Goal: Transaction & Acquisition: Purchase product/service

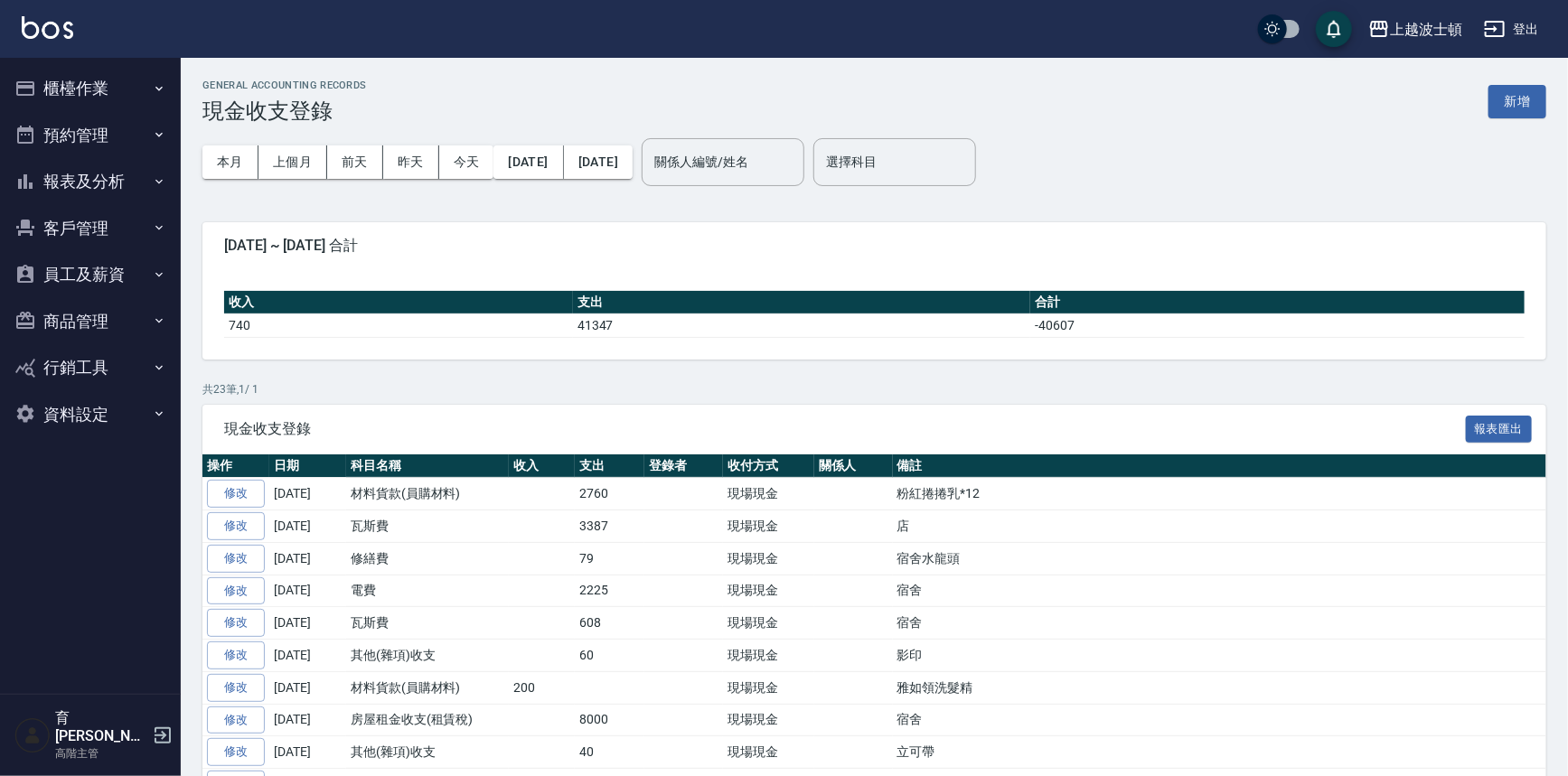
click at [109, 93] on button "櫃檯作業" at bounding box center [90, 88] width 167 height 47
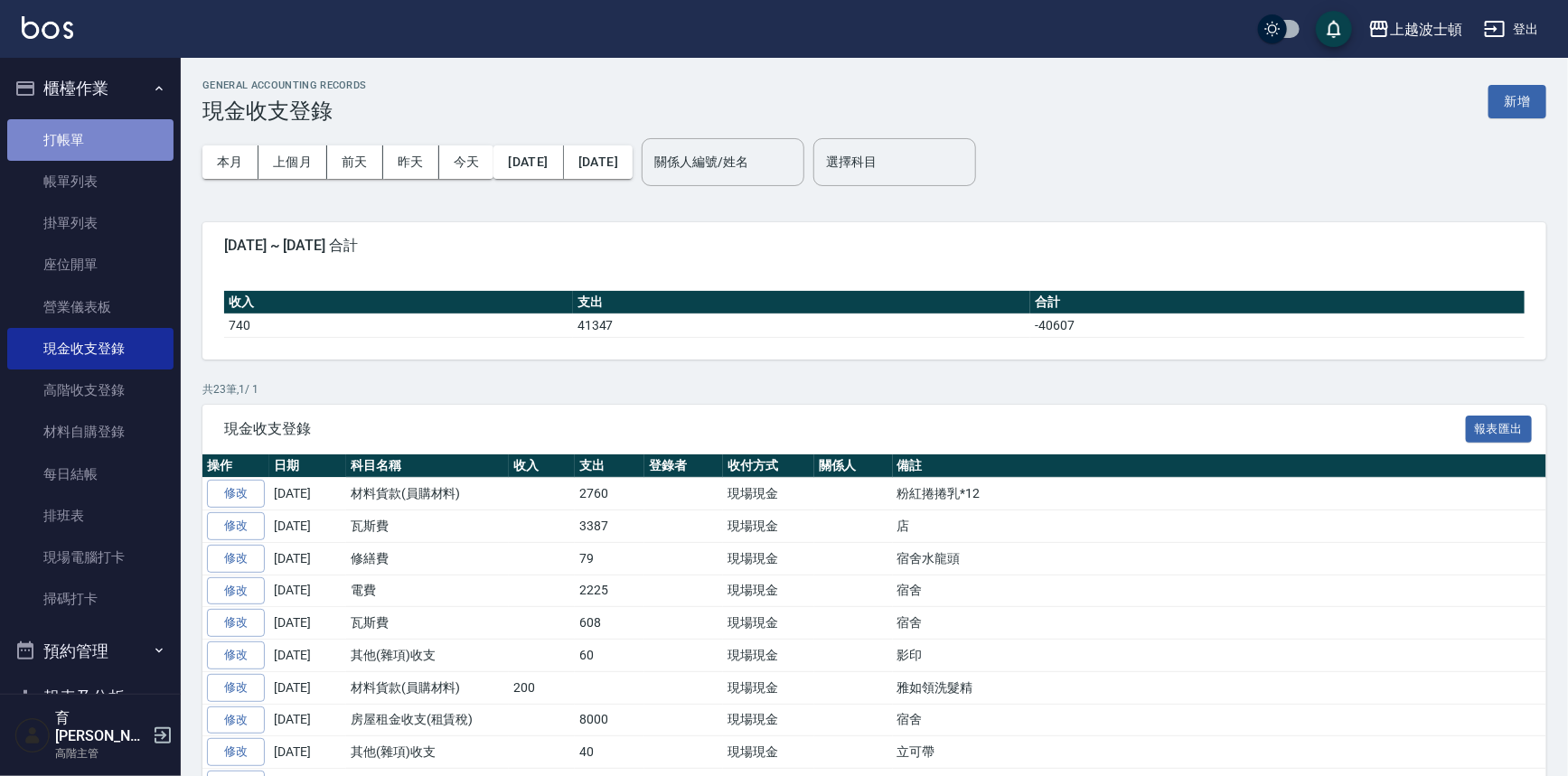
click at [126, 130] on link "打帳單" at bounding box center [90, 140] width 167 height 41
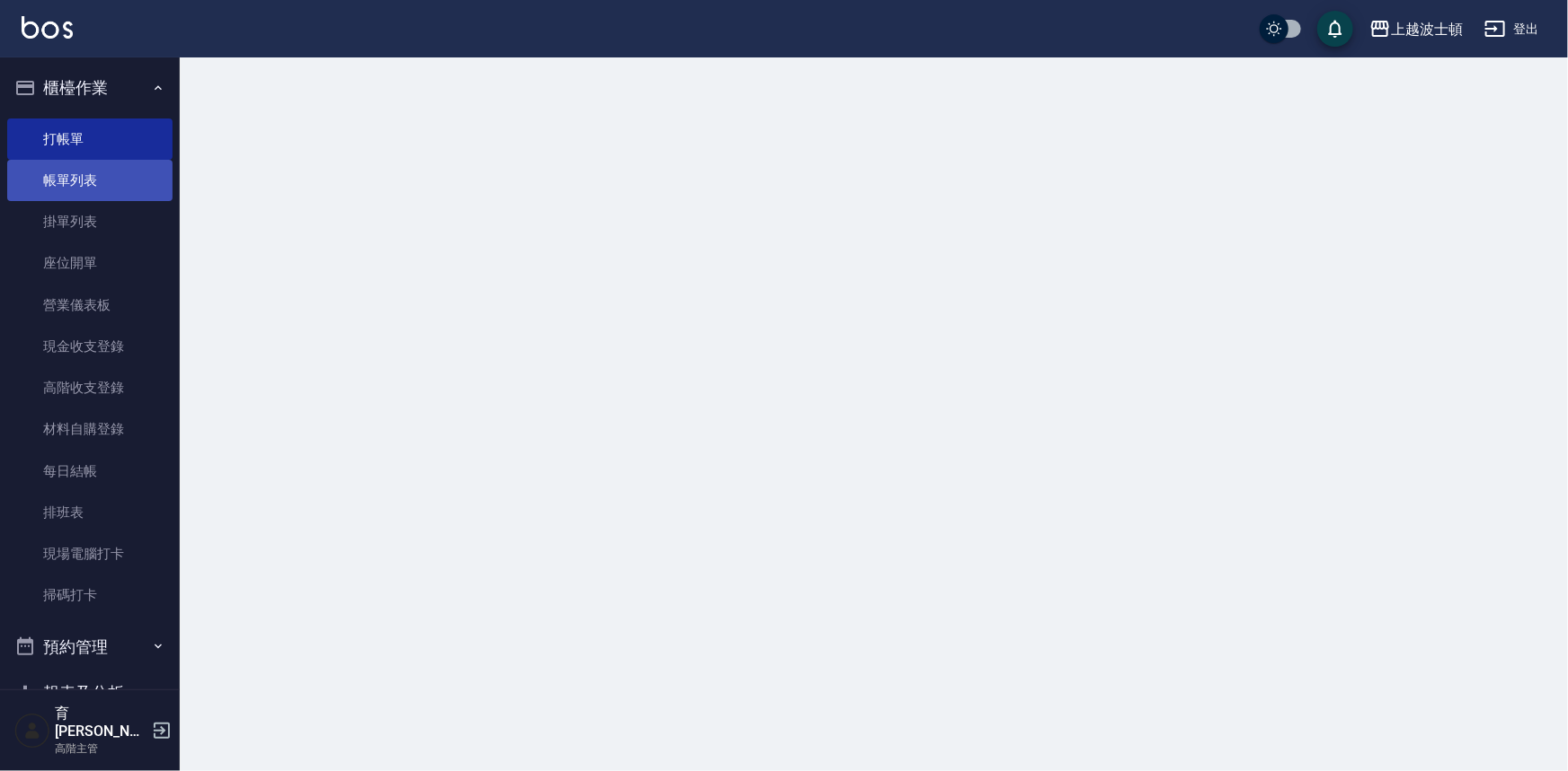
click at [107, 177] on link "帳單列表" at bounding box center [90, 180] width 166 height 41
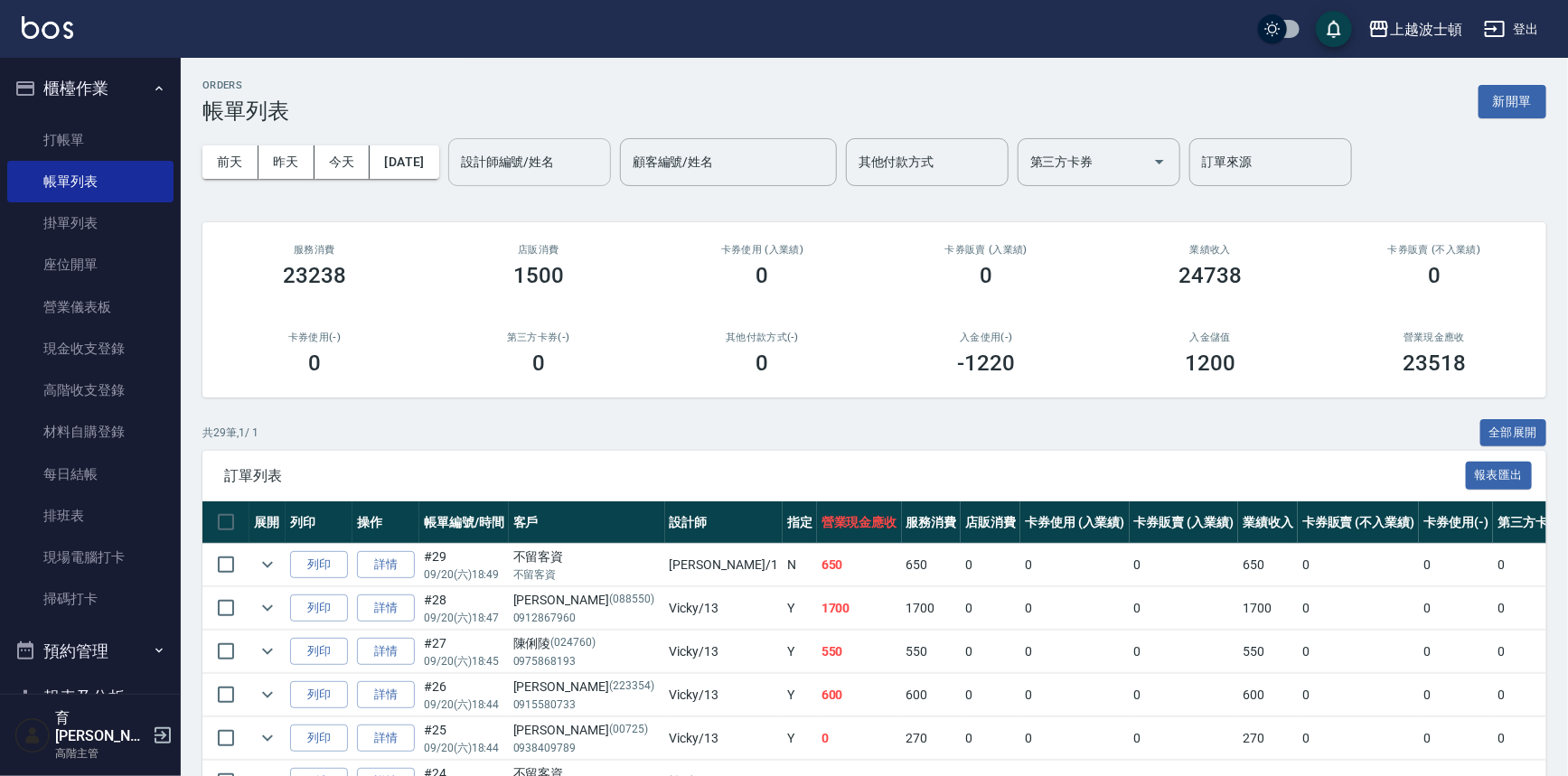
click at [593, 171] on input "設計師編號/姓名" at bounding box center [529, 162] width 146 height 31
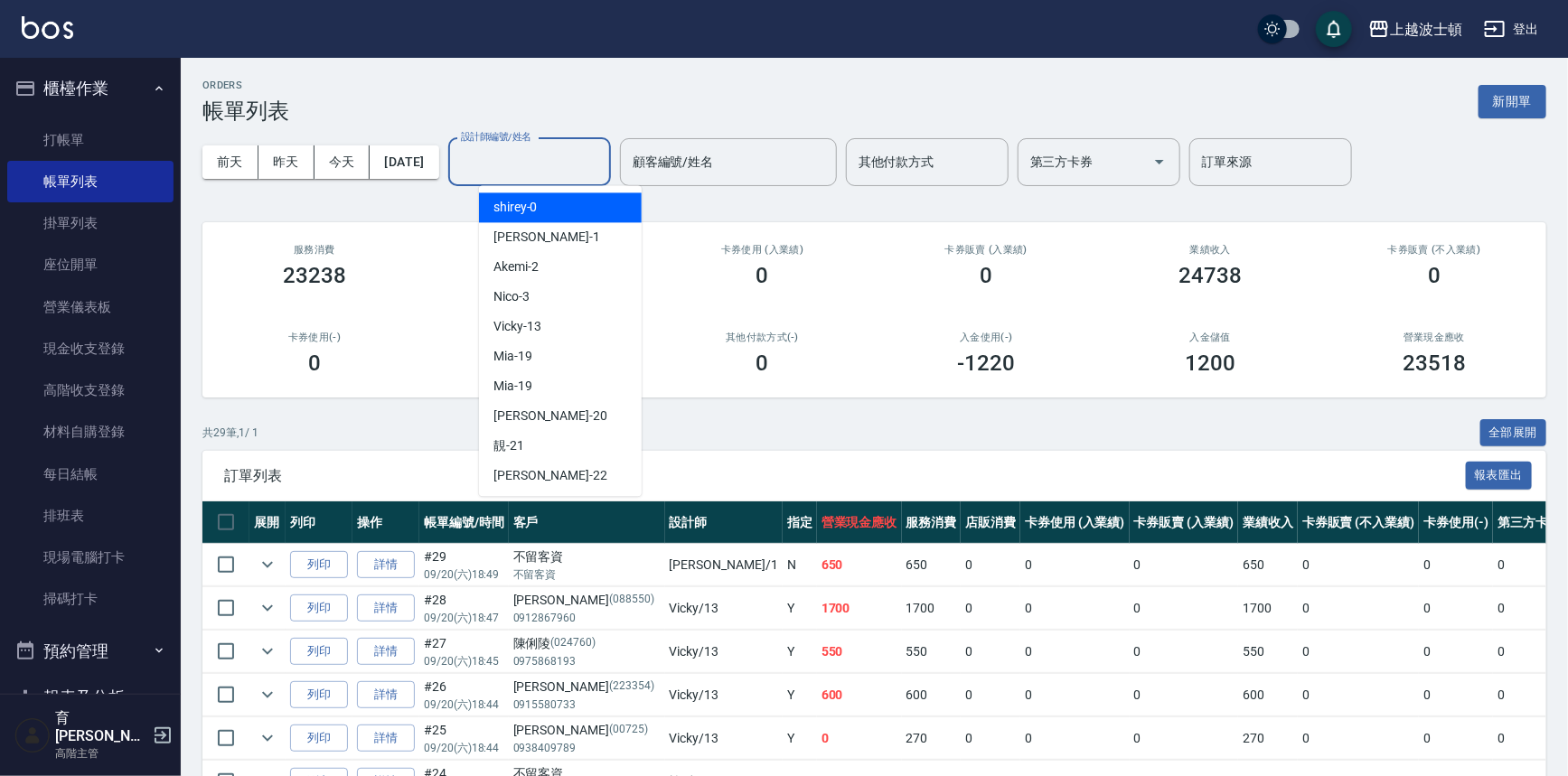
click at [596, 210] on div "shirey -0" at bounding box center [560, 207] width 163 height 29
type input "shirey-0"
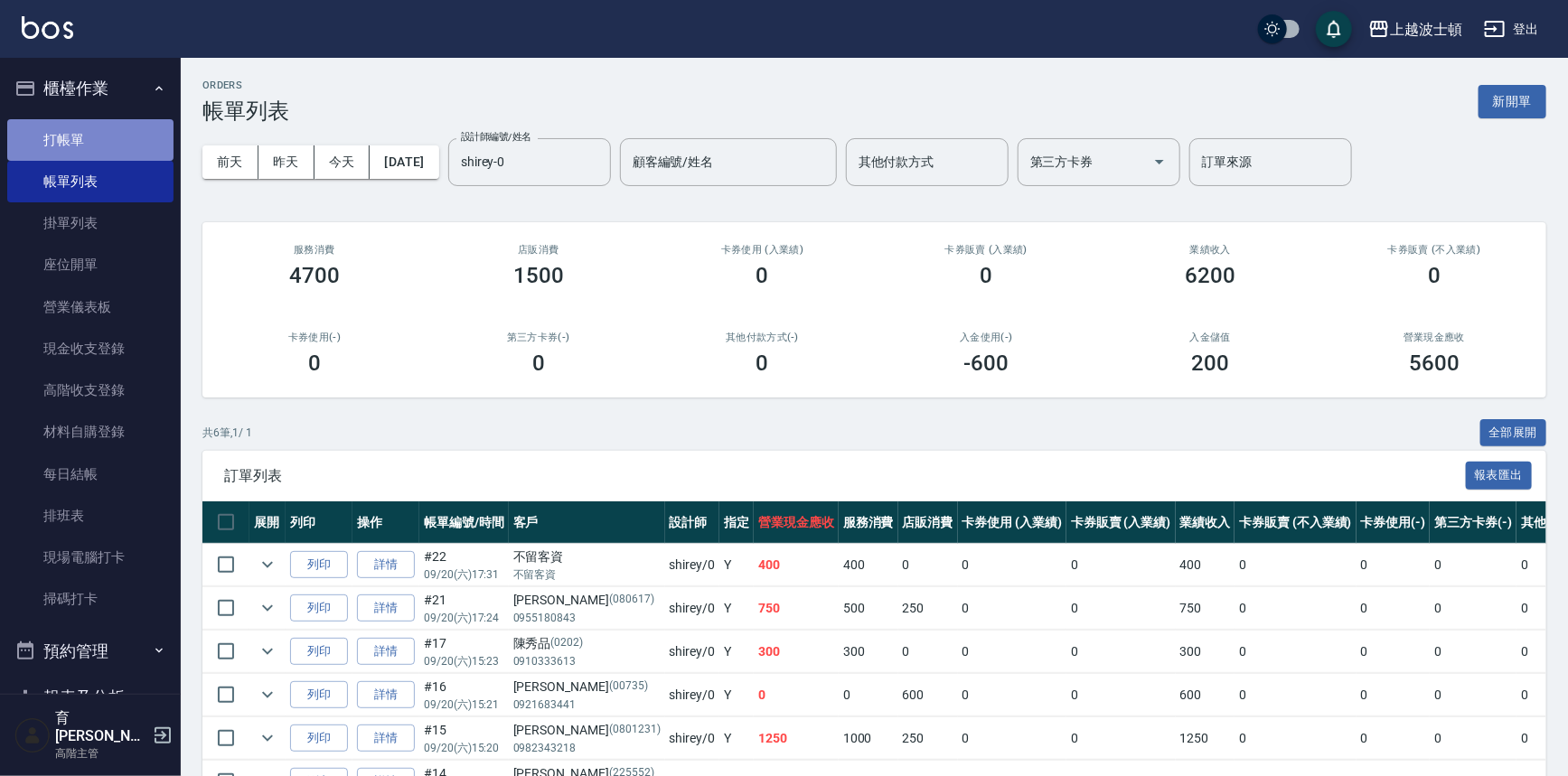
click at [93, 120] on link "打帳單" at bounding box center [90, 140] width 167 height 41
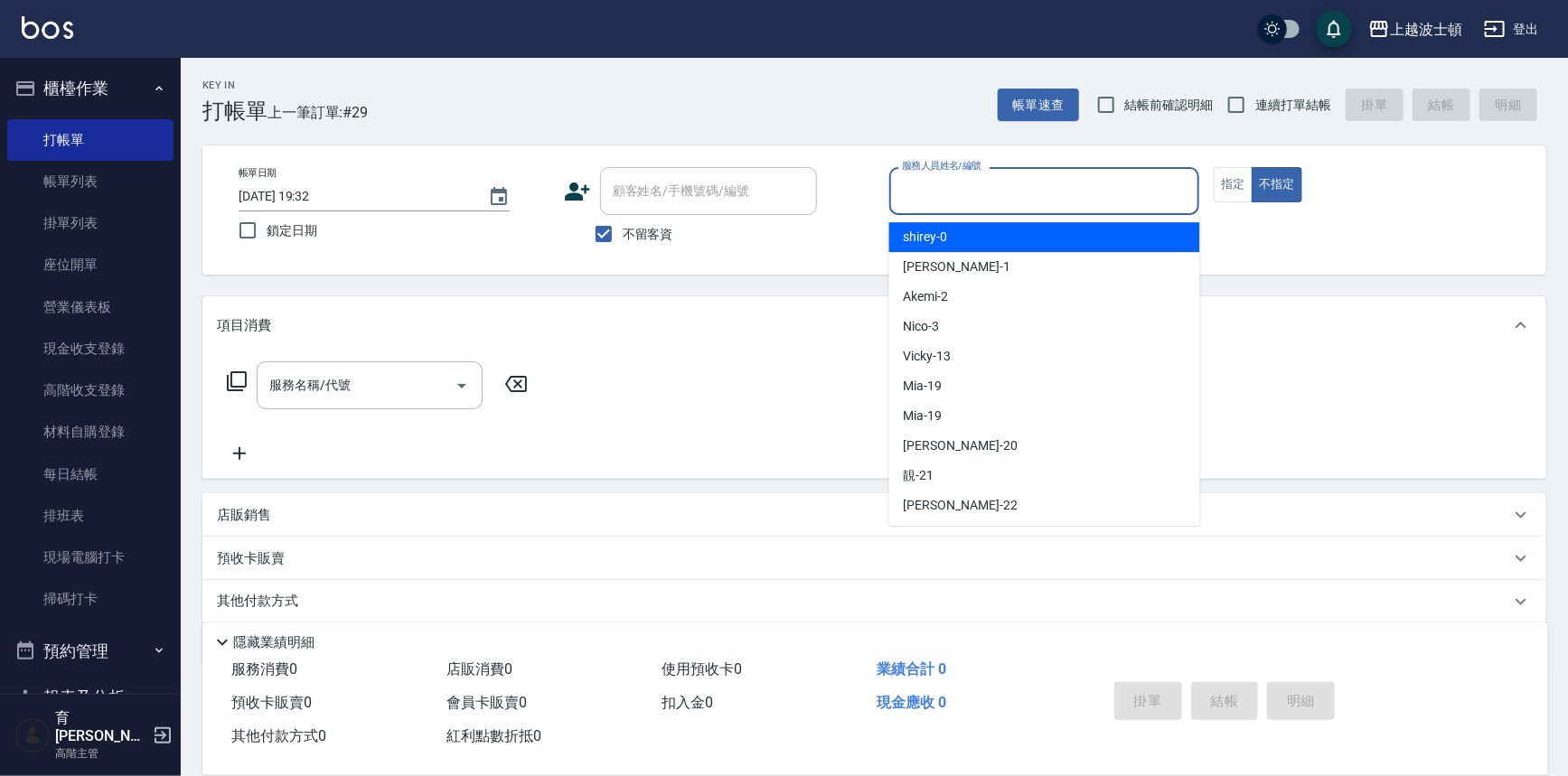
click at [1107, 192] on input "服務人員姓名/編號" at bounding box center [1044, 191] width 294 height 31
click at [1102, 236] on div "shirey -0" at bounding box center [1044, 237] width 311 height 29
type input "shirey-0"
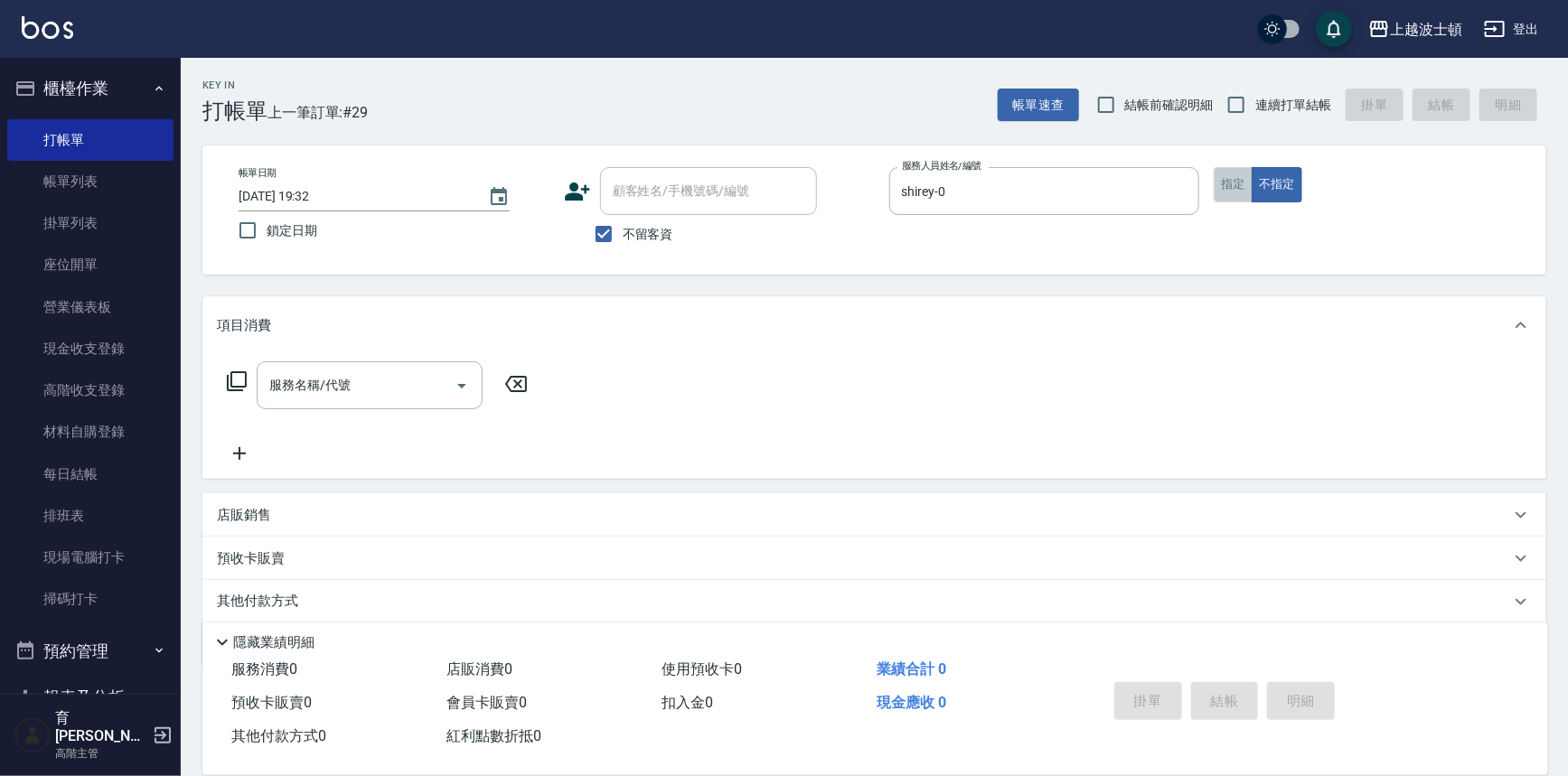
click at [1225, 179] on button "指定" at bounding box center [1233, 184] width 39 height 35
click at [596, 235] on input "不留客資" at bounding box center [603, 233] width 38 height 38
checkbox input "false"
click at [627, 203] on input "顧客姓名/手機號碼/編號" at bounding box center [694, 191] width 174 height 31
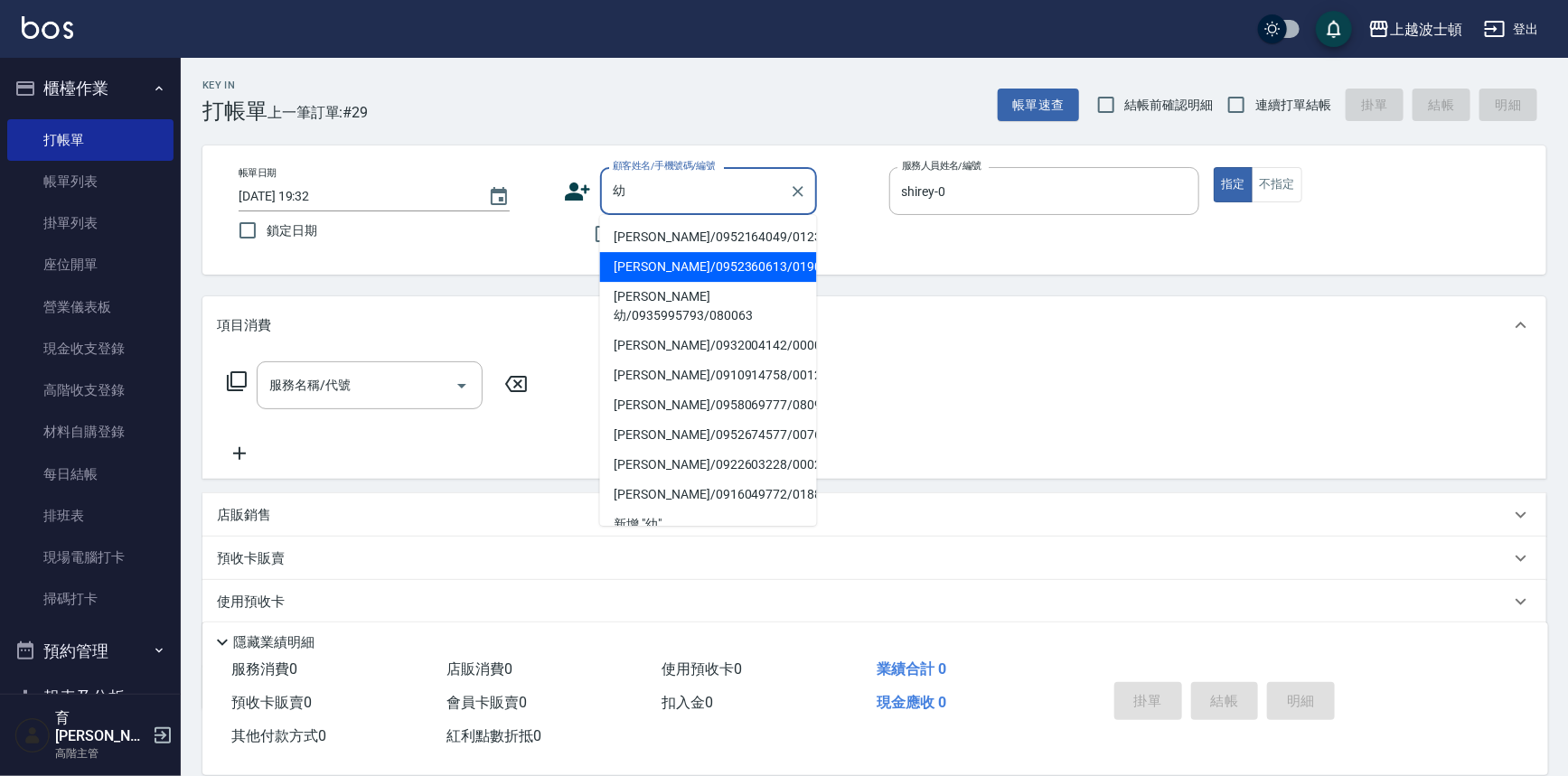
click at [731, 259] on li "[PERSON_NAME]/0952360613/019056" at bounding box center [708, 267] width 217 height 29
type input "[PERSON_NAME]/0952360613/019056"
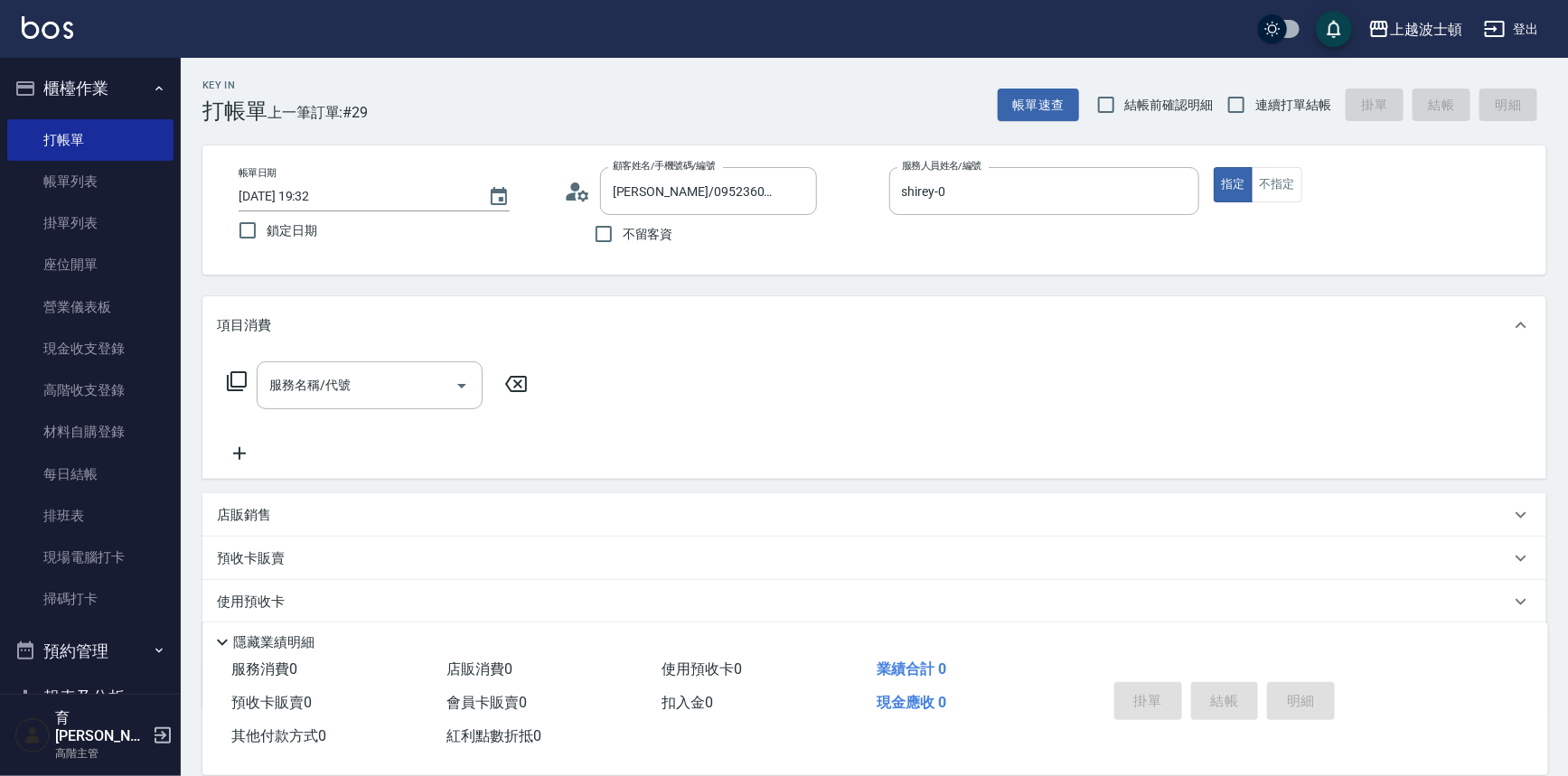
click at [235, 380] on icon at bounding box center [236, 382] width 22 height 22
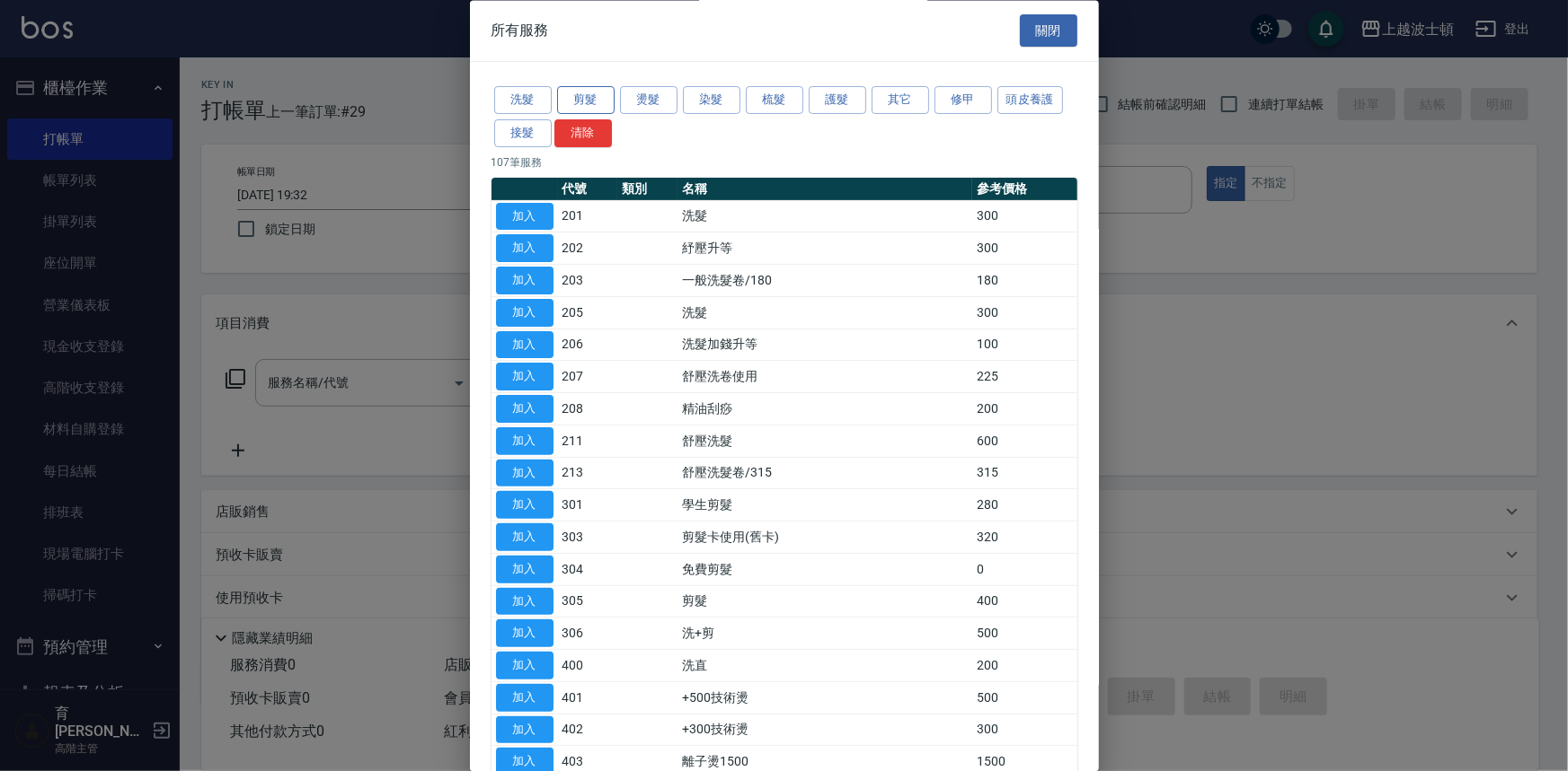
click at [602, 96] on button "剪髮" at bounding box center [585, 100] width 58 height 28
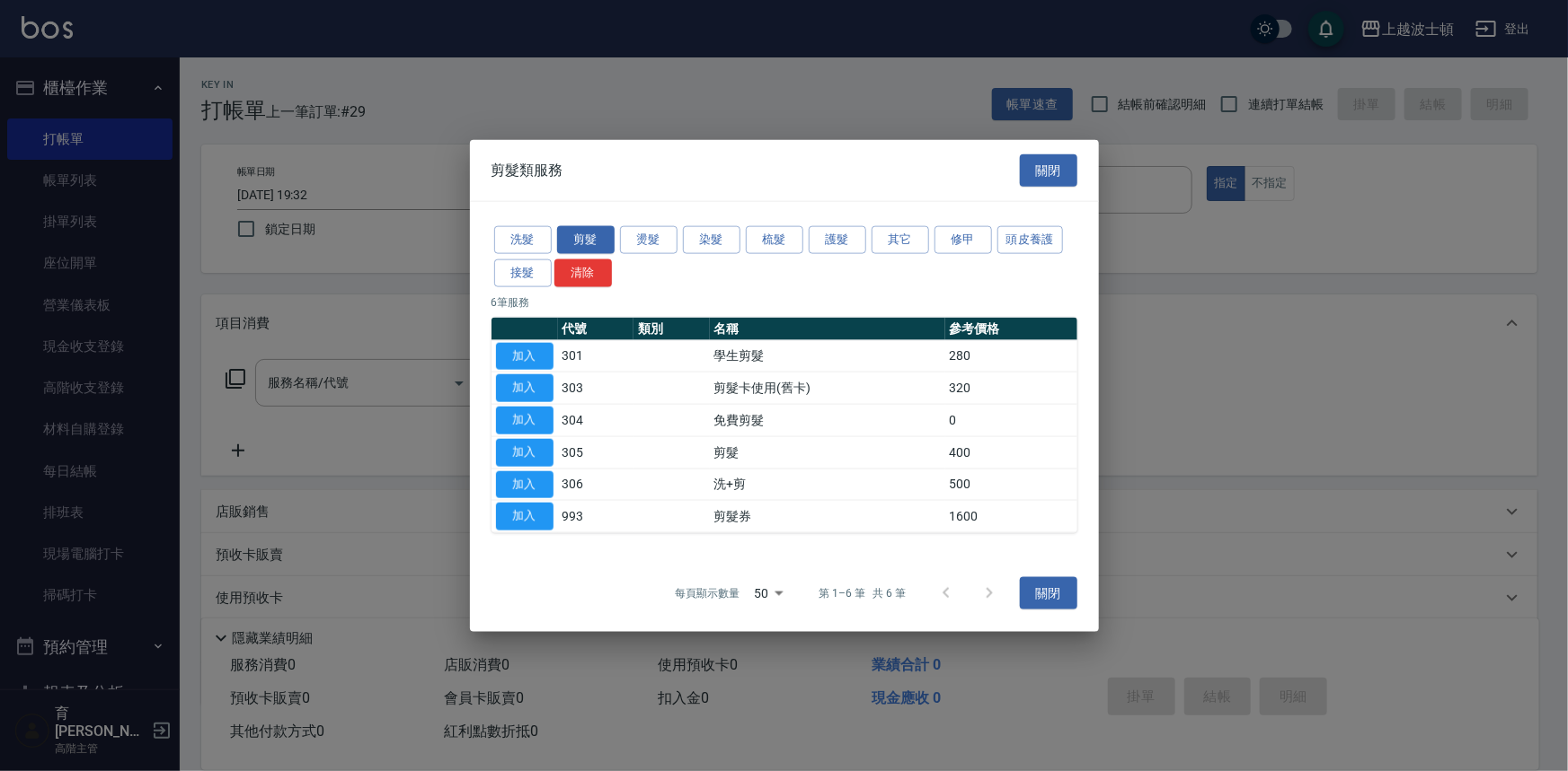
click at [508, 454] on button "加入" at bounding box center [525, 452] width 58 height 28
type input "剪髮(305)"
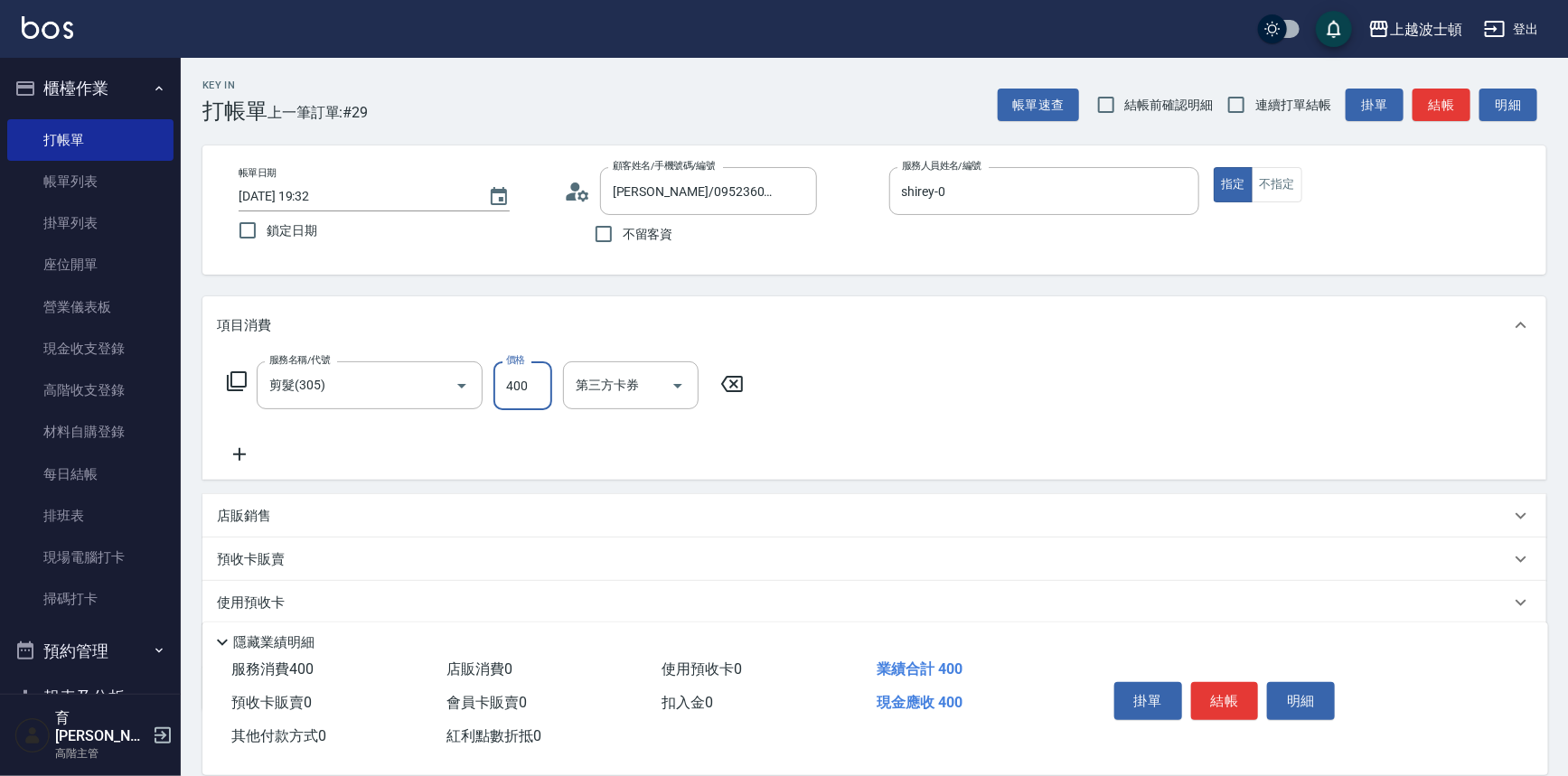
click at [533, 380] on input "400" at bounding box center [523, 387] width 59 height 49
type input "350"
click at [1226, 691] on button "結帳" at bounding box center [1224, 701] width 68 height 38
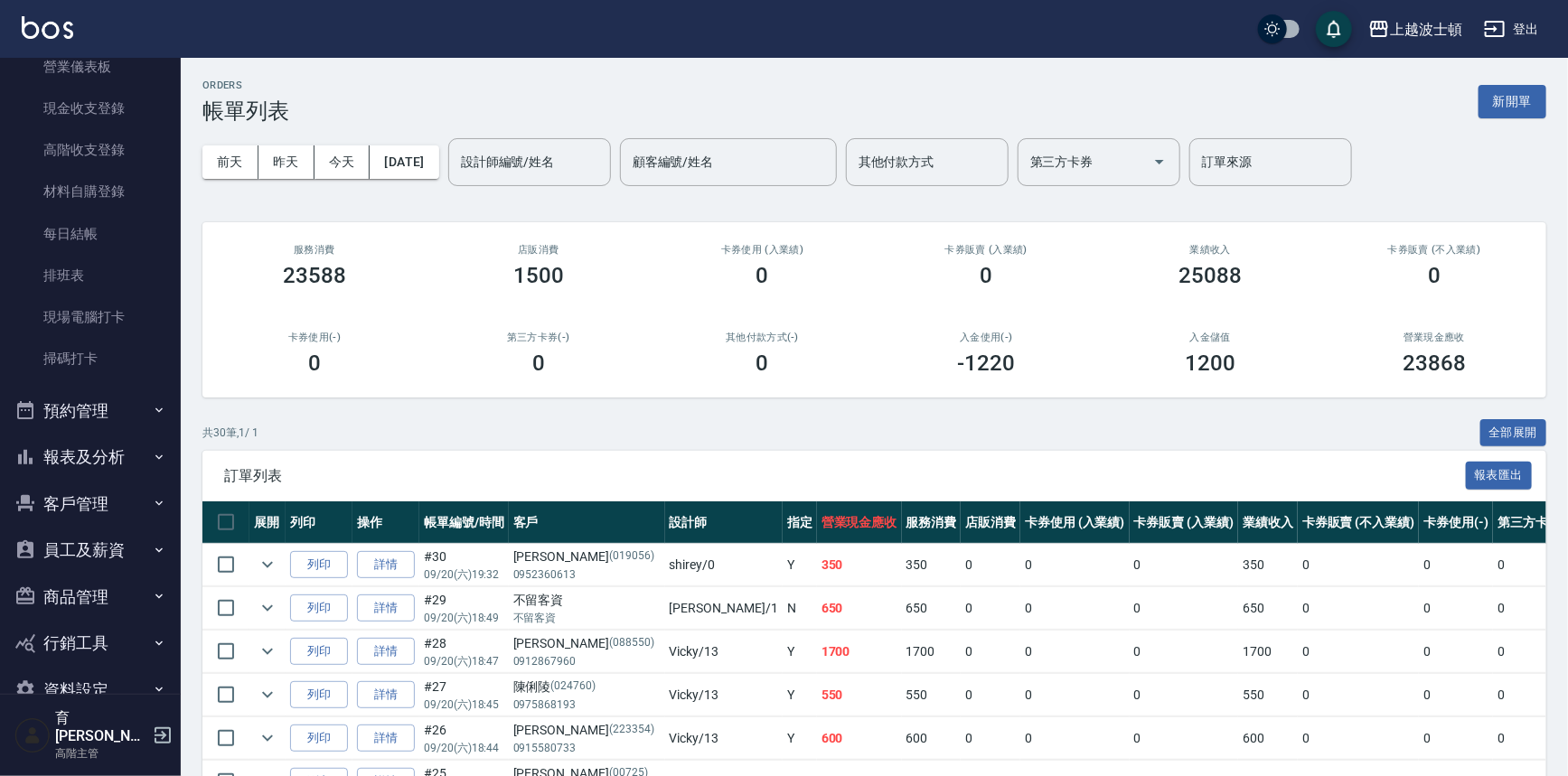
scroll to position [251, 0]
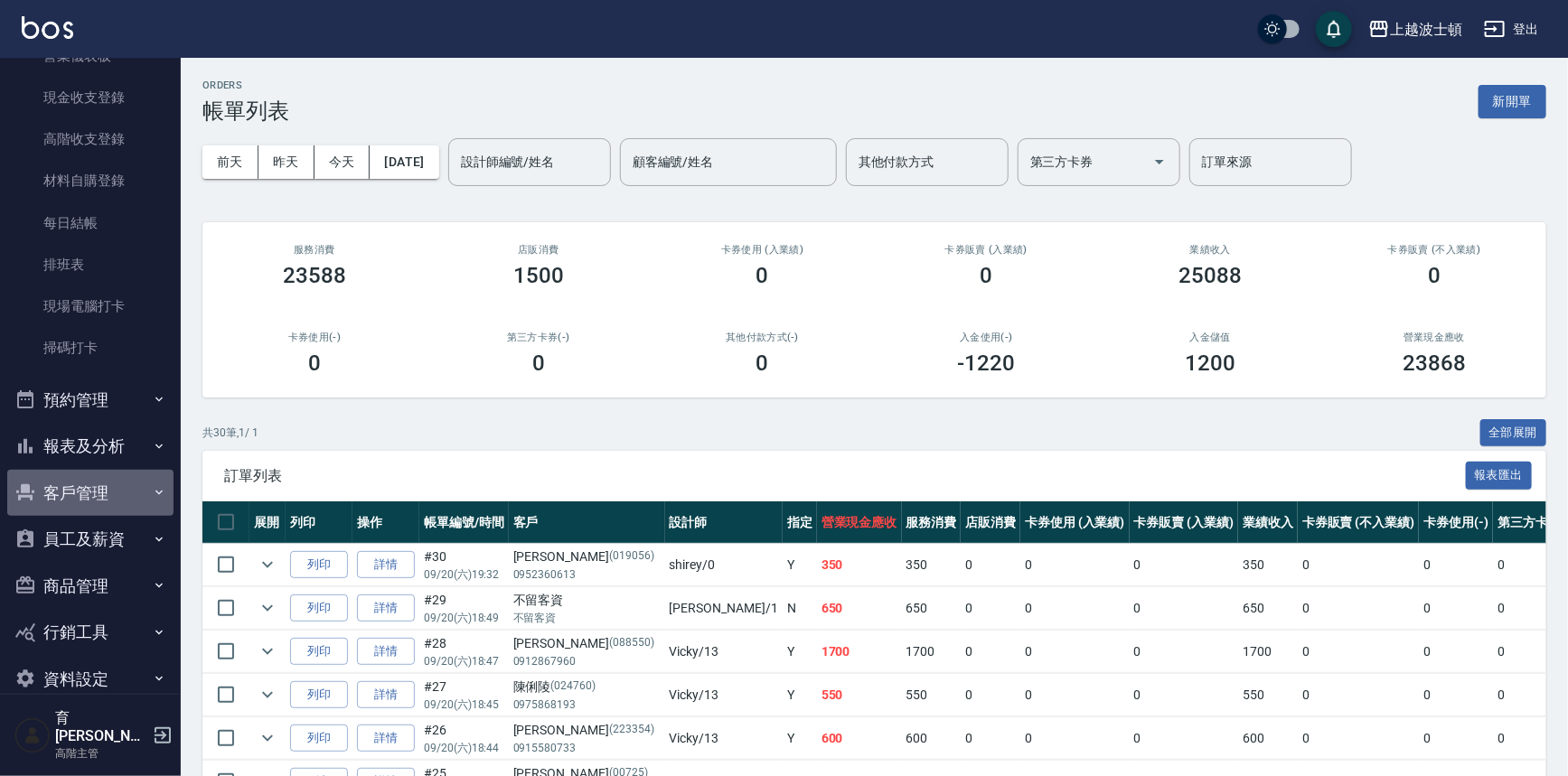
click at [152, 493] on icon "button" at bounding box center [159, 492] width 15 height 15
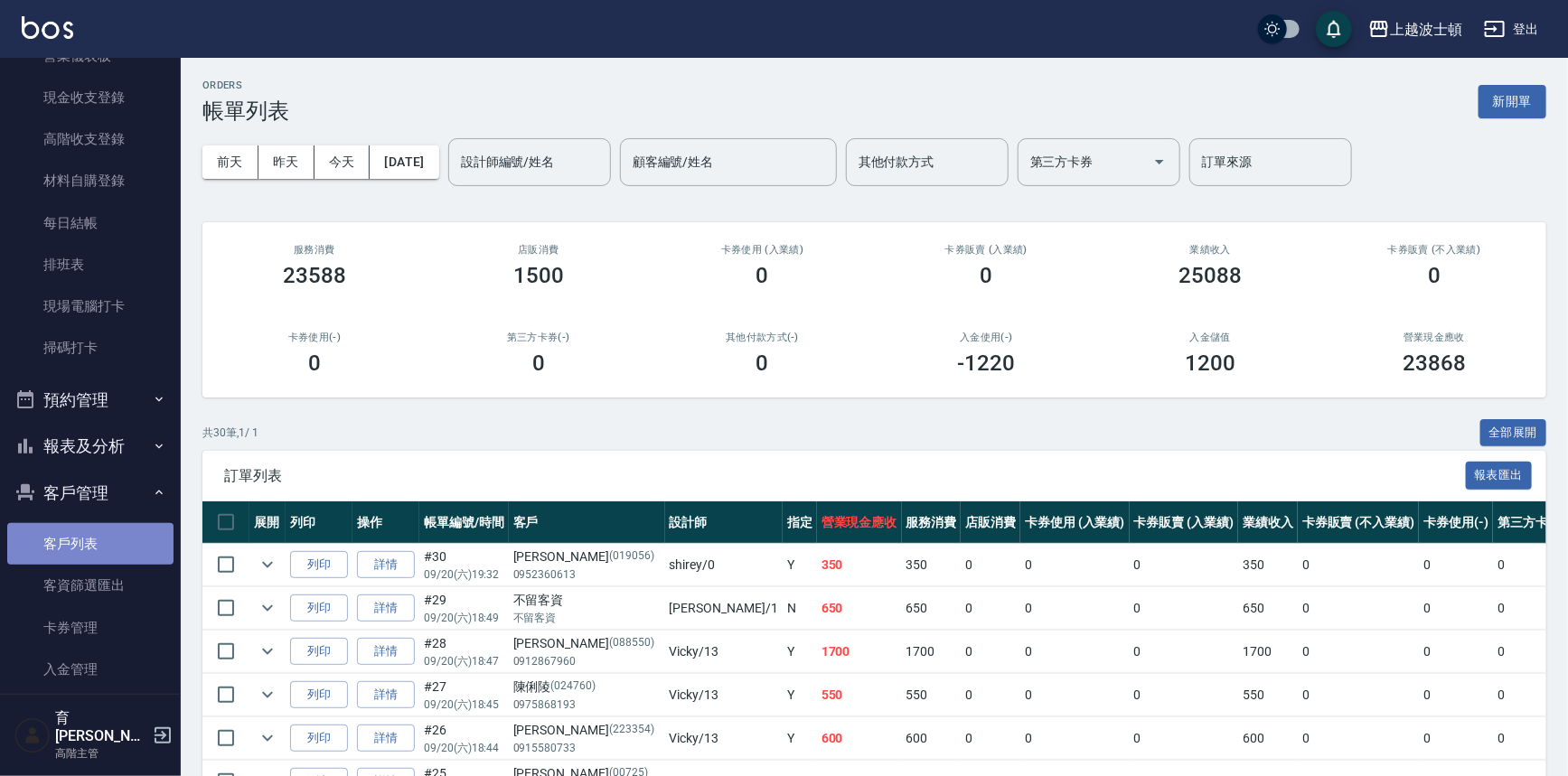
click at [114, 530] on link "客戶列表" at bounding box center [90, 543] width 167 height 41
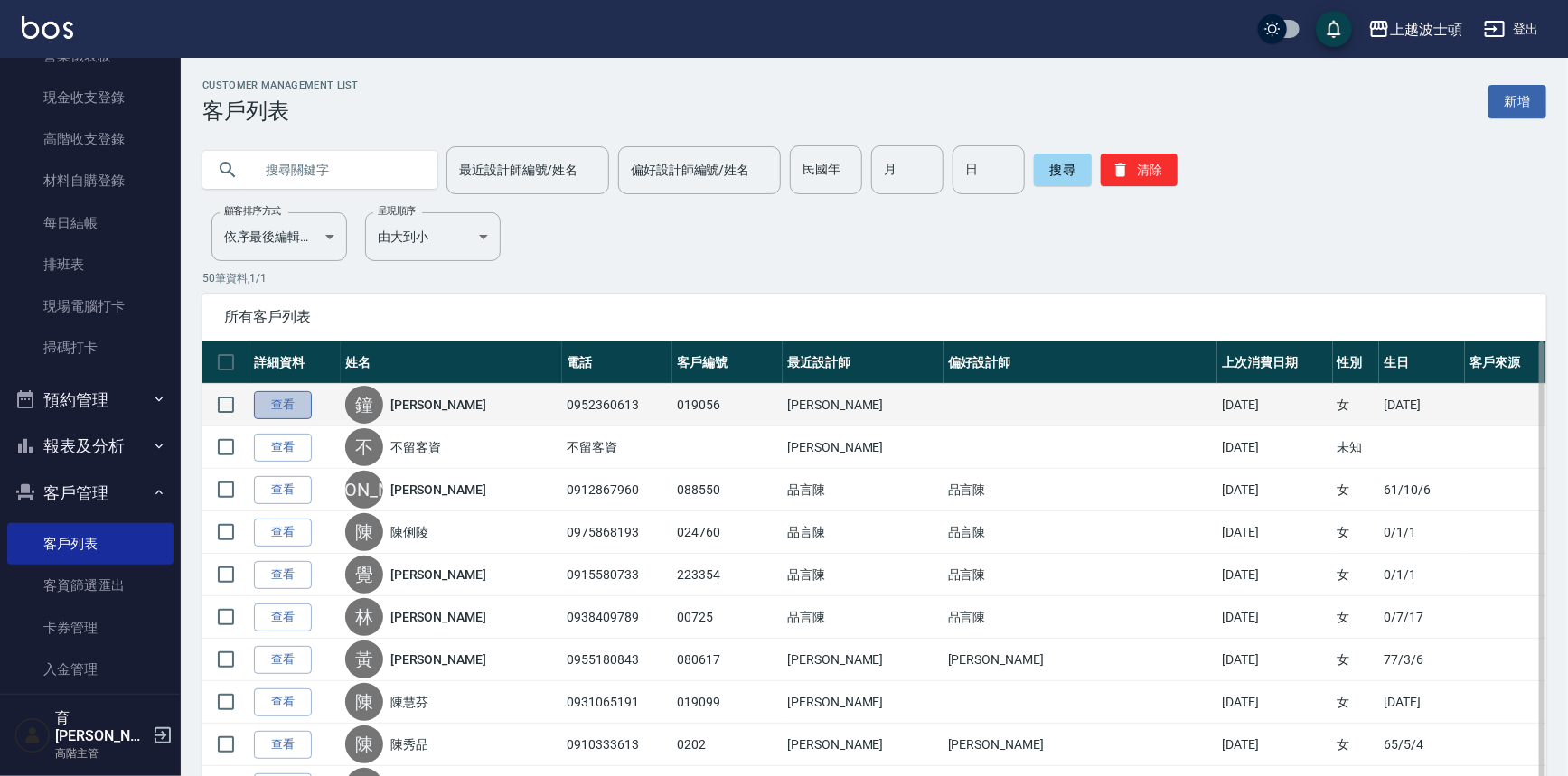
click at [280, 409] on link "查看" at bounding box center [282, 405] width 58 height 28
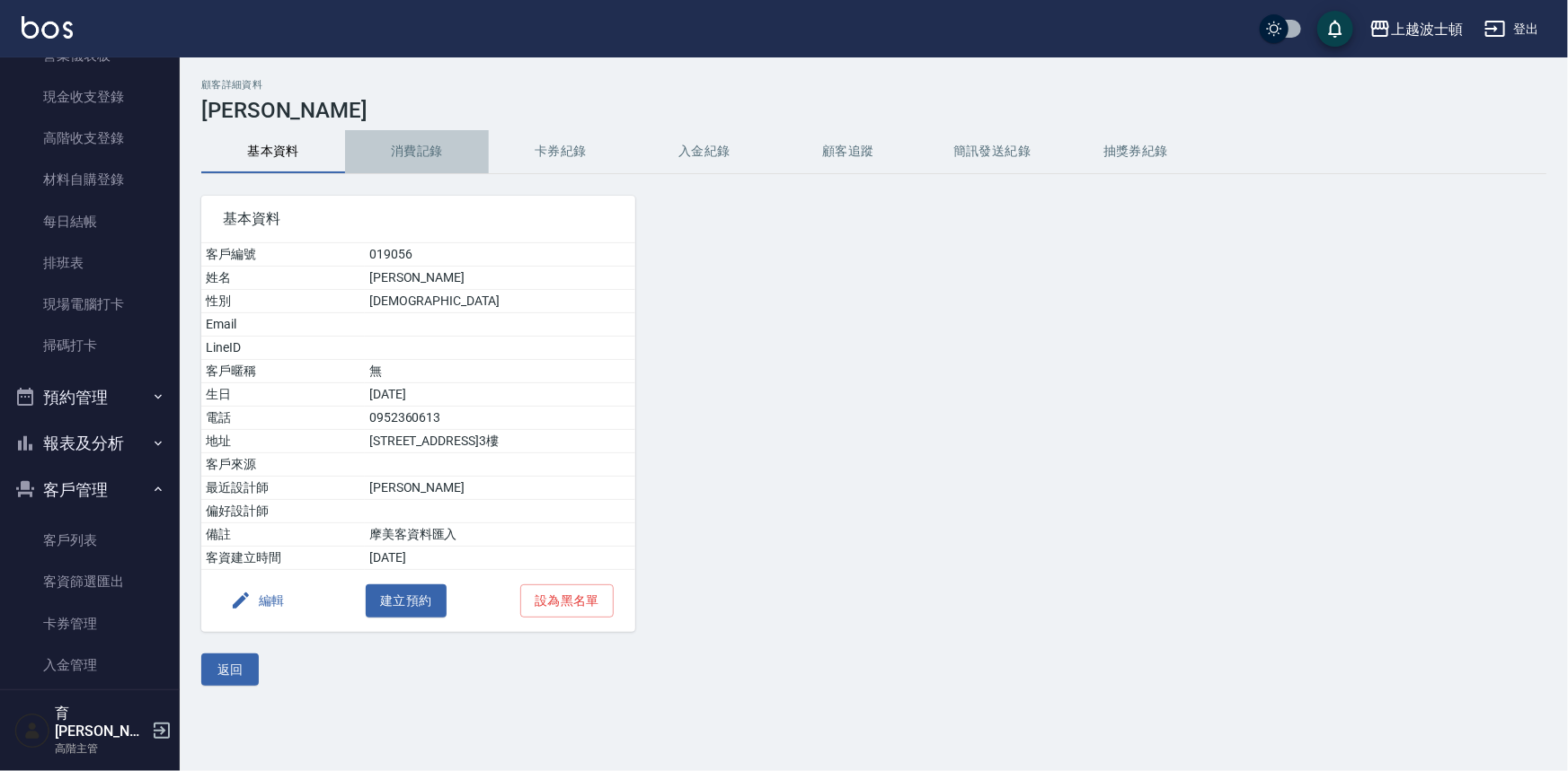
click at [425, 148] on button "消費記錄" at bounding box center [416, 152] width 143 height 43
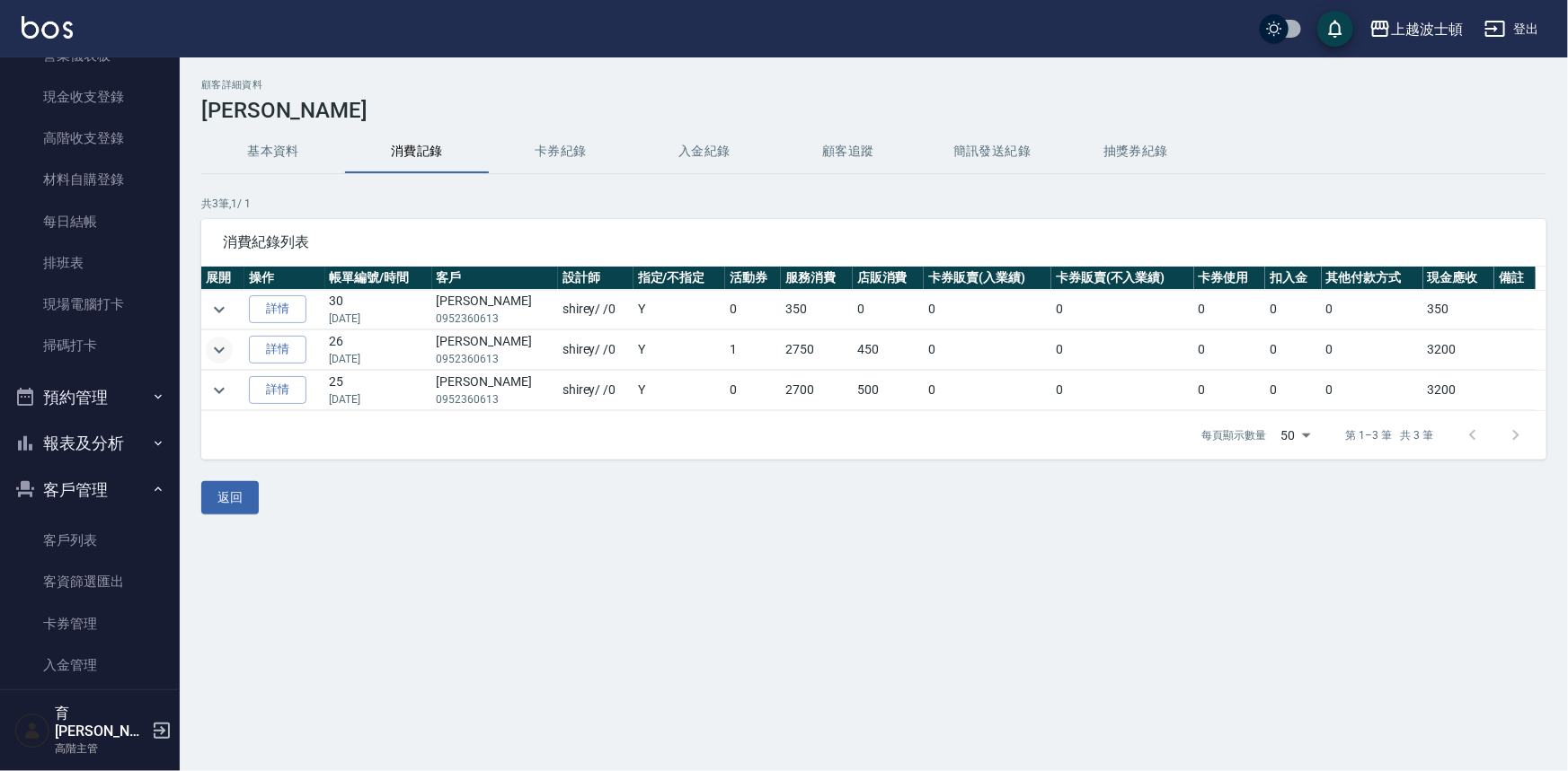
click at [217, 349] on icon "expand row" at bounding box center [219, 350] width 21 height 21
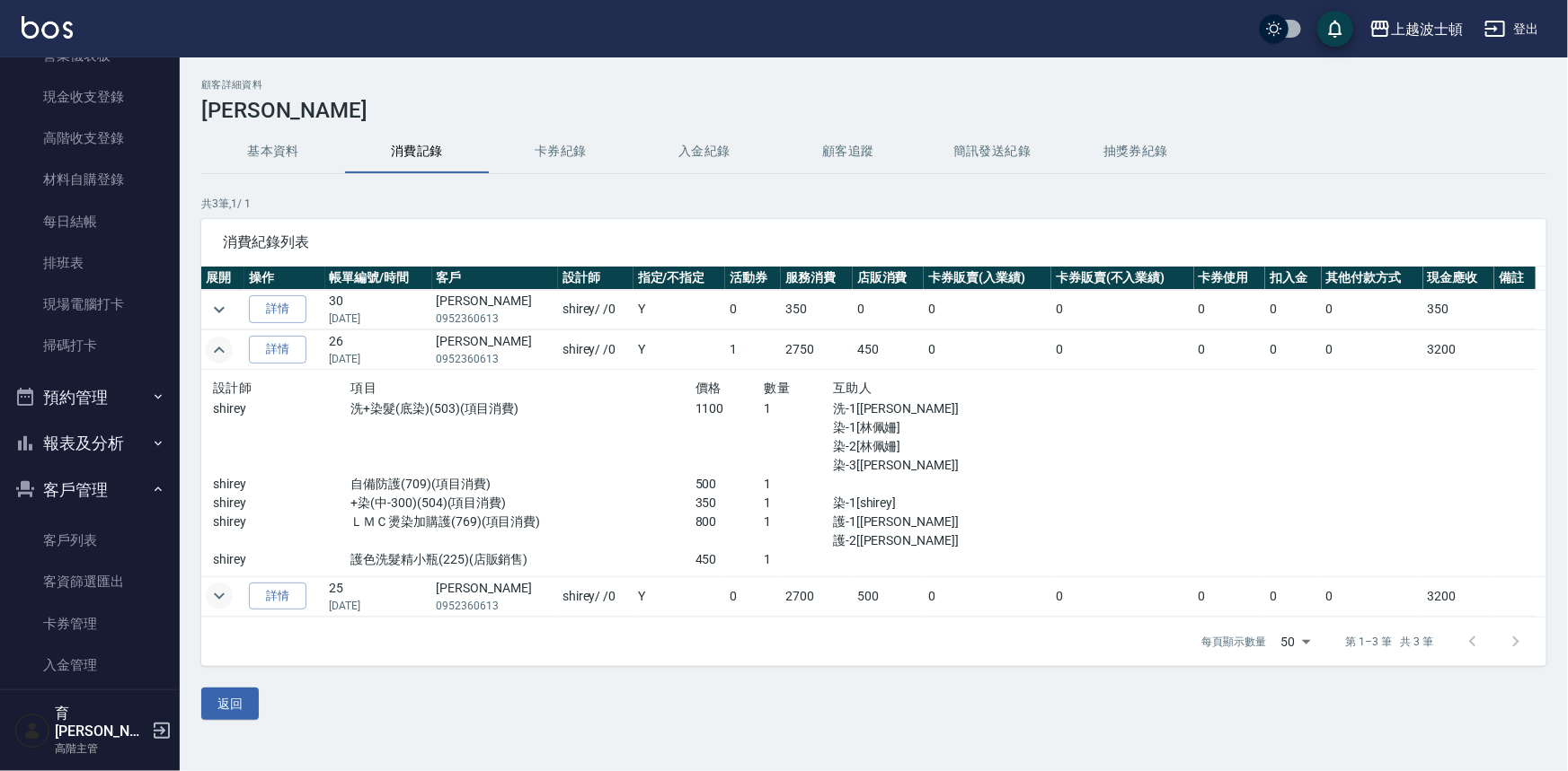
click at [212, 592] on icon "expand row" at bounding box center [219, 597] width 21 height 21
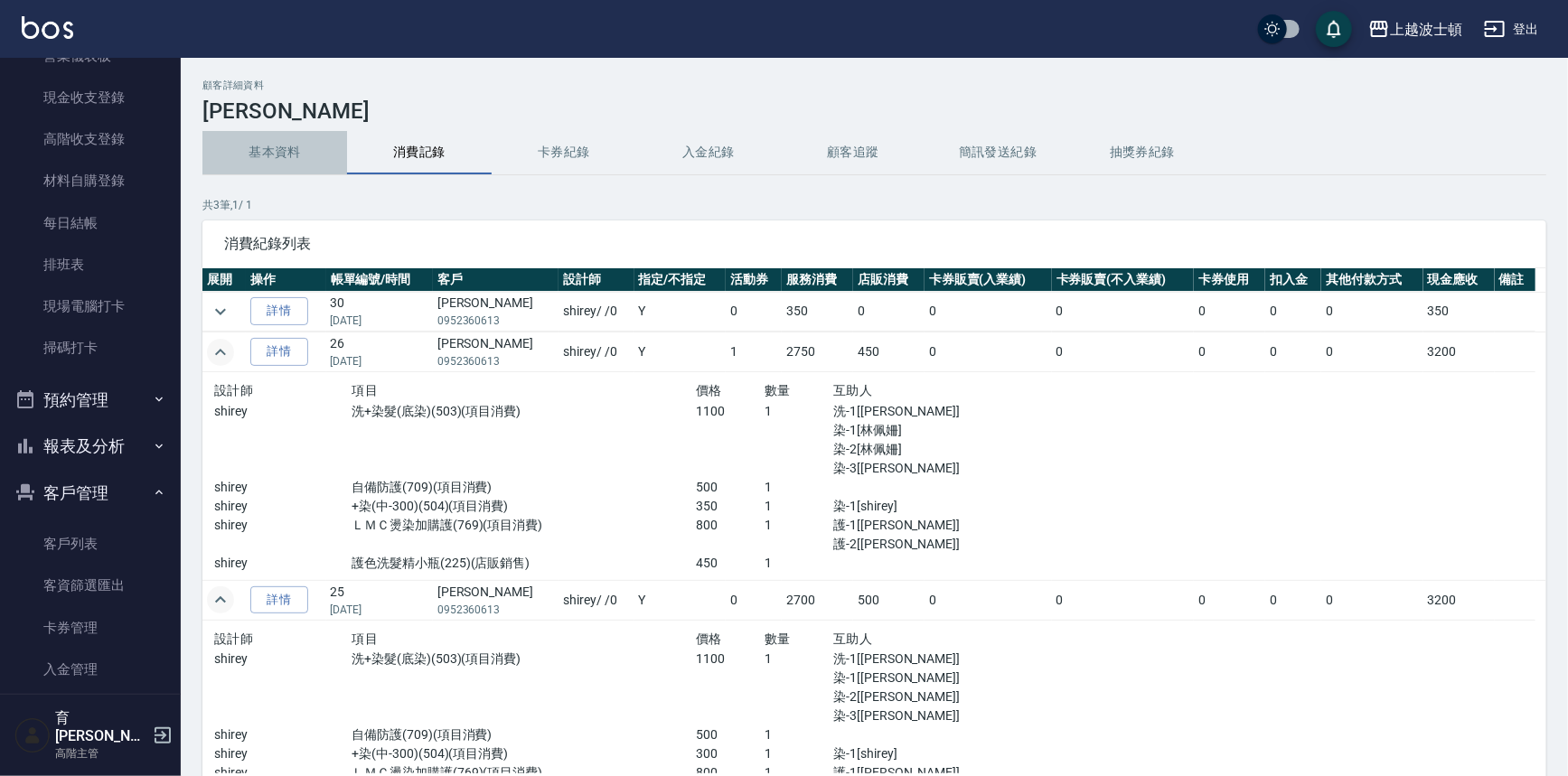
click at [290, 145] on button "基本資料" at bounding box center [274, 153] width 144 height 43
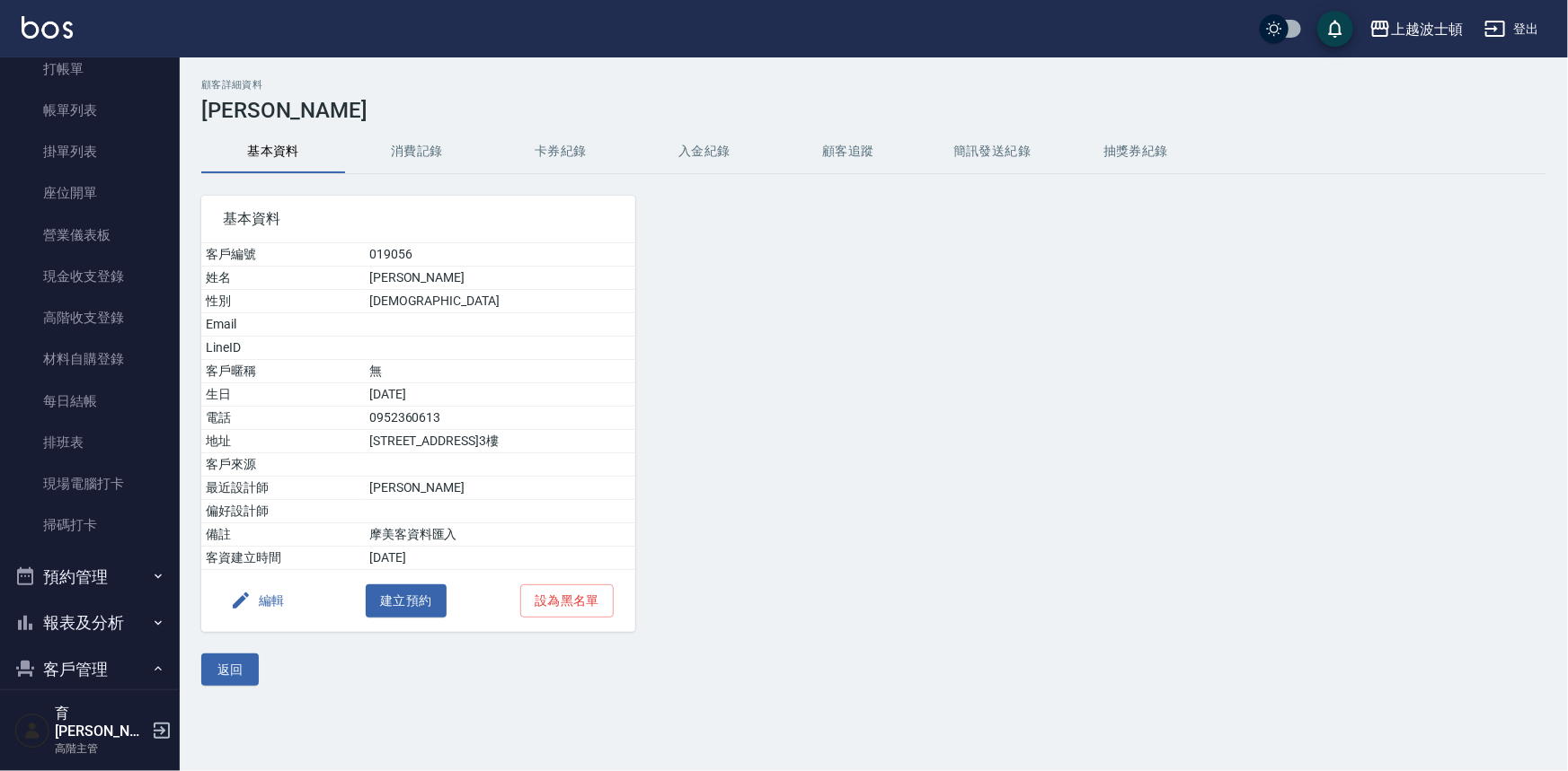
scroll to position [51, 0]
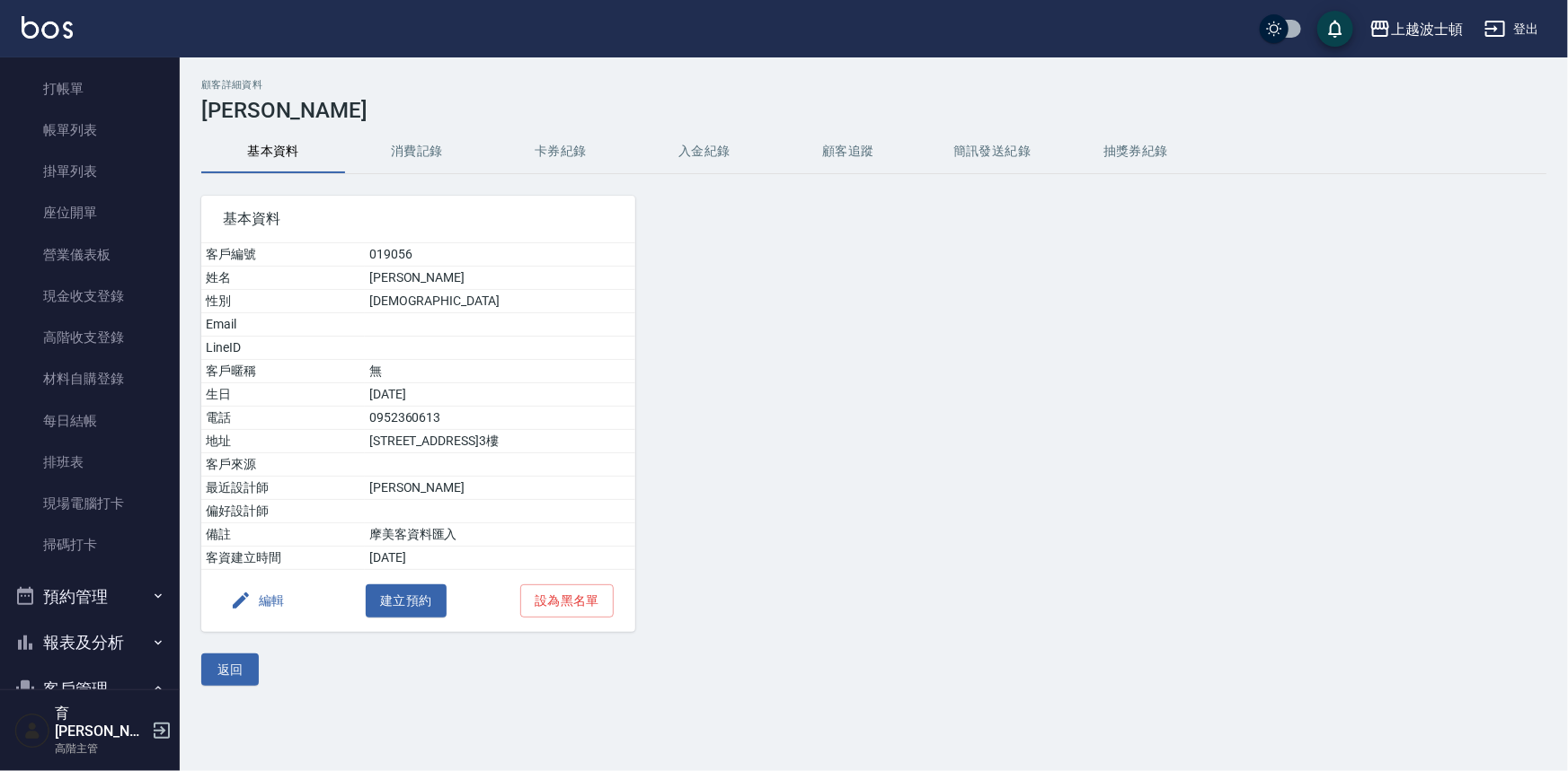
drag, startPoint x: 168, startPoint y: 188, endPoint x: 171, endPoint y: 217, distance: 29.2
click at [171, 217] on nav "櫃檯作業 打帳單 帳單列表 掛單列表 座位開單 營業儀表板 現金收支登錄 高階收支登錄 材料自購登錄 每日結帳 排班表 現場電腦打卡 掃碼打卡 預約管理 預約…" at bounding box center [90, 373] width 179 height 633
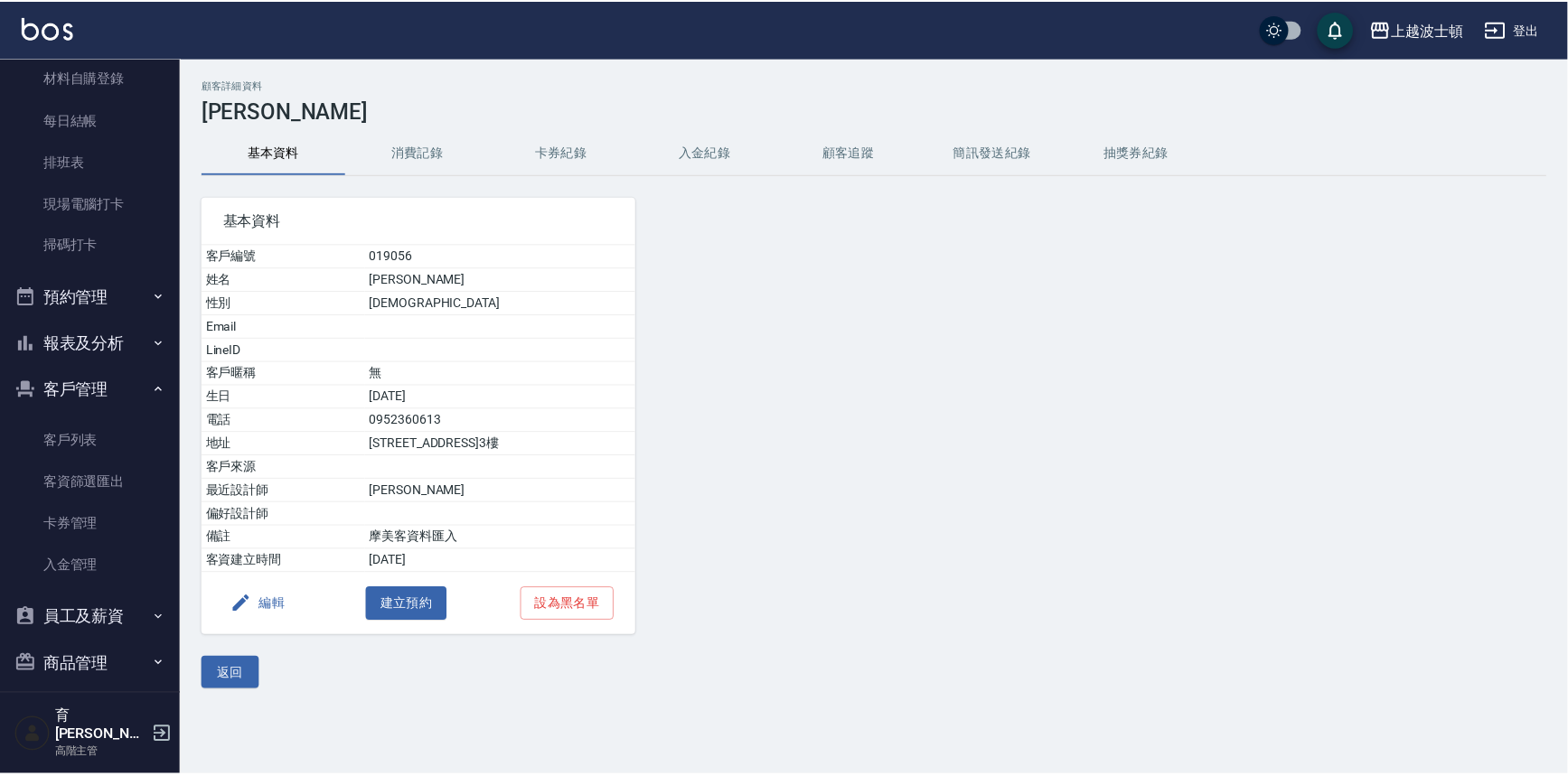
scroll to position [363, 0]
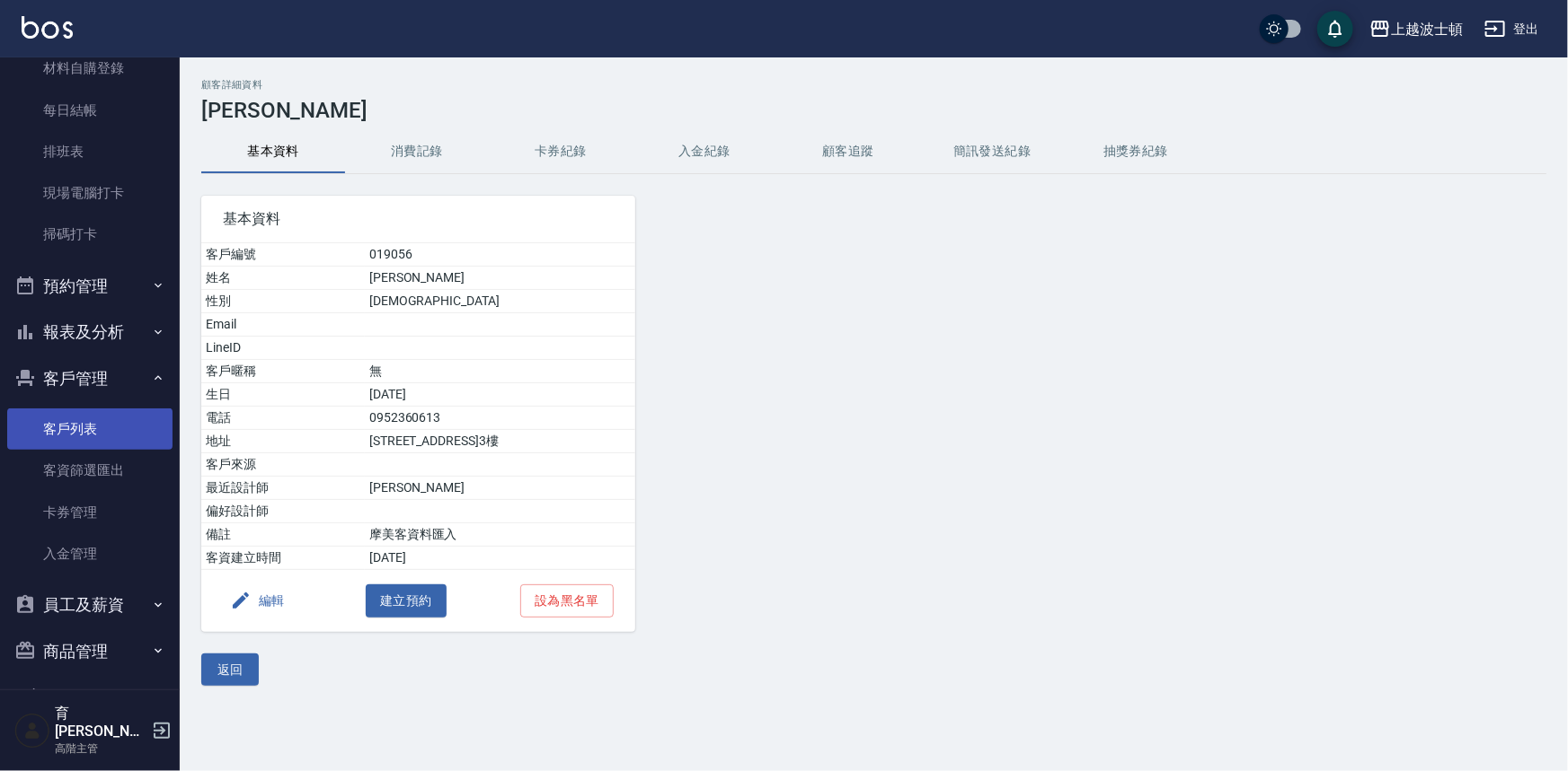
click at [120, 420] on link "客戶列表" at bounding box center [90, 429] width 166 height 41
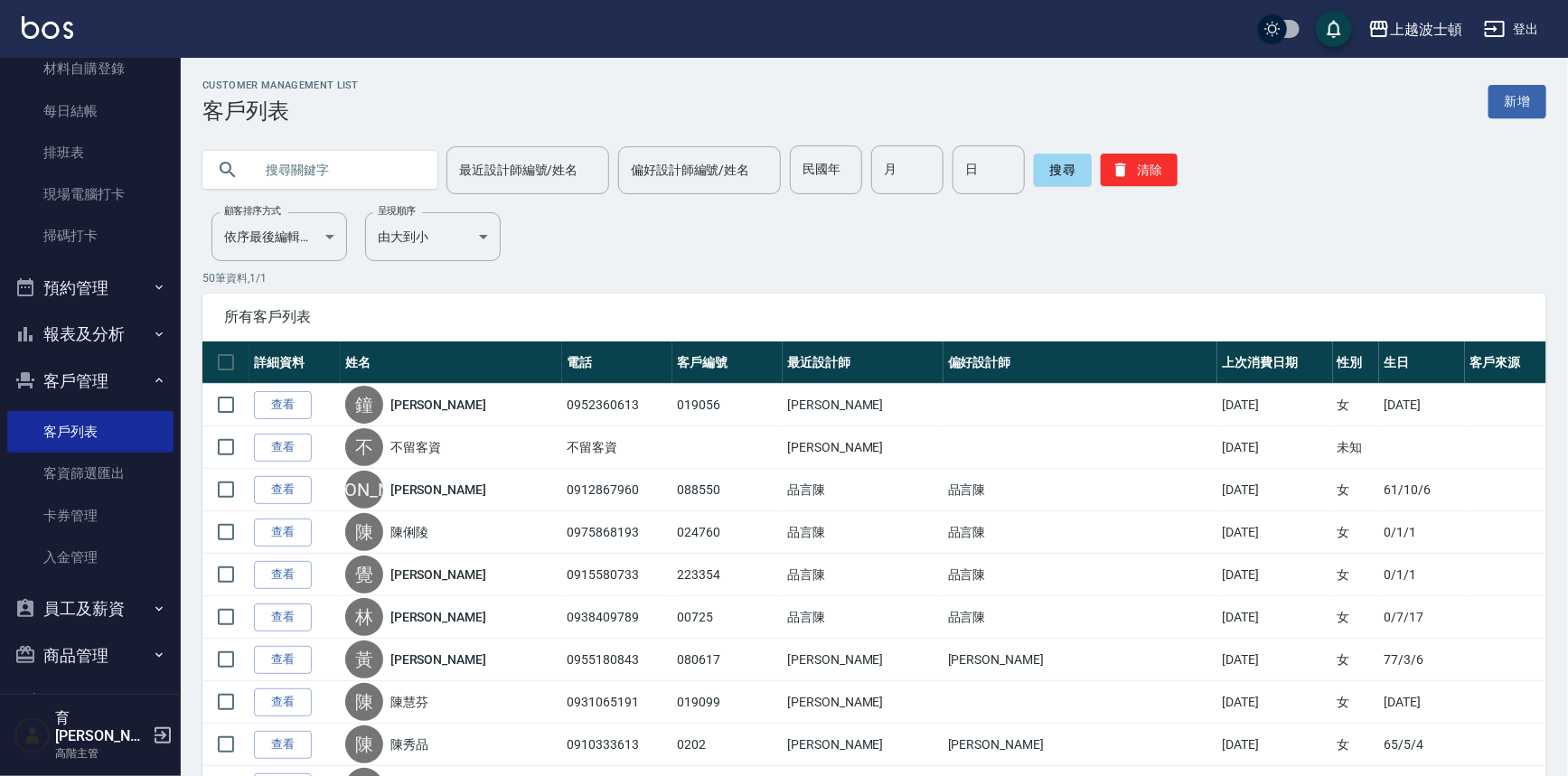
click at [367, 157] on input "text" at bounding box center [337, 170] width 170 height 49
type input "幼"
click at [1062, 176] on button "搜尋" at bounding box center [1062, 170] width 58 height 32
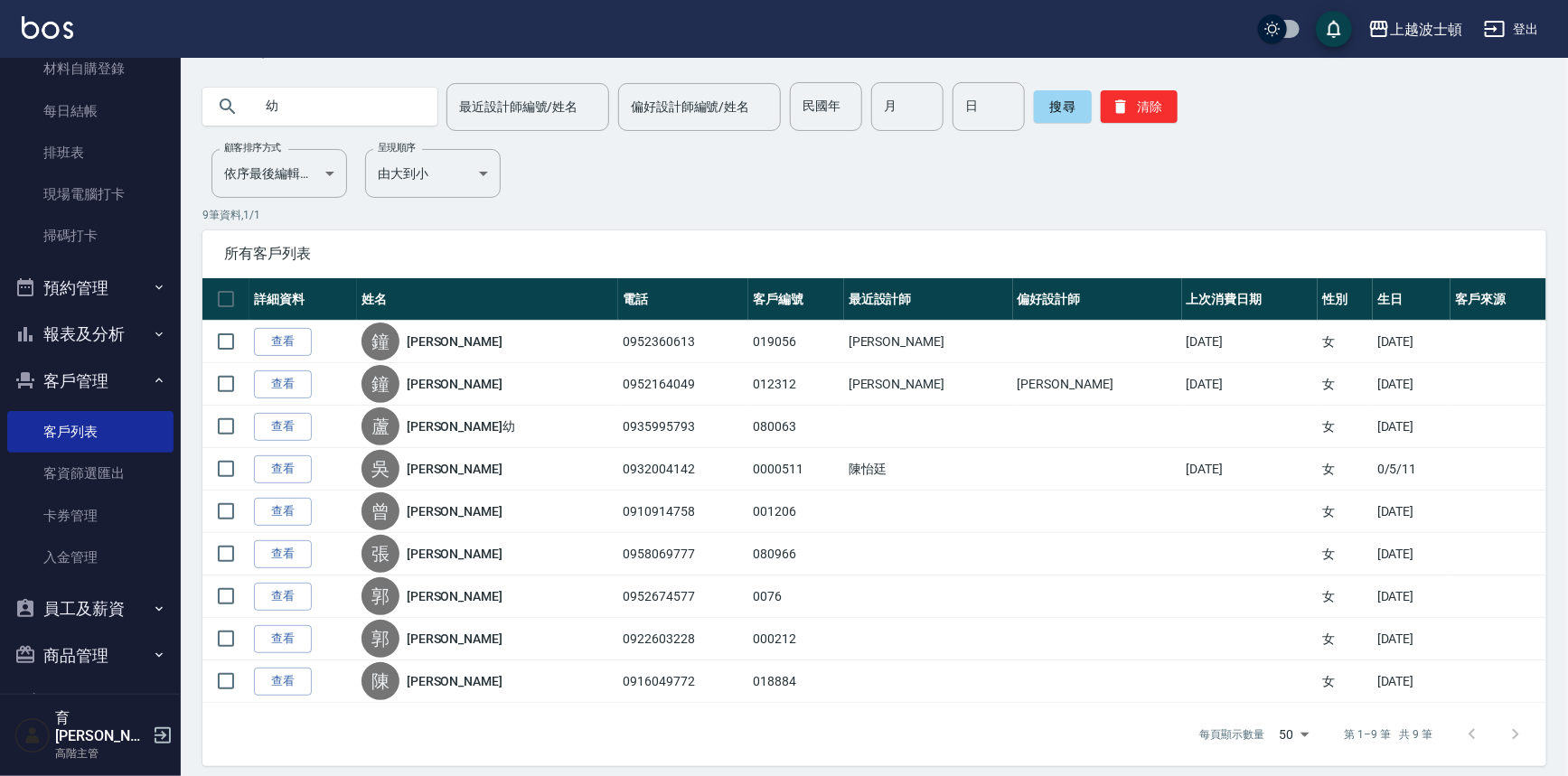
scroll to position [73, 0]
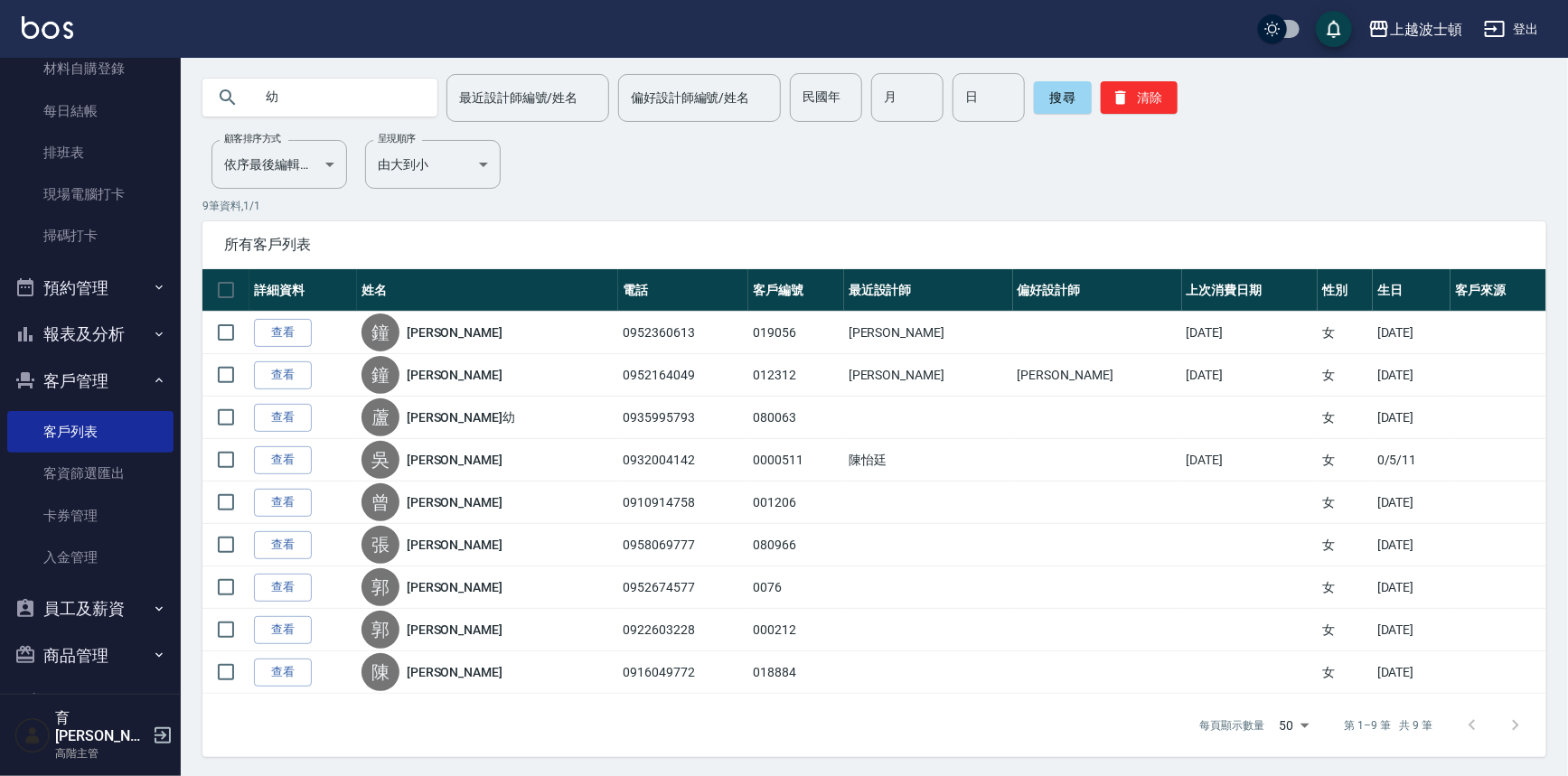
click at [261, 364] on link "查看" at bounding box center [282, 376] width 58 height 28
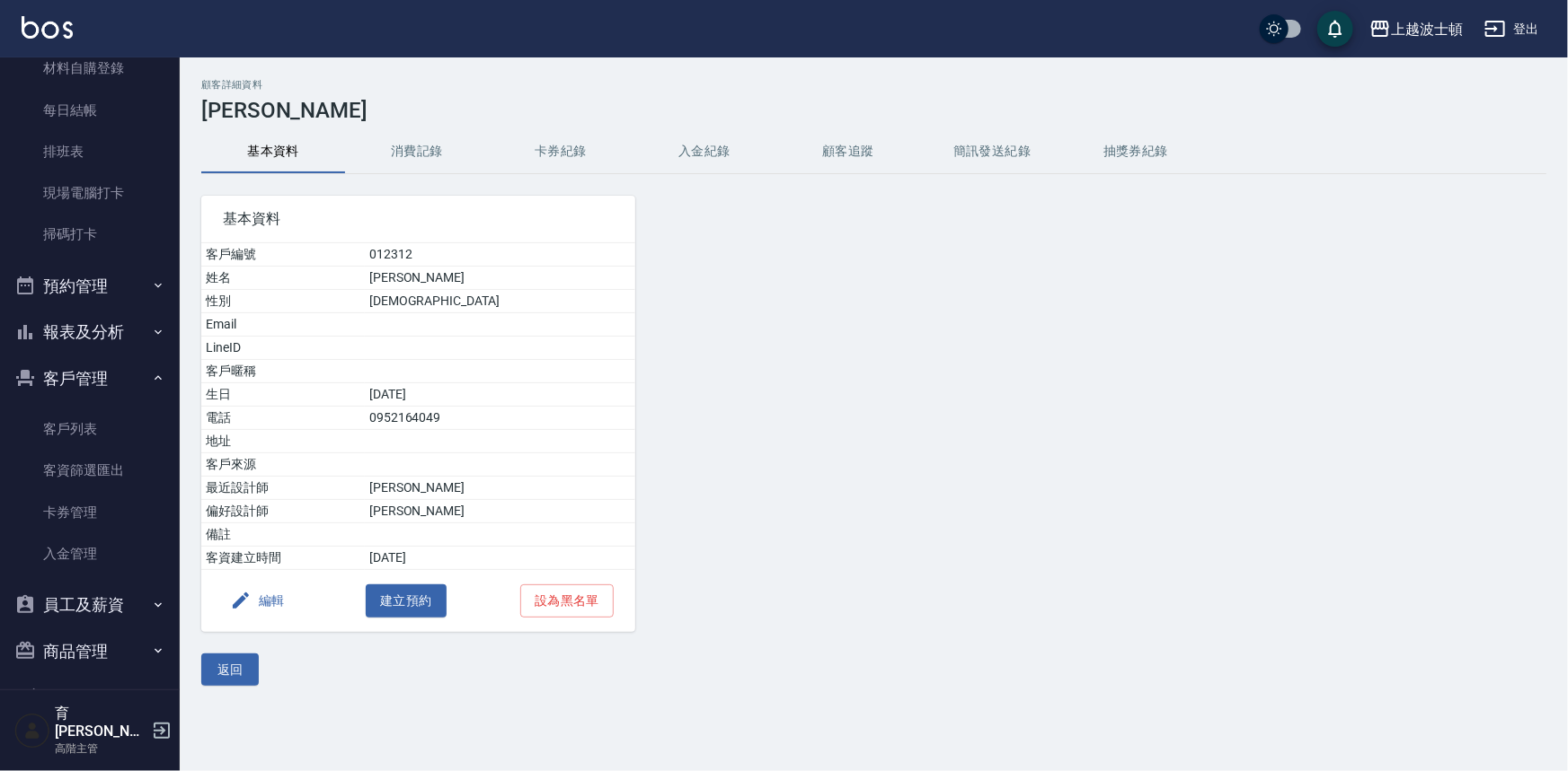
click at [394, 143] on button "消費記錄" at bounding box center [416, 152] width 143 height 43
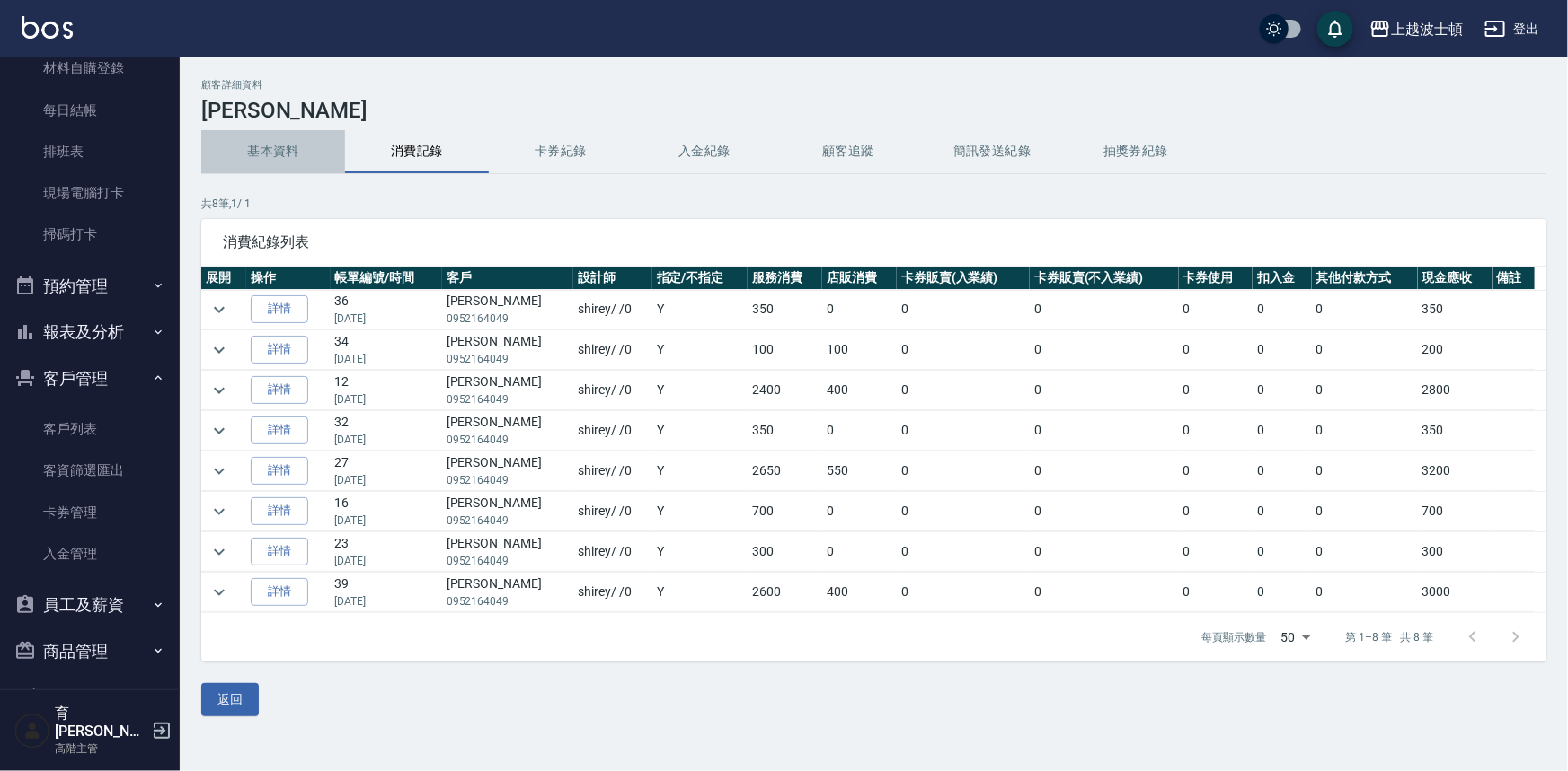
click at [263, 138] on button "基本資料" at bounding box center [272, 152] width 143 height 43
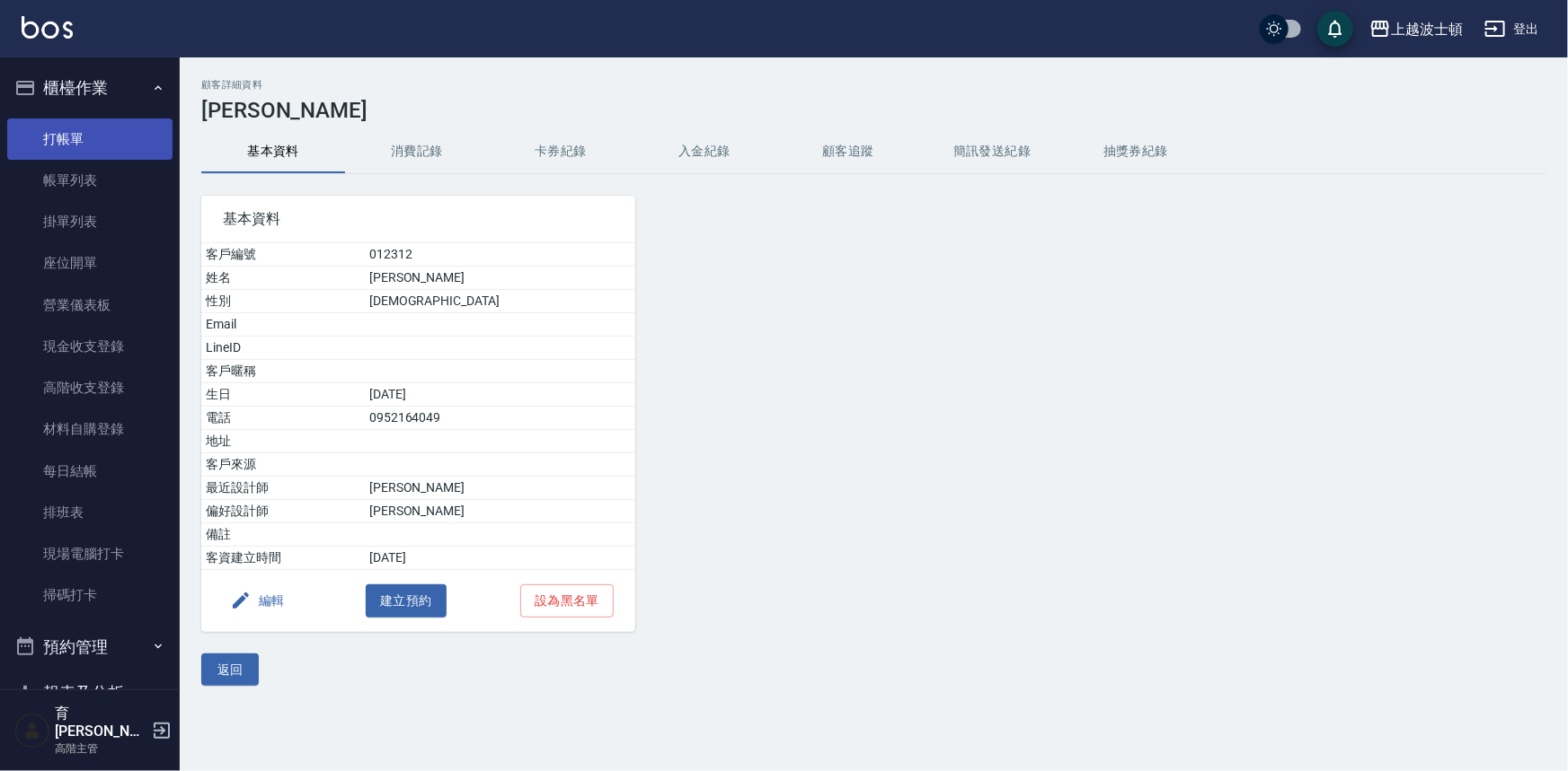
click at [96, 131] on link "打帳單" at bounding box center [90, 139] width 166 height 41
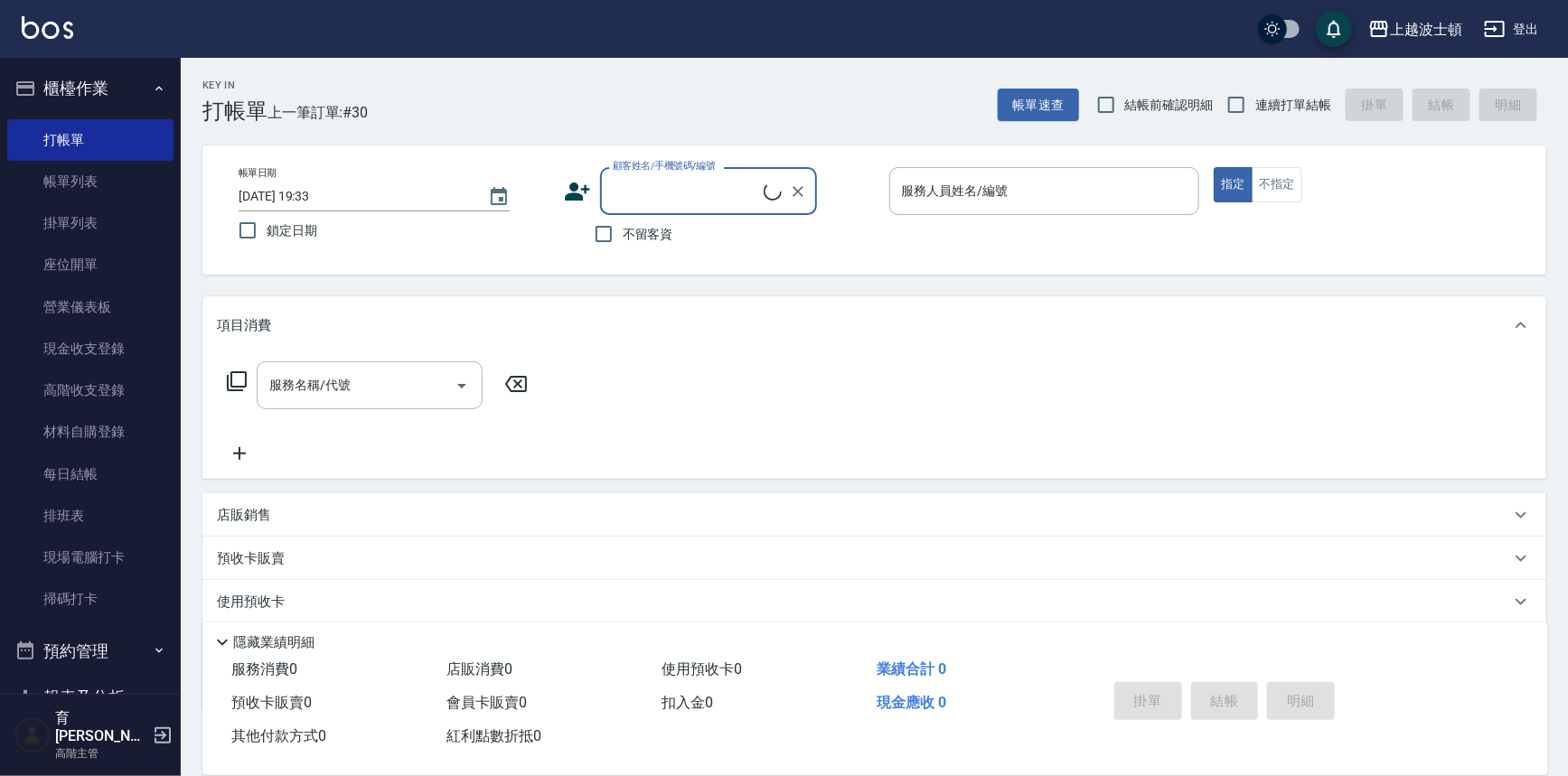
click at [621, 183] on input "顧客姓名/手機號碼/編號" at bounding box center [685, 191] width 155 height 31
type input "[PERSON_NAME]"
click at [713, 195] on input "[PERSON_NAME]" at bounding box center [685, 191] width 155 height 31
click at [803, 190] on icon "Clear" at bounding box center [797, 191] width 18 height 18
click at [686, 190] on input "顧客姓名/手機號碼/編號" at bounding box center [685, 191] width 155 height 31
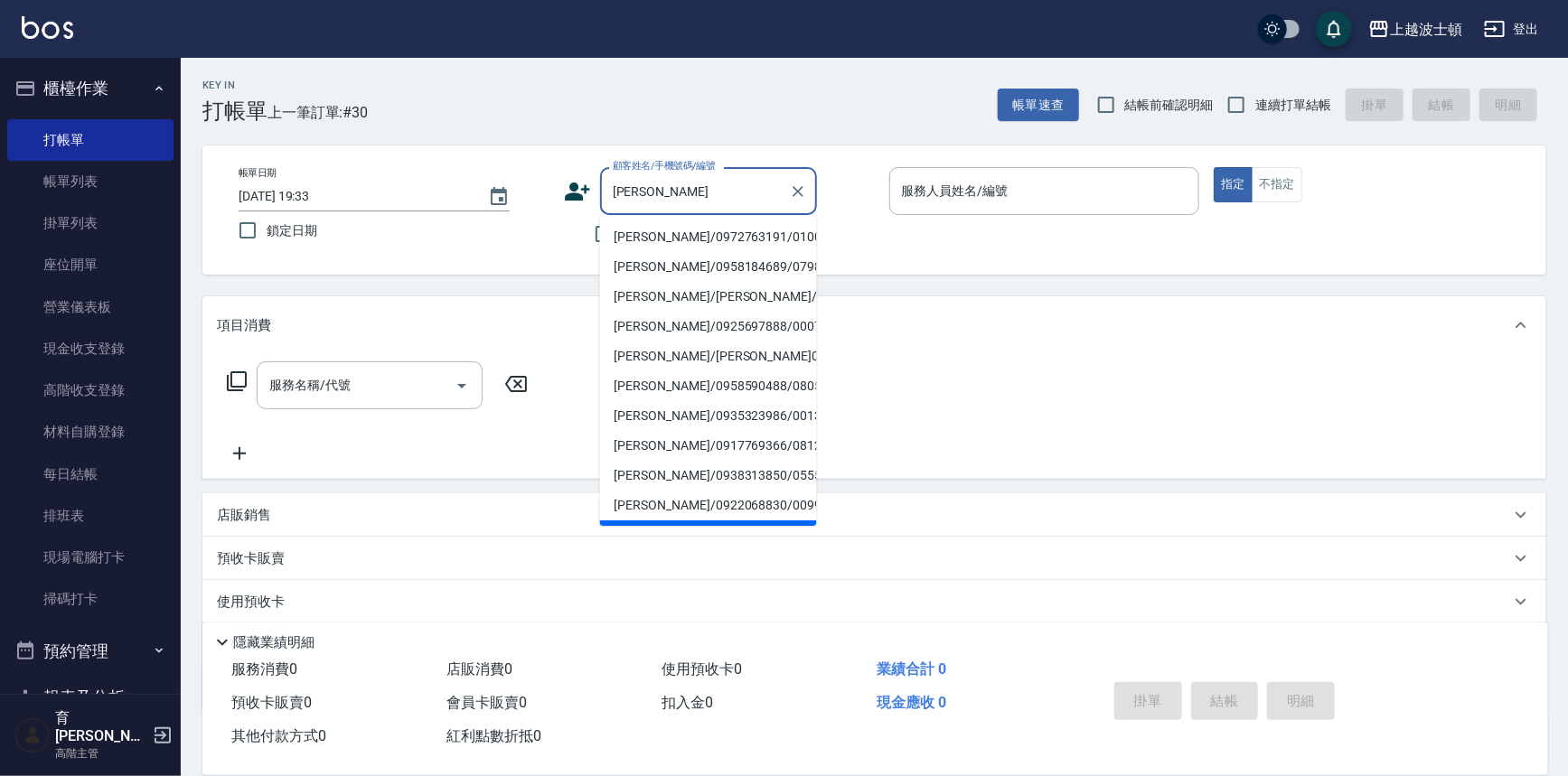
click at [661, 235] on li "[PERSON_NAME]/0972763191/0100101" at bounding box center [708, 237] width 217 height 29
type input "[PERSON_NAME]/0972763191/0100101"
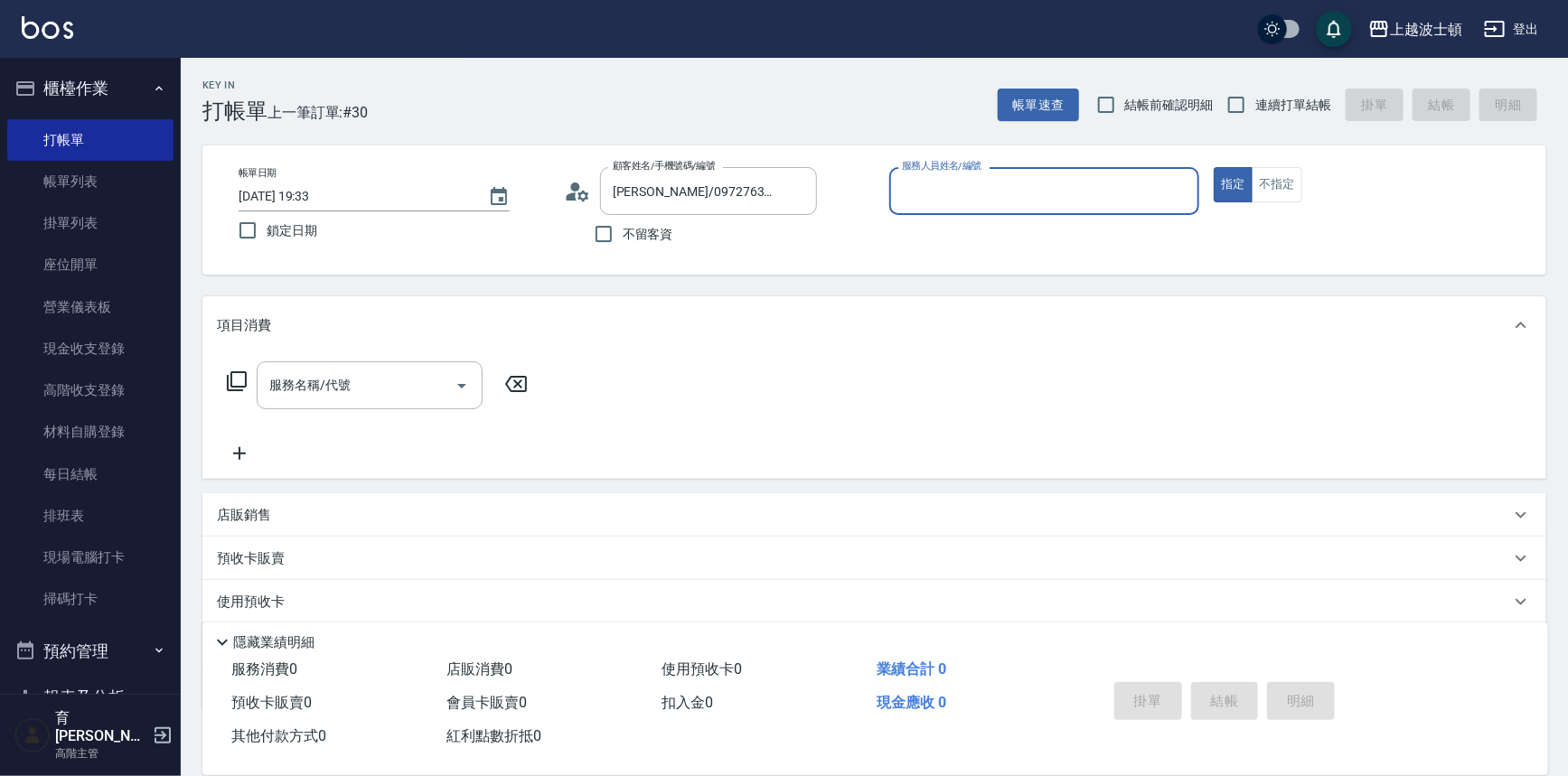
type input "shirey-0"
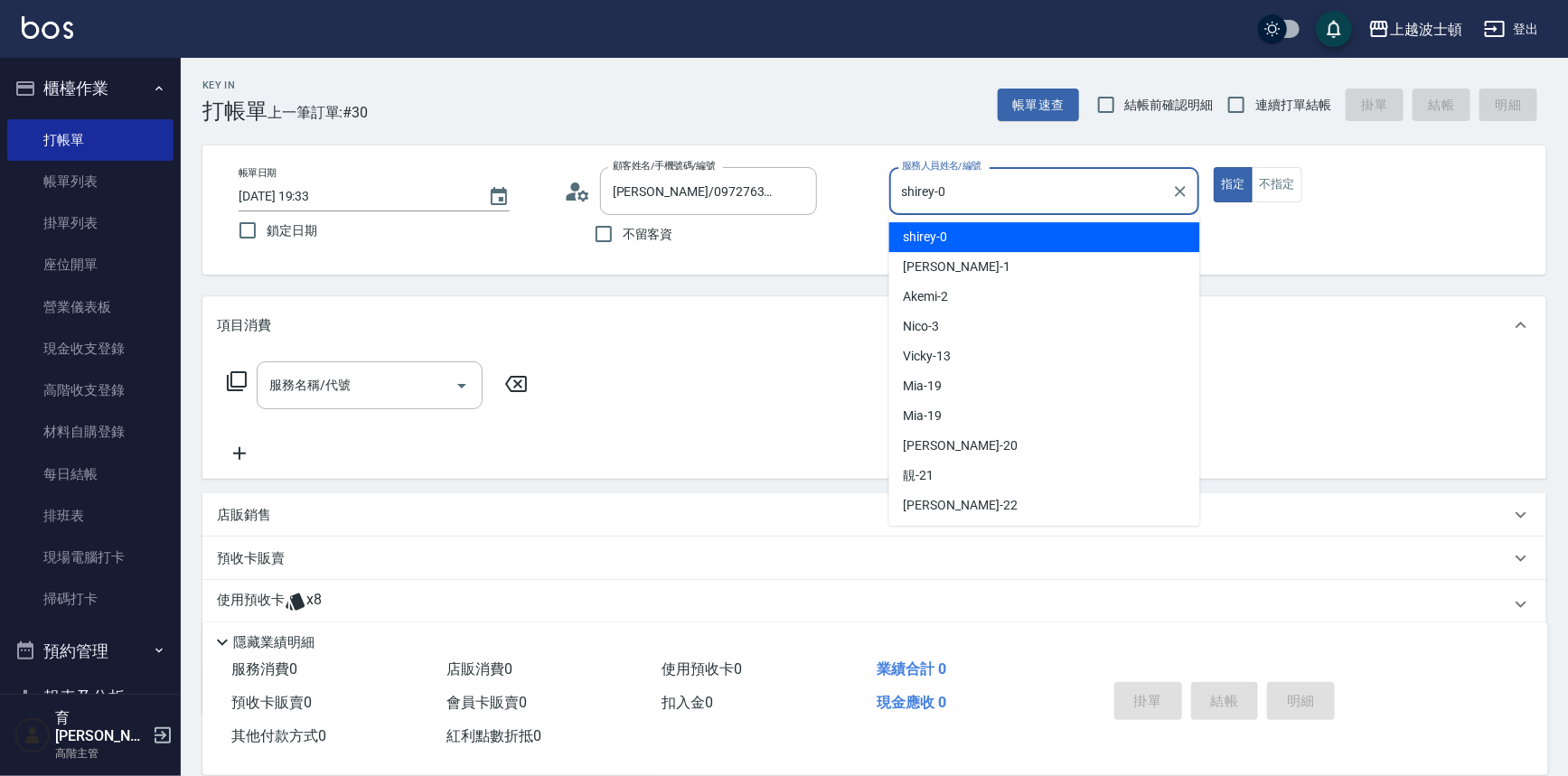
click at [1050, 192] on input "shirey-0" at bounding box center [1031, 191] width 268 height 31
click at [1045, 230] on div "shirey -0" at bounding box center [1044, 237] width 311 height 29
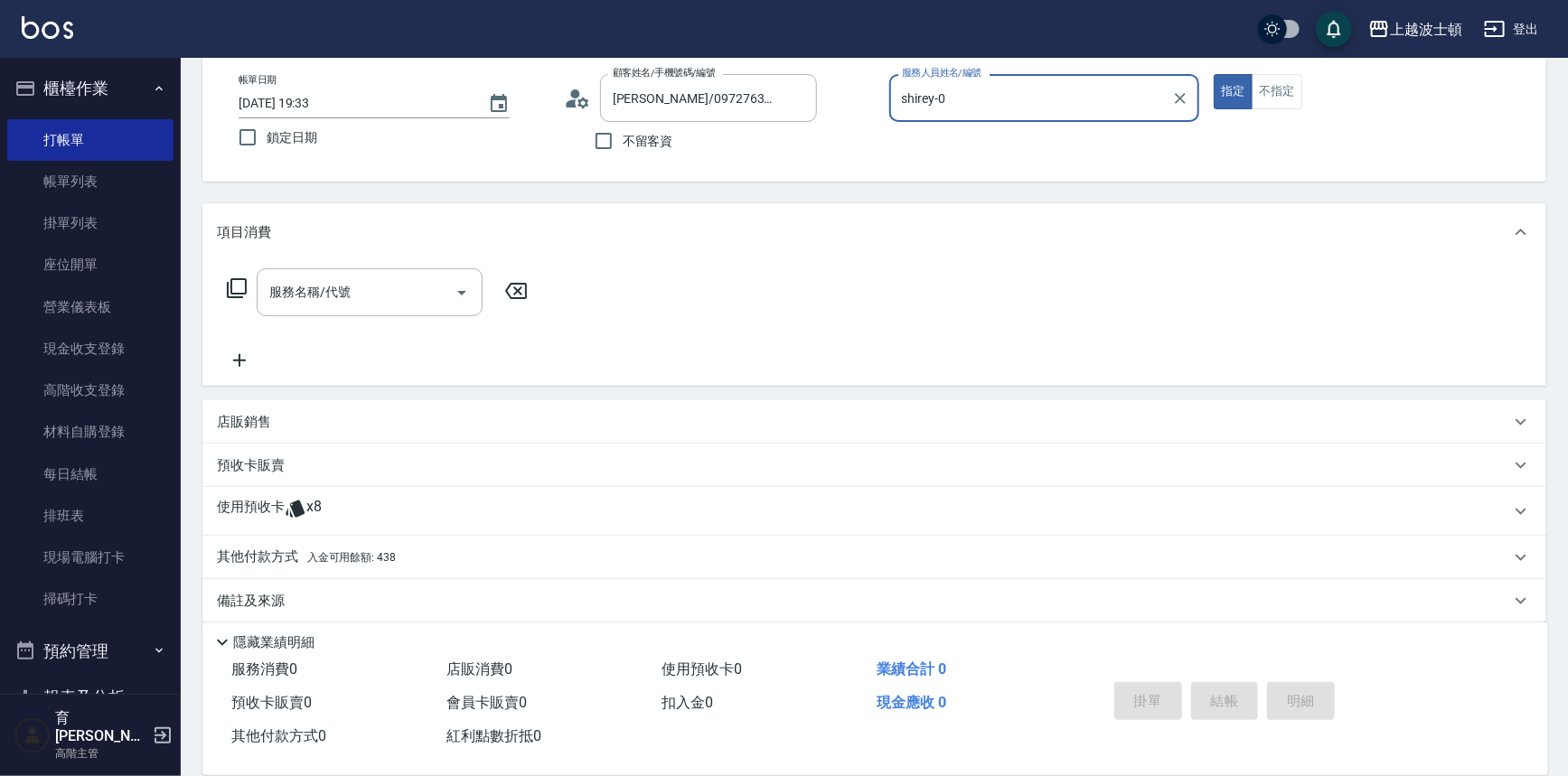
scroll to position [109, 0]
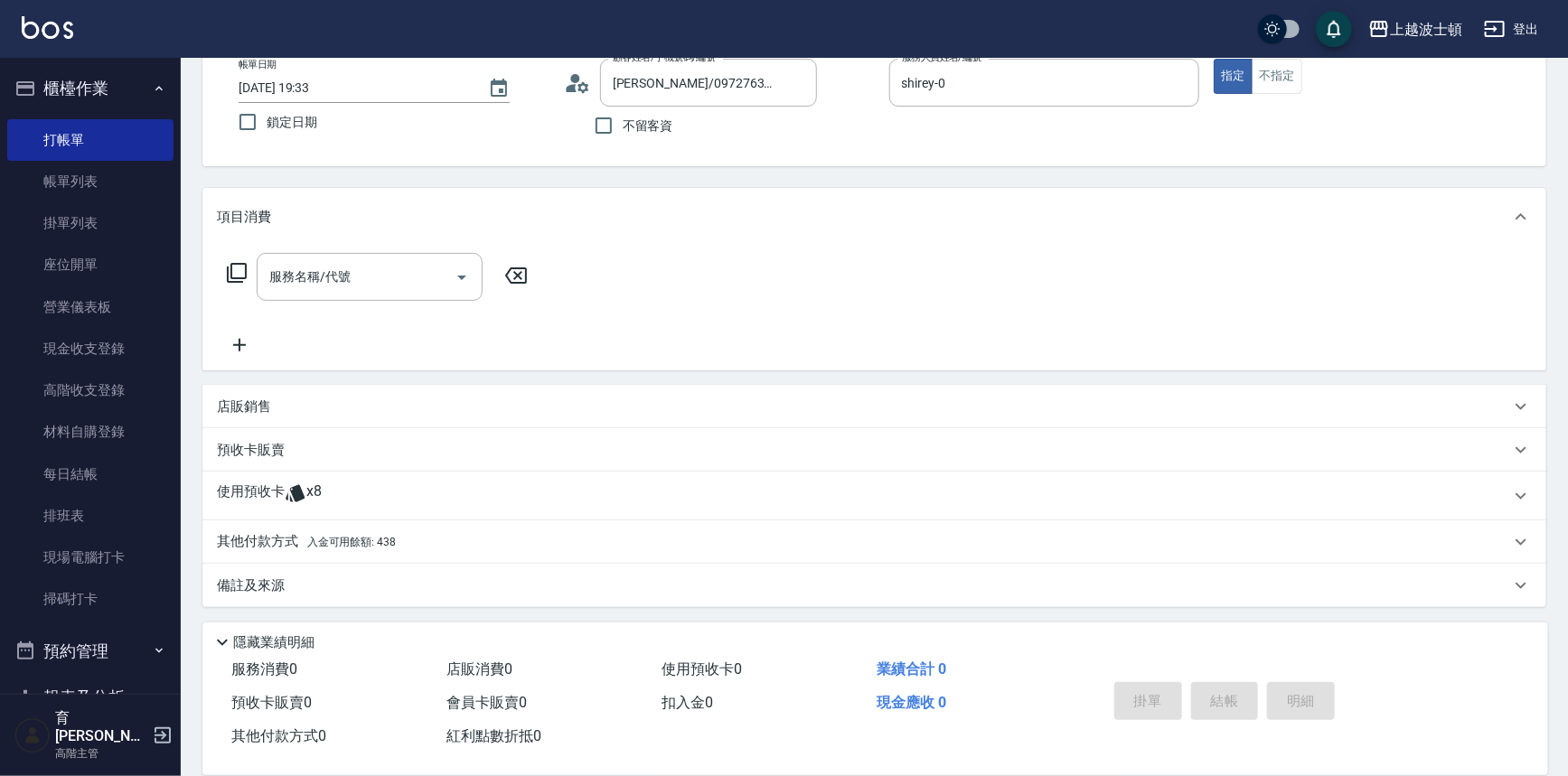
click at [312, 490] on span "x8" at bounding box center [314, 496] width 16 height 27
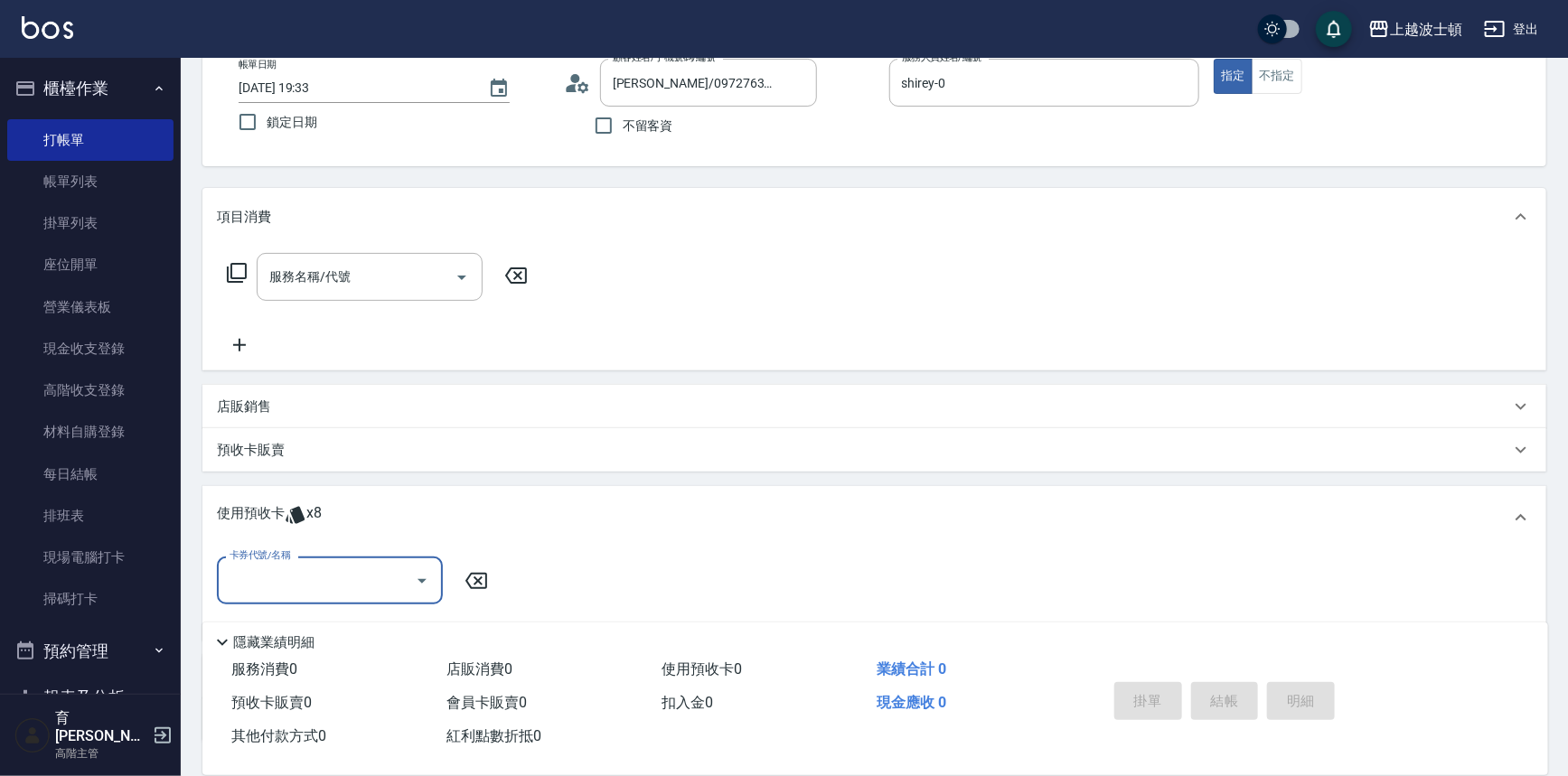
scroll to position [0, 0]
click at [423, 581] on icon "Open" at bounding box center [422, 582] width 9 height 5
click at [410, 624] on div "剪髮卡 剩餘8張" at bounding box center [329, 627] width 226 height 29
type input "剪髮卡"
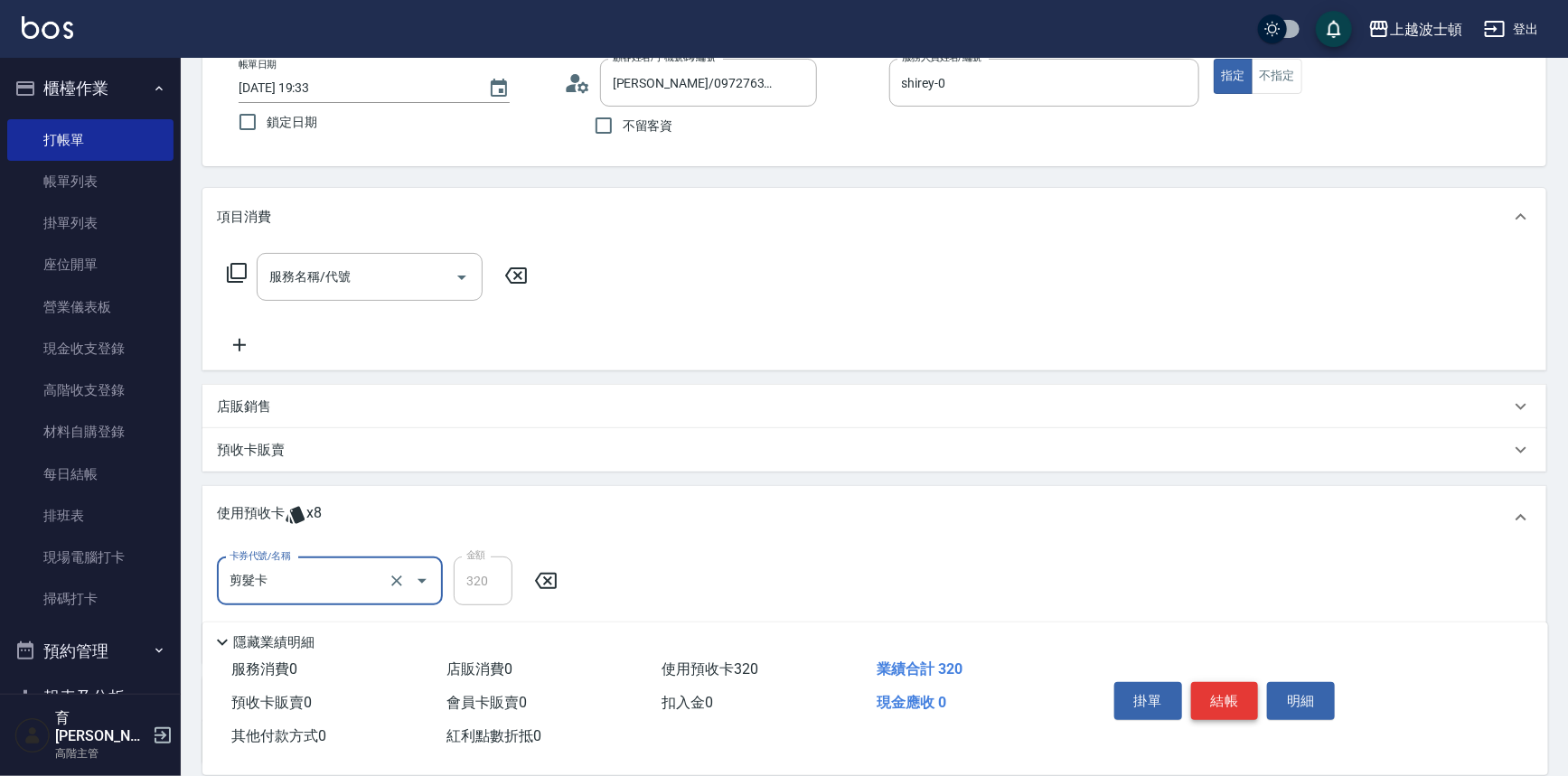
click at [1221, 696] on button "結帳" at bounding box center [1224, 701] width 68 height 38
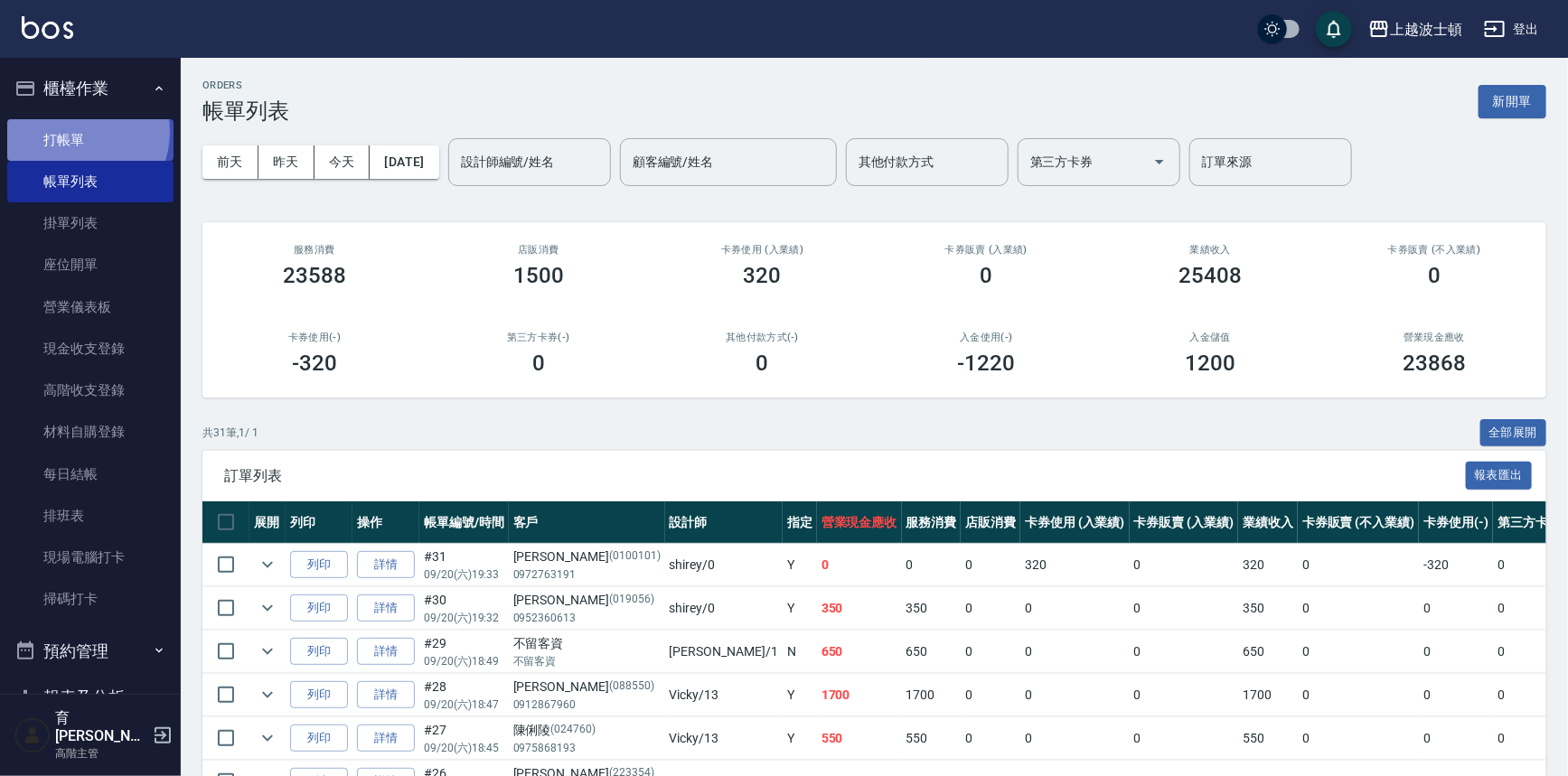
click at [75, 131] on link "打帳單" at bounding box center [90, 140] width 167 height 41
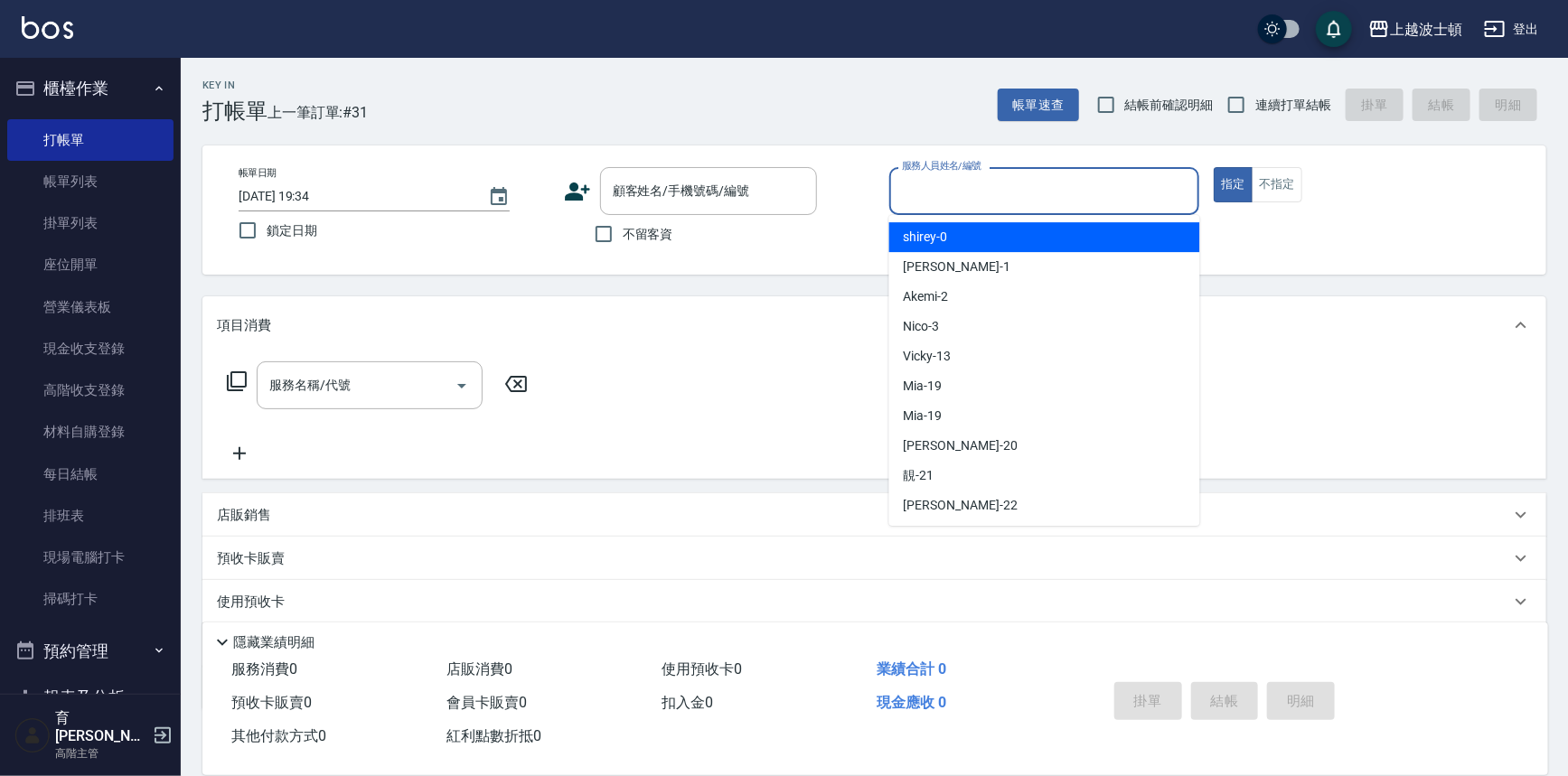
click at [958, 197] on input "服務人員姓名/編號" at bounding box center [1044, 191] width 294 height 31
click at [961, 240] on div "shirey -0" at bounding box center [1044, 237] width 311 height 29
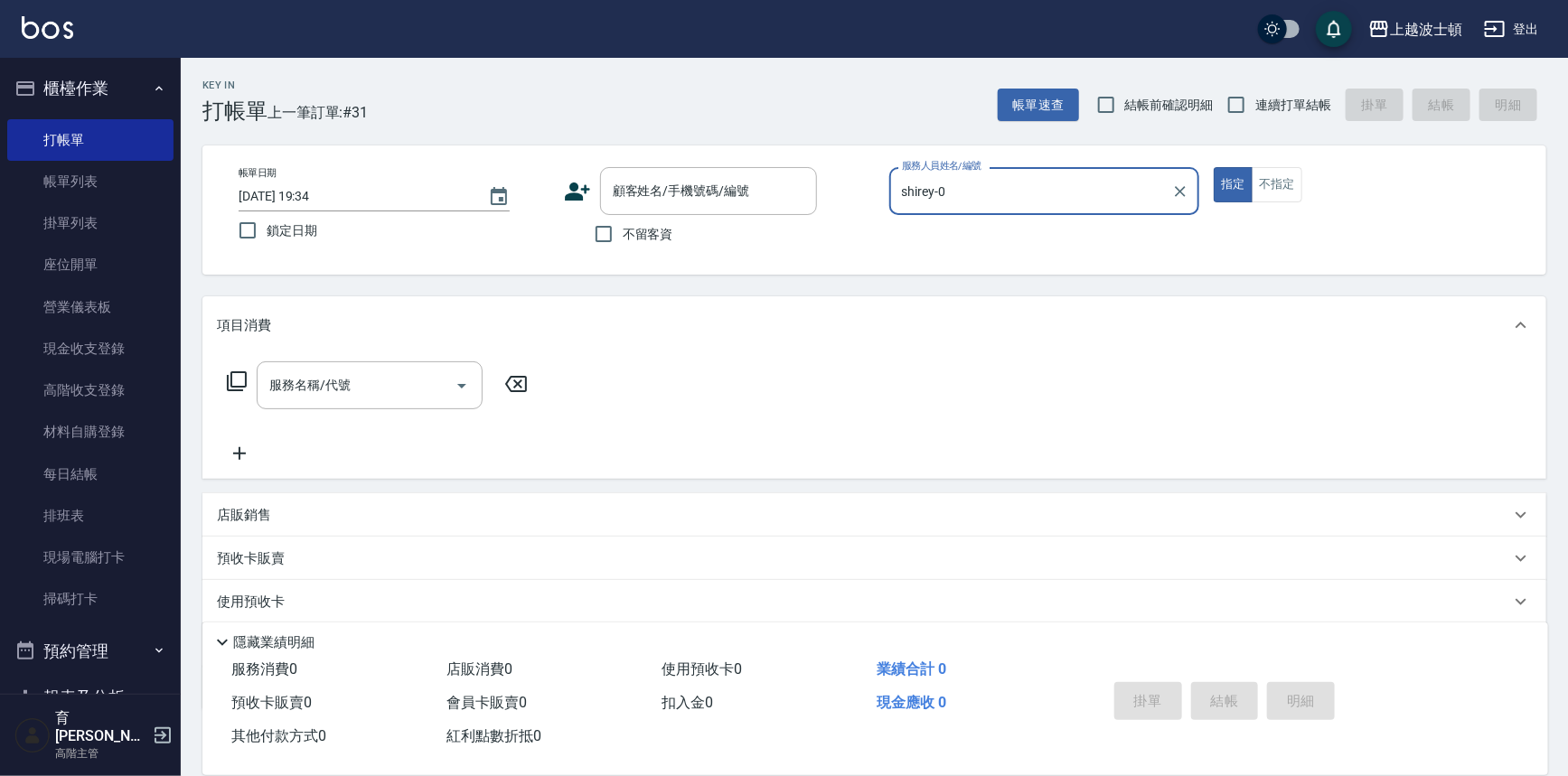
type input "shirey-0"
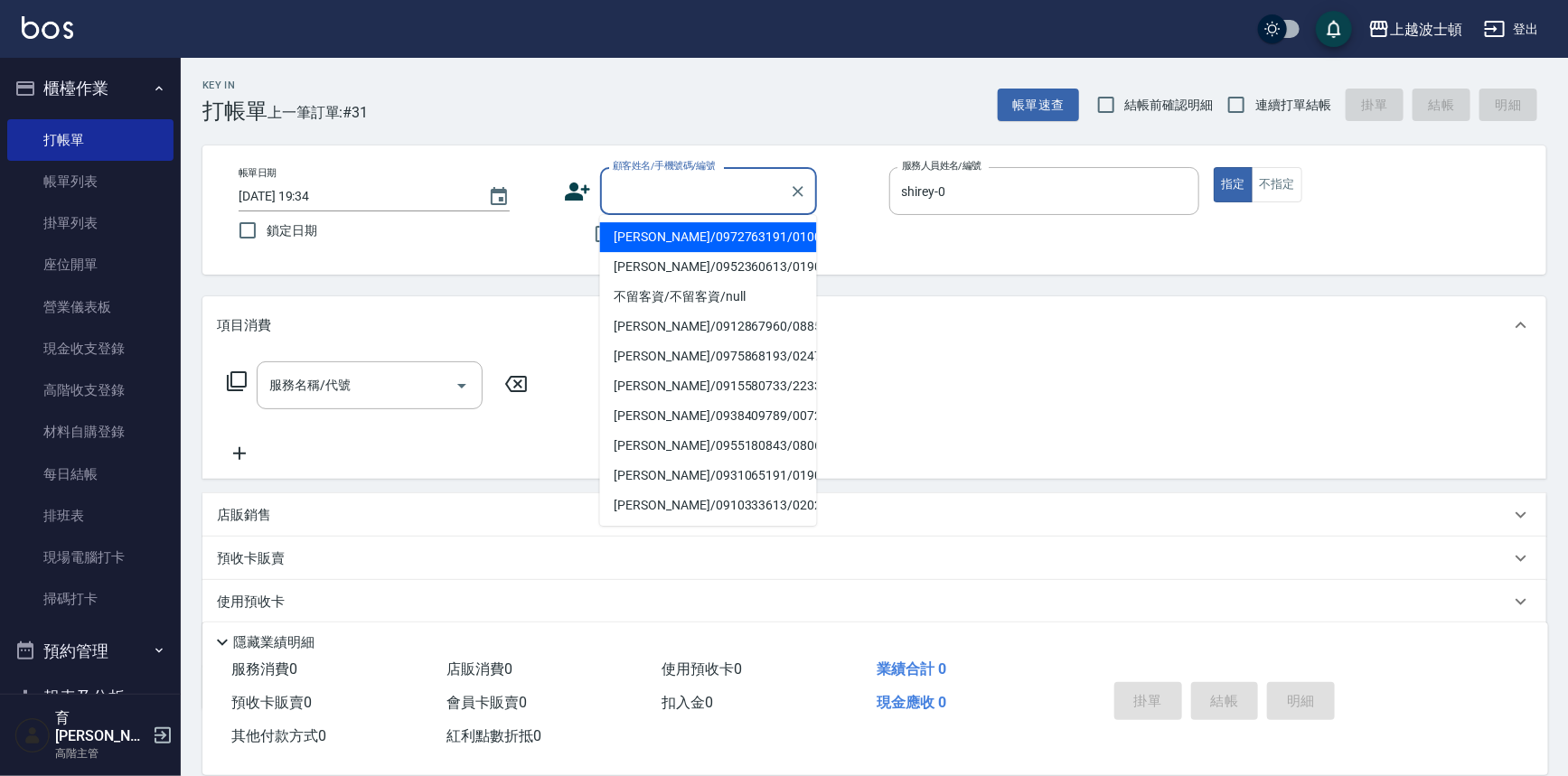
click at [650, 200] on input "顧客姓名/手機號碼/編號" at bounding box center [694, 191] width 174 height 31
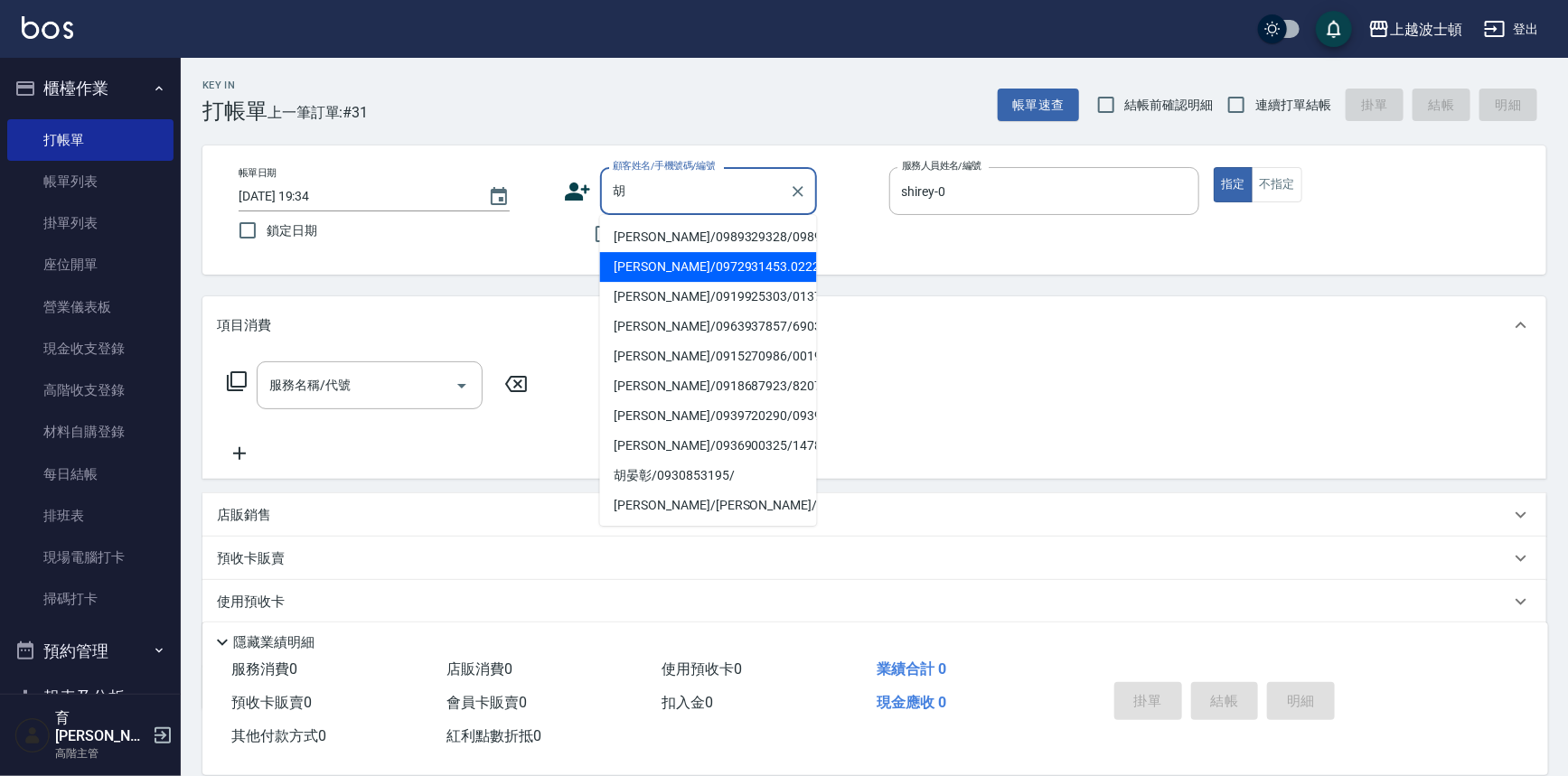
click at [746, 272] on li "[PERSON_NAME]/0972931453.0222815158/00672" at bounding box center [708, 267] width 217 height 29
type input "[PERSON_NAME]/0972931453.0222815158/00672"
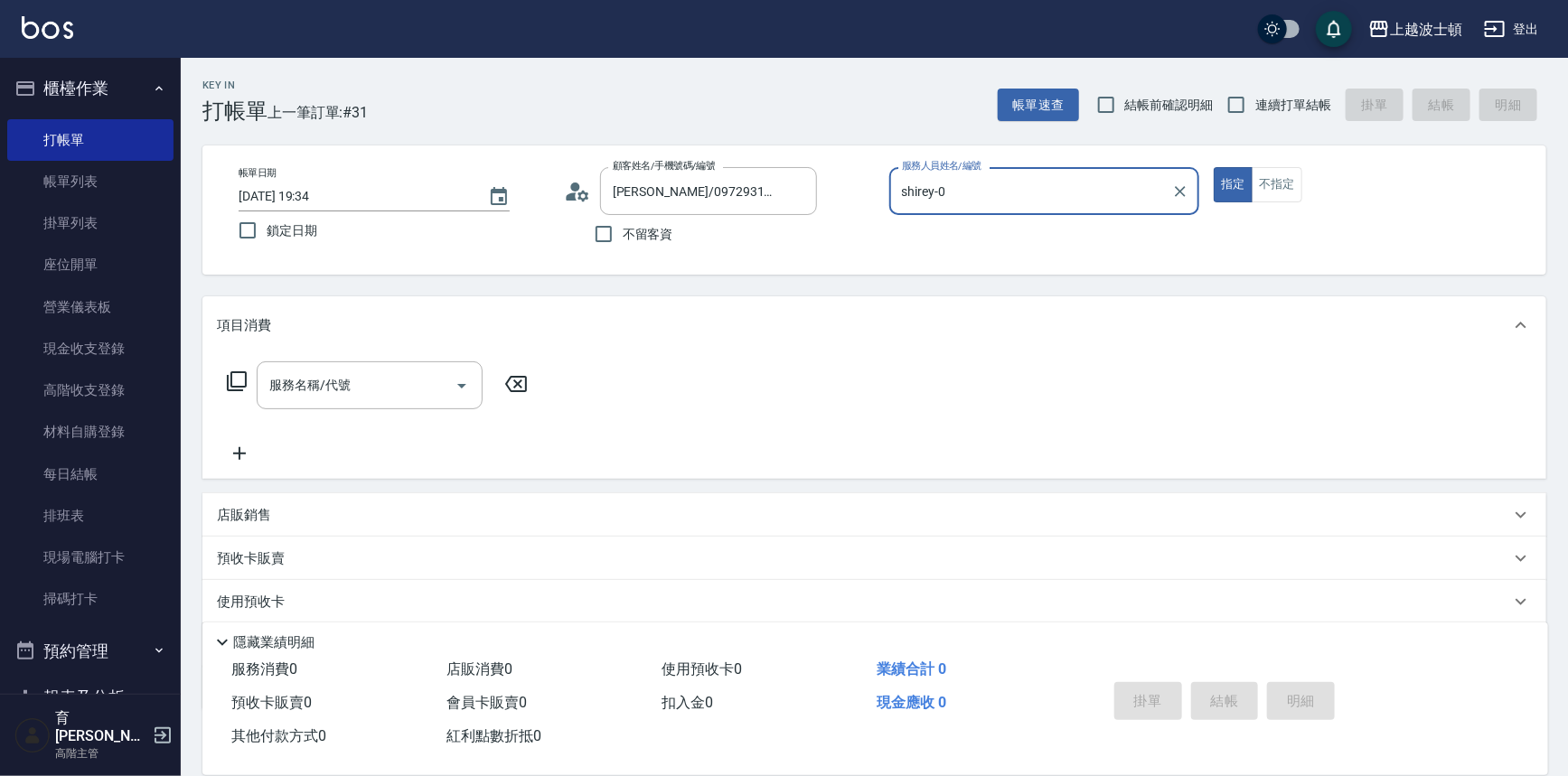
scroll to position [103, 0]
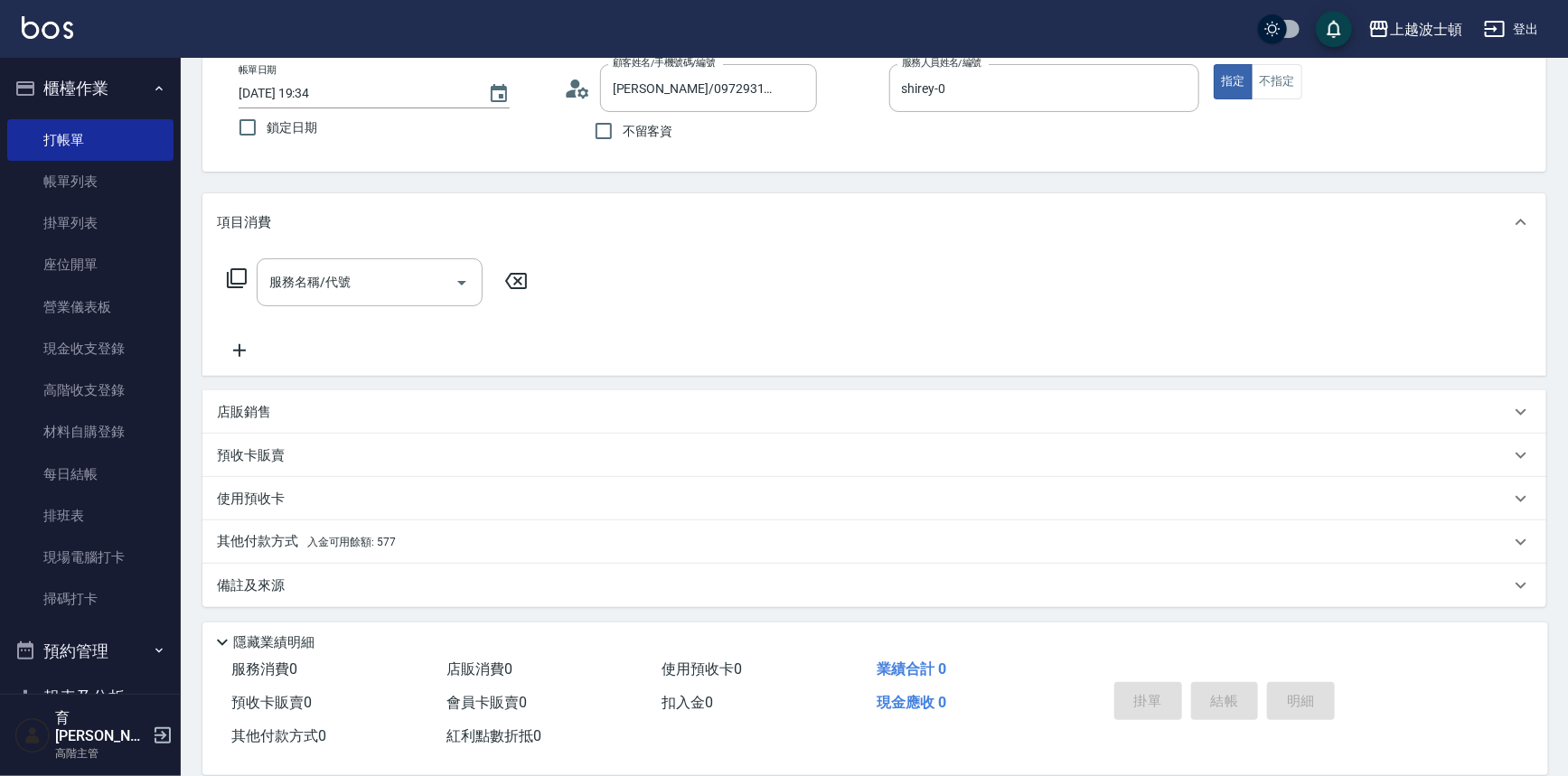
click at [237, 279] on icon at bounding box center [236, 279] width 22 height 22
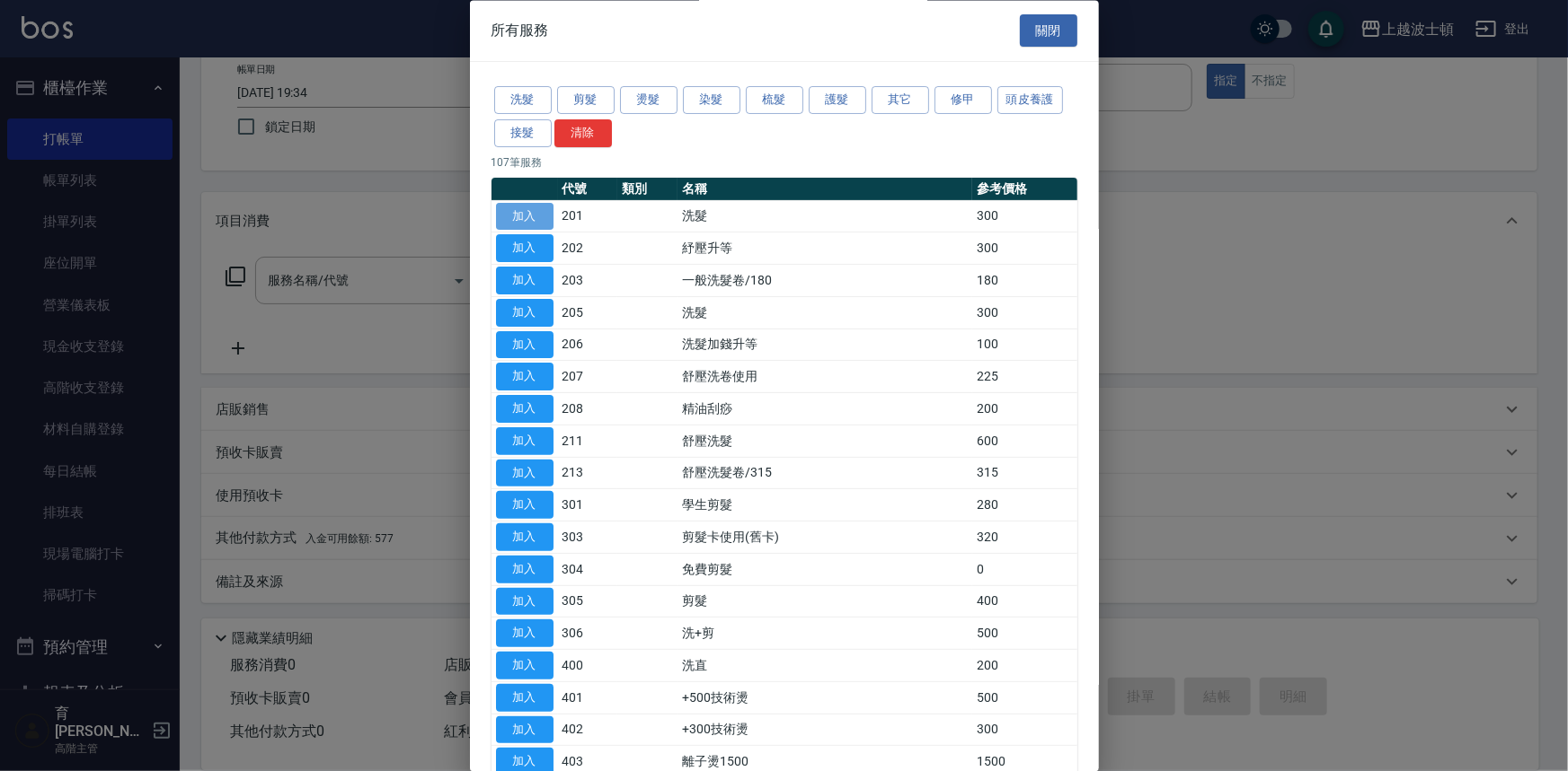
click at [545, 220] on button "加入" at bounding box center [525, 216] width 58 height 28
type input "洗髮(201)"
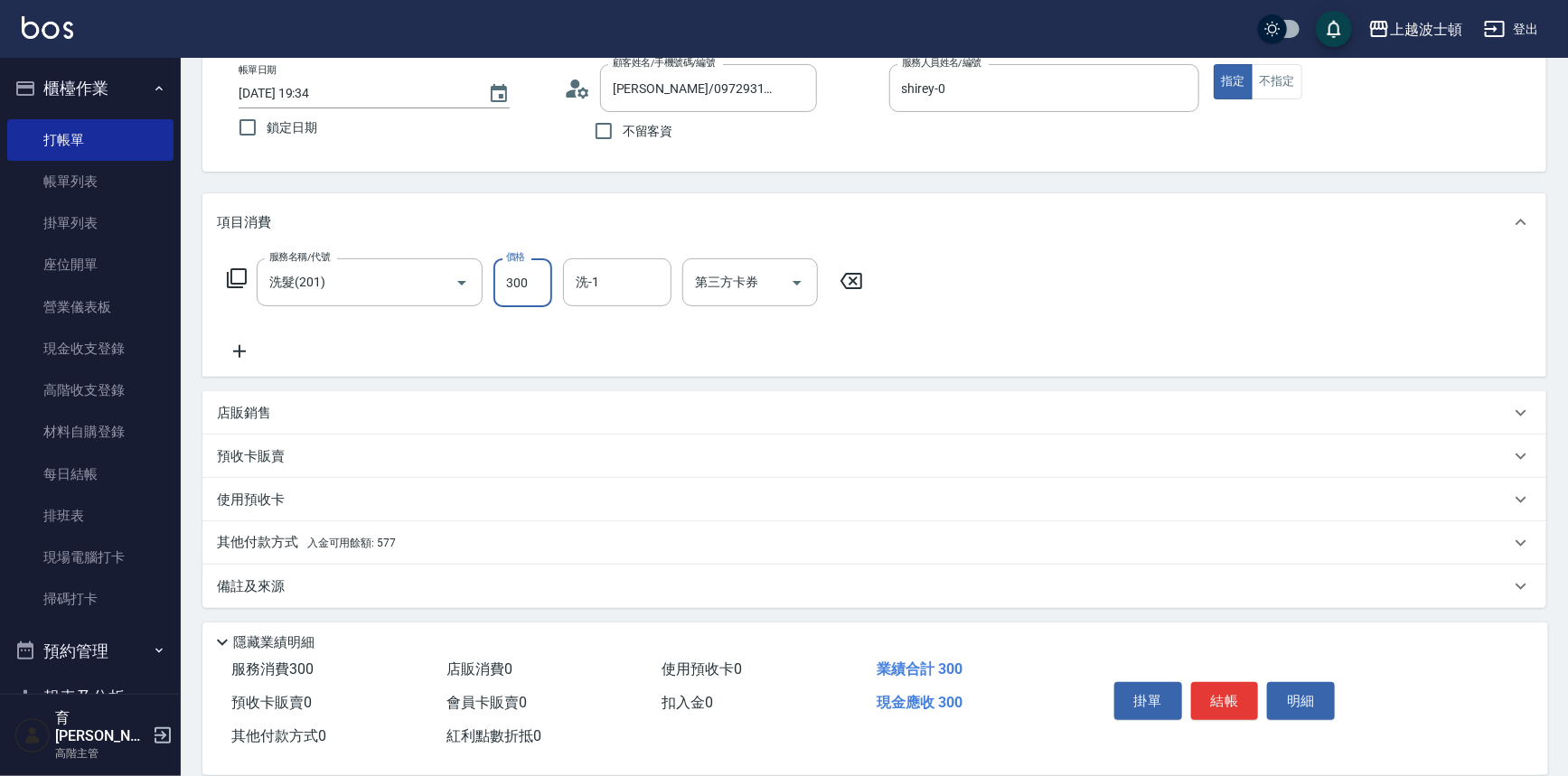
click at [541, 284] on input "300" at bounding box center [523, 284] width 59 height 49
type input "270"
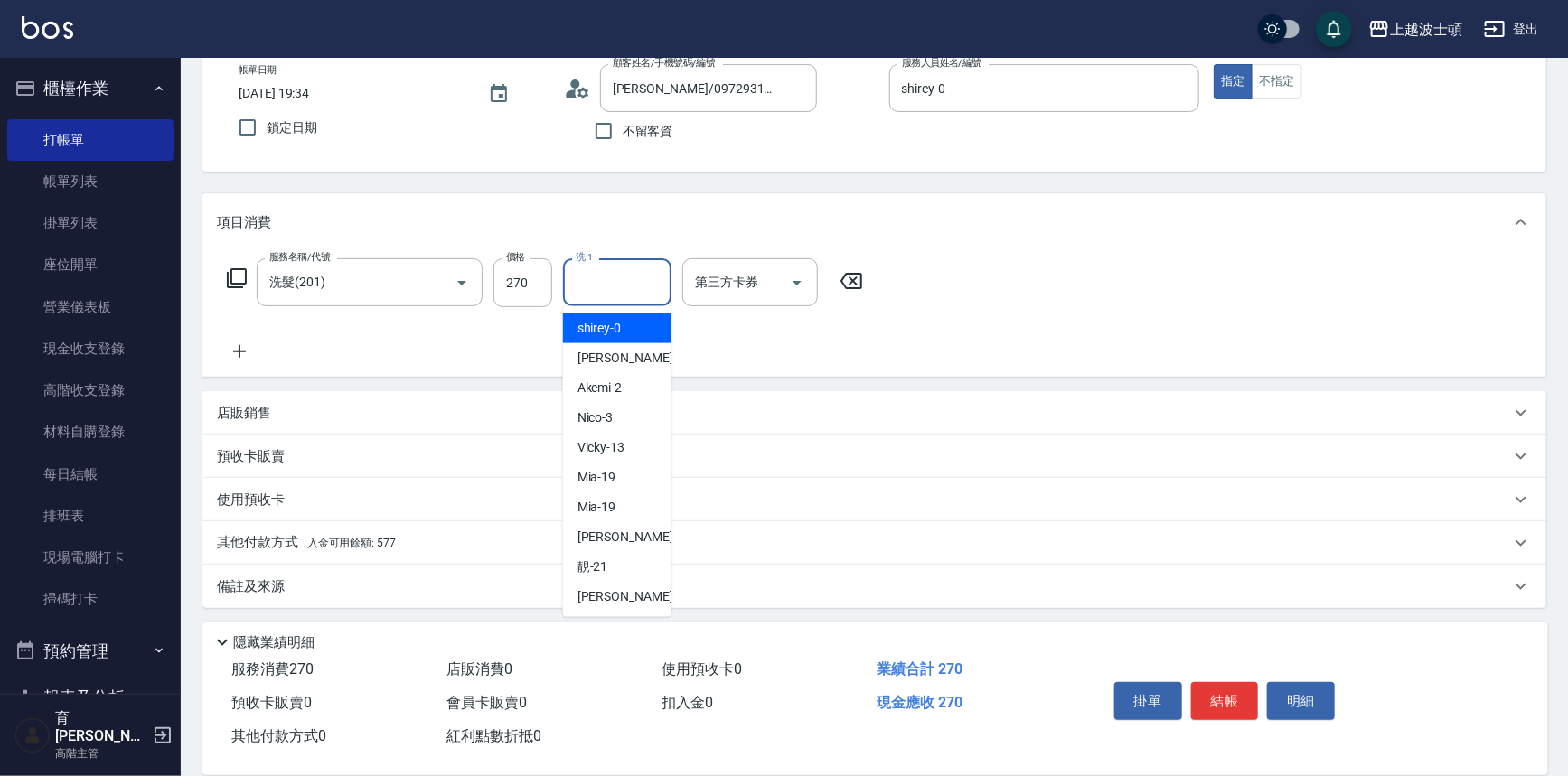
click at [636, 270] on input "洗-1" at bounding box center [617, 283] width 92 height 31
type input "22"
click at [385, 544] on span "入金可用餘額: 577" at bounding box center [351, 541] width 88 height 13
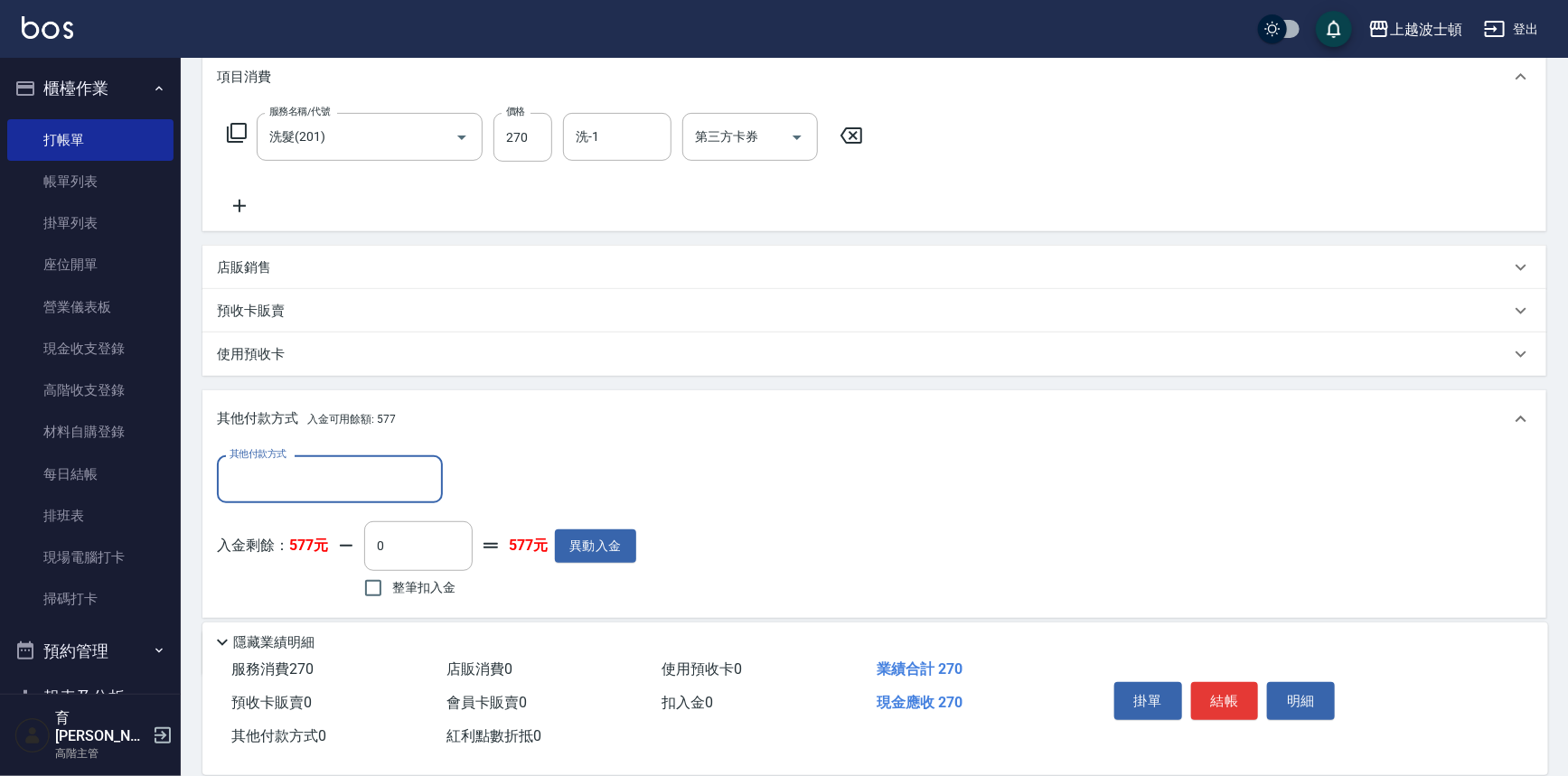
scroll to position [316, 0]
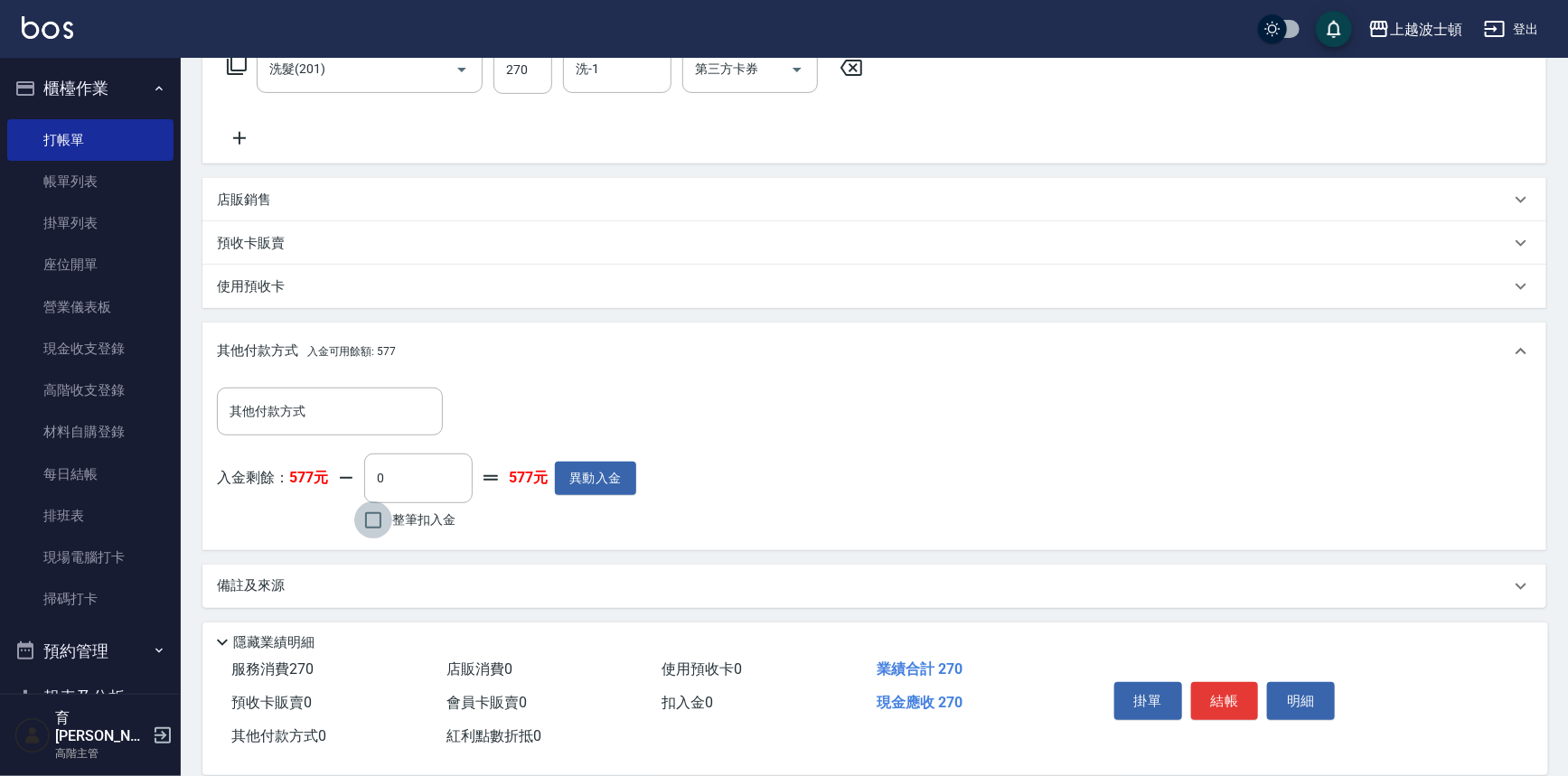
click at [377, 521] on input "整筆扣入金" at bounding box center [373, 520] width 38 height 38
checkbox input "true"
type input "270"
click at [1209, 716] on div "掛單 結帳 明細" at bounding box center [1225, 703] width 235 height 57
click at [1209, 705] on button "結帳" at bounding box center [1224, 701] width 68 height 38
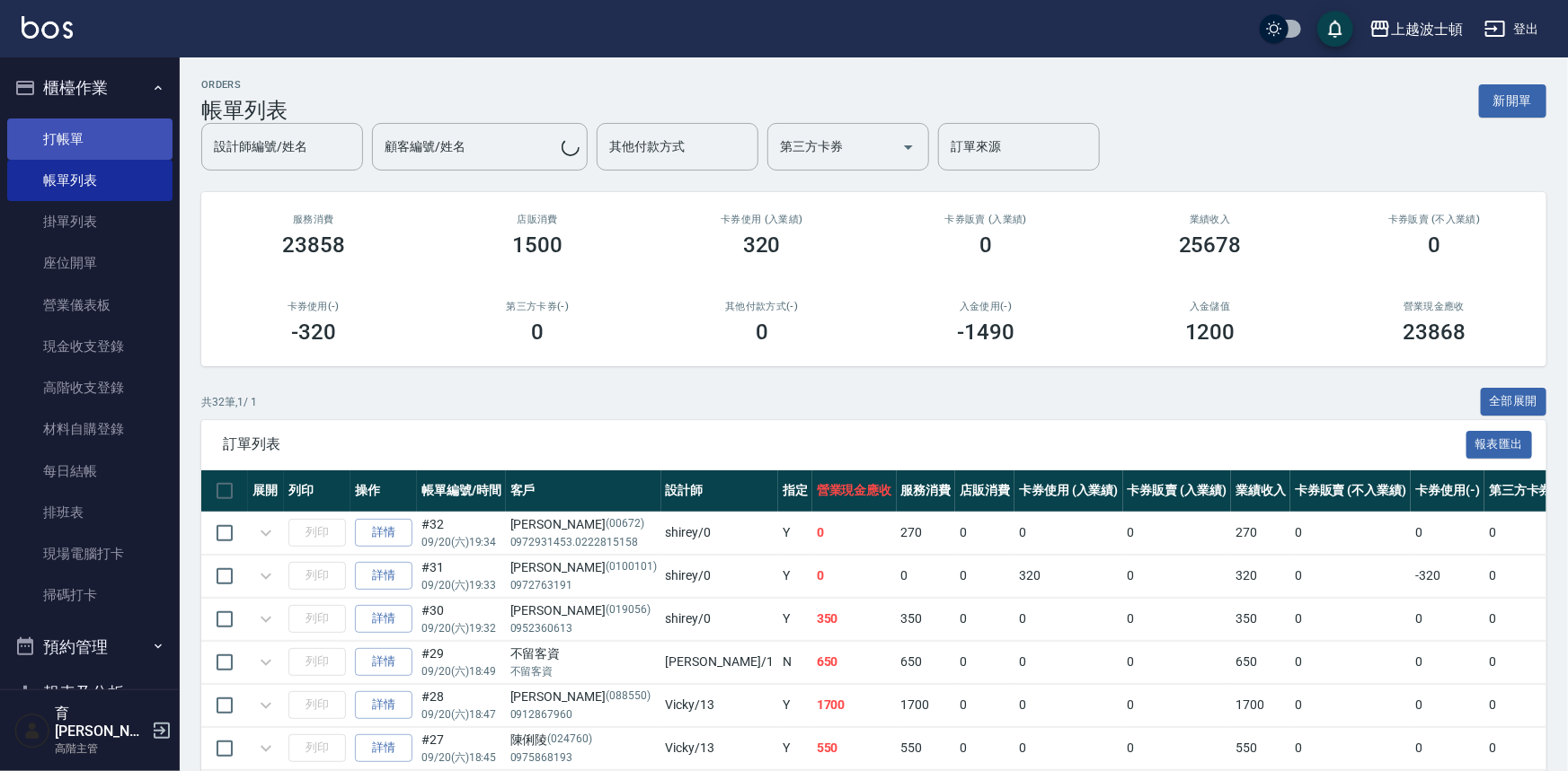
click at [54, 133] on link "打帳單" at bounding box center [90, 139] width 166 height 41
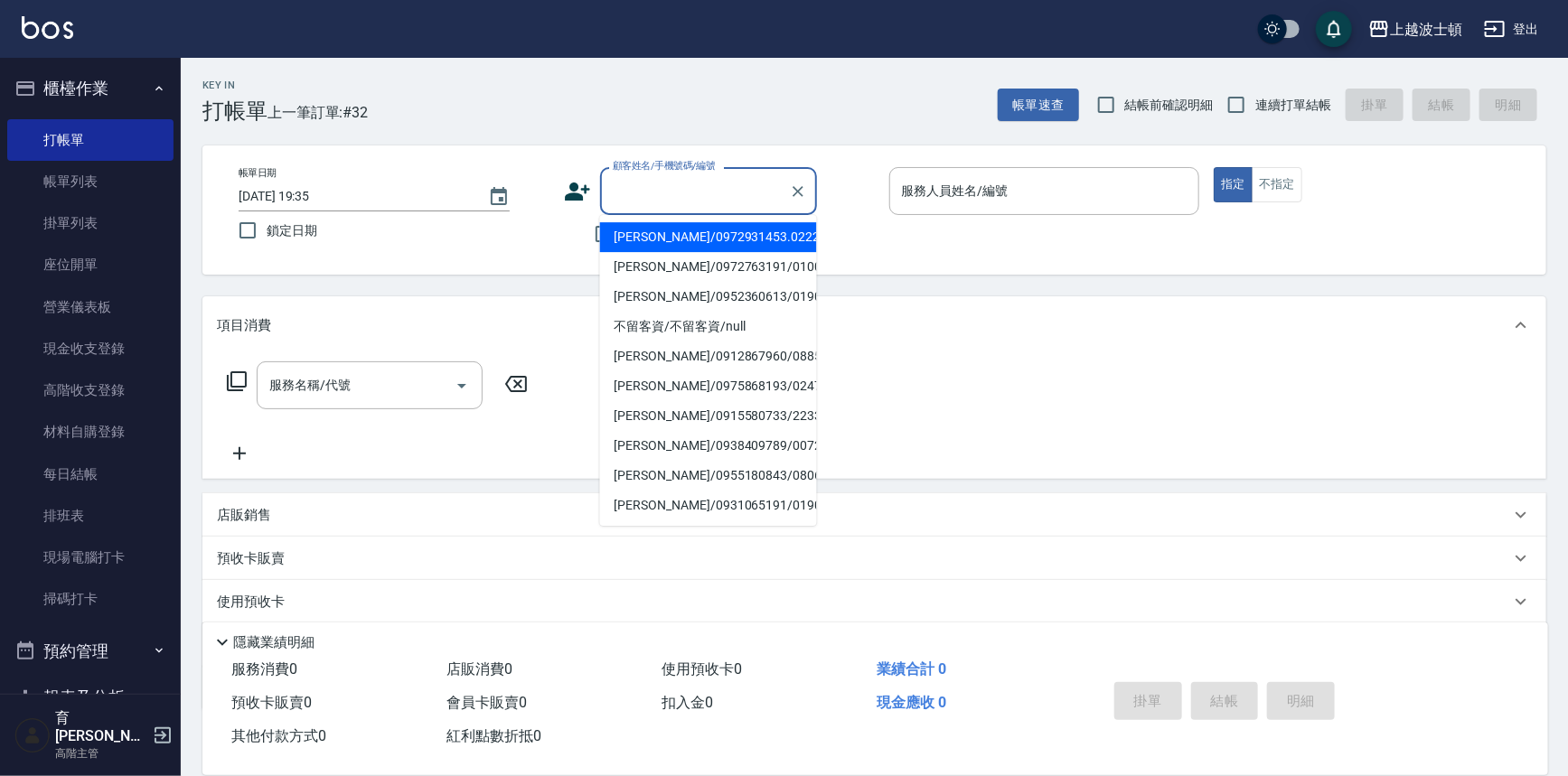
click at [630, 195] on input "顧客姓名/手機號碼/編號" at bounding box center [694, 191] width 174 height 31
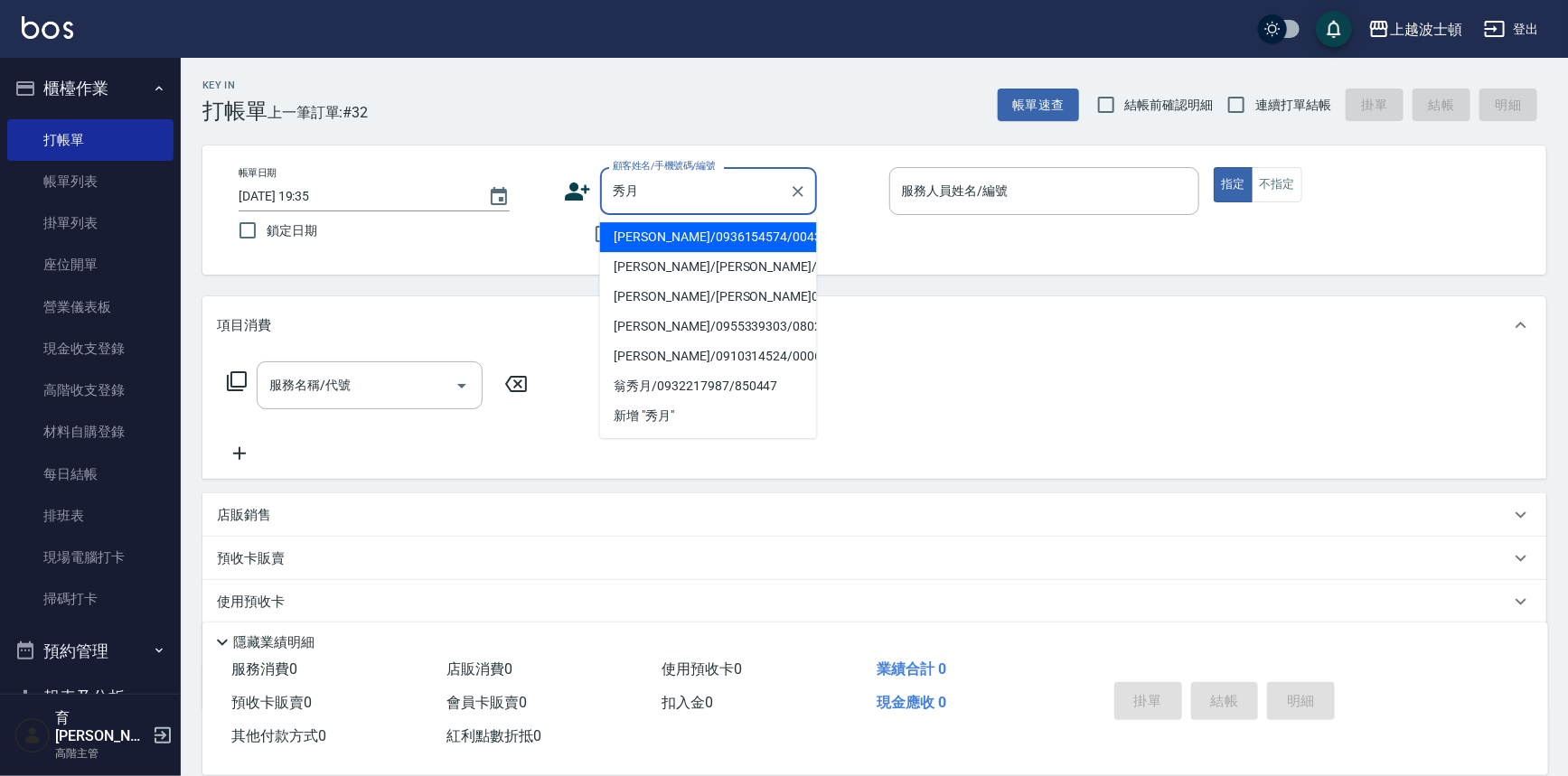
click at [729, 245] on li "[PERSON_NAME]/0936154574/00430" at bounding box center [708, 237] width 217 height 29
type input "[PERSON_NAME]/0936154574/00430"
type input "shirey-0"
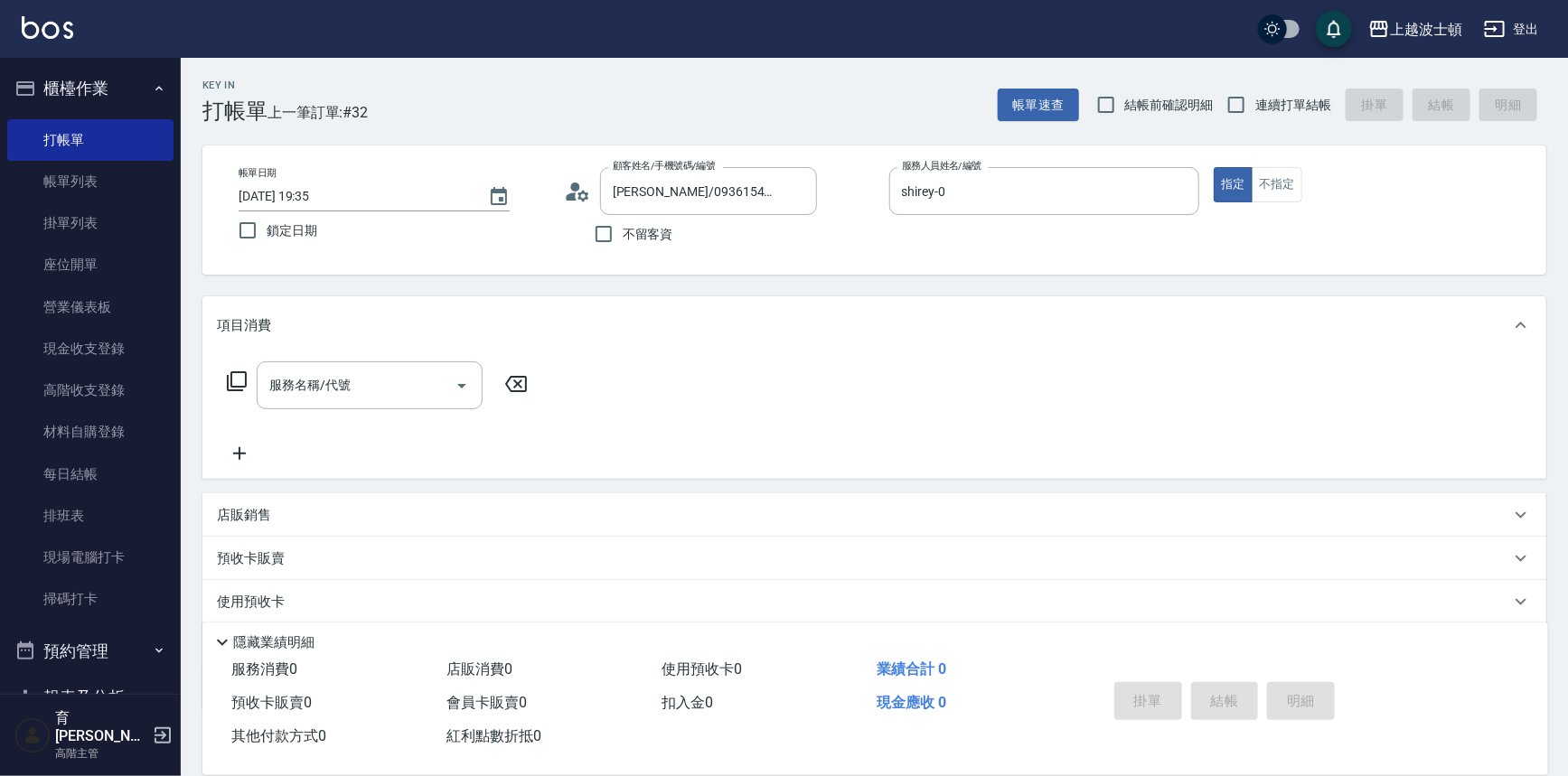
click at [230, 384] on icon at bounding box center [236, 382] width 20 height 20
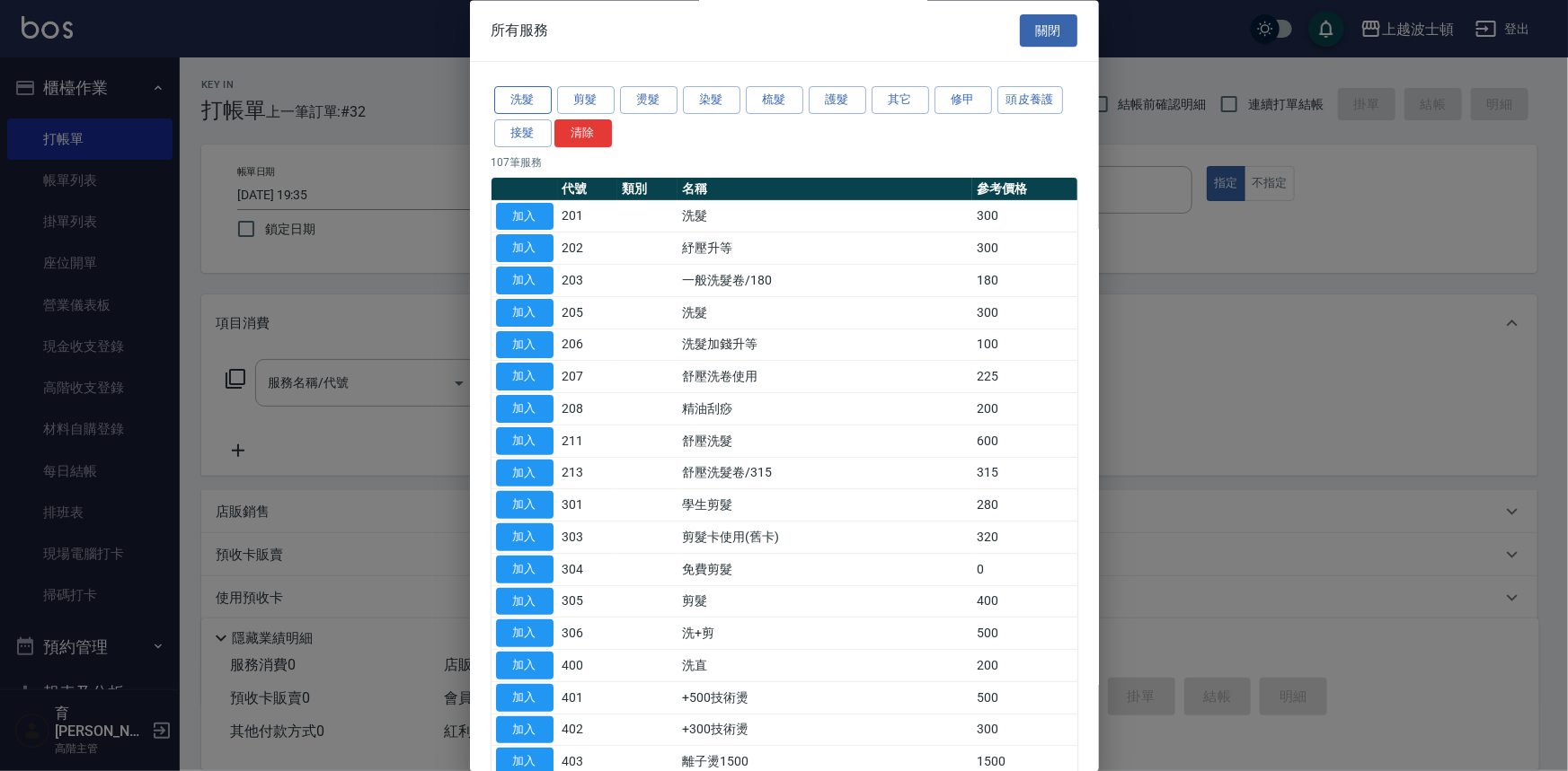
click at [529, 95] on button "洗髮" at bounding box center [523, 100] width 58 height 28
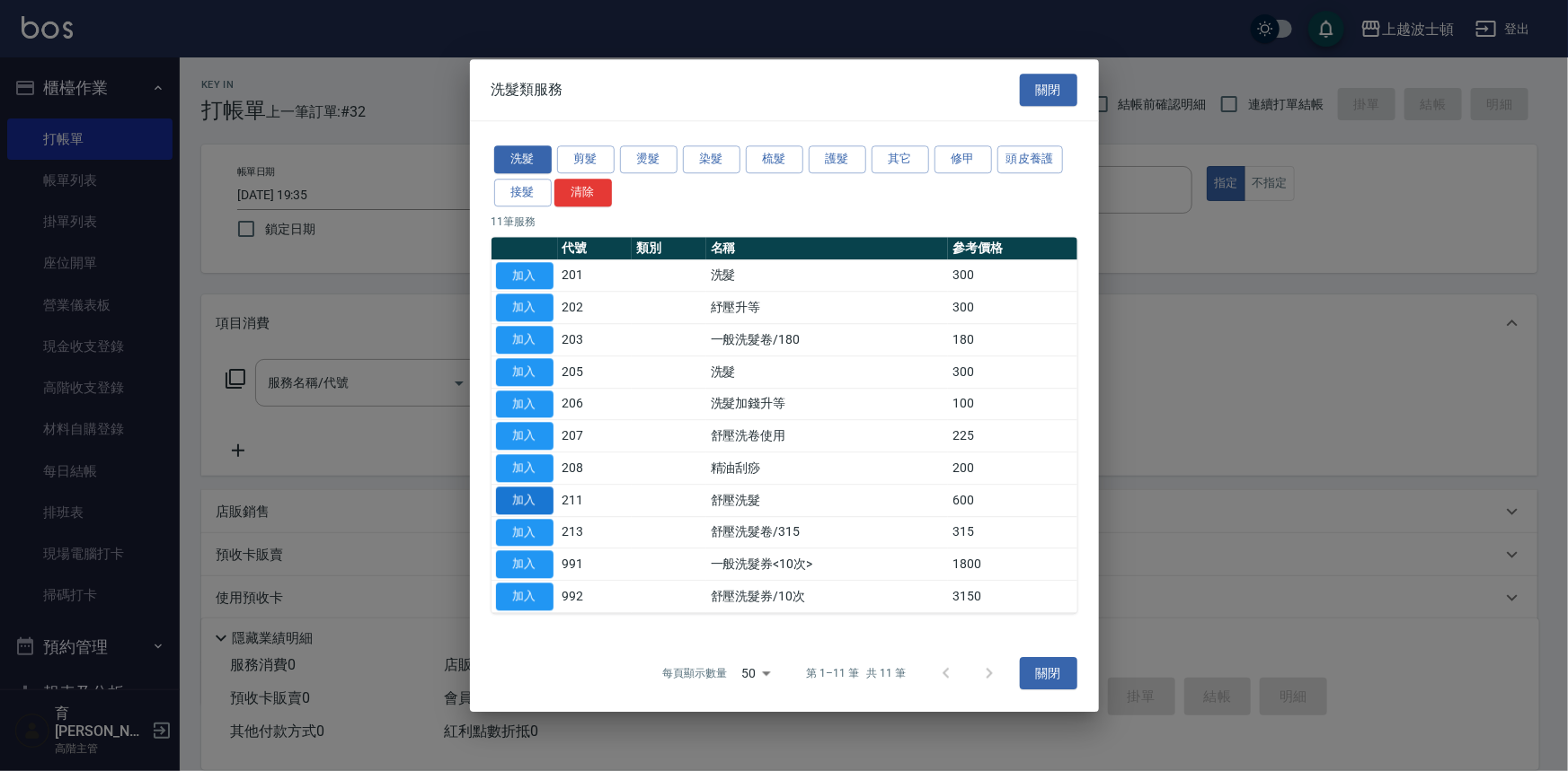
click at [548, 499] on button "加入" at bounding box center [525, 500] width 58 height 28
type input "舒壓洗髮(211)"
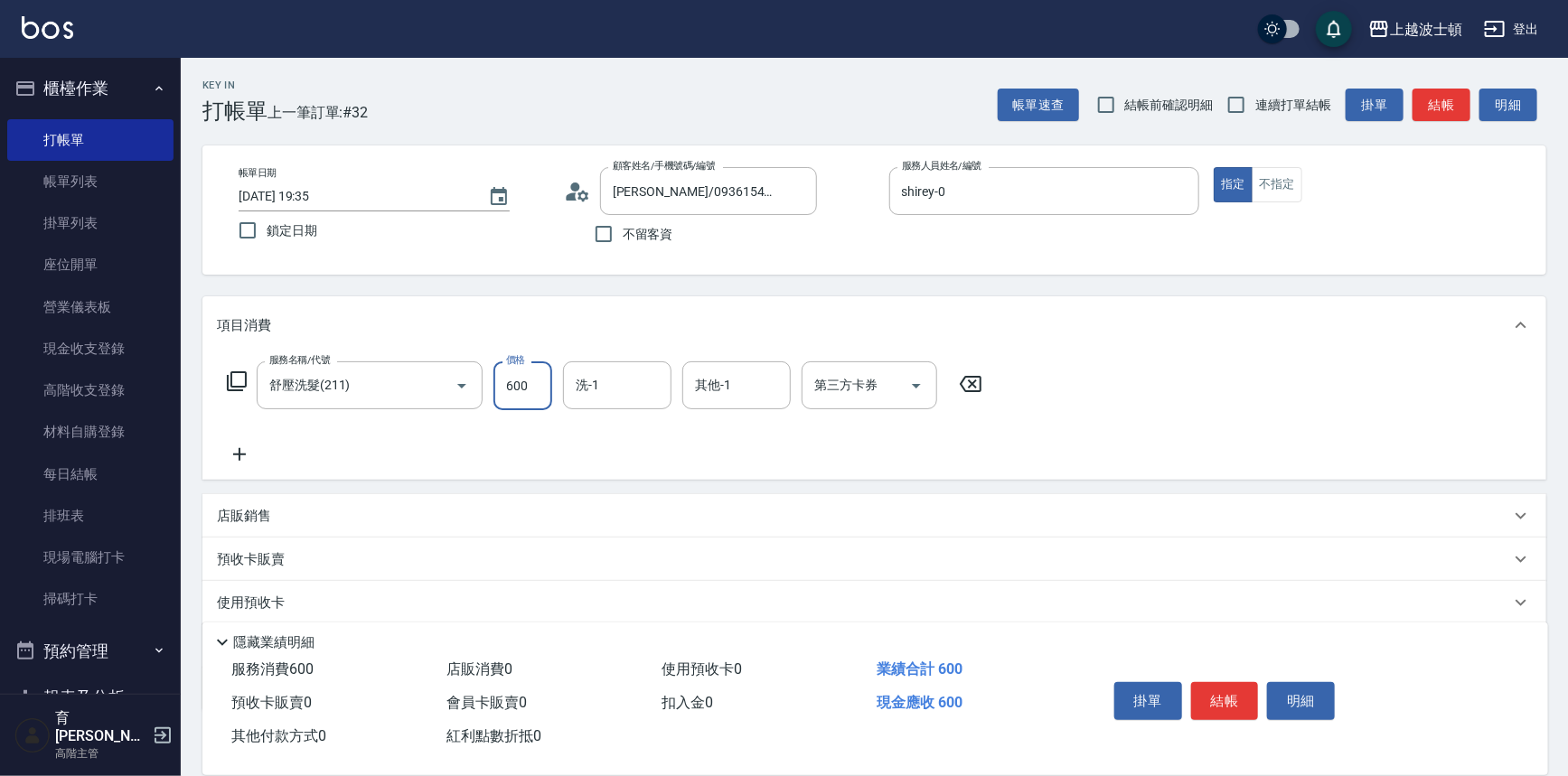
click at [536, 385] on input "600" at bounding box center [523, 387] width 59 height 49
type input "540"
click at [630, 379] on input "洗-1" at bounding box center [617, 386] width 92 height 31
click at [642, 451] on div "[PERSON_NAME]-25" at bounding box center [617, 461] width 109 height 29
type input "[PERSON_NAME]-25"
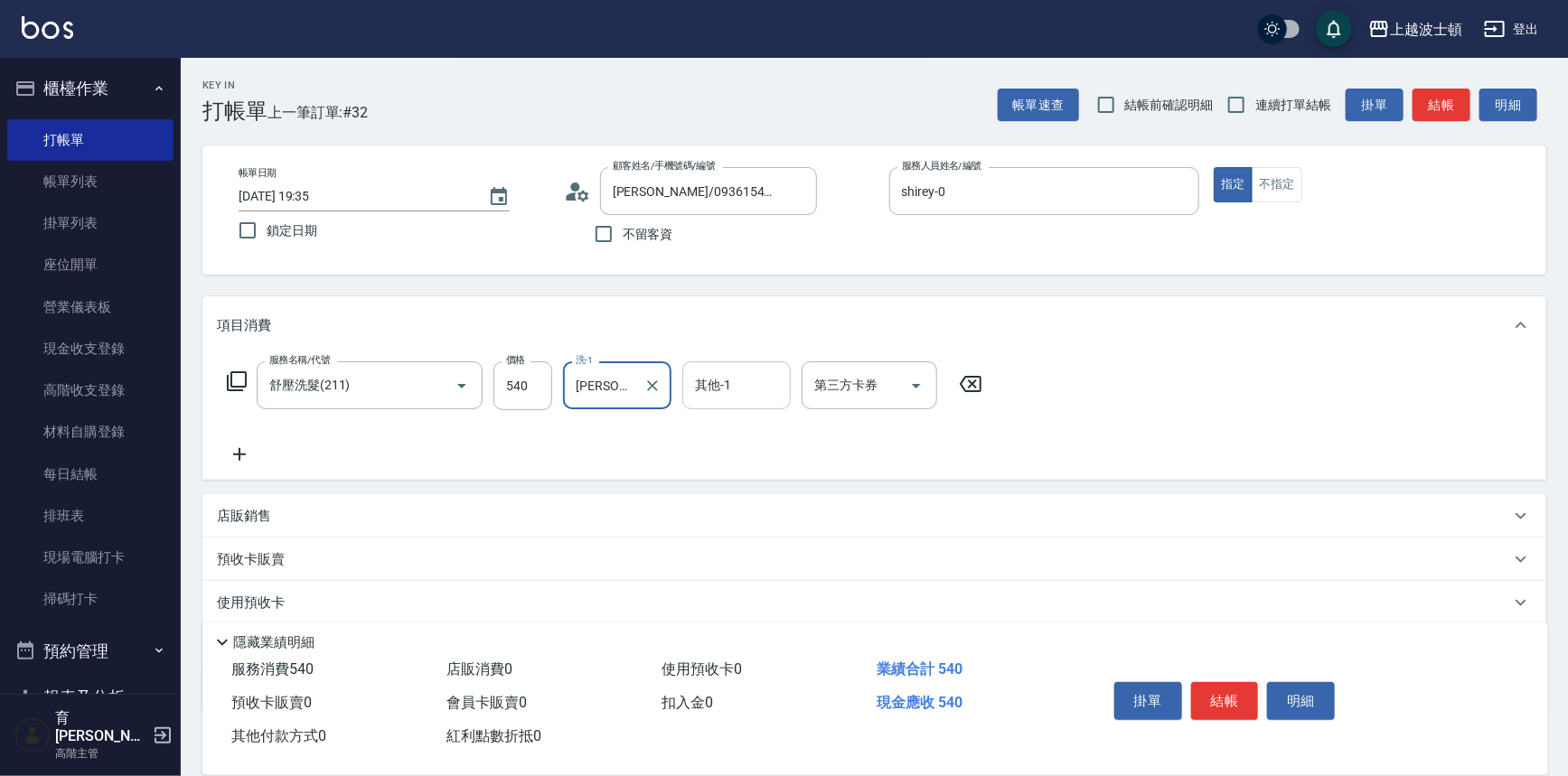
click at [717, 395] on input "其他-1" at bounding box center [736, 386] width 92 height 31
click at [717, 454] on span "[PERSON_NAME]-25" at bounding box center [724, 461] width 56 height 19
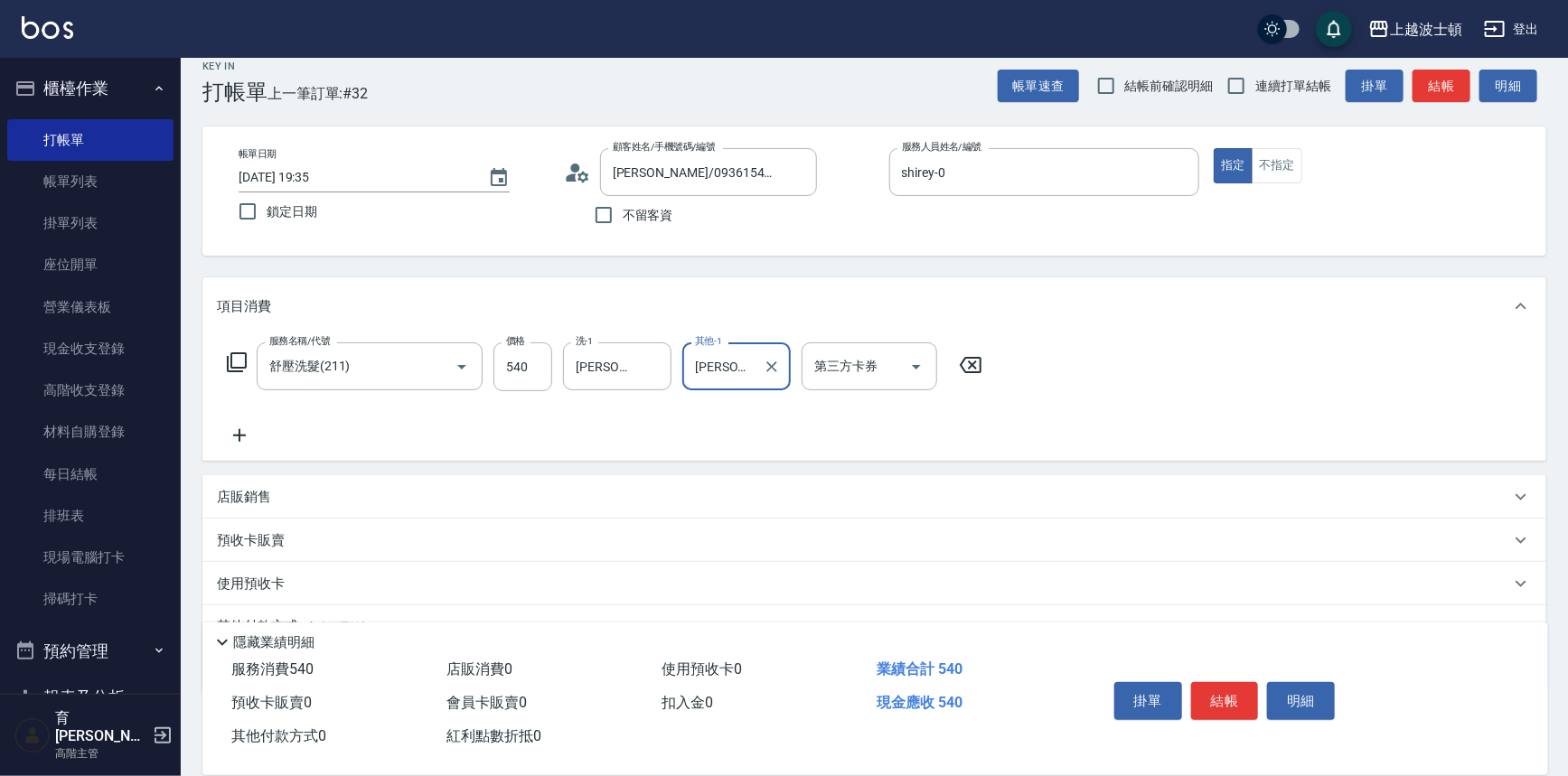
scroll to position [105, 0]
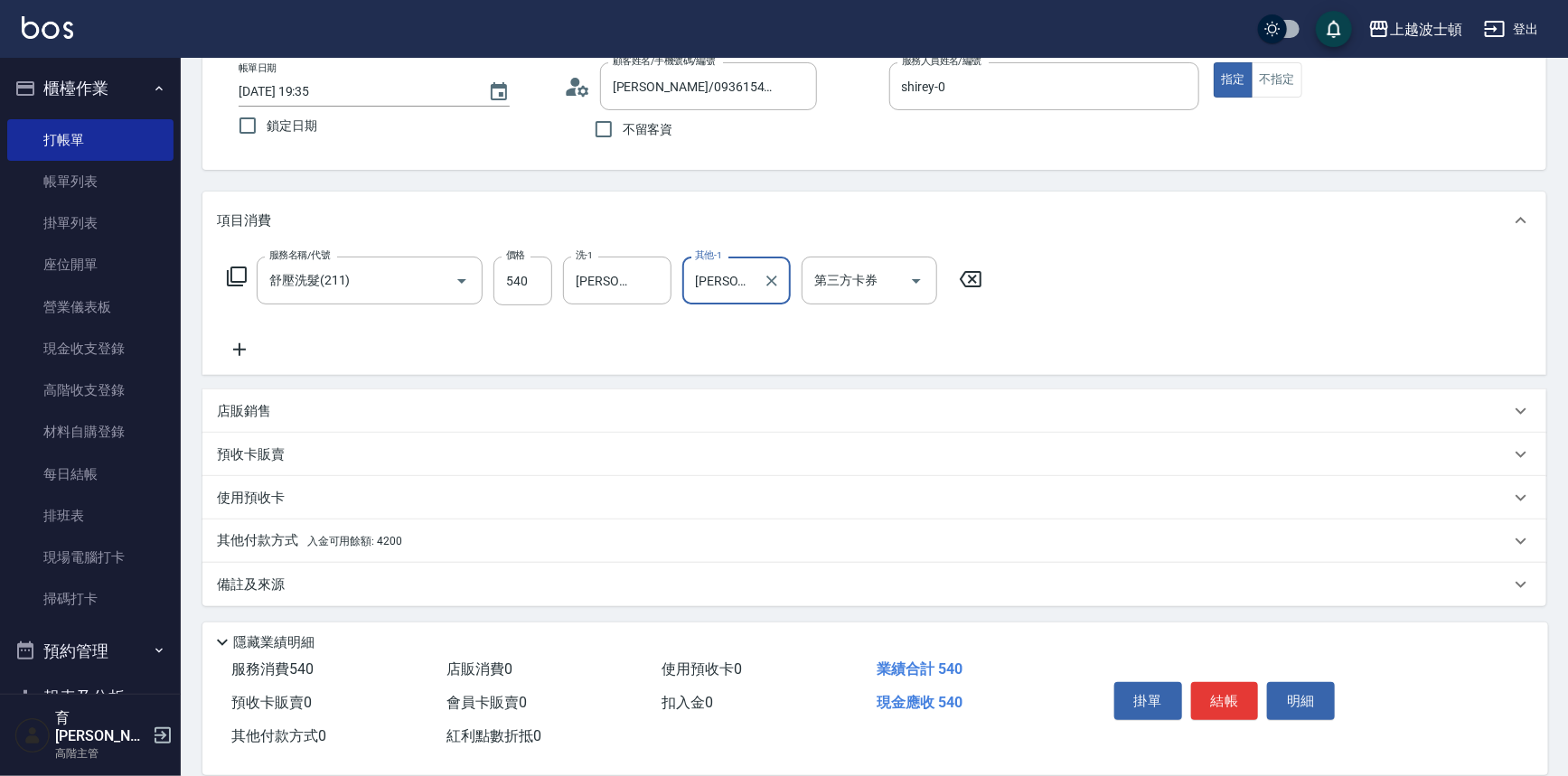
type input "[PERSON_NAME]-25"
click at [245, 348] on icon at bounding box center [239, 350] width 45 height 22
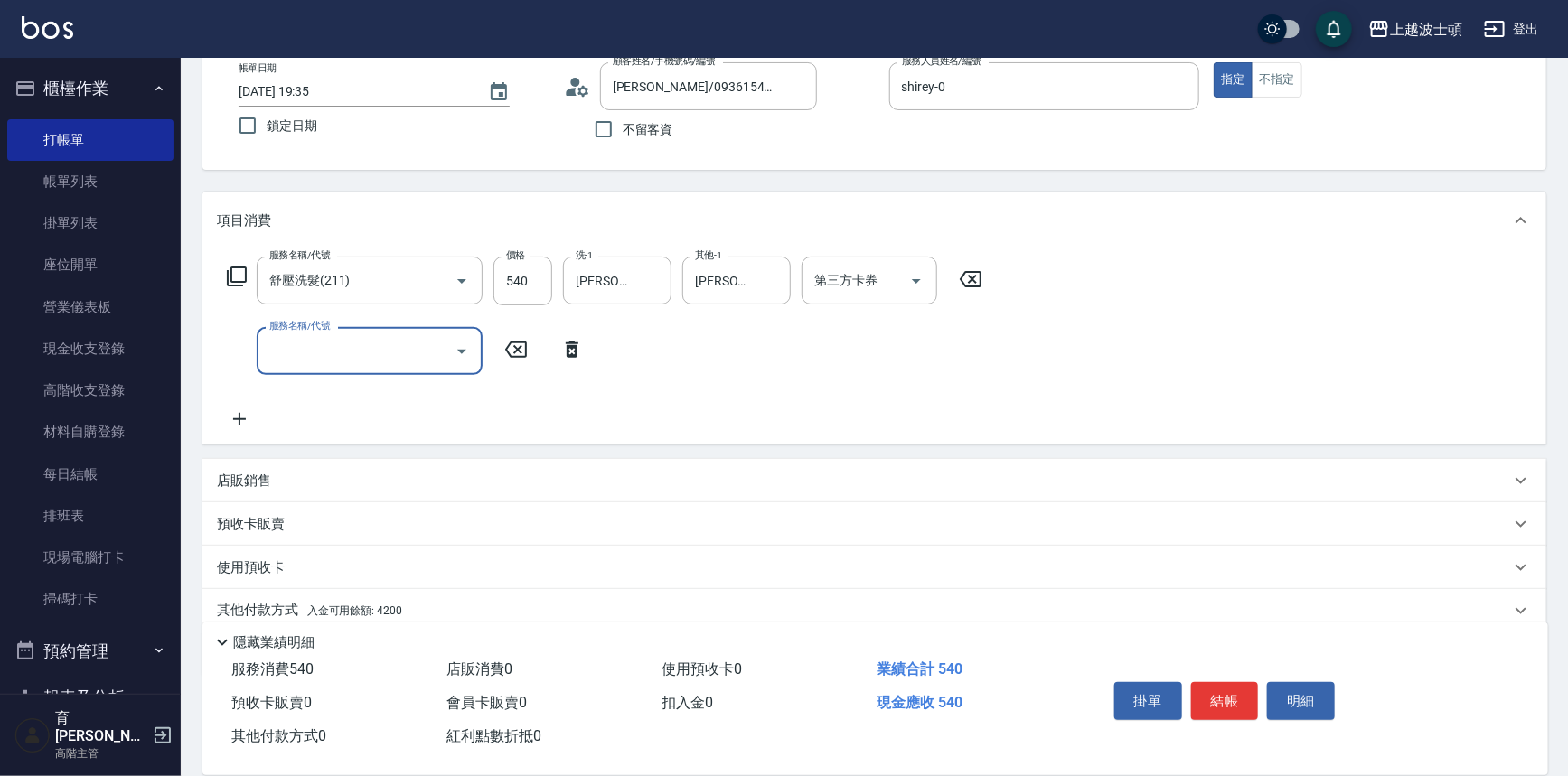
click at [467, 351] on icon "Open" at bounding box center [462, 351] width 22 height 22
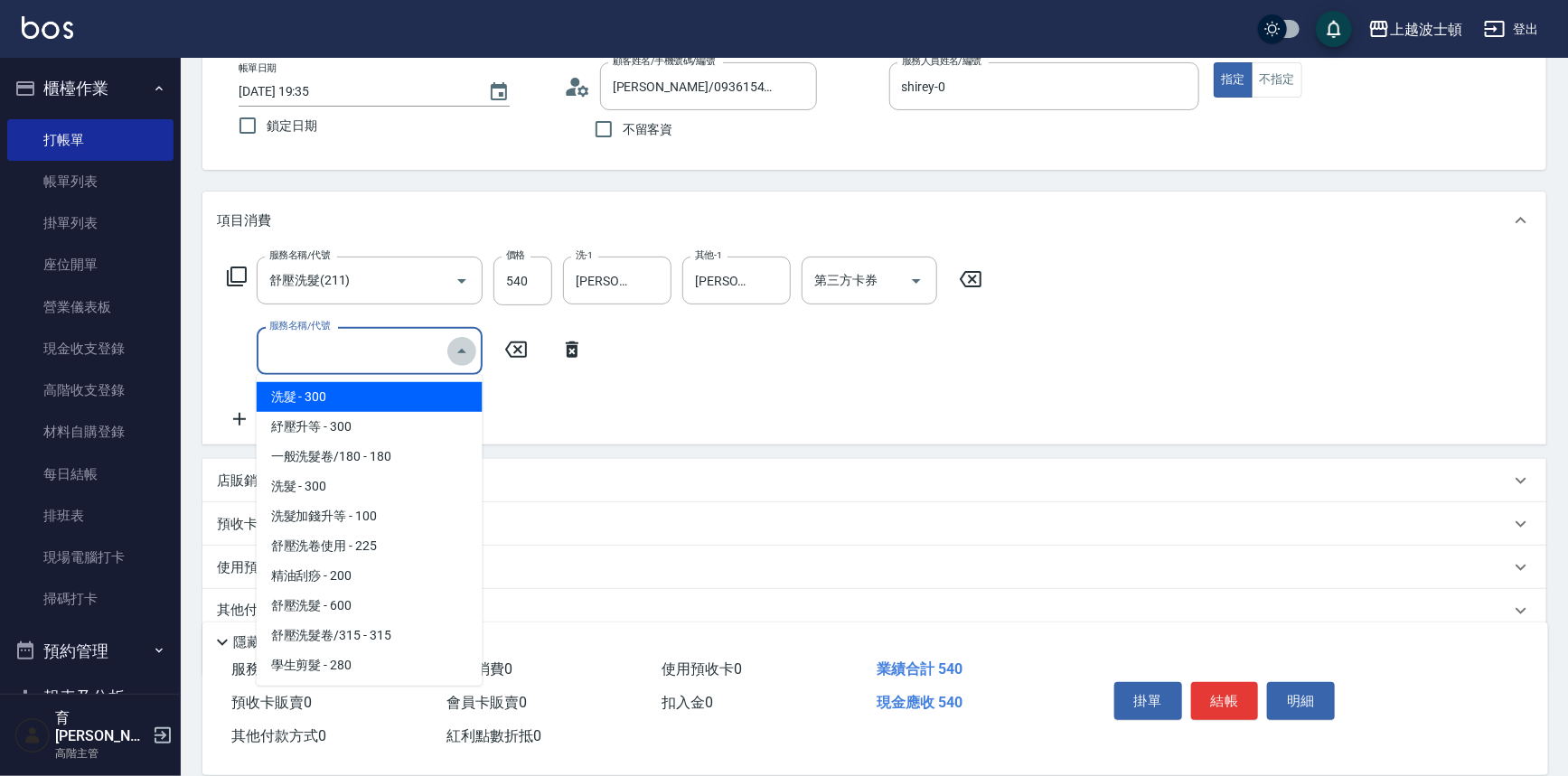
click at [466, 349] on icon "Close" at bounding box center [462, 351] width 22 height 22
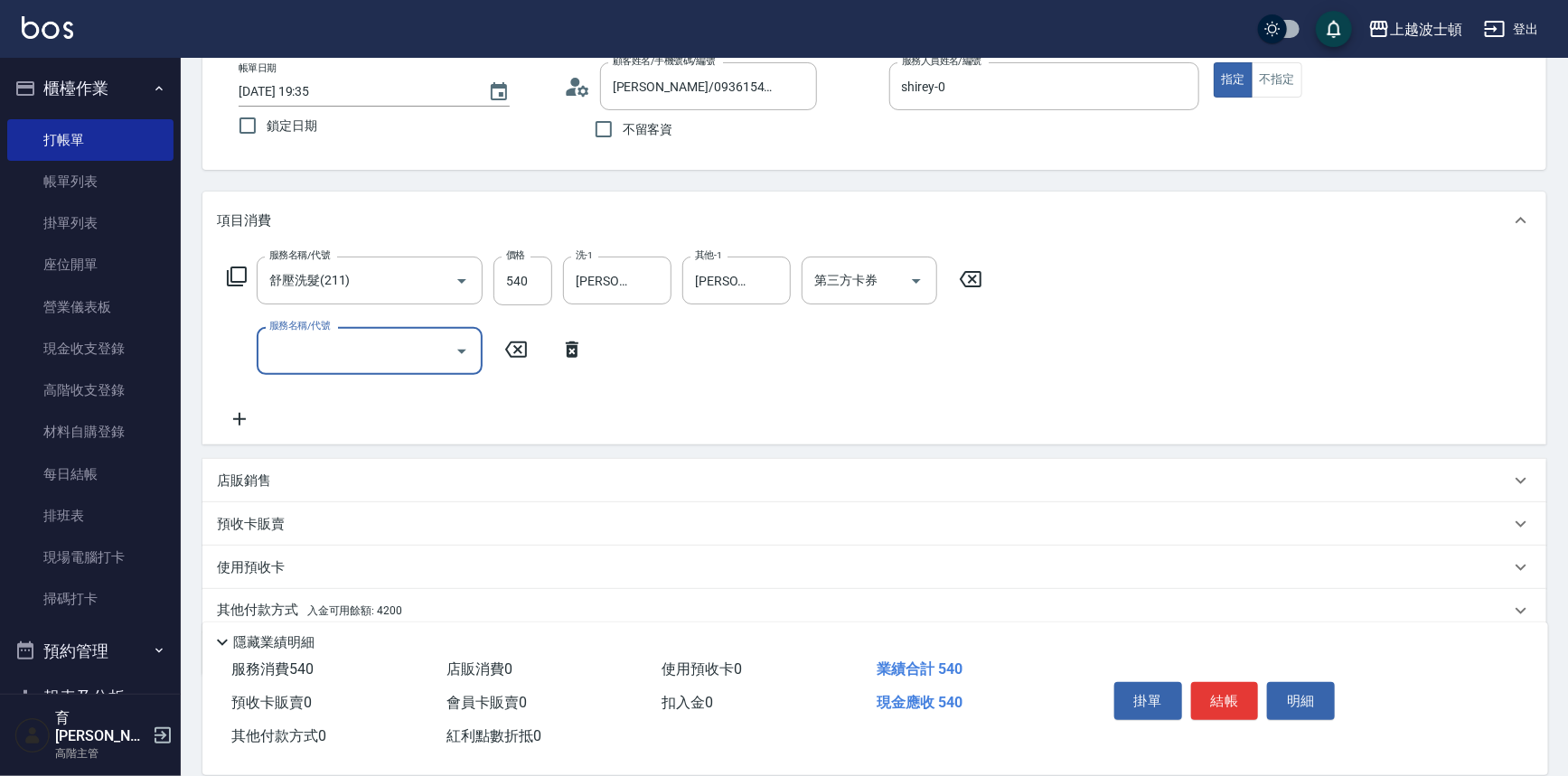
click at [460, 343] on icon "Open" at bounding box center [462, 351] width 22 height 22
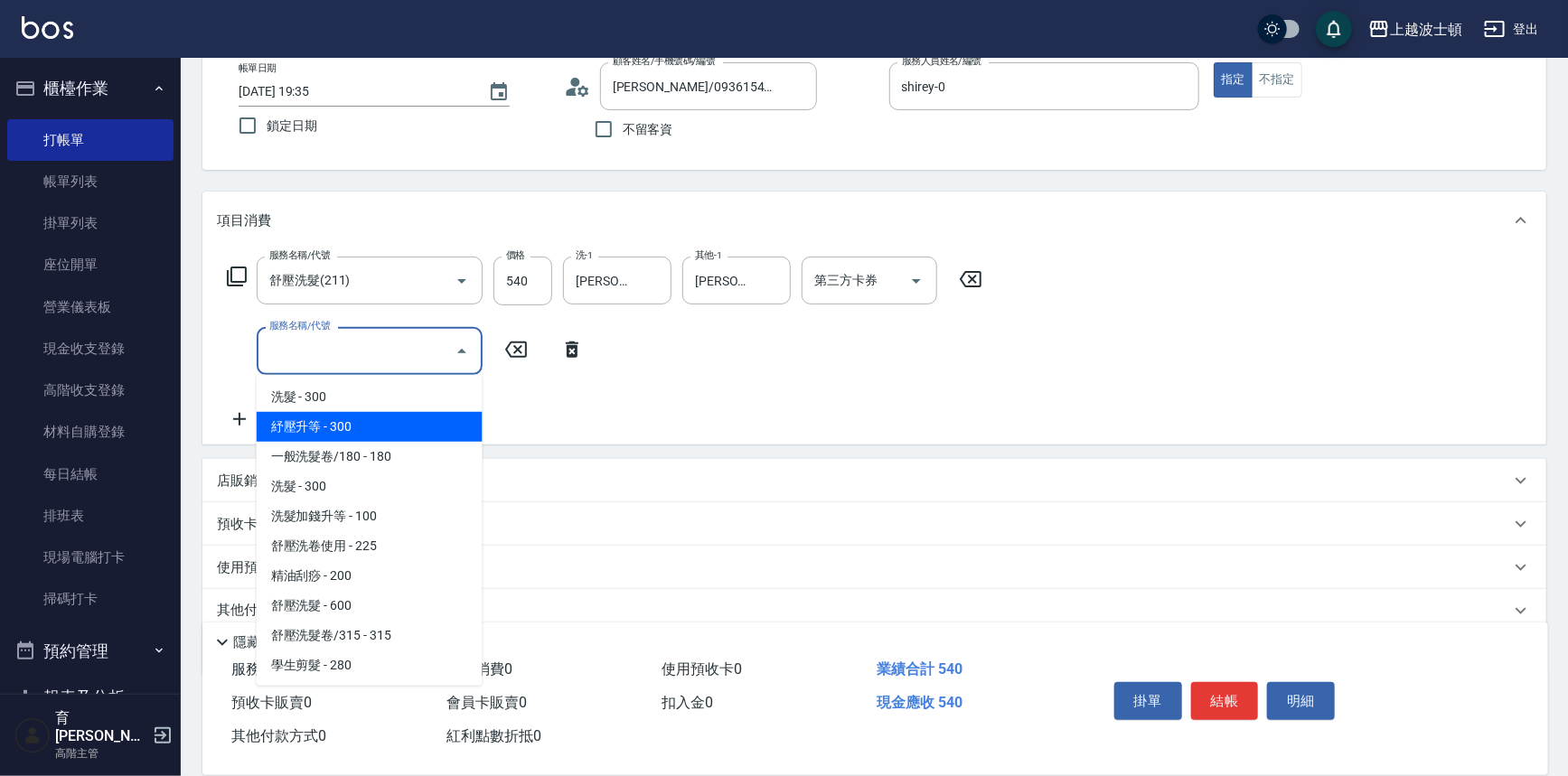
click at [238, 268] on icon at bounding box center [236, 277] width 20 height 20
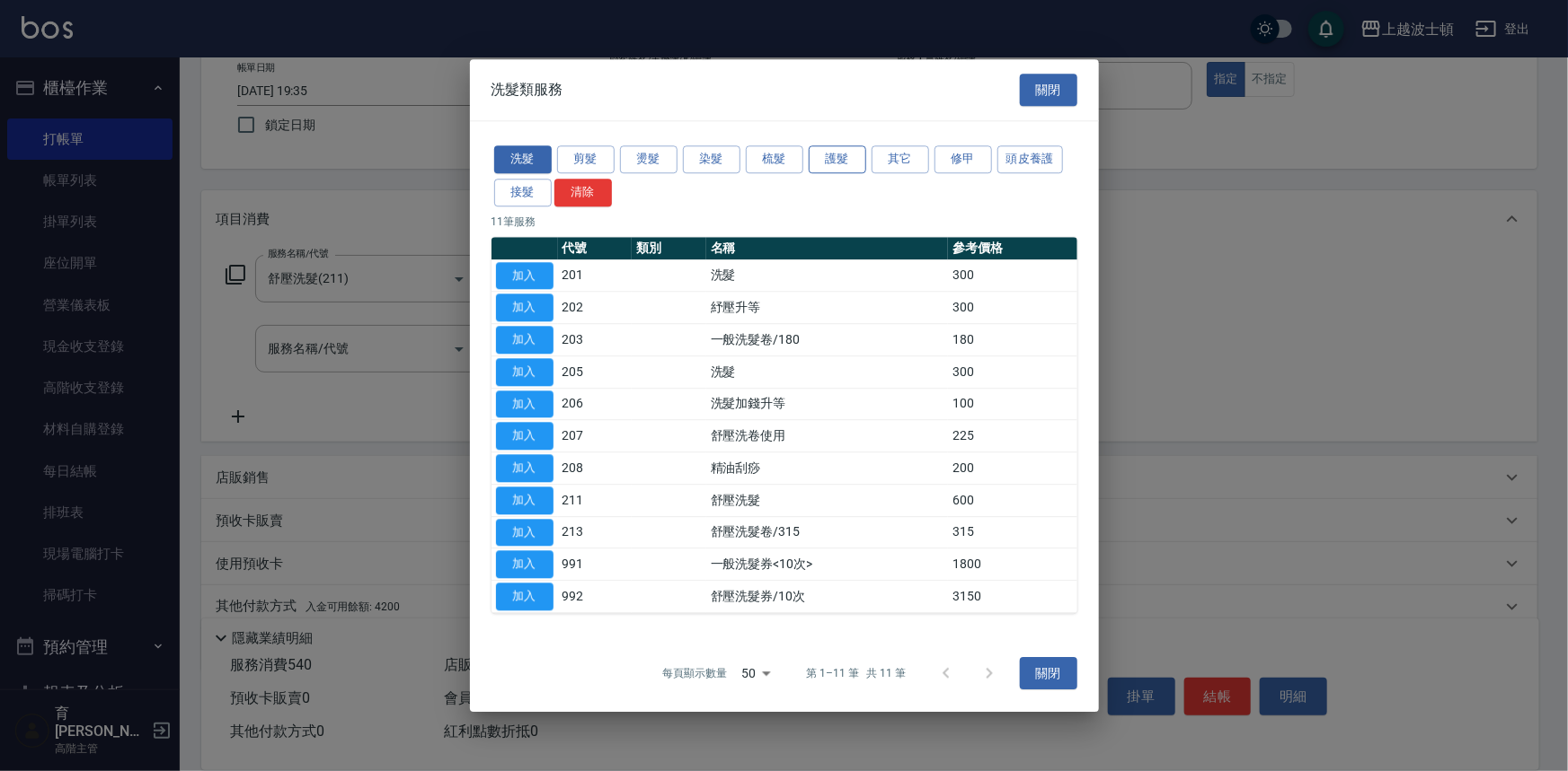
click at [817, 157] on button "護髮" at bounding box center [837, 159] width 58 height 28
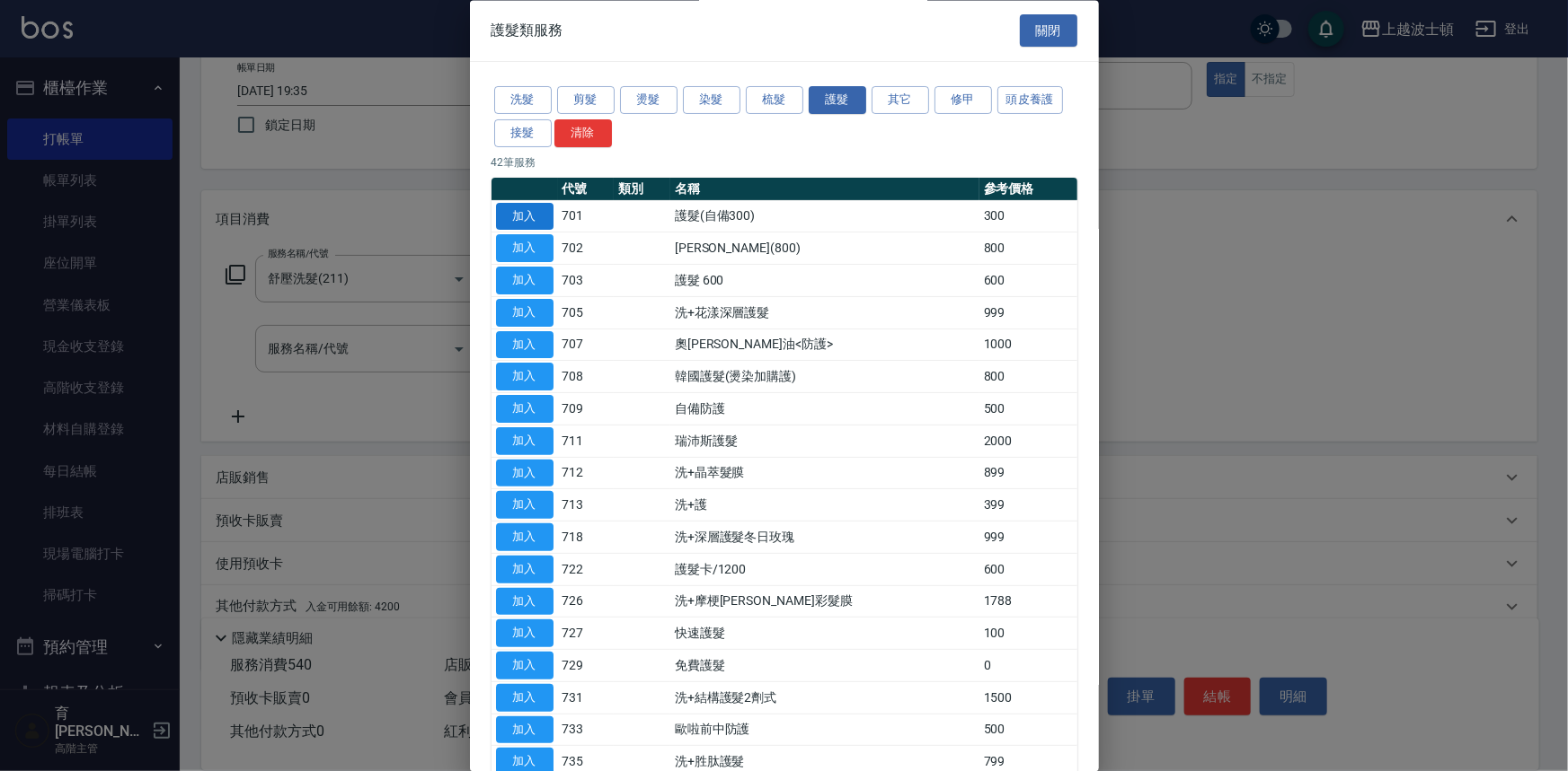
click at [542, 209] on button "加入" at bounding box center [525, 216] width 58 height 28
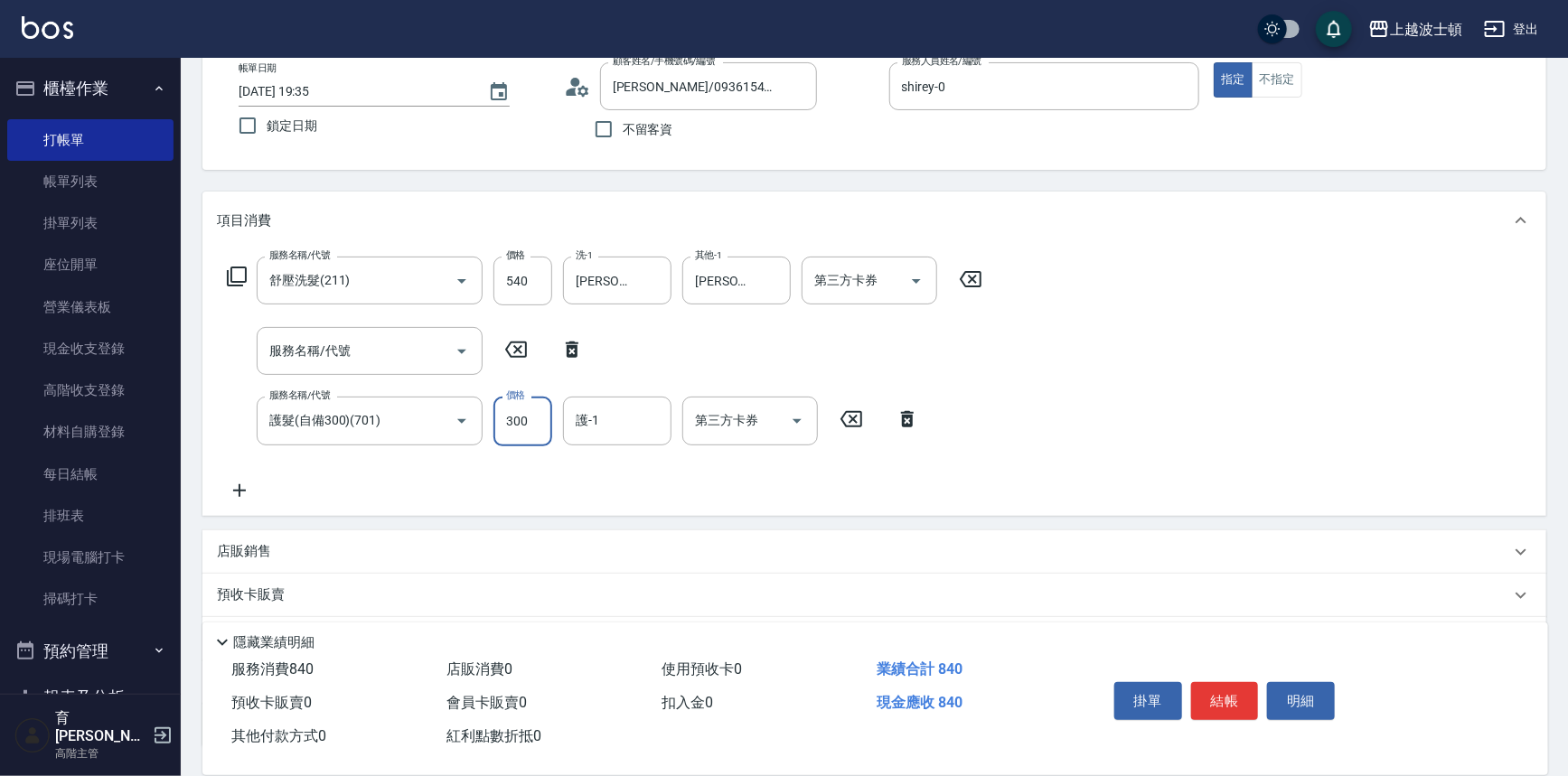
click at [544, 414] on input "300" at bounding box center [523, 421] width 59 height 49
click at [571, 344] on icon at bounding box center [572, 349] width 13 height 17
type input "護髮(自備300)(701)"
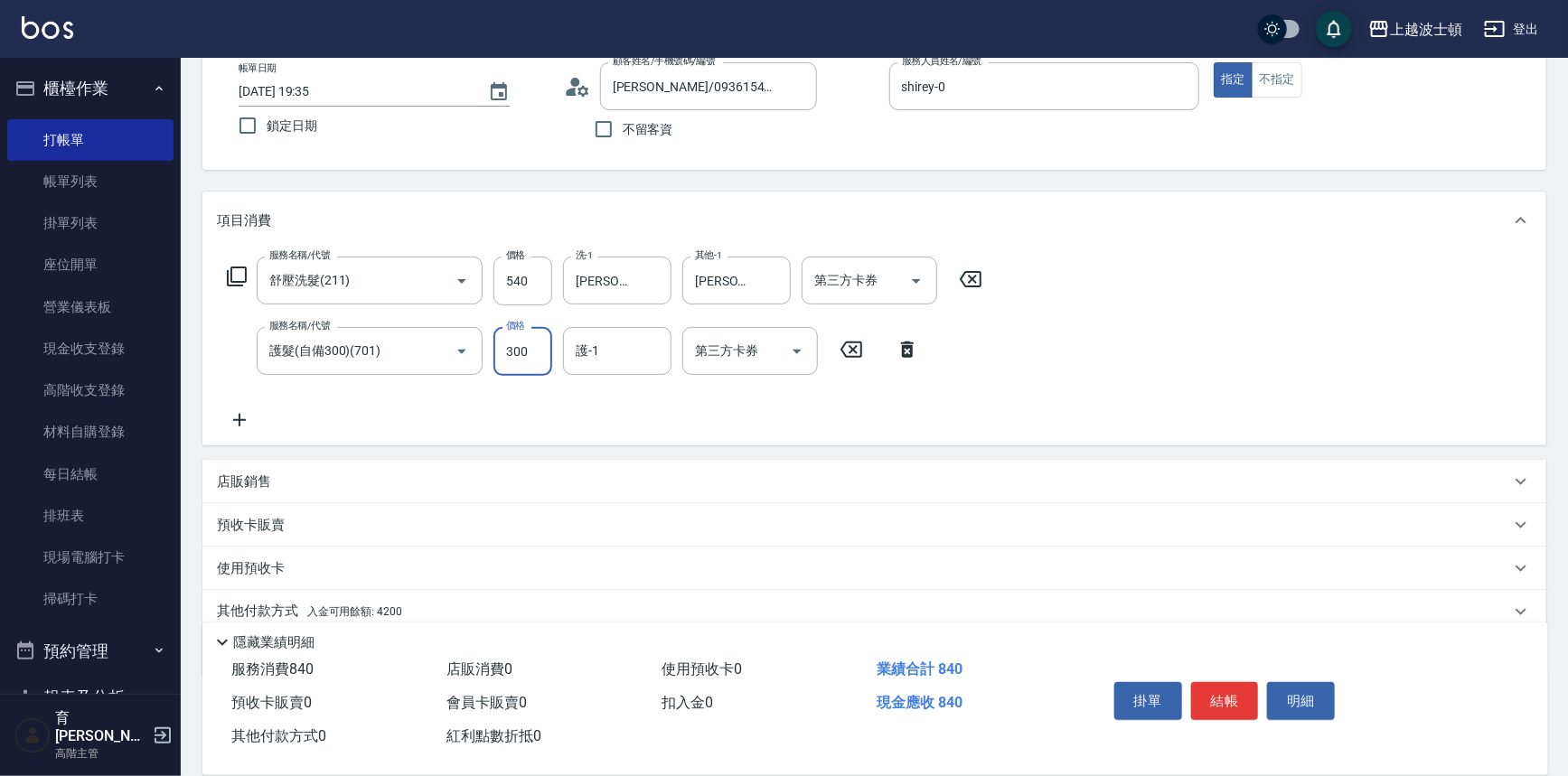
click at [534, 342] on input "300" at bounding box center [523, 352] width 59 height 49
type input "200"
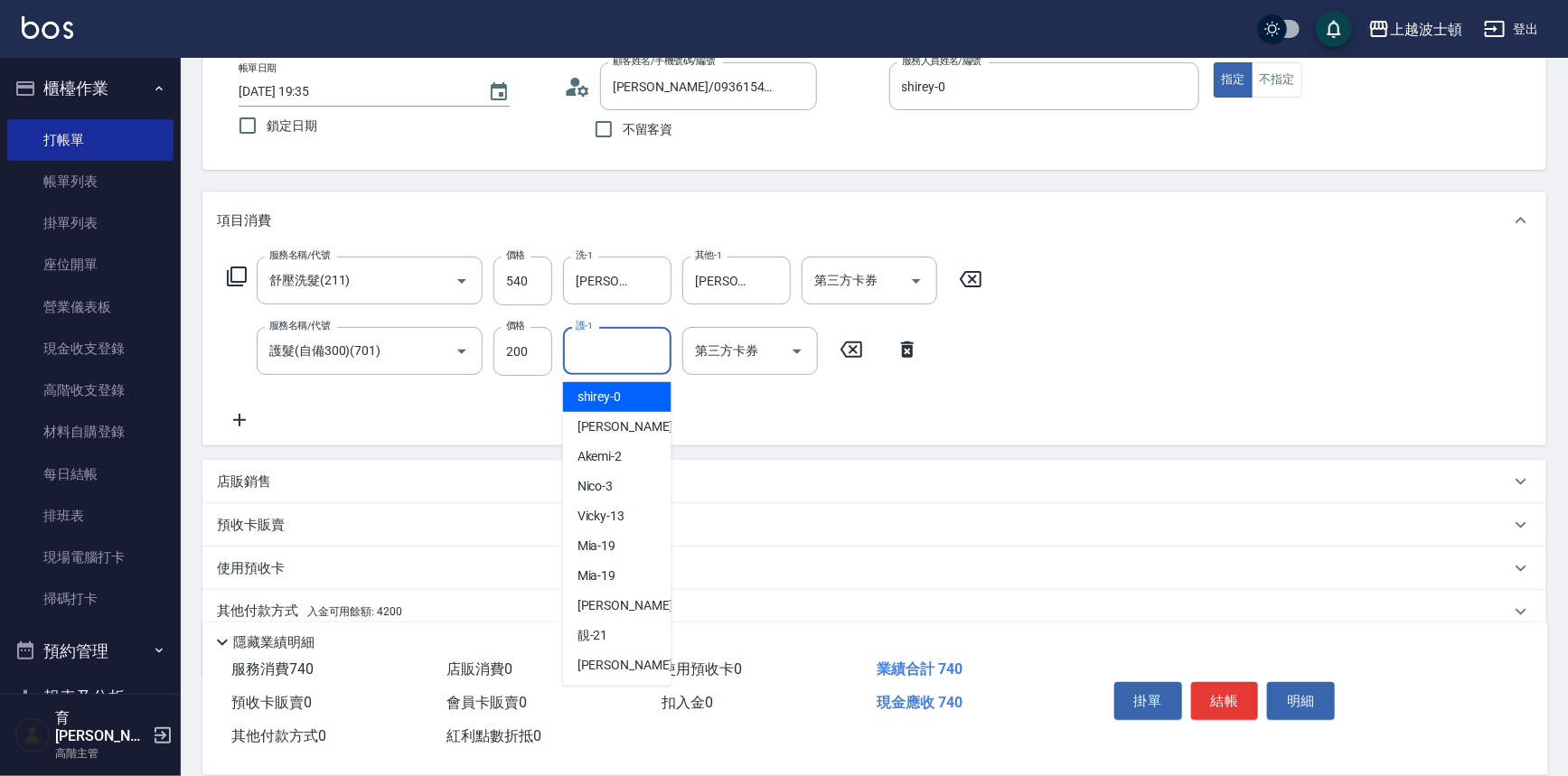
click at [621, 351] on input "護-1" at bounding box center [617, 351] width 92 height 31
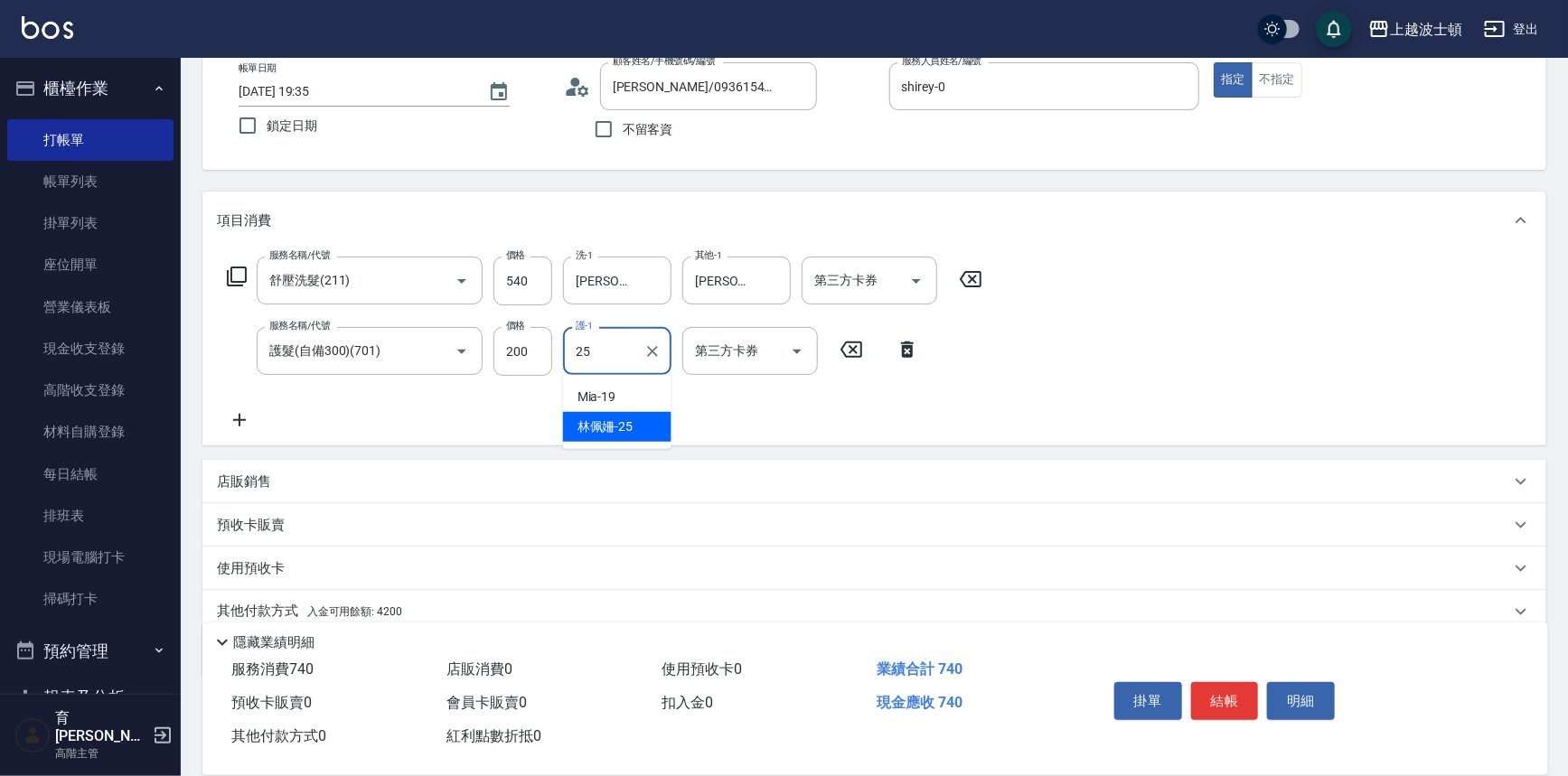
click at [627, 432] on span "[PERSON_NAME]-25" at bounding box center [605, 427] width 56 height 19
type input "[PERSON_NAME]-25"
click at [239, 279] on icon at bounding box center [236, 277] width 22 height 22
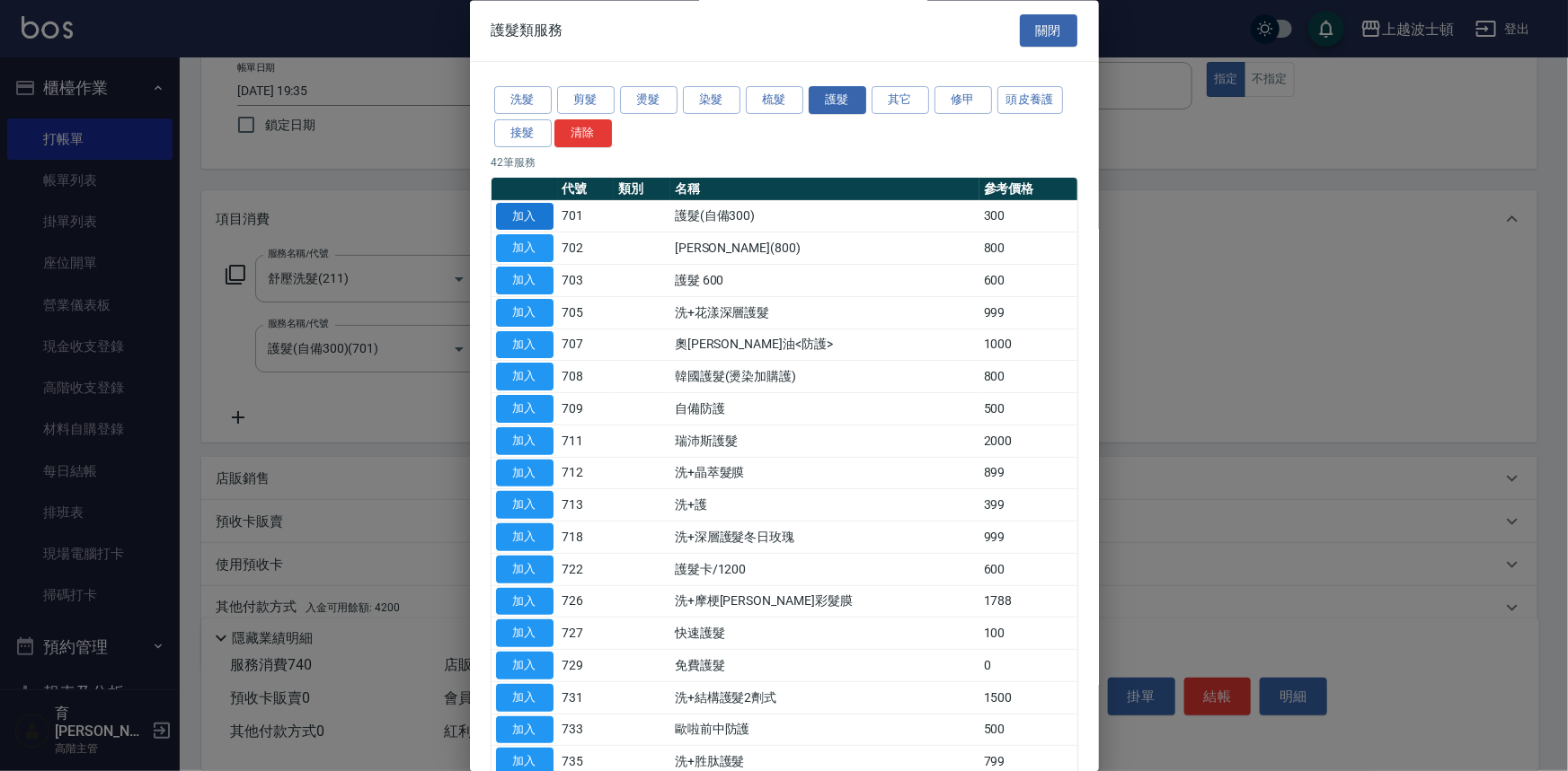
click at [514, 218] on button "加入" at bounding box center [525, 216] width 58 height 28
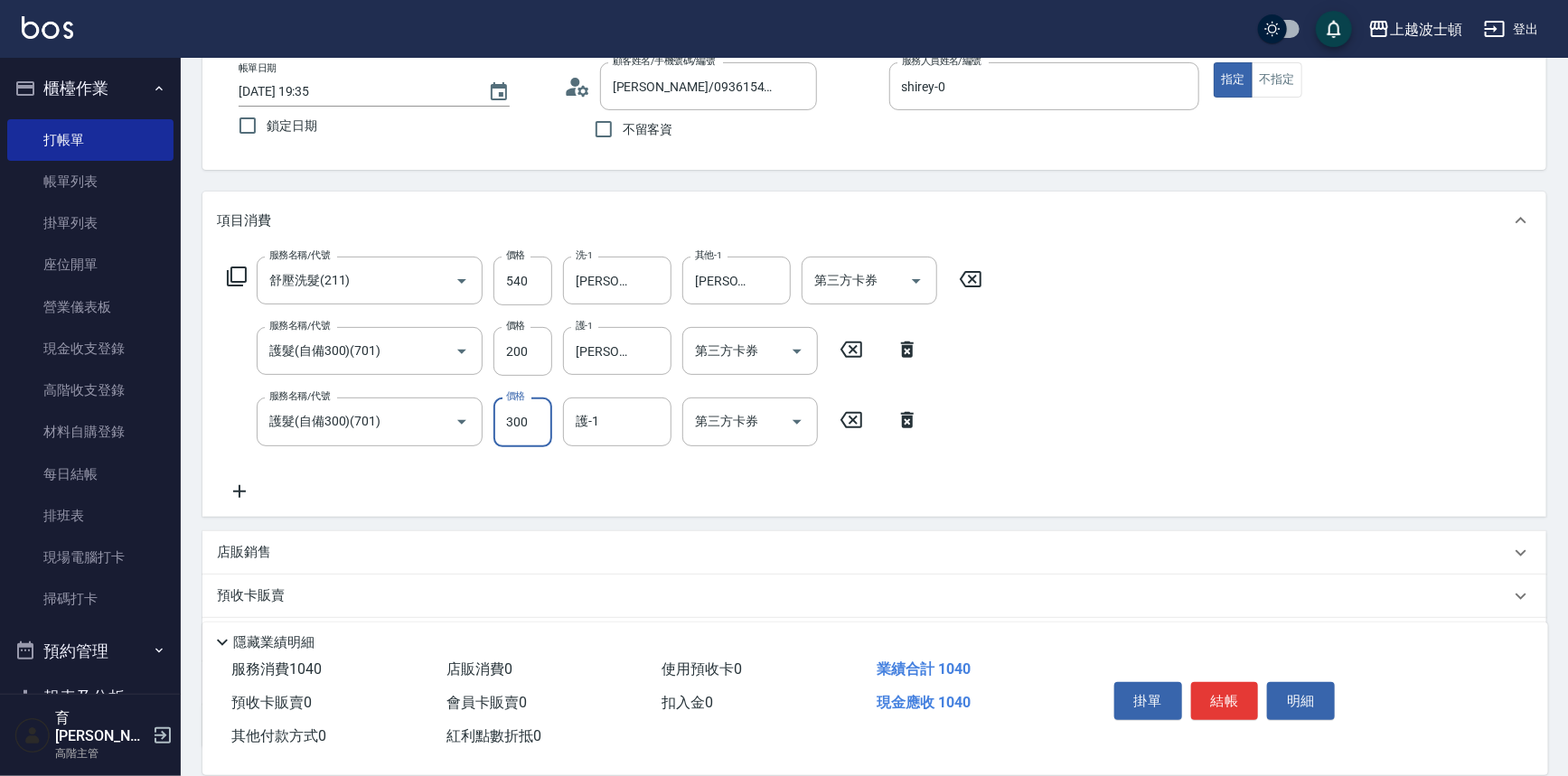
click at [528, 411] on input "300" at bounding box center [523, 422] width 59 height 49
type input "200"
click at [635, 435] on input "護-1" at bounding box center [617, 422] width 92 height 31
click at [645, 491] on div "[PERSON_NAME]-25" at bounding box center [617, 497] width 109 height 29
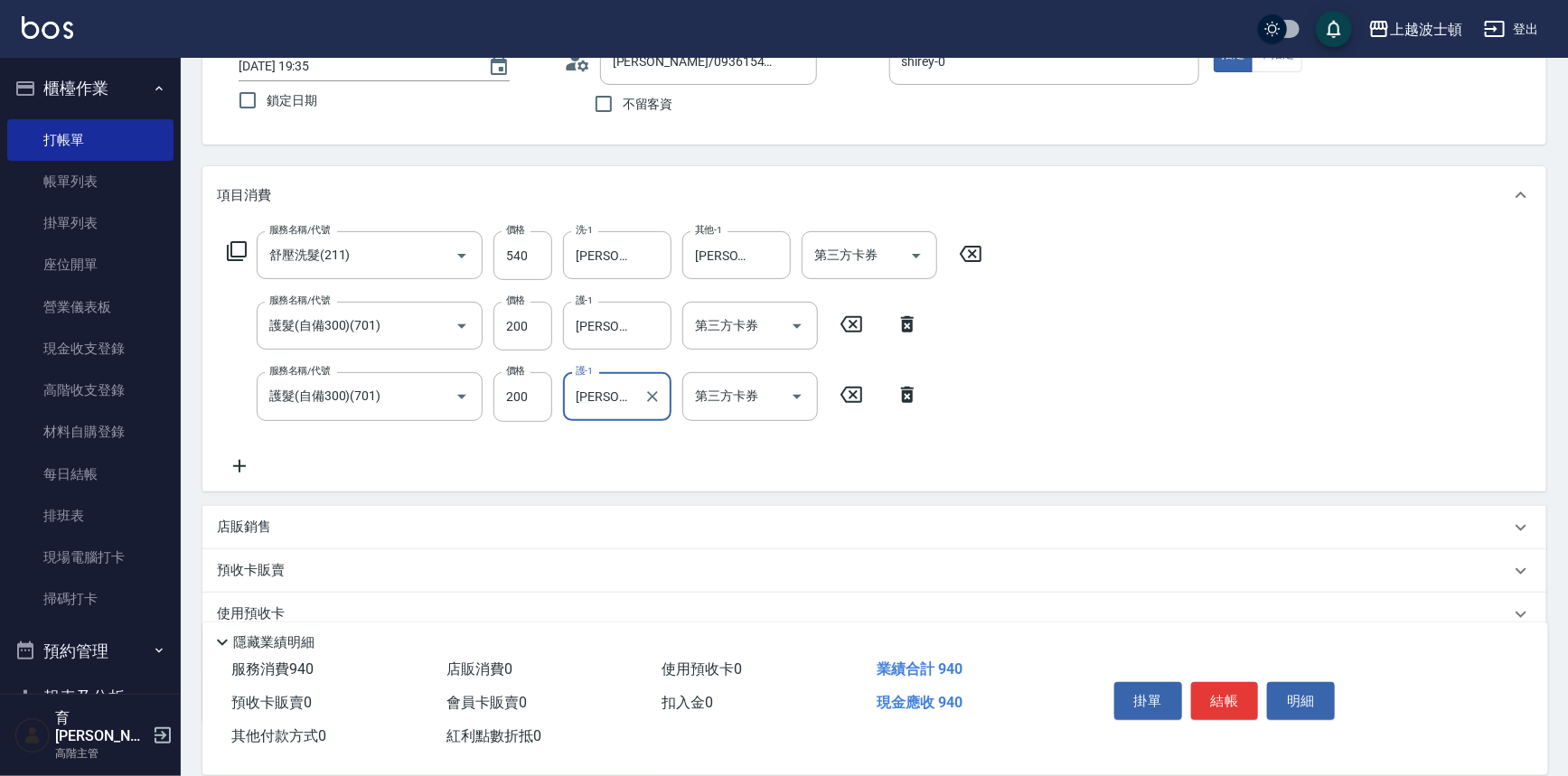
scroll to position [245, 0]
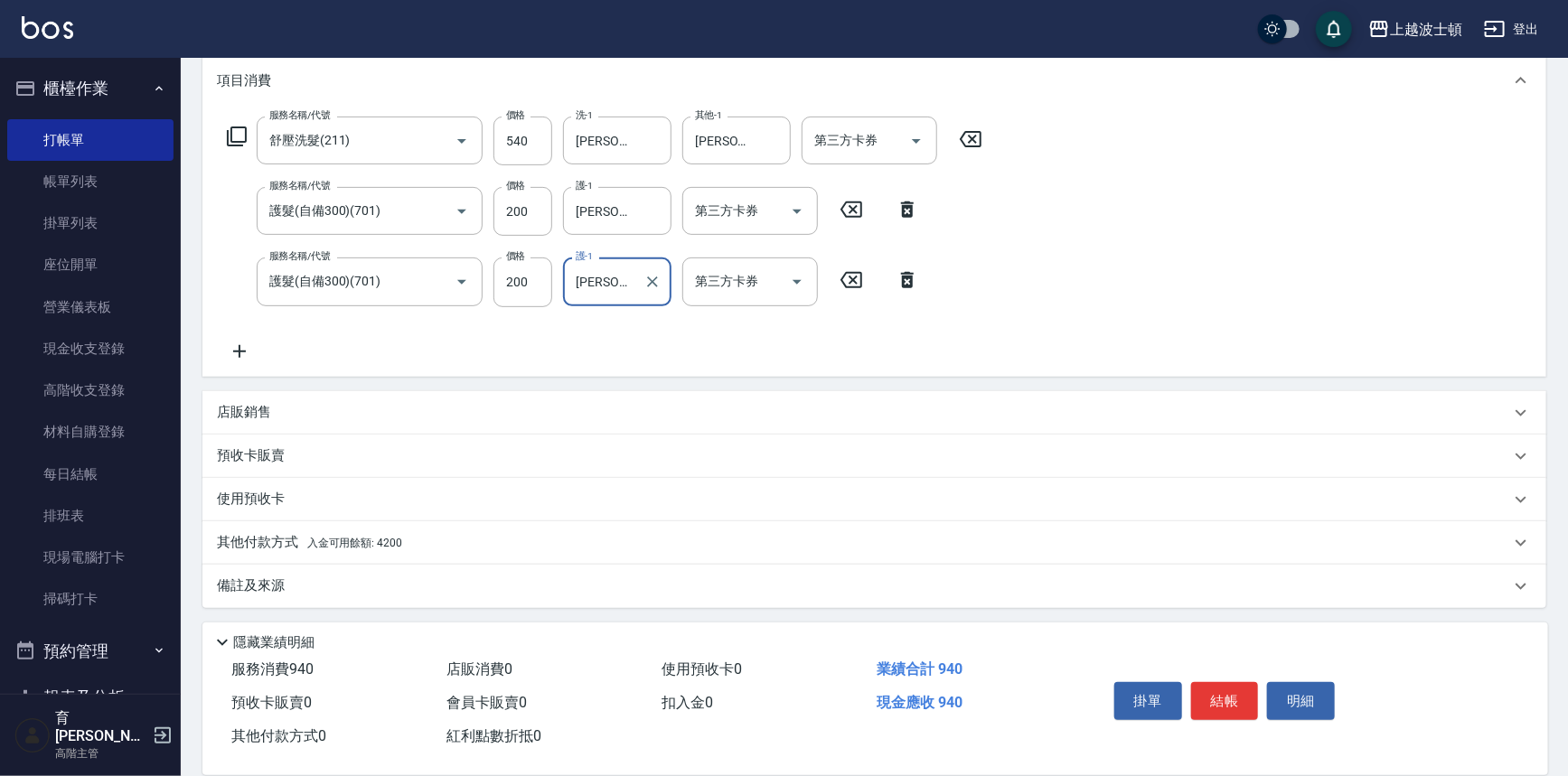
type input "[PERSON_NAME]-25"
click at [396, 543] on span "入金可用餘額: 4200" at bounding box center [354, 543] width 95 height 13
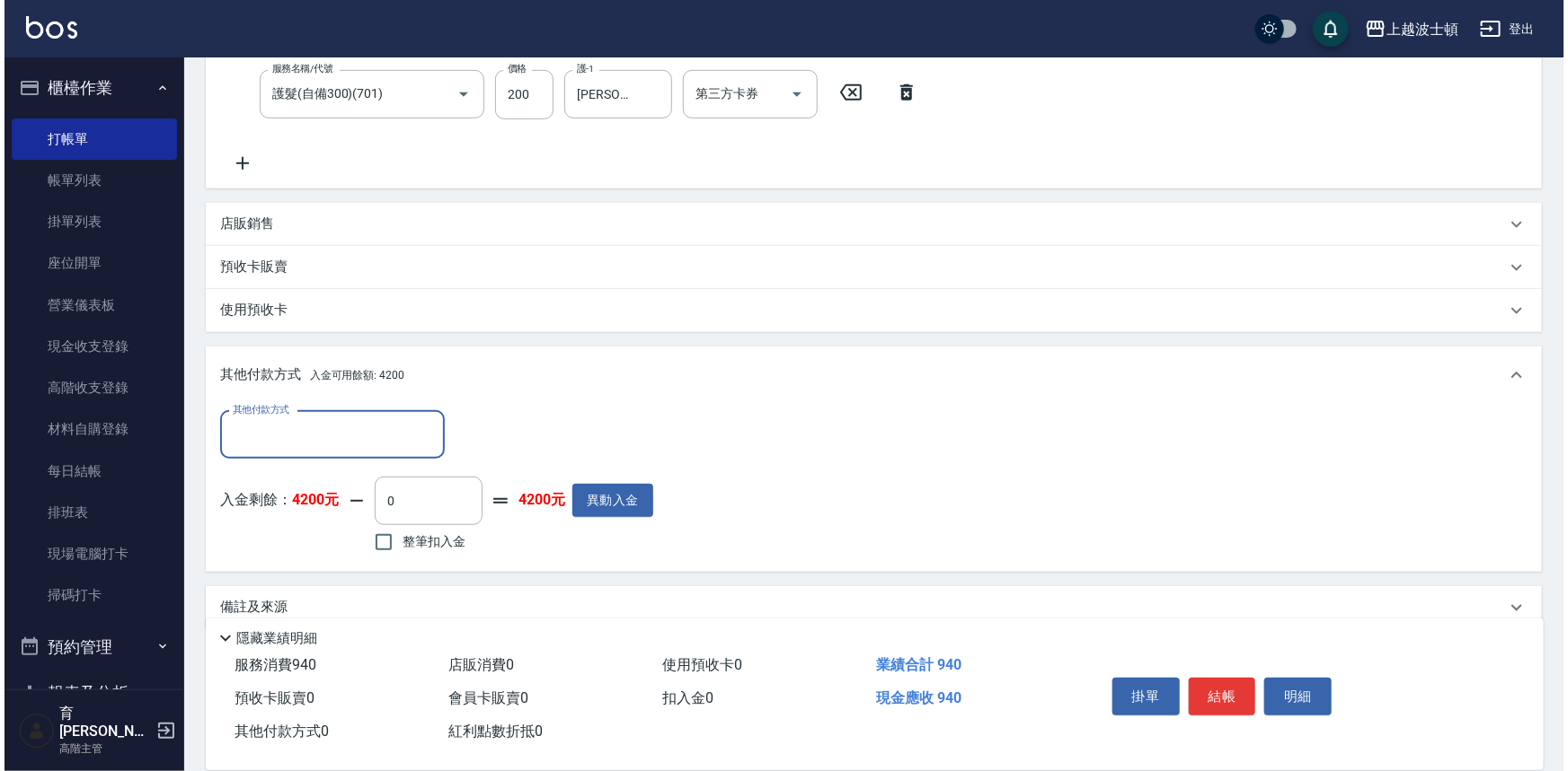
scroll to position [439, 0]
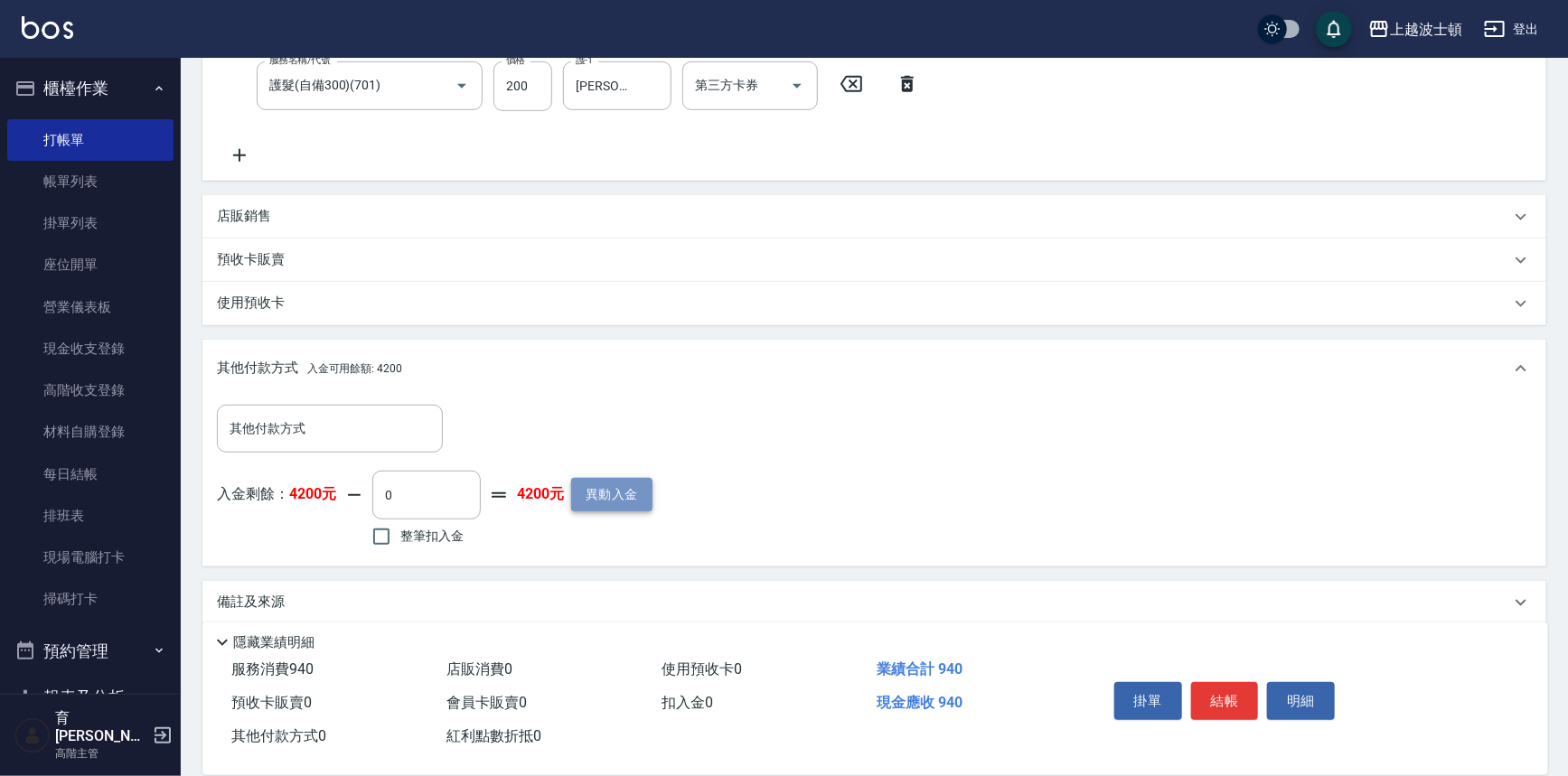
click at [611, 497] on button "異動入金" at bounding box center [611, 494] width 81 height 33
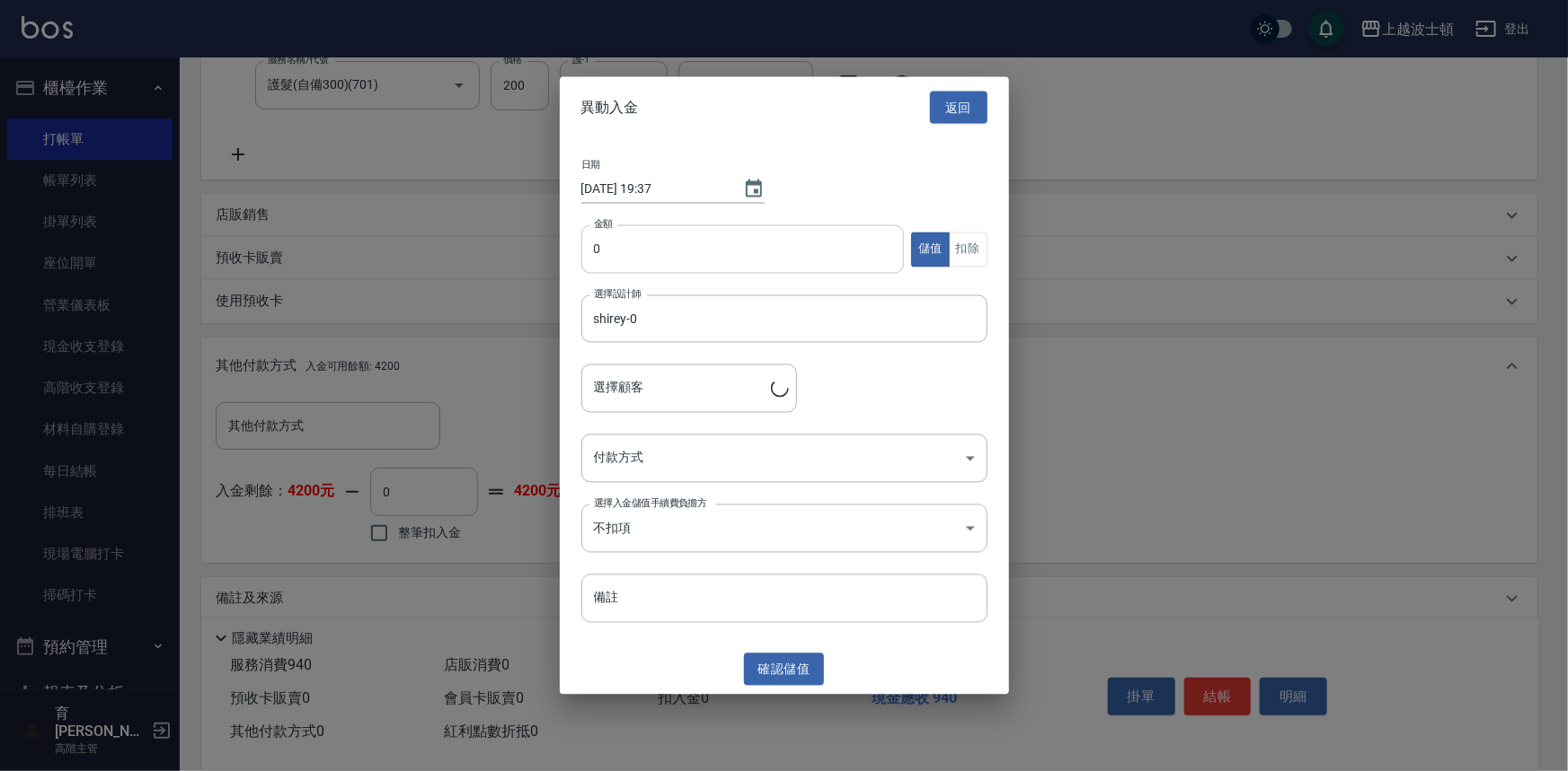
click at [599, 251] on input "0" at bounding box center [743, 250] width 324 height 49
type input "[PERSON_NAME]/0936154574/00430"
type input "1040"
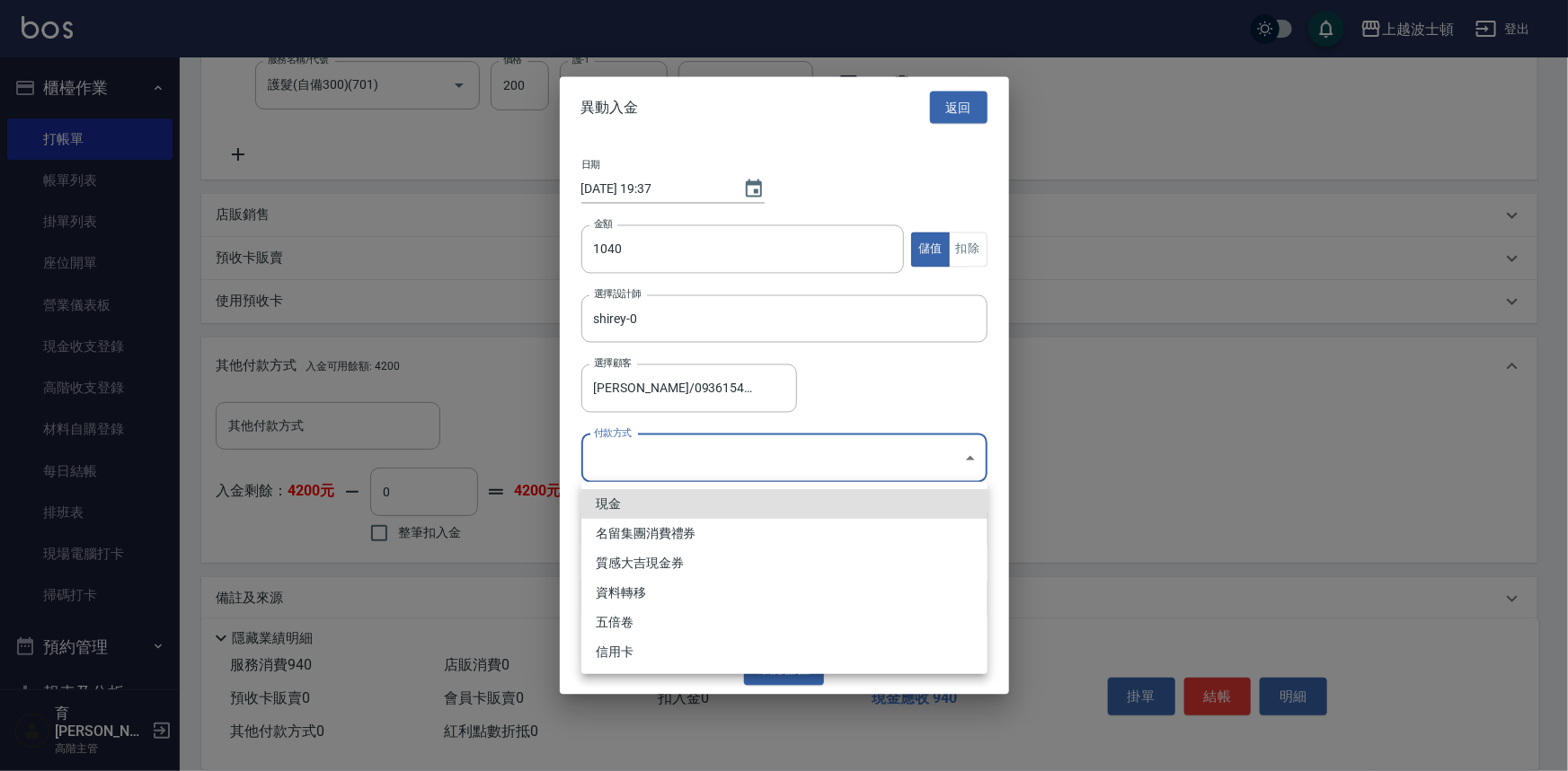
click at [961, 440] on body "上越波士頓 登出 櫃檯作業 打帳單 帳單列表 掛單列表 座位開單 營業儀表板 現金收支登錄 高階收支登錄 材料自購登錄 每日結帳 排班表 現場電腦打卡 掃碼打…" at bounding box center [784, 175] width 1568 height 1228
click at [614, 497] on li "現金" at bounding box center [784, 504] width 406 height 29
type input "現金"
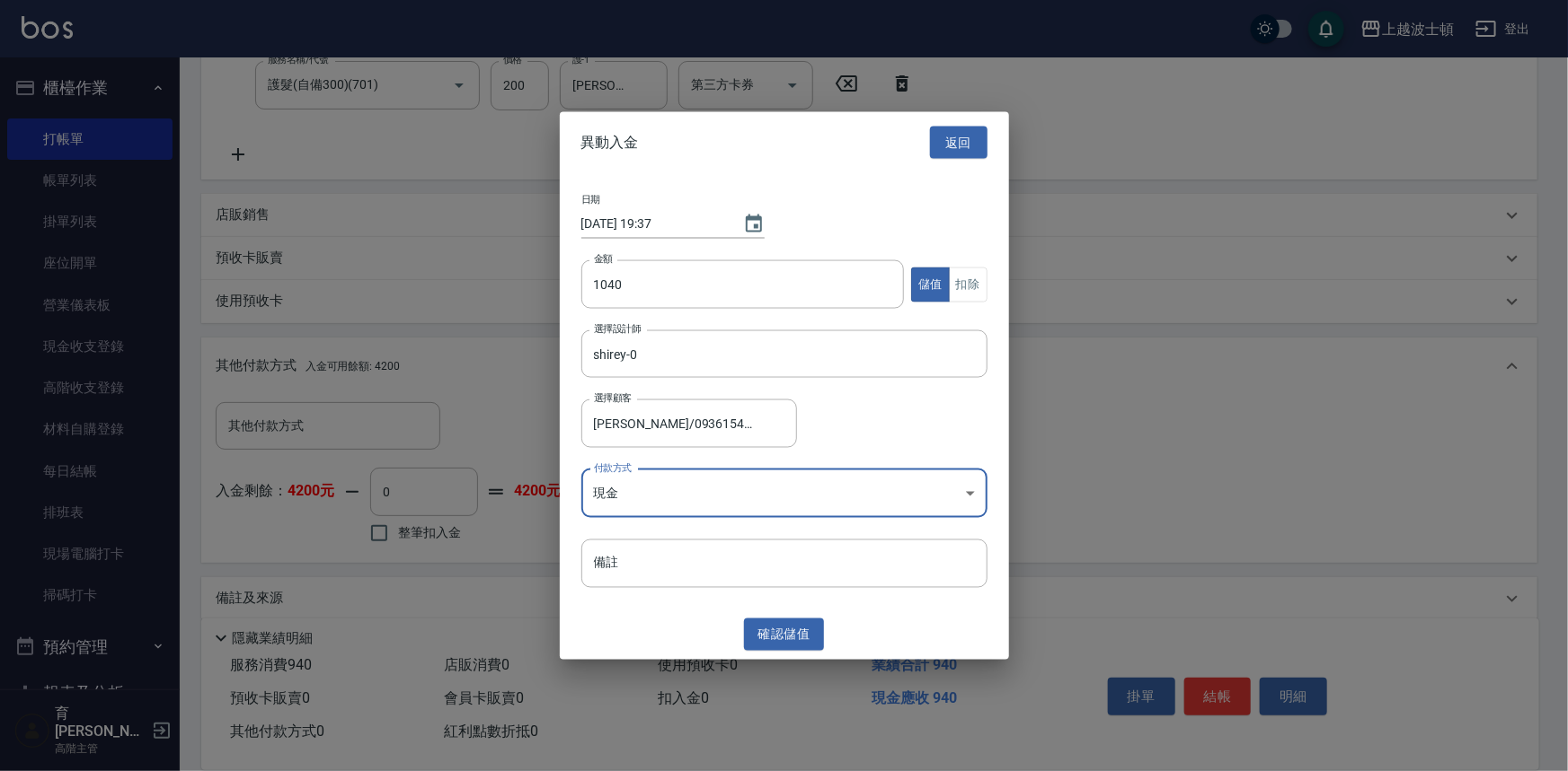
click at [770, 657] on div "異動入金 返回 日期 [DATE] 19:37 金額 1040 金額 儲值 扣除 選擇設計師 [PERSON_NAME]-0 選擇設計師 選擇顧客 [PERS…" at bounding box center [784, 385] width 450 height 549
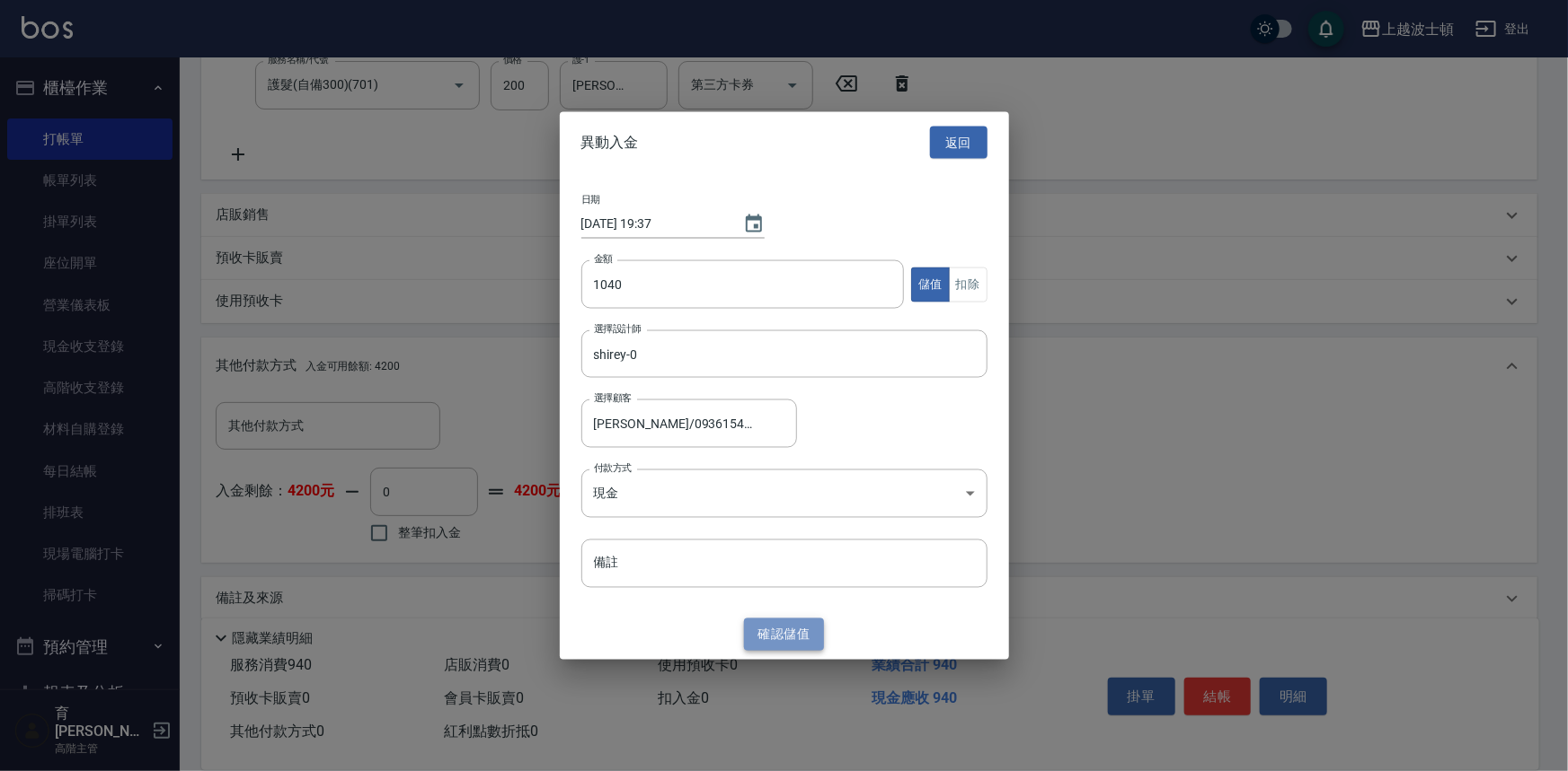
click at [782, 637] on button "確認 儲值" at bounding box center [784, 635] width 81 height 33
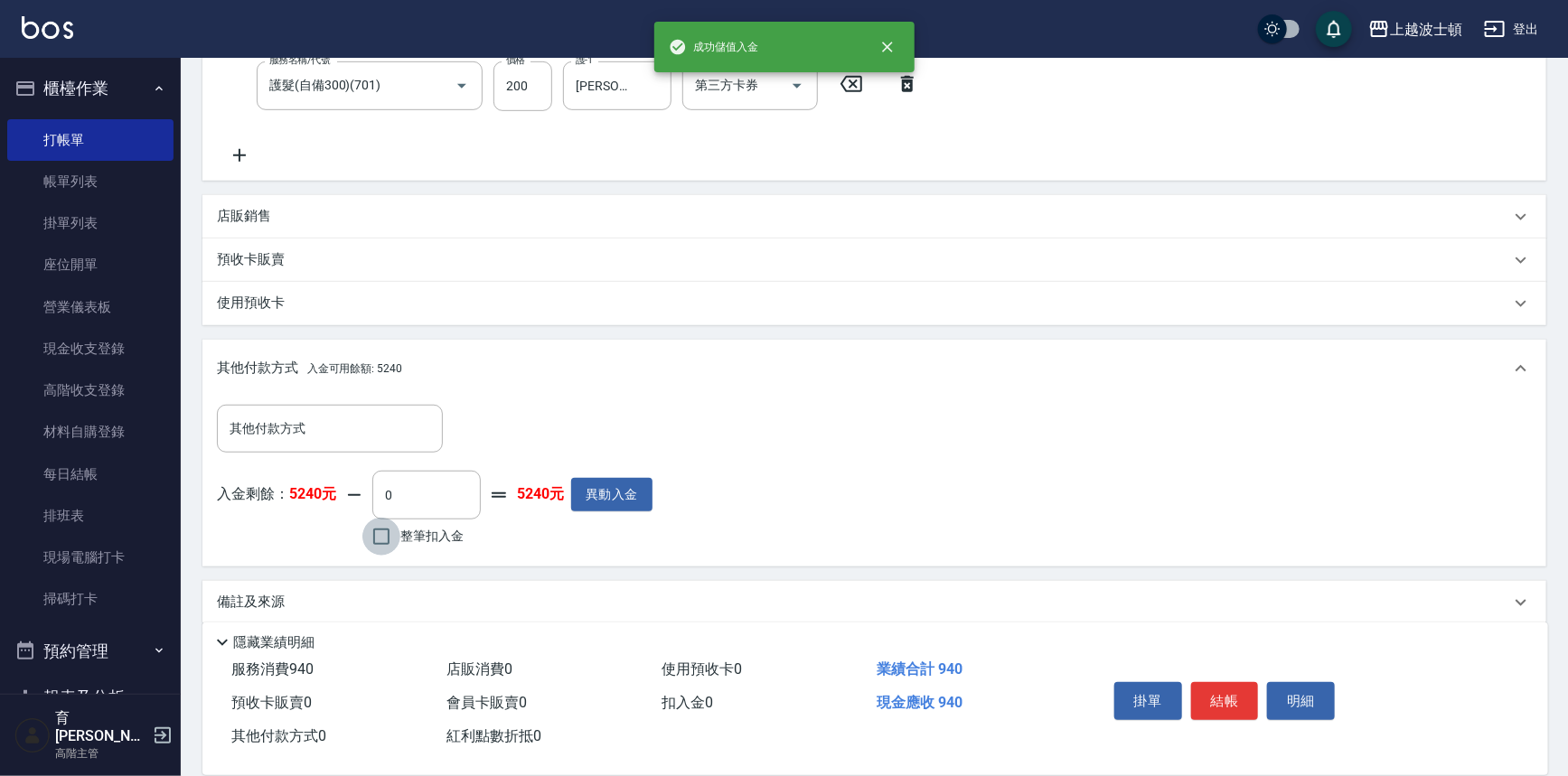
click at [389, 527] on input "整筆扣入金" at bounding box center [380, 537] width 38 height 38
checkbox input "true"
type input "940"
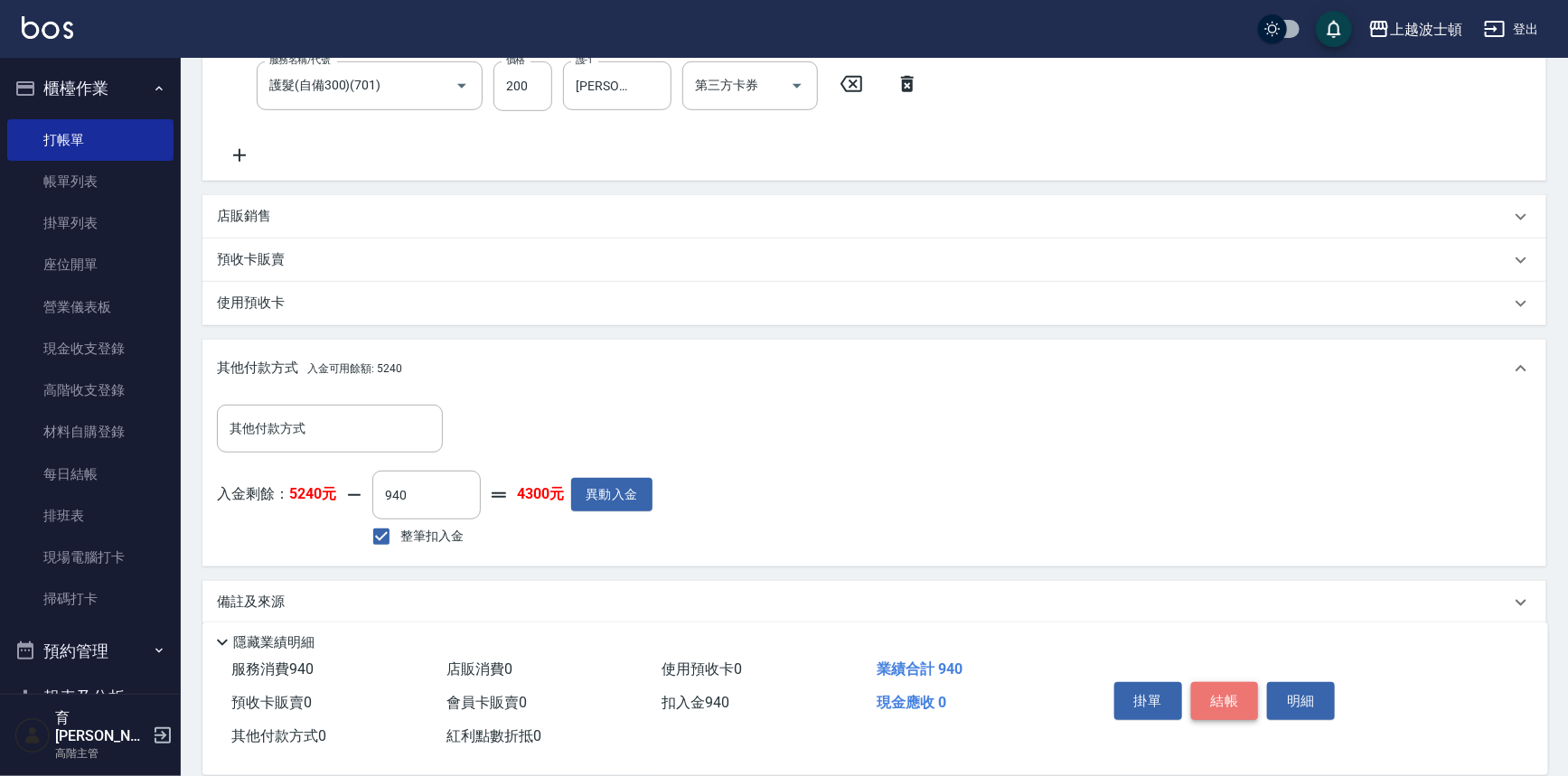
click at [1236, 683] on button "結帳" at bounding box center [1224, 701] width 68 height 38
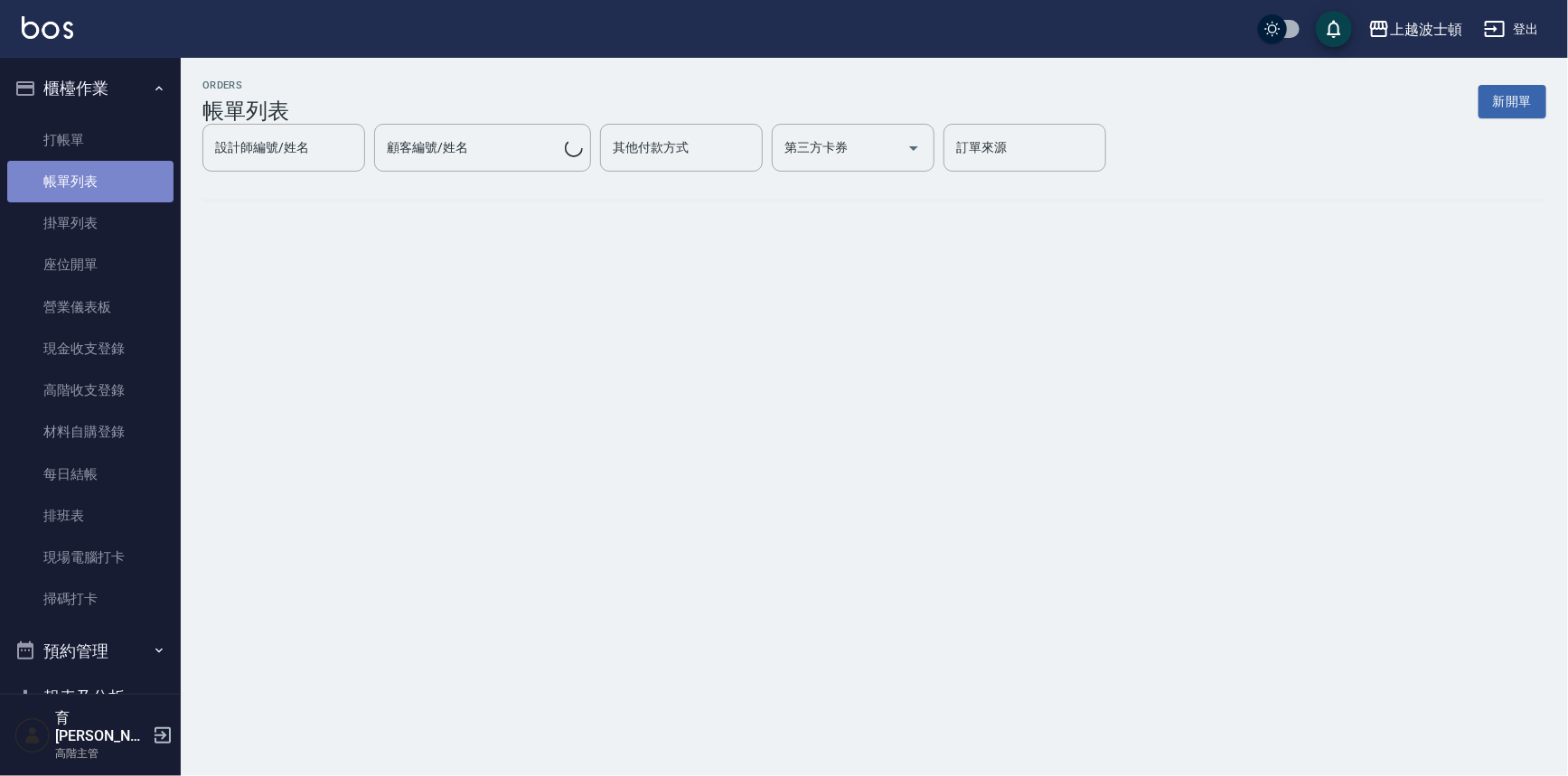
click at [90, 181] on link "帳單列表" at bounding box center [90, 181] width 167 height 41
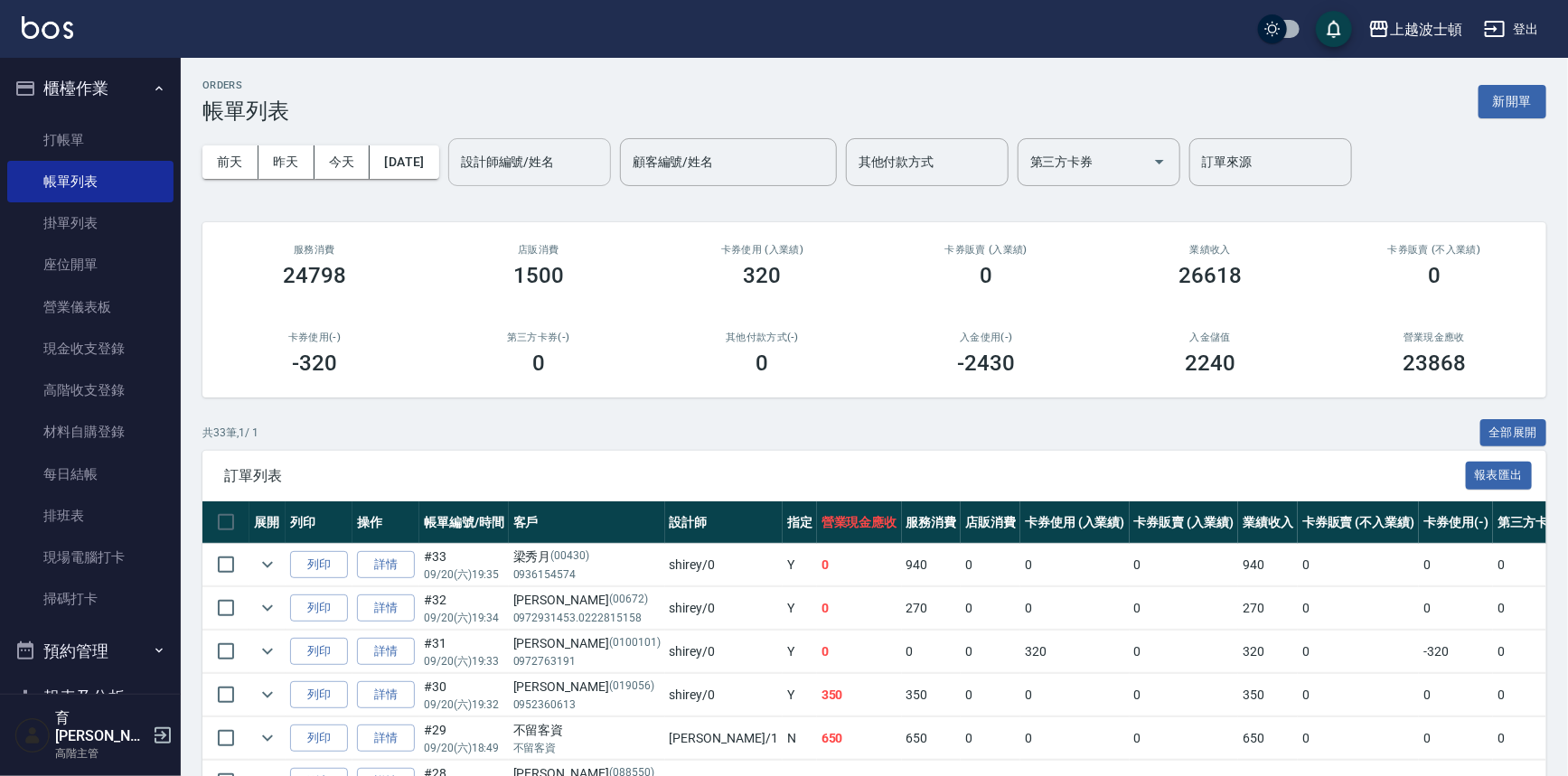
click at [569, 166] on input "設計師編號/姓名" at bounding box center [529, 162] width 146 height 31
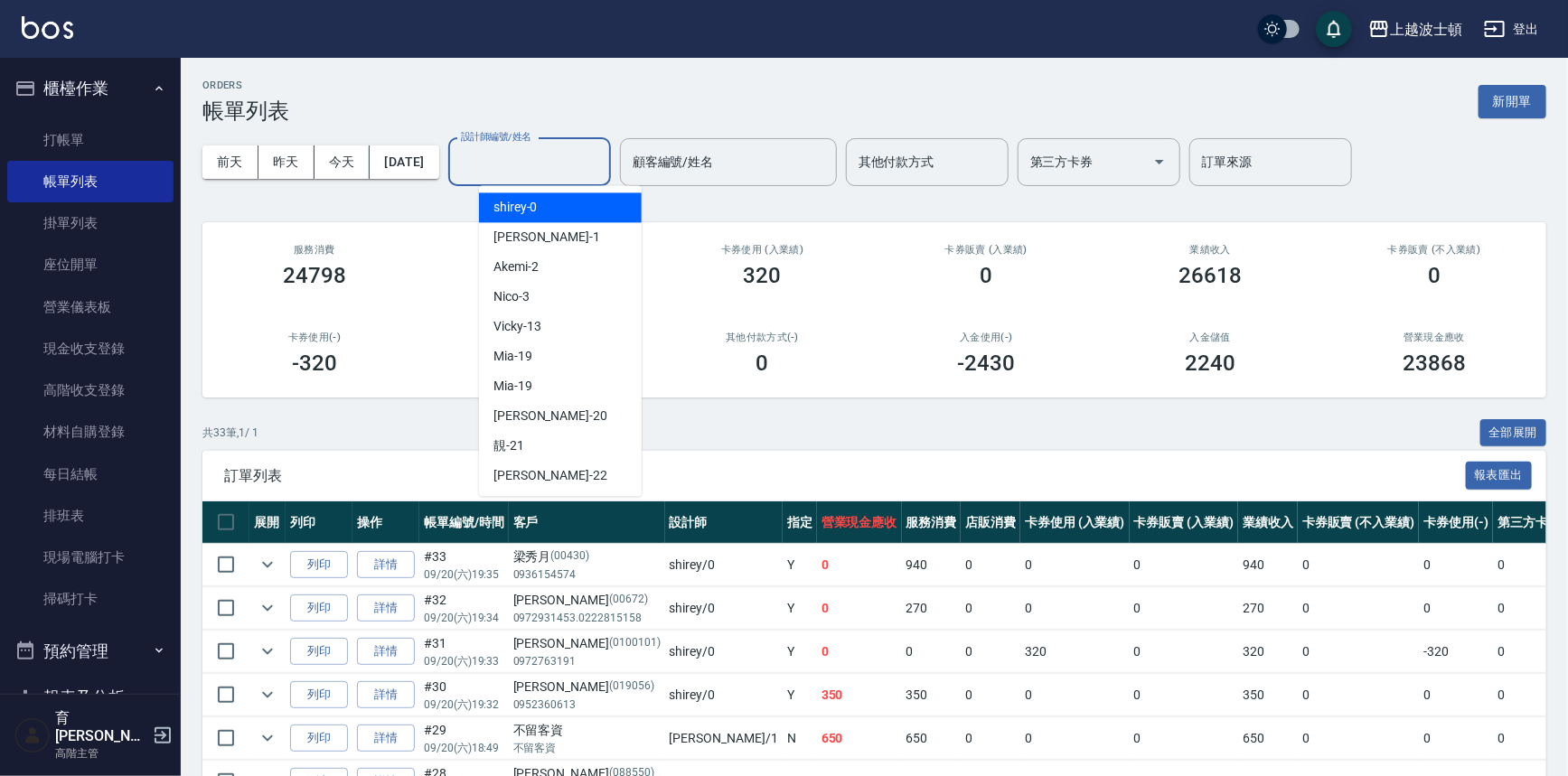
click at [564, 206] on div "shirey -0" at bounding box center [560, 207] width 163 height 29
type input "shirey-0"
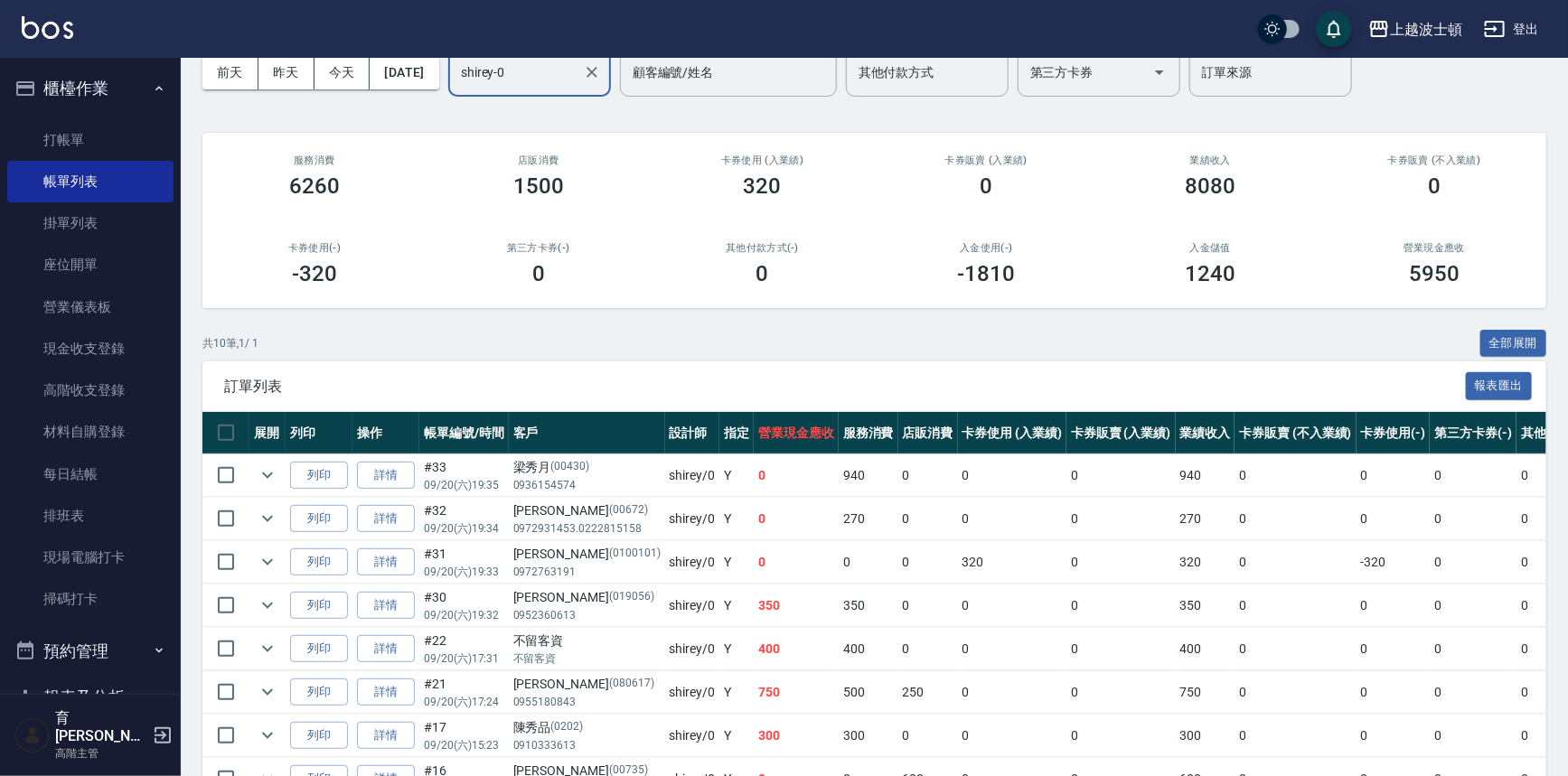
scroll to position [18, 0]
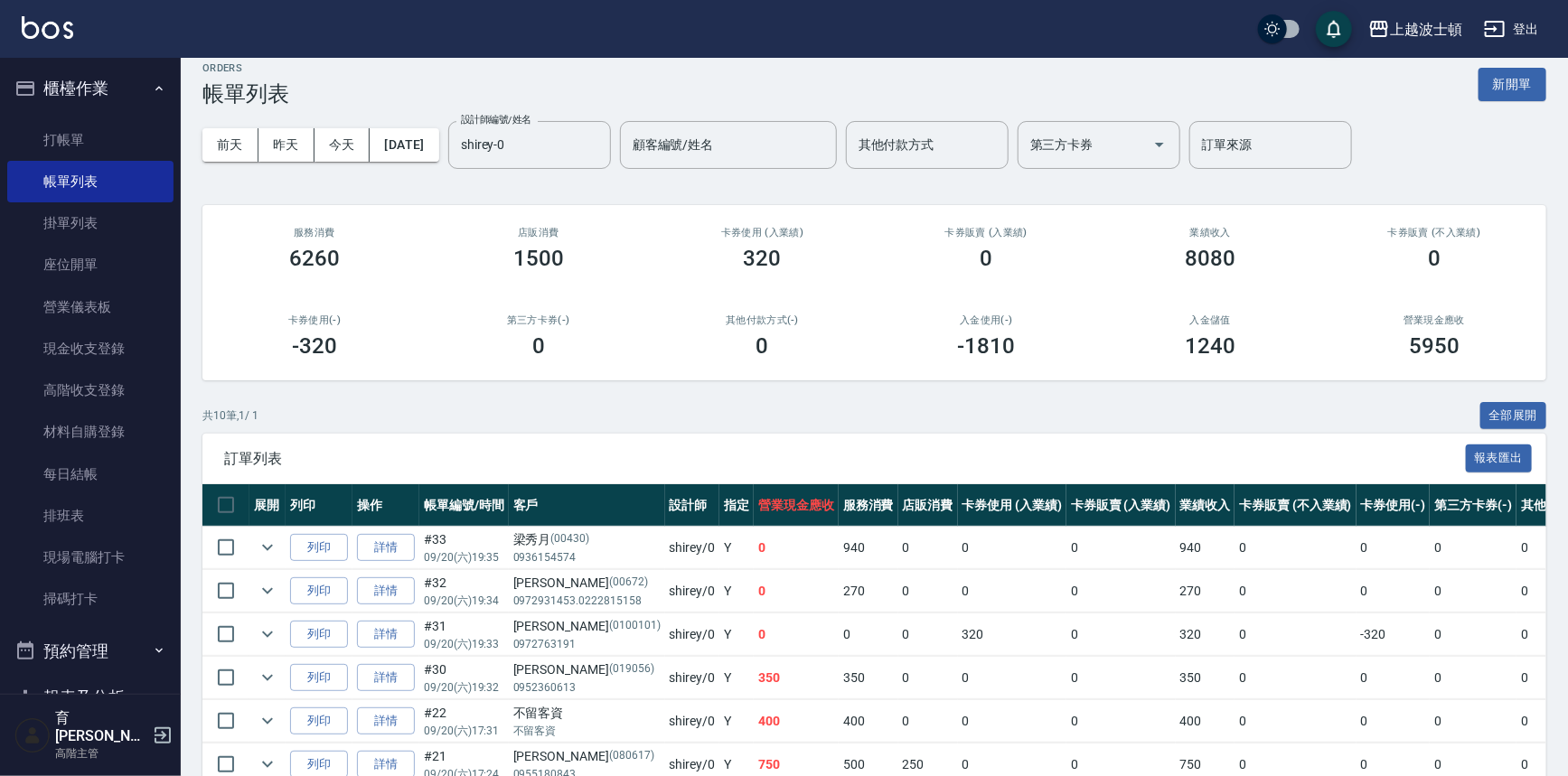
click at [1262, 391] on div "ORDERS 帳單列表 新開單 [DATE] [DATE] [DATE] [DATE] 設計師編號/姓名 [PERSON_NAME]-0 設計師編號/姓名 顧…" at bounding box center [874, 536] width 1387 height 991
click at [650, 243] on div "卡券使用 (入業績) 320" at bounding box center [762, 248] width 225 height 87
click at [85, 182] on link "帳單列表" at bounding box center [90, 181] width 167 height 41
click at [75, 138] on link "打帳單" at bounding box center [90, 140] width 167 height 41
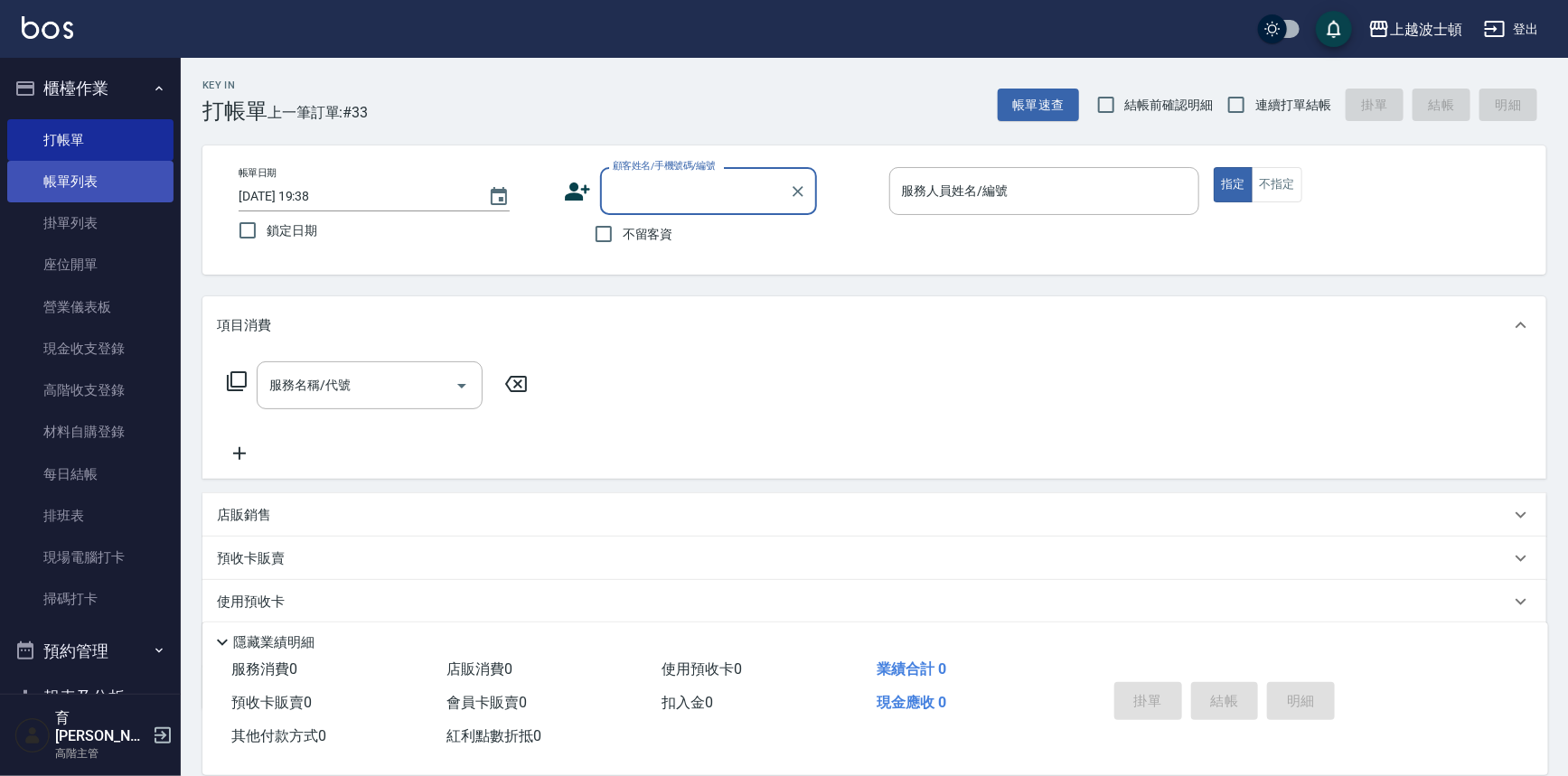
click at [87, 180] on link "帳單列表" at bounding box center [90, 181] width 167 height 41
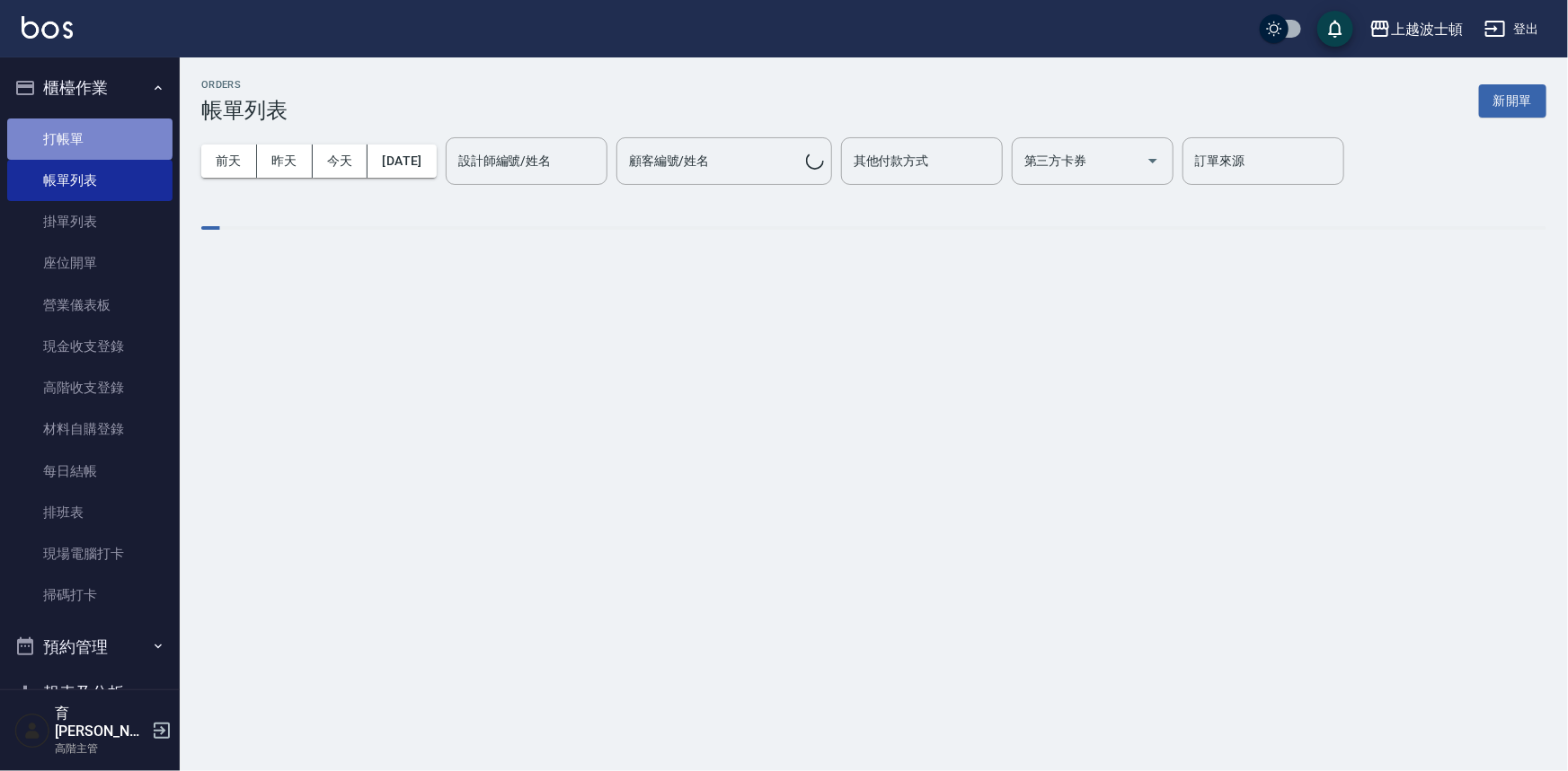
click at [89, 137] on link "打帳單" at bounding box center [90, 139] width 166 height 41
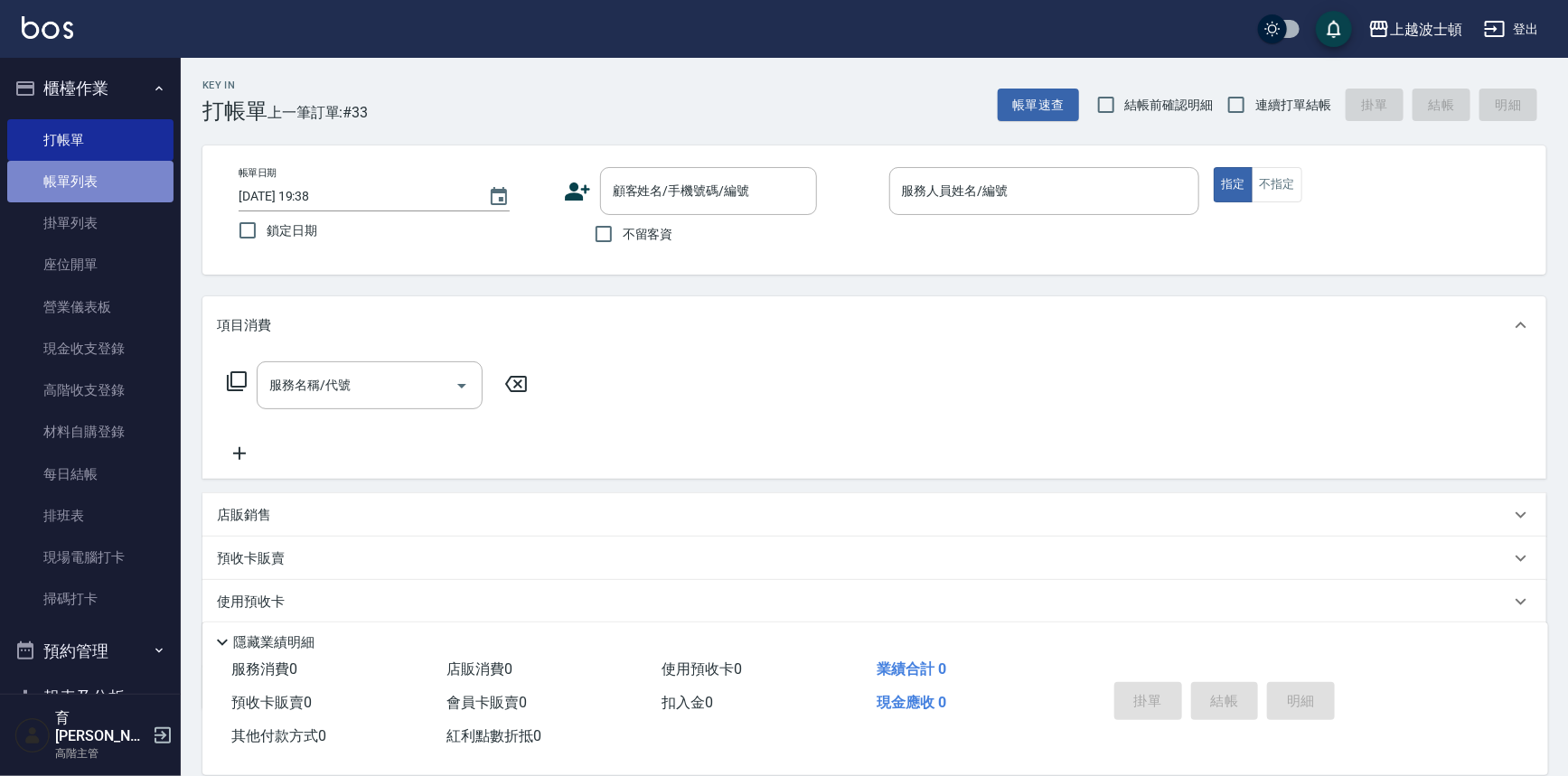
click at [106, 172] on link "帳單列表" at bounding box center [90, 181] width 167 height 41
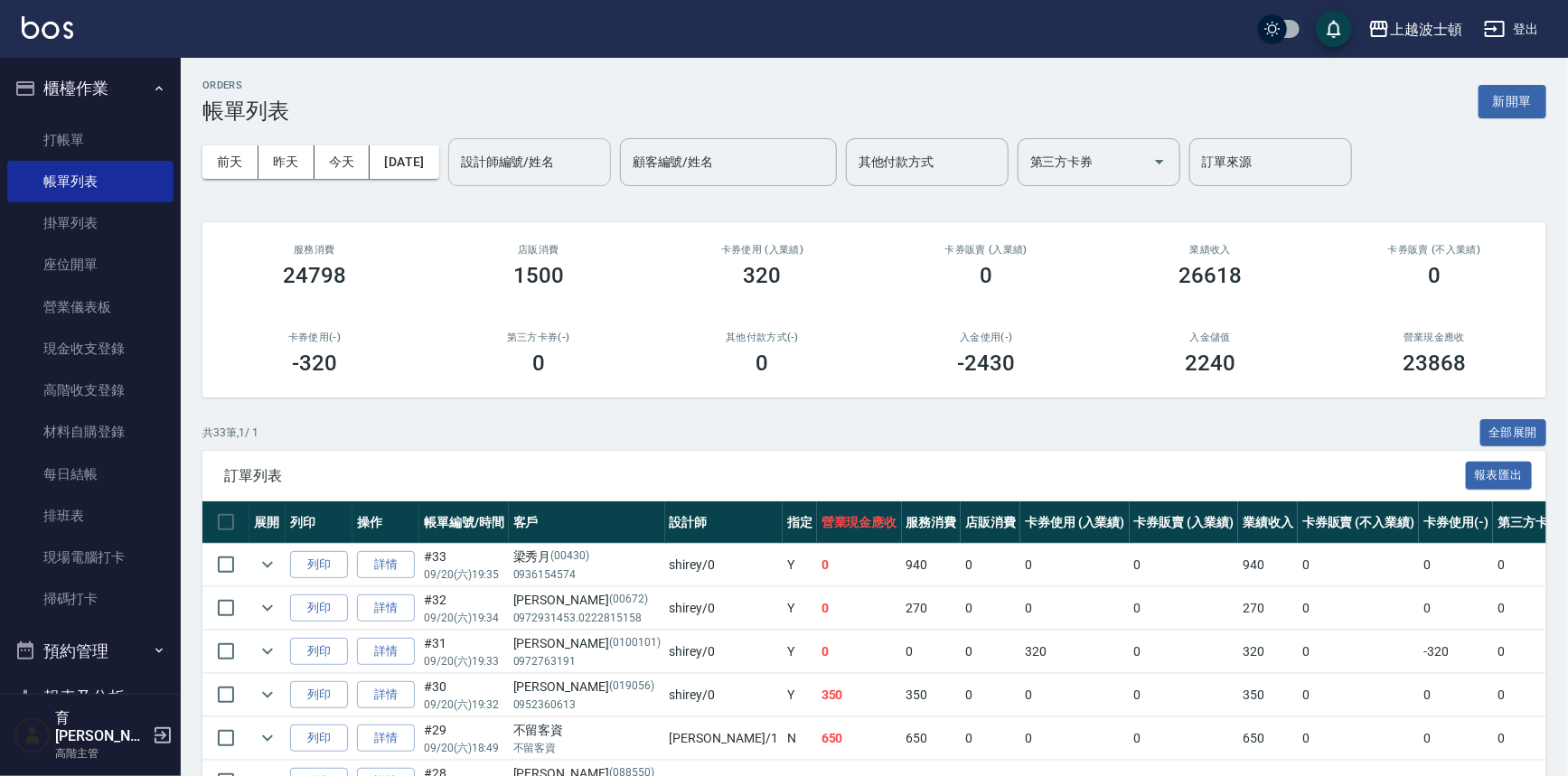
click at [524, 165] on input "設計師編號/姓名" at bounding box center [529, 162] width 146 height 31
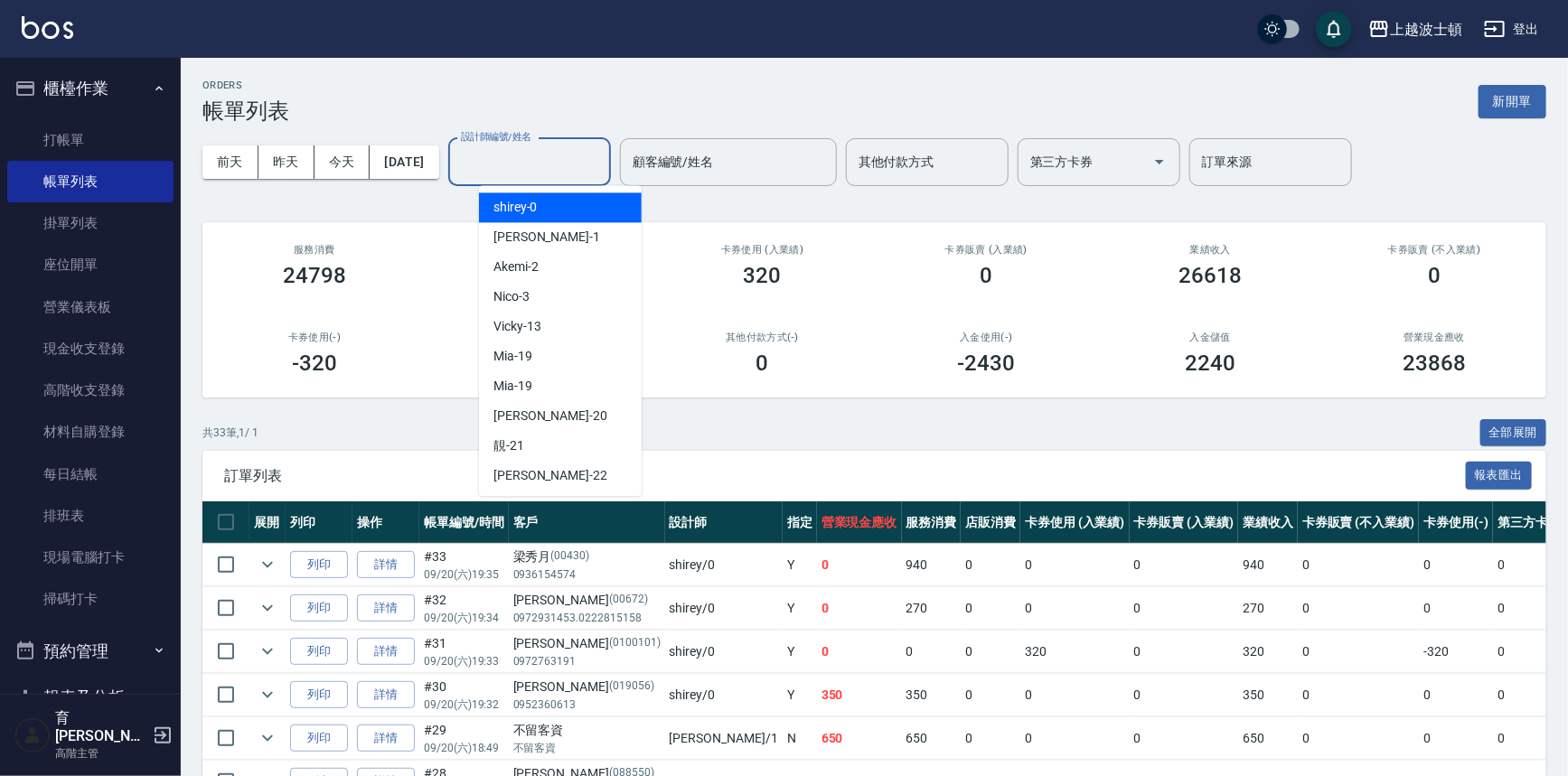
drag, startPoint x: 538, startPoint y: 203, endPoint x: 629, endPoint y: 321, distance: 149.0
click at [540, 203] on div "shirey -0" at bounding box center [560, 207] width 163 height 29
type input "shirey-0"
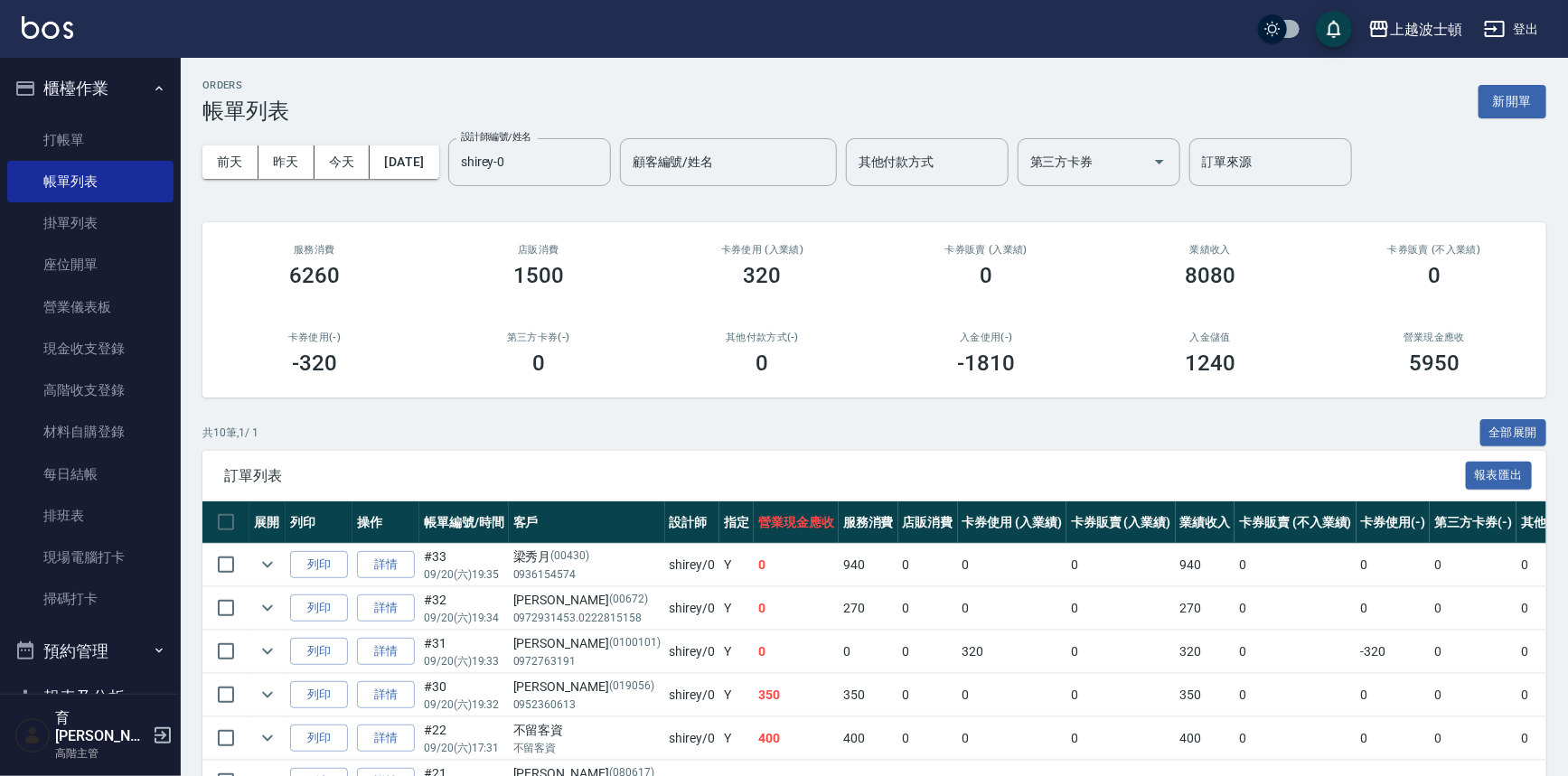
click at [398, 204] on div "ORDERS 帳單列表 新開單 [DATE] [DATE] [DATE] [DATE] 設計師編號/姓名 [PERSON_NAME]-0 設計師編號/姓名 顧…" at bounding box center [874, 553] width 1387 height 991
click at [90, 144] on link "打帳單" at bounding box center [90, 140] width 167 height 41
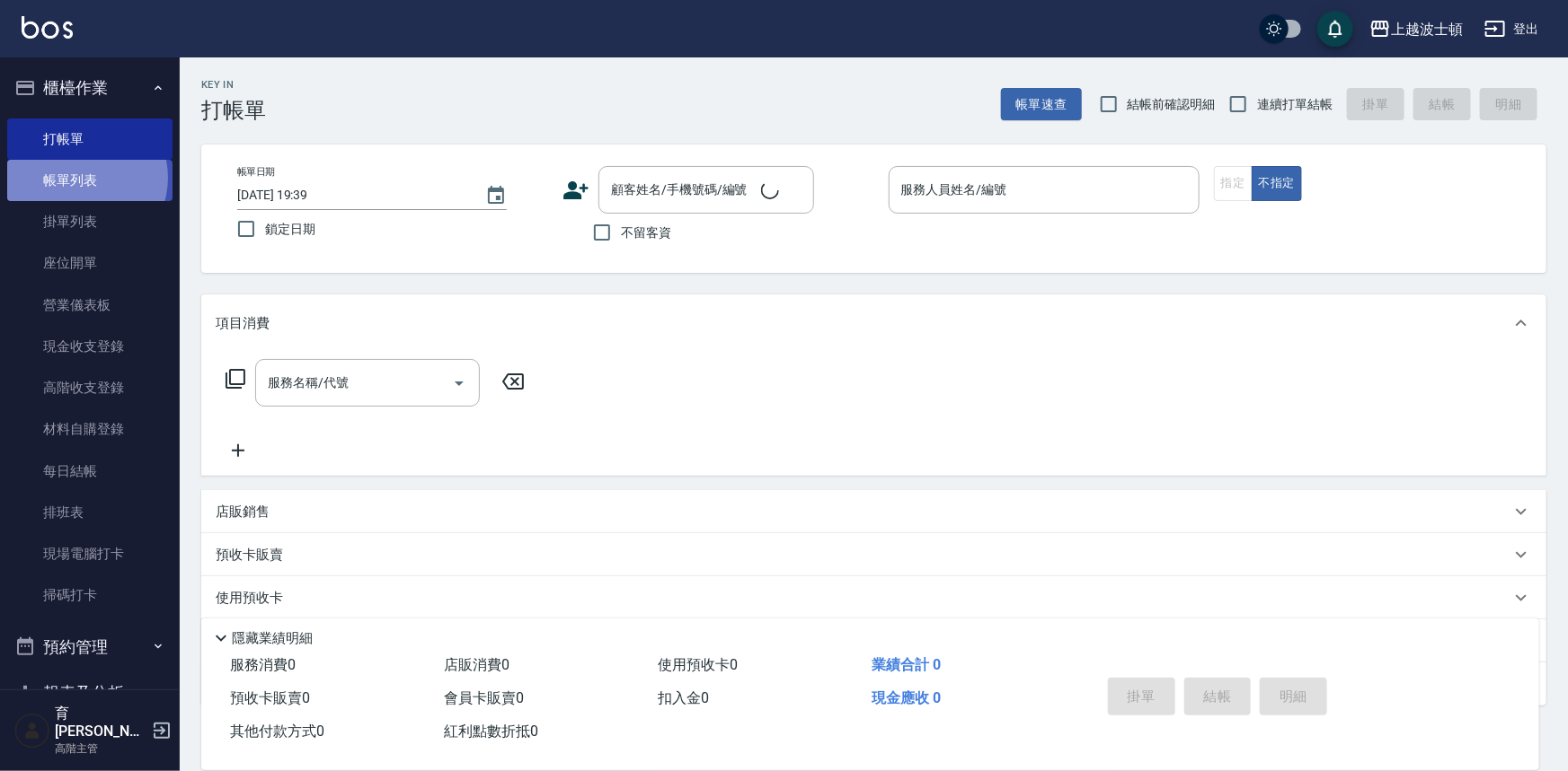
click at [82, 177] on link "帳單列表" at bounding box center [90, 180] width 166 height 41
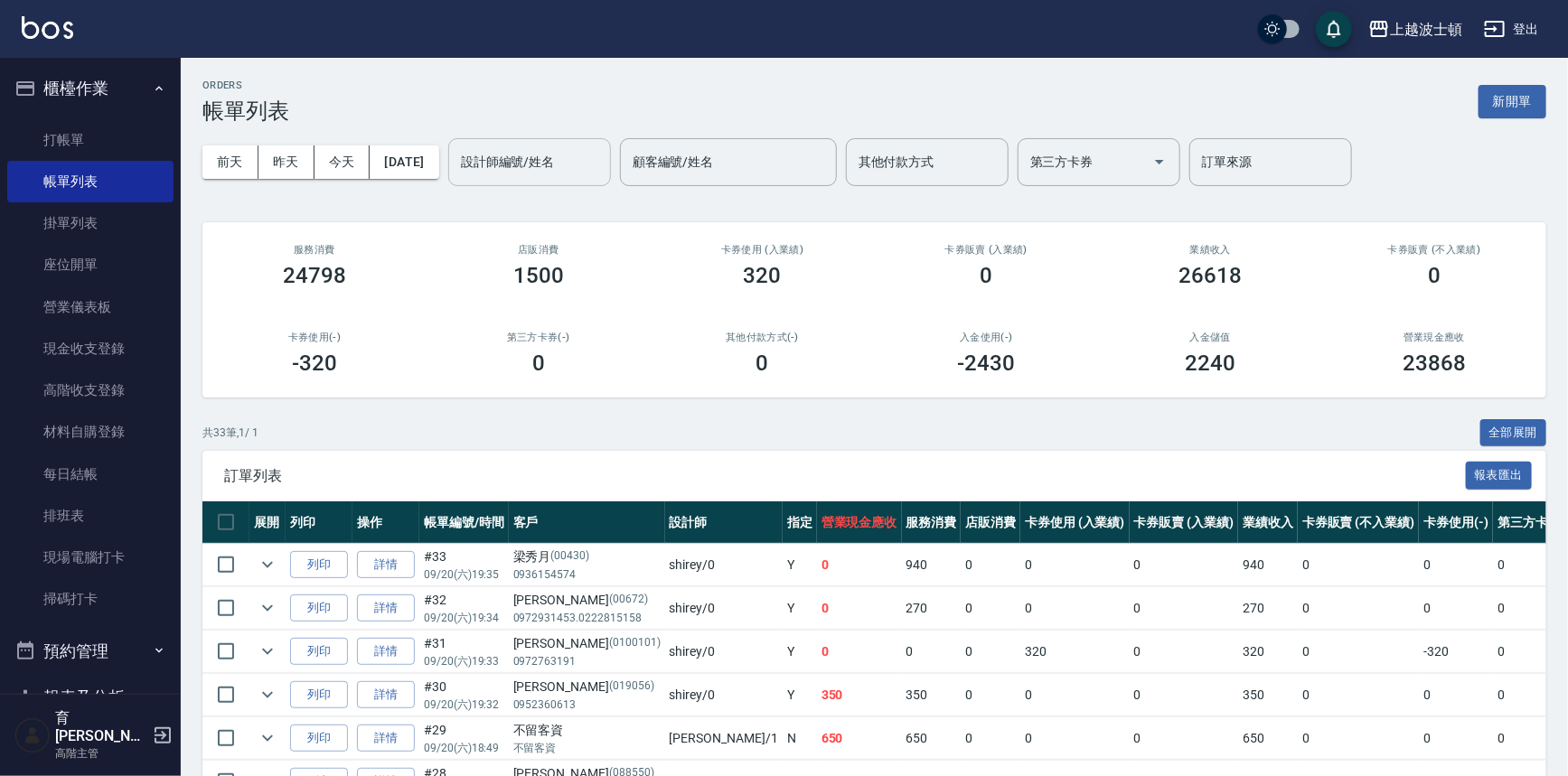
click at [575, 179] on div "設計師編號/姓名" at bounding box center [530, 162] width 163 height 48
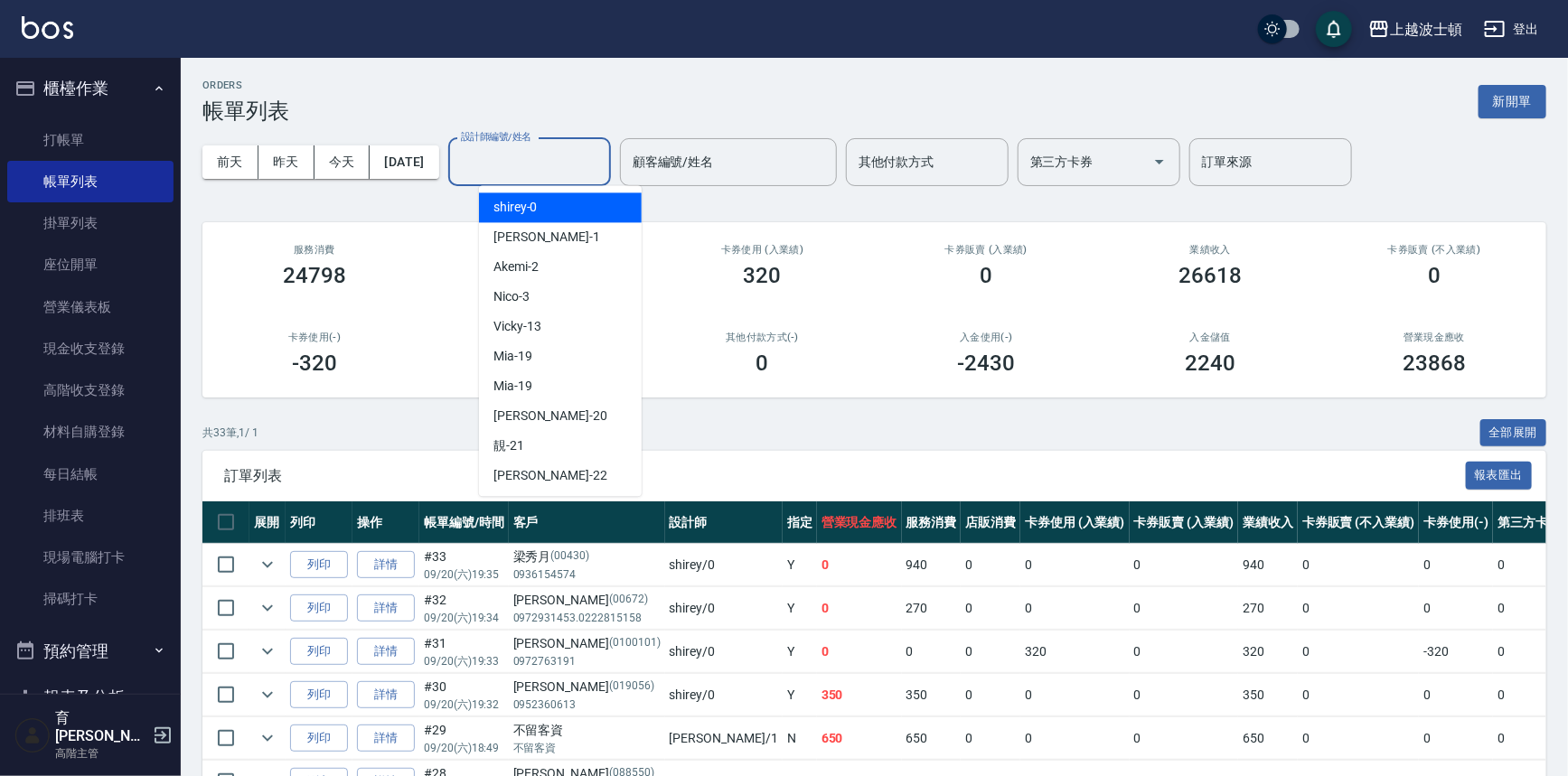
click at [572, 209] on div "shirey -0" at bounding box center [560, 207] width 163 height 29
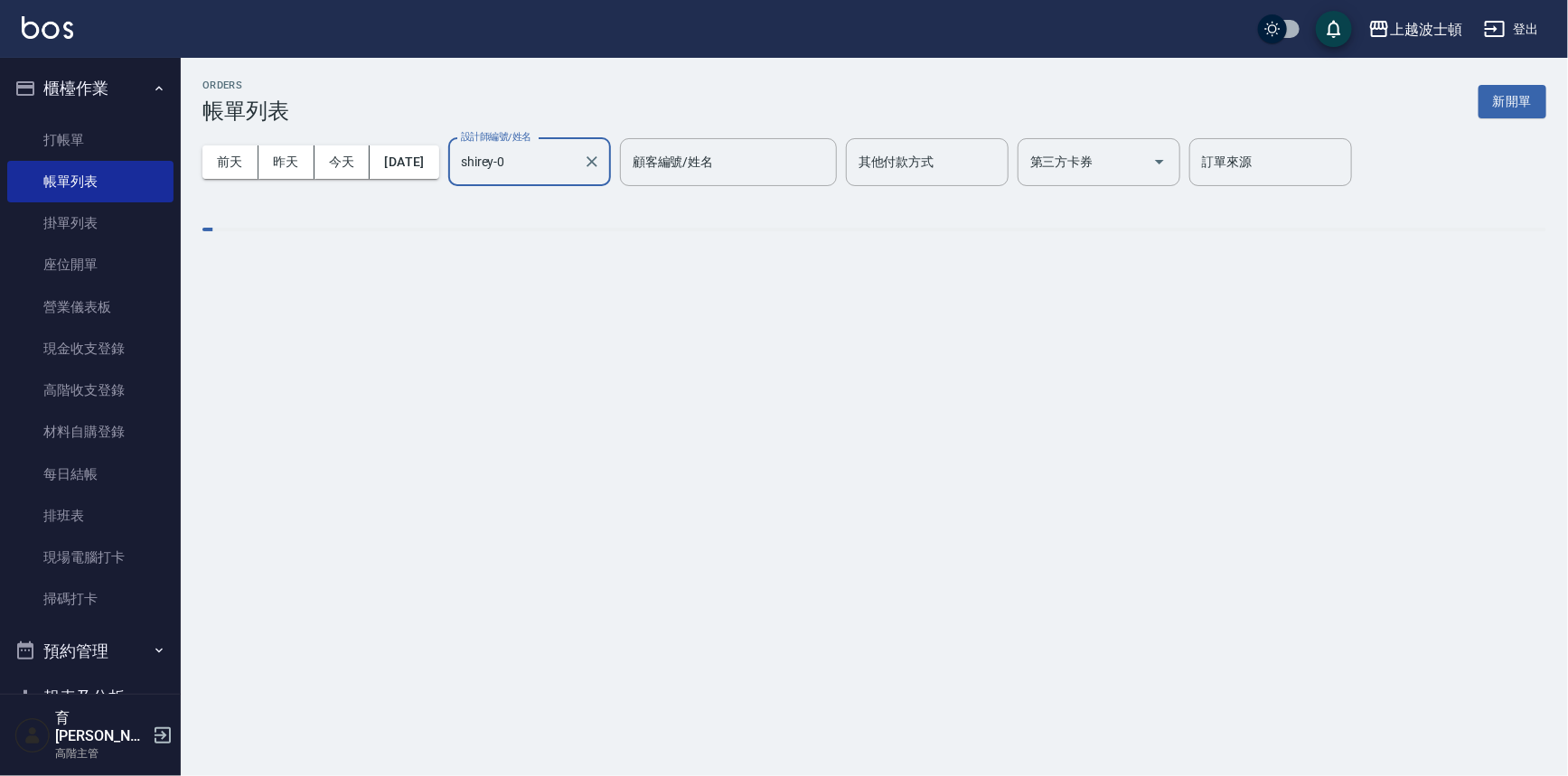
type input "shirey-0"
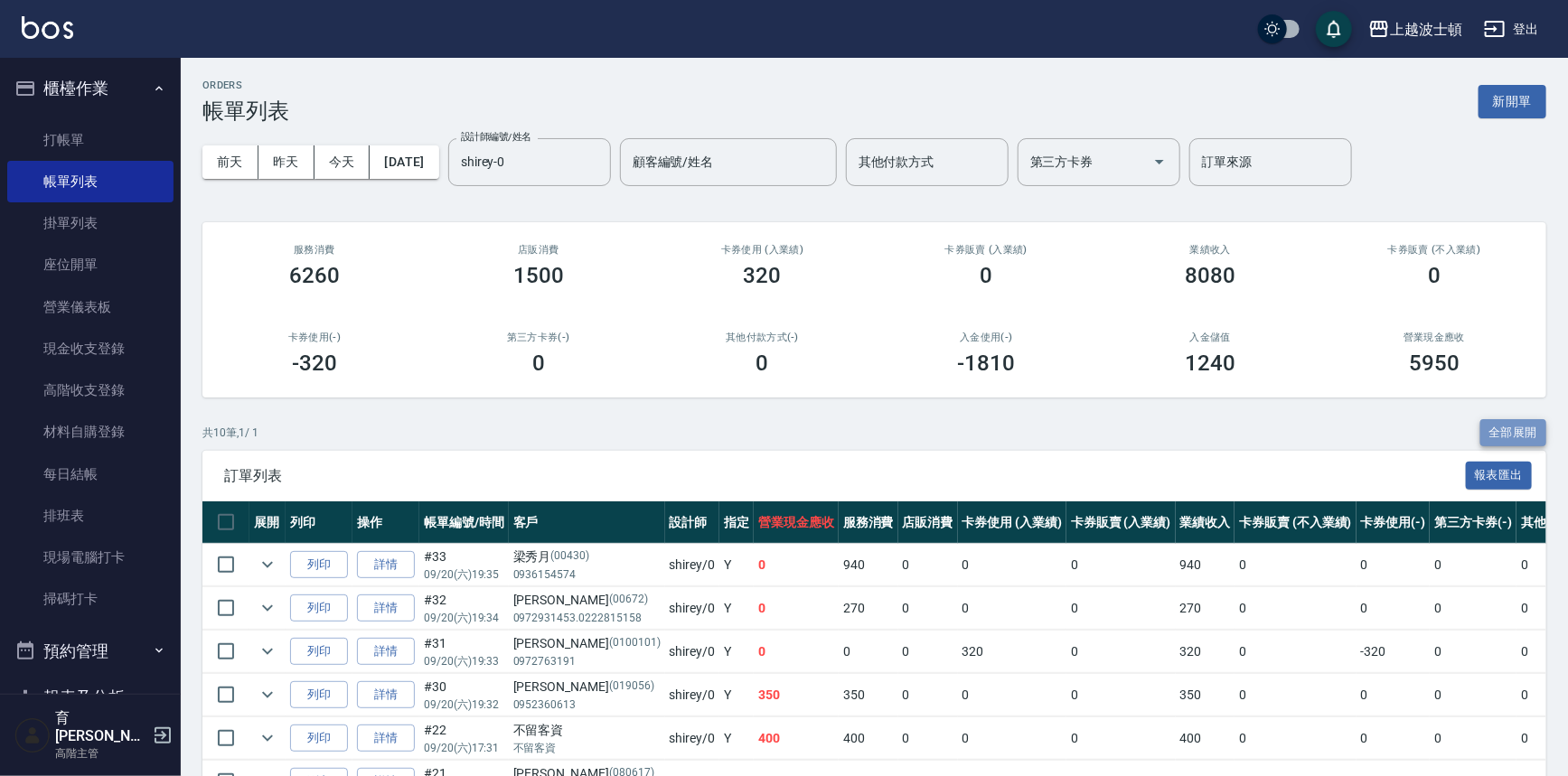
click at [1510, 423] on button "全部展開" at bounding box center [1513, 434] width 67 height 28
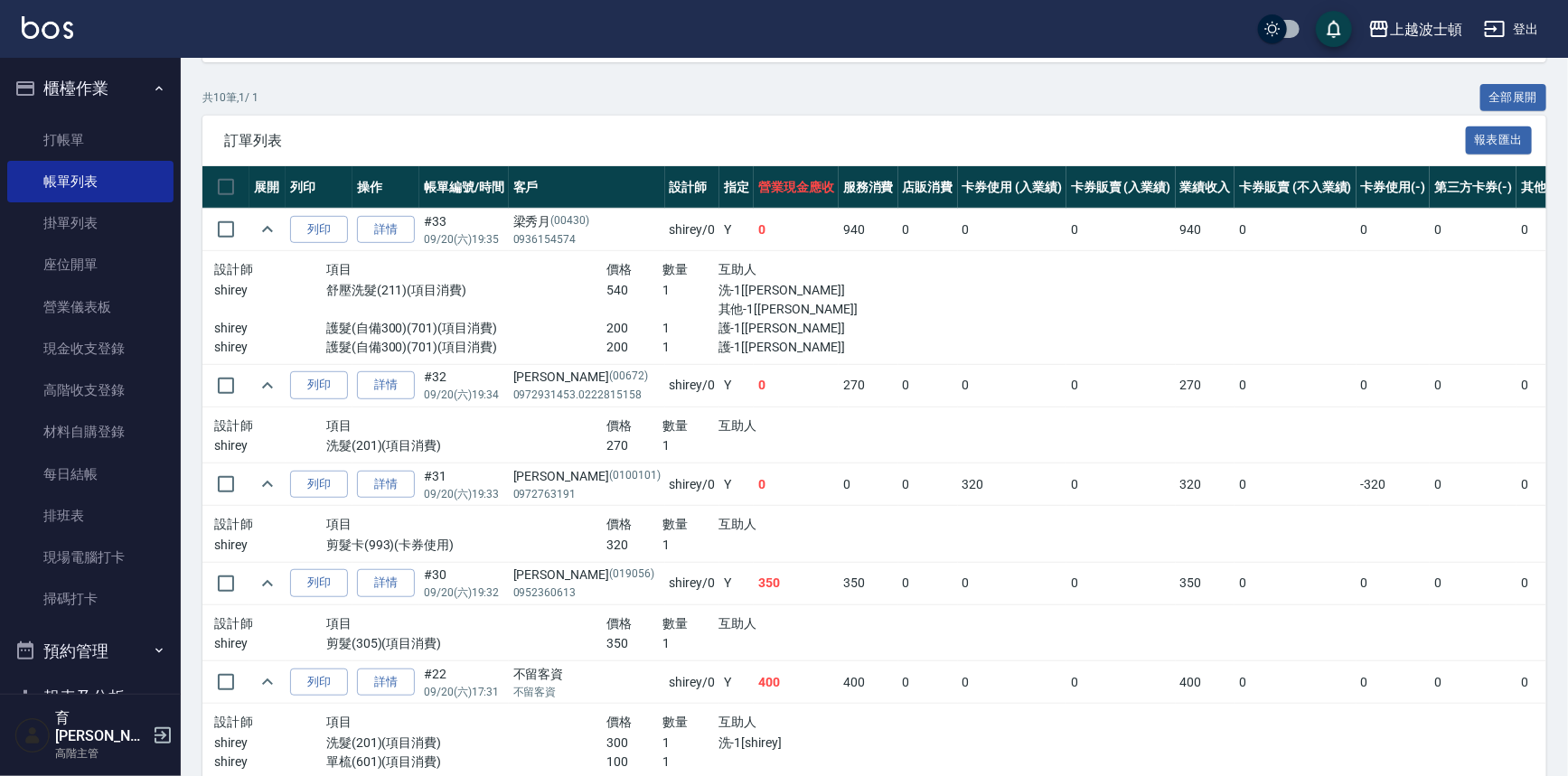
scroll to position [172, 0]
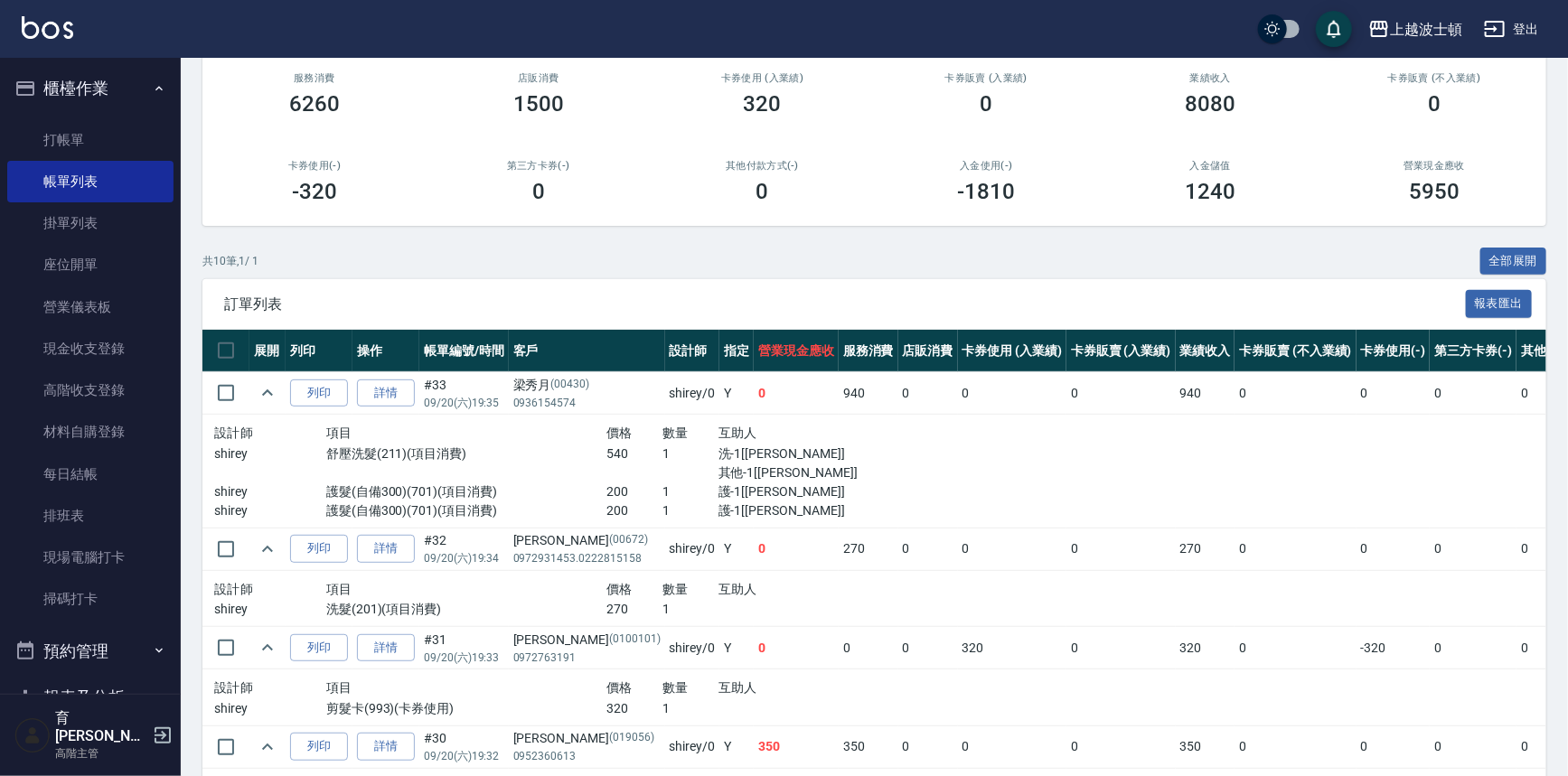
click at [1477, 67] on div "卡券販賣 (不入業績) 0" at bounding box center [1434, 94] width 225 height 87
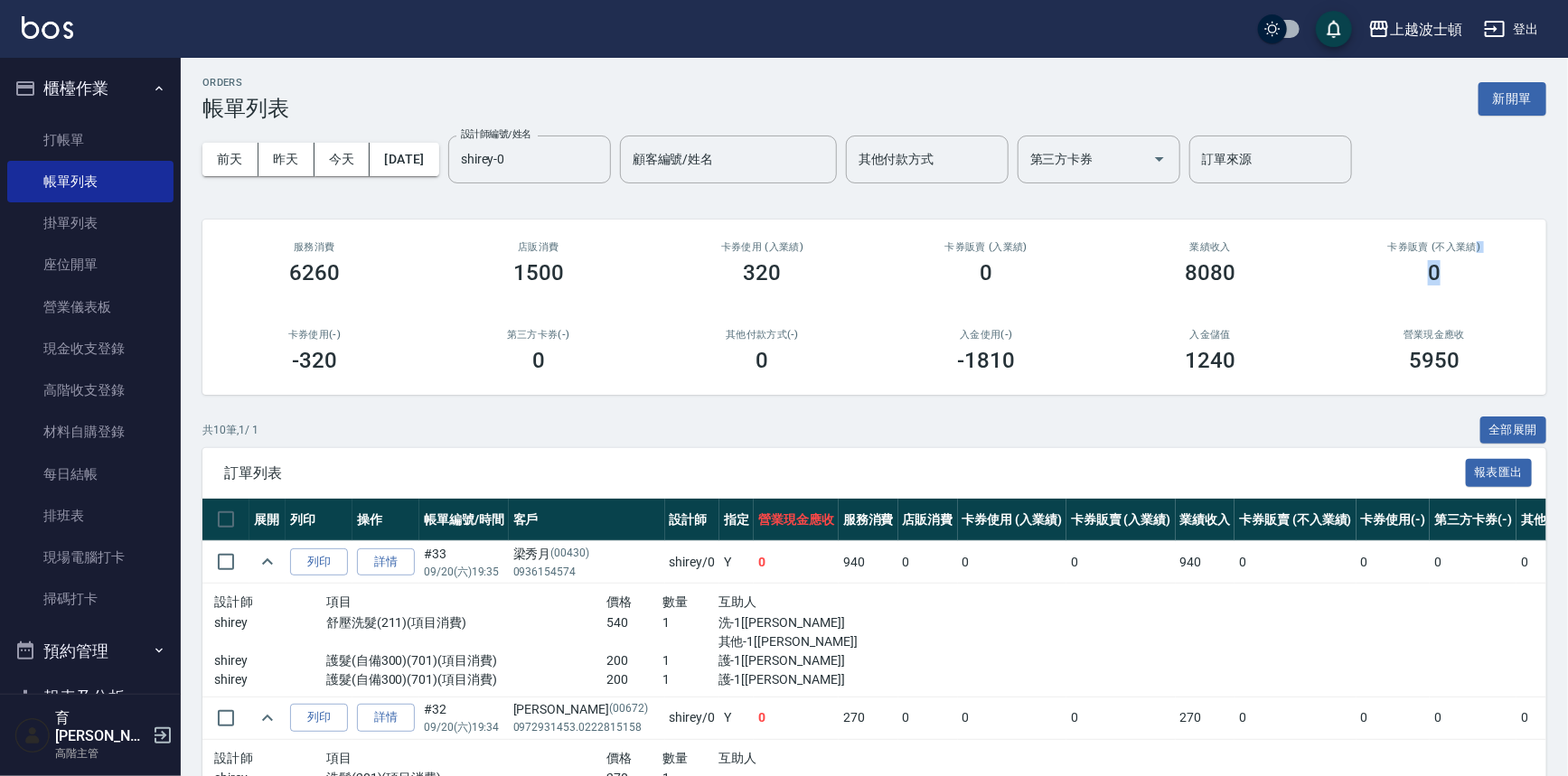
scroll to position [0, 0]
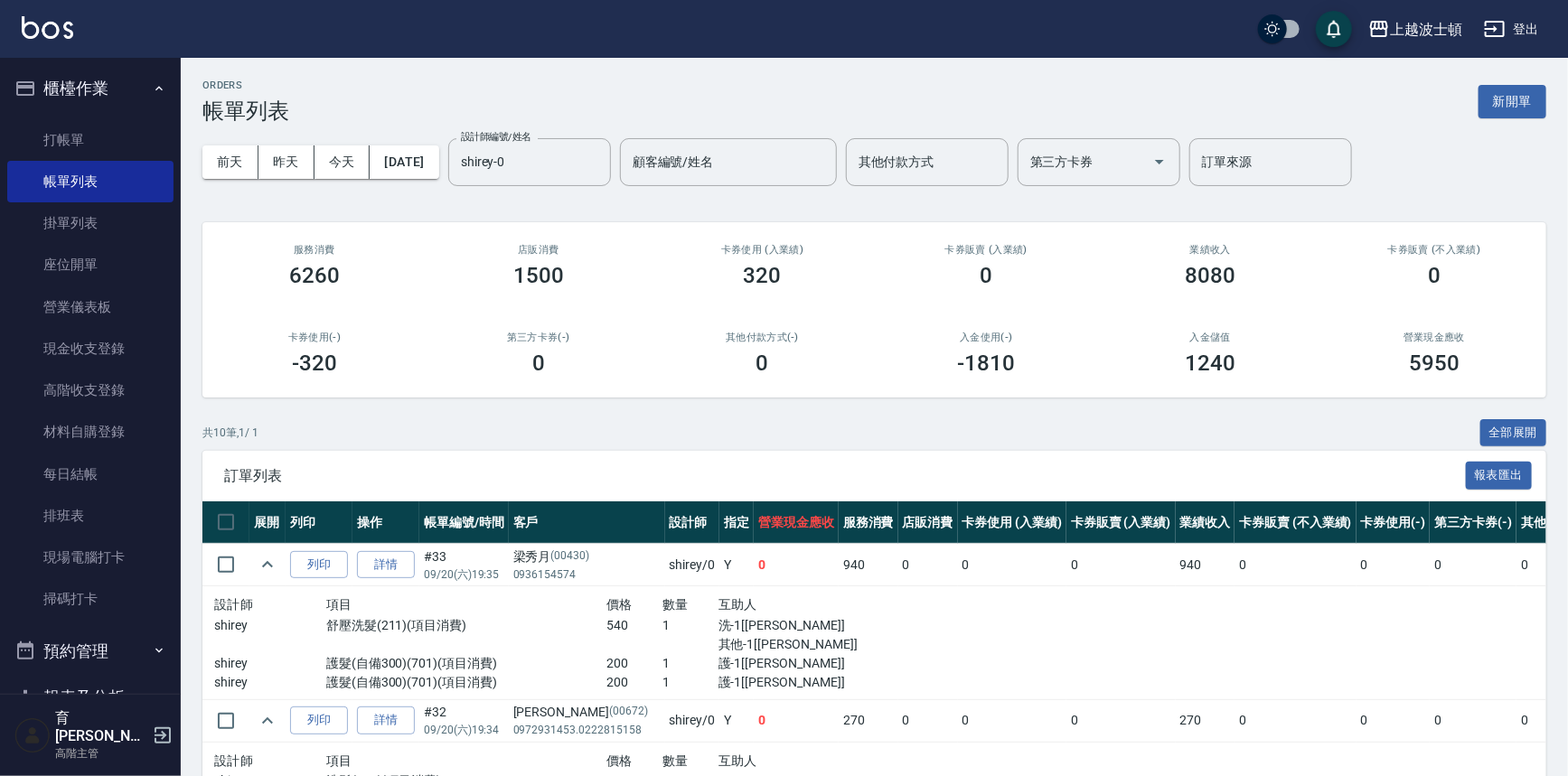
click at [1523, 172] on div "[DATE] [DATE] [DATE] [DATE] 設計師編號/姓名 [PERSON_NAME]-0 設計師編號/姓名 顧客編號/姓名 顧客編號/姓名 其…" at bounding box center [874, 162] width 1343 height 77
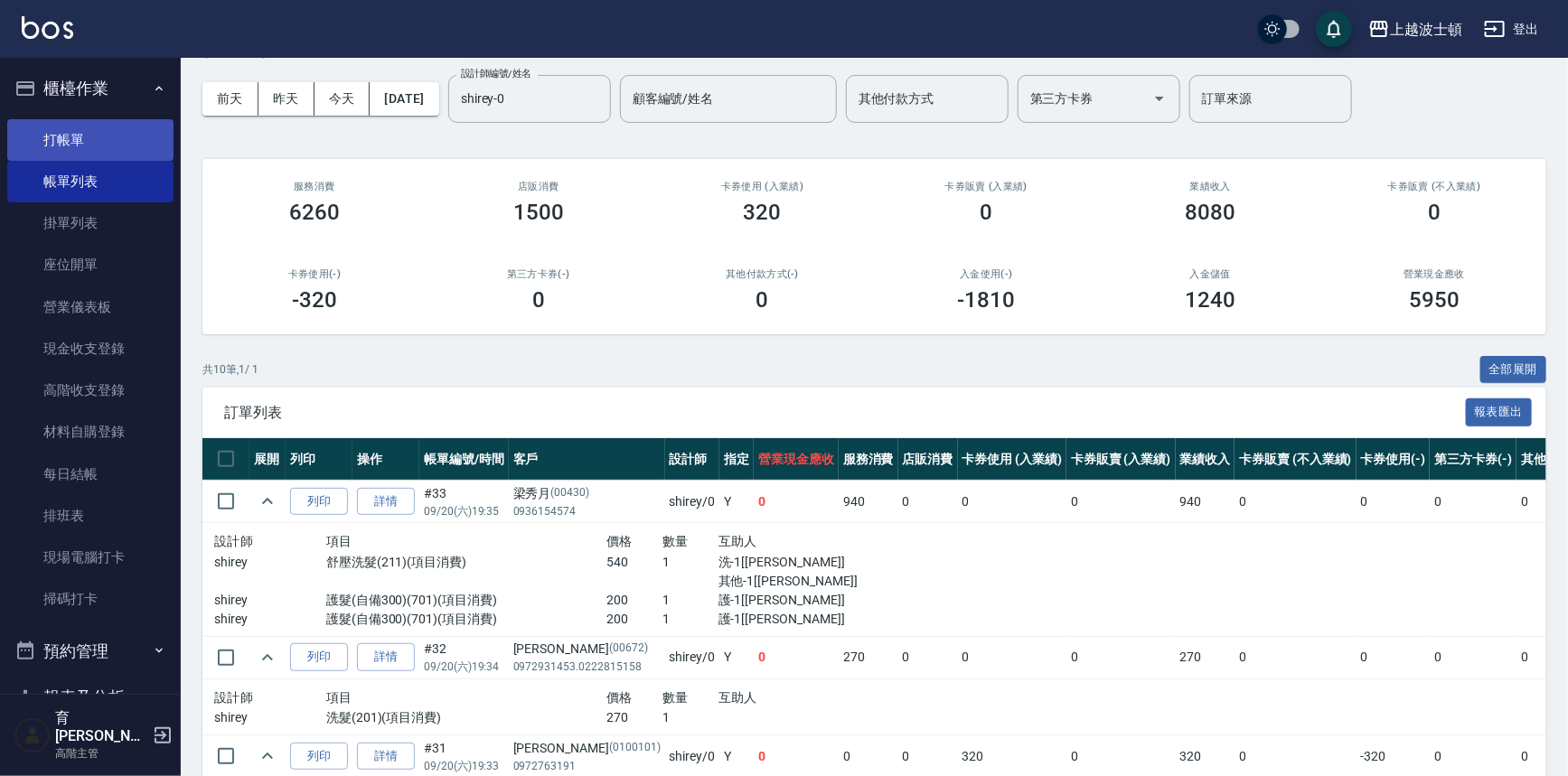
click at [79, 142] on link "打帳單" at bounding box center [90, 140] width 167 height 41
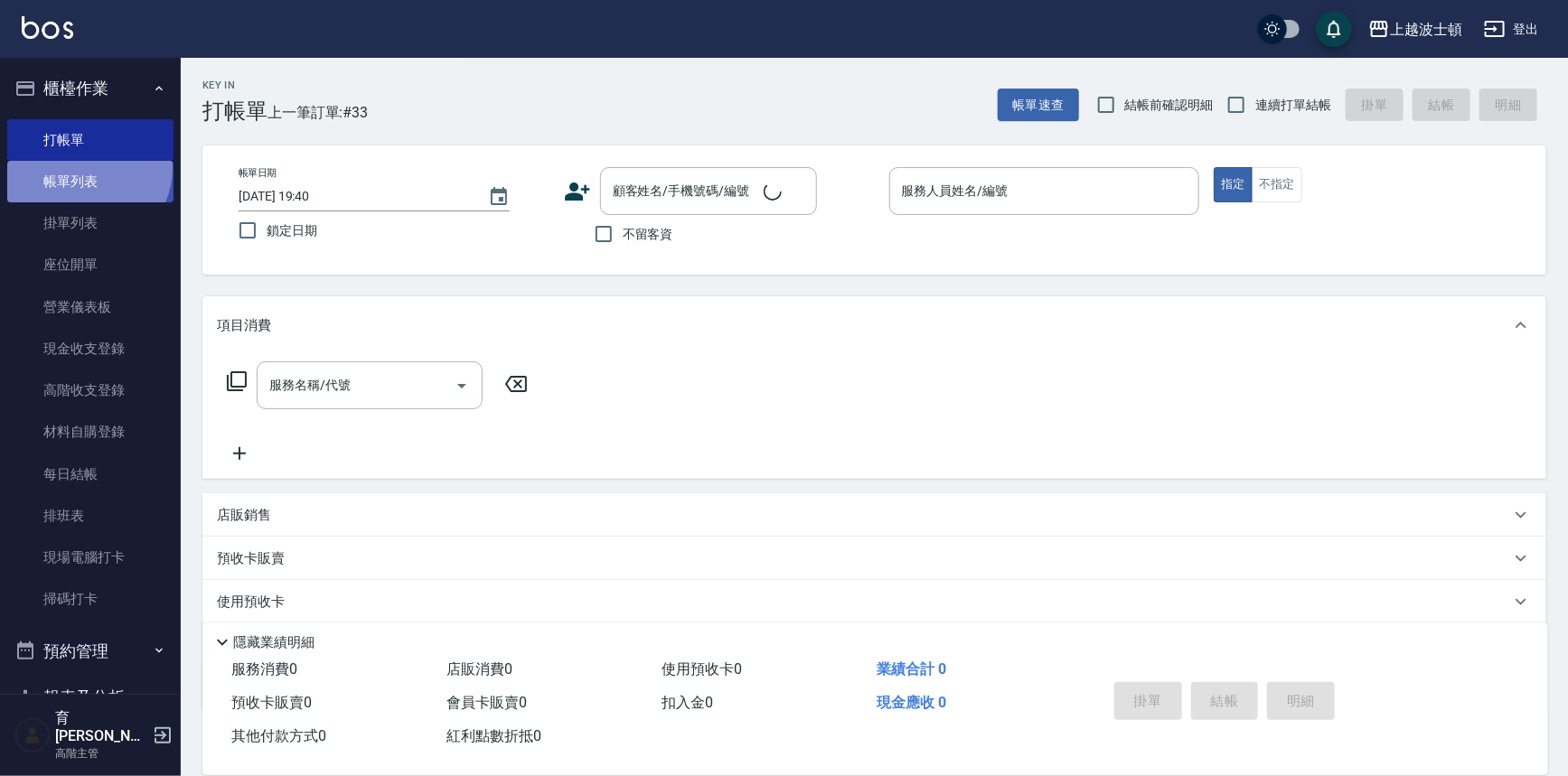
click at [85, 168] on link "帳單列表" at bounding box center [90, 181] width 167 height 41
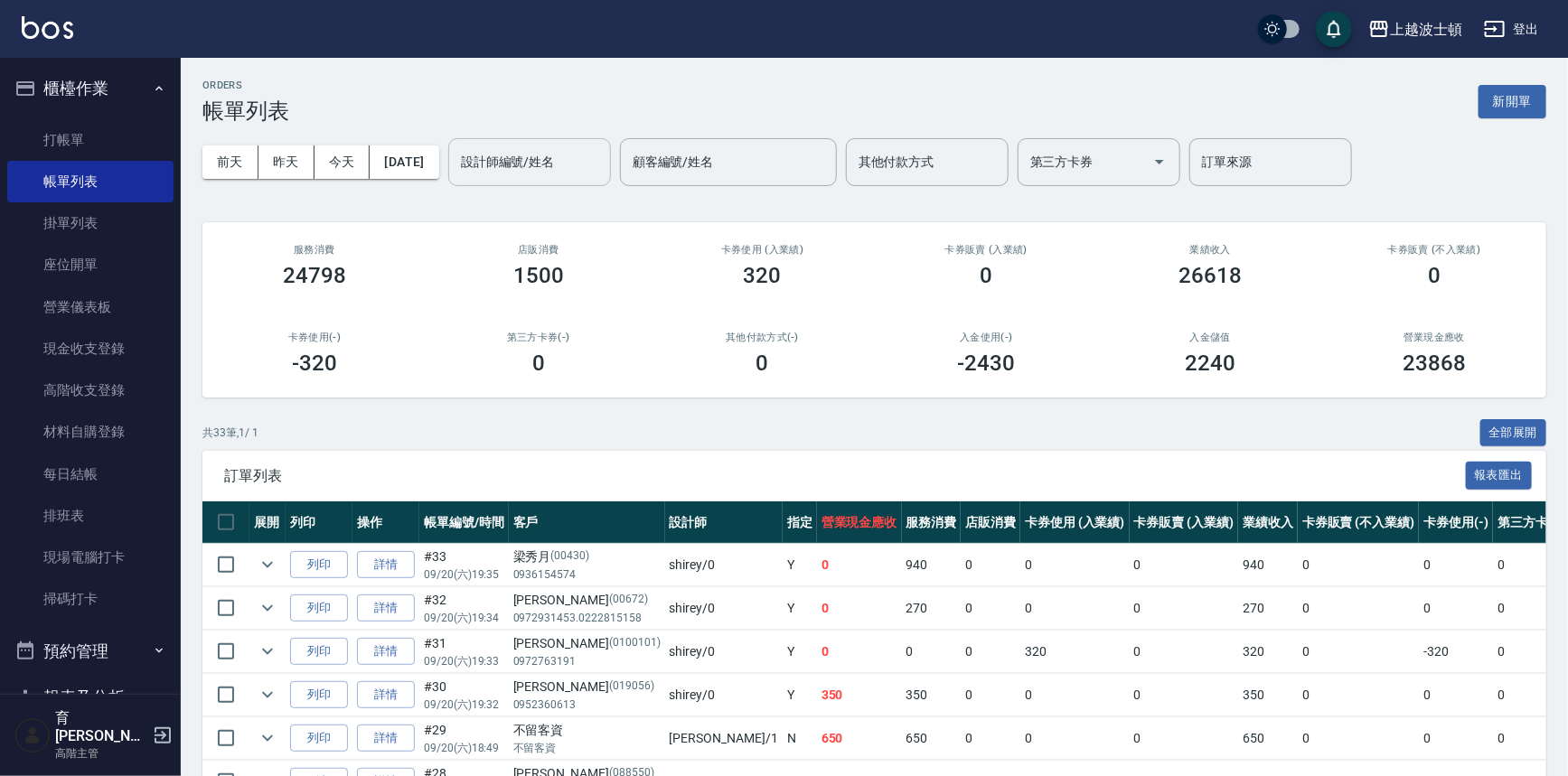
click at [559, 172] on input "設計師編號/姓名" at bounding box center [529, 162] width 146 height 31
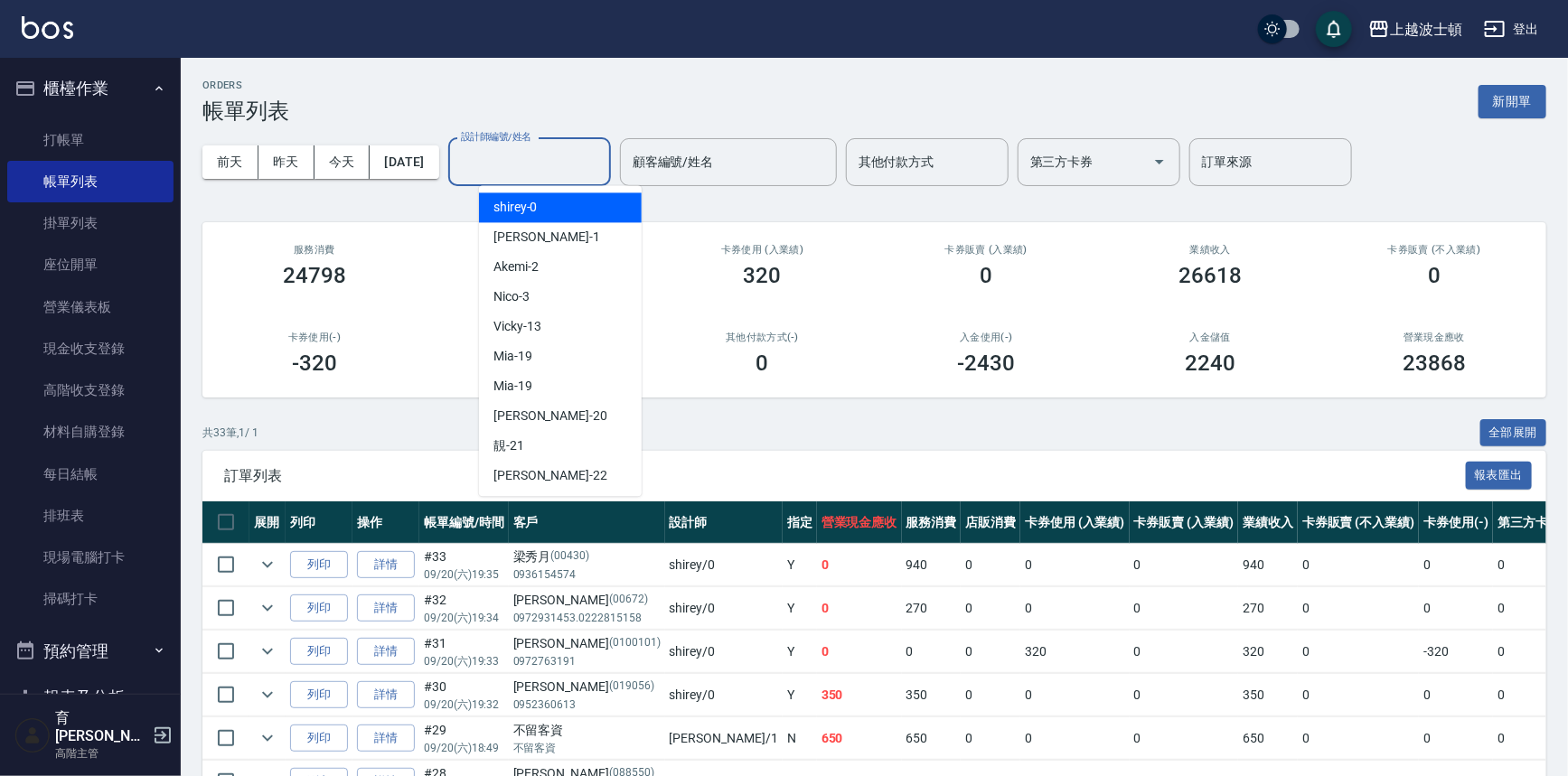
click at [576, 208] on div "shirey -0" at bounding box center [560, 207] width 163 height 29
type input "shirey-0"
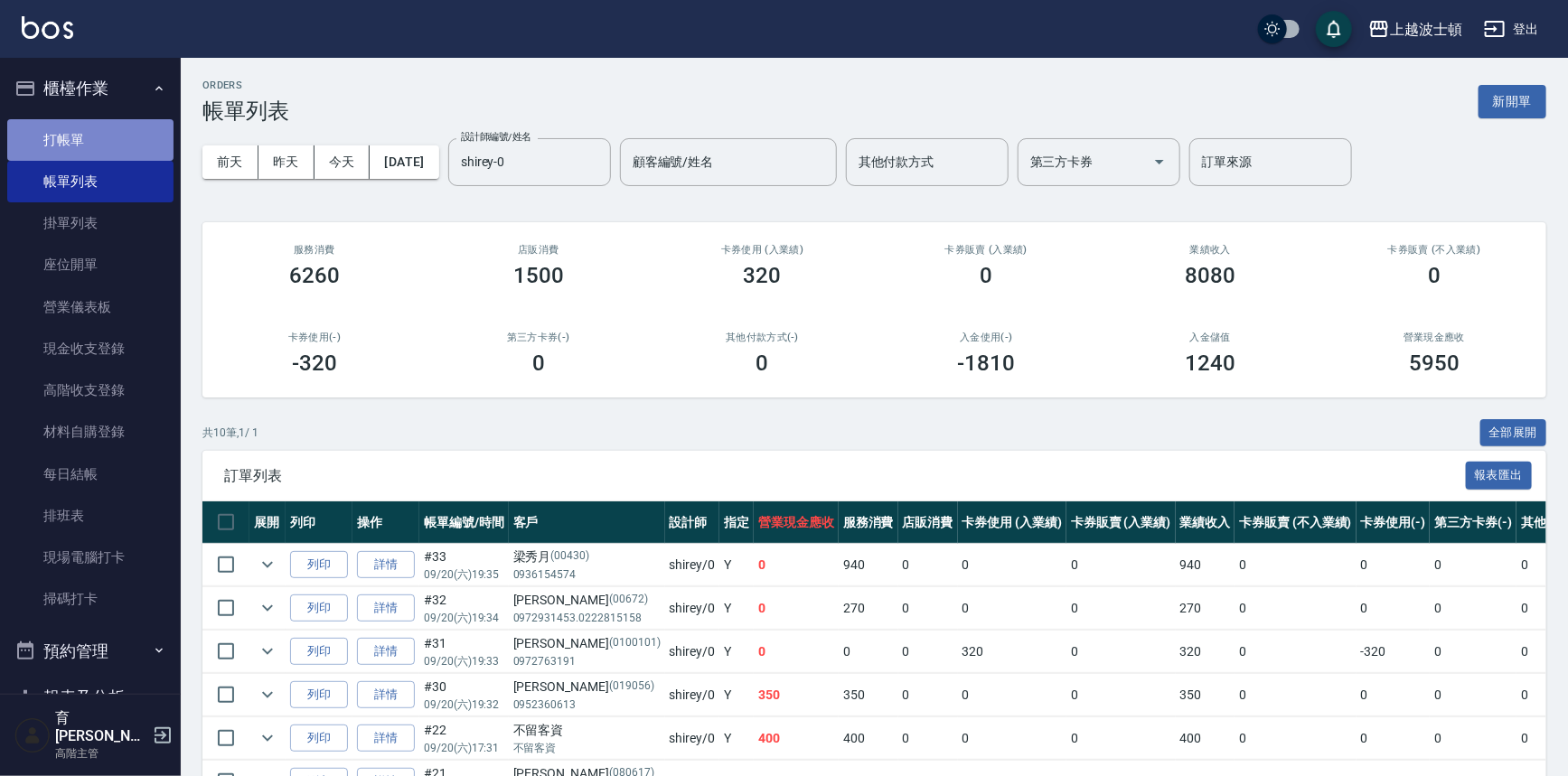
click at [137, 129] on link "打帳單" at bounding box center [90, 140] width 167 height 41
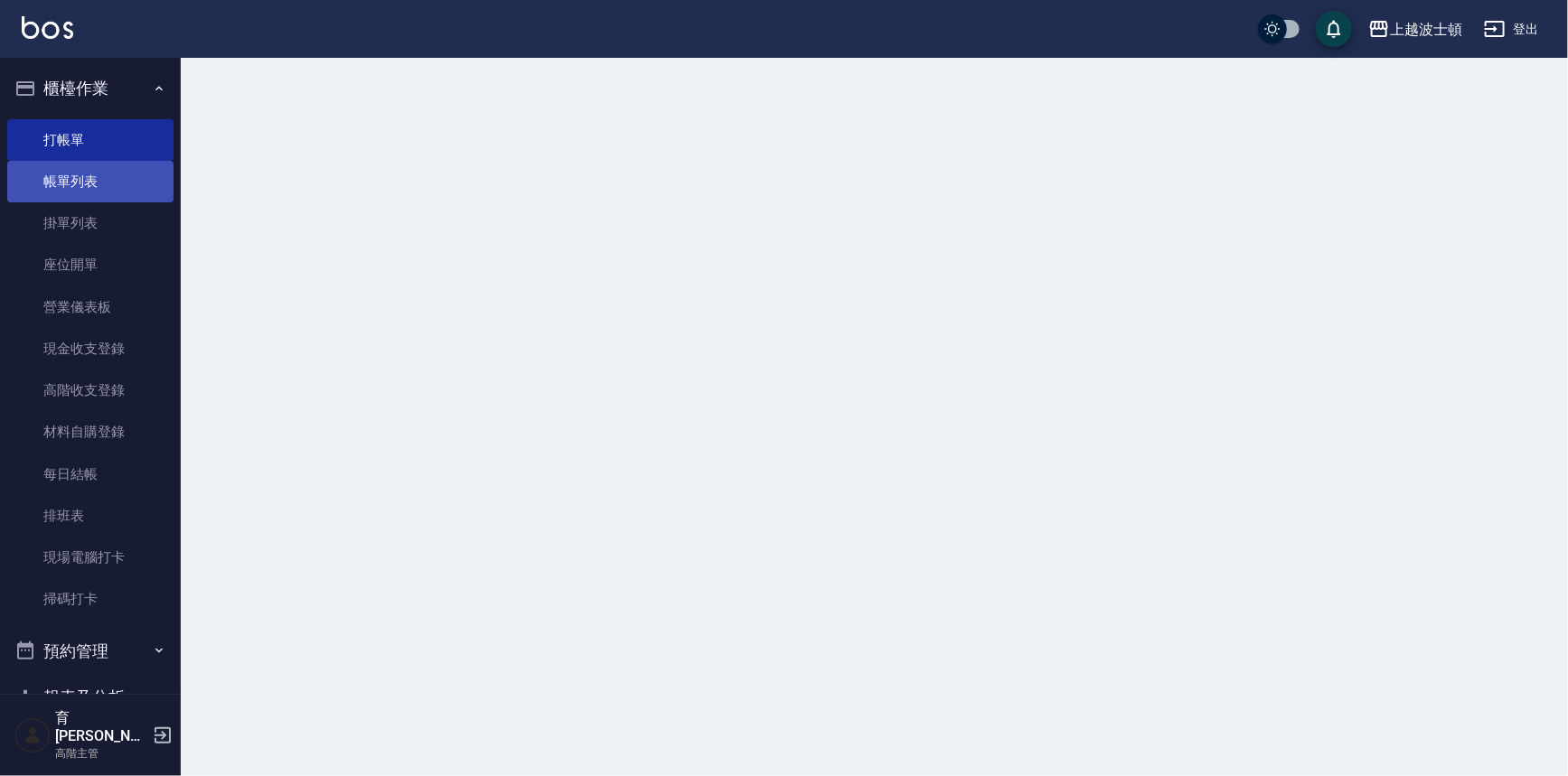
click at [126, 187] on link "帳單列表" at bounding box center [90, 181] width 167 height 41
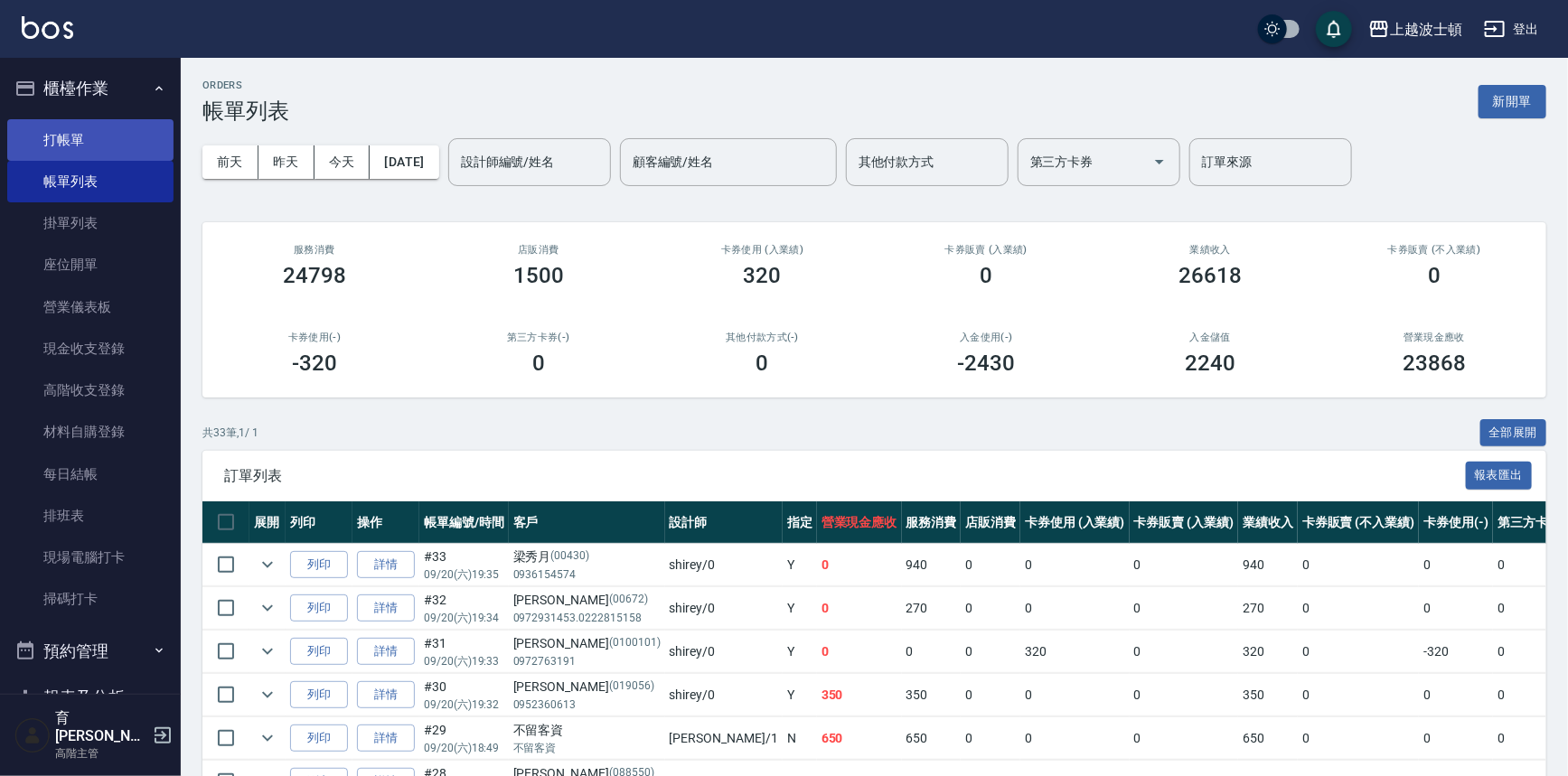
click at [51, 136] on link "打帳單" at bounding box center [90, 140] width 167 height 41
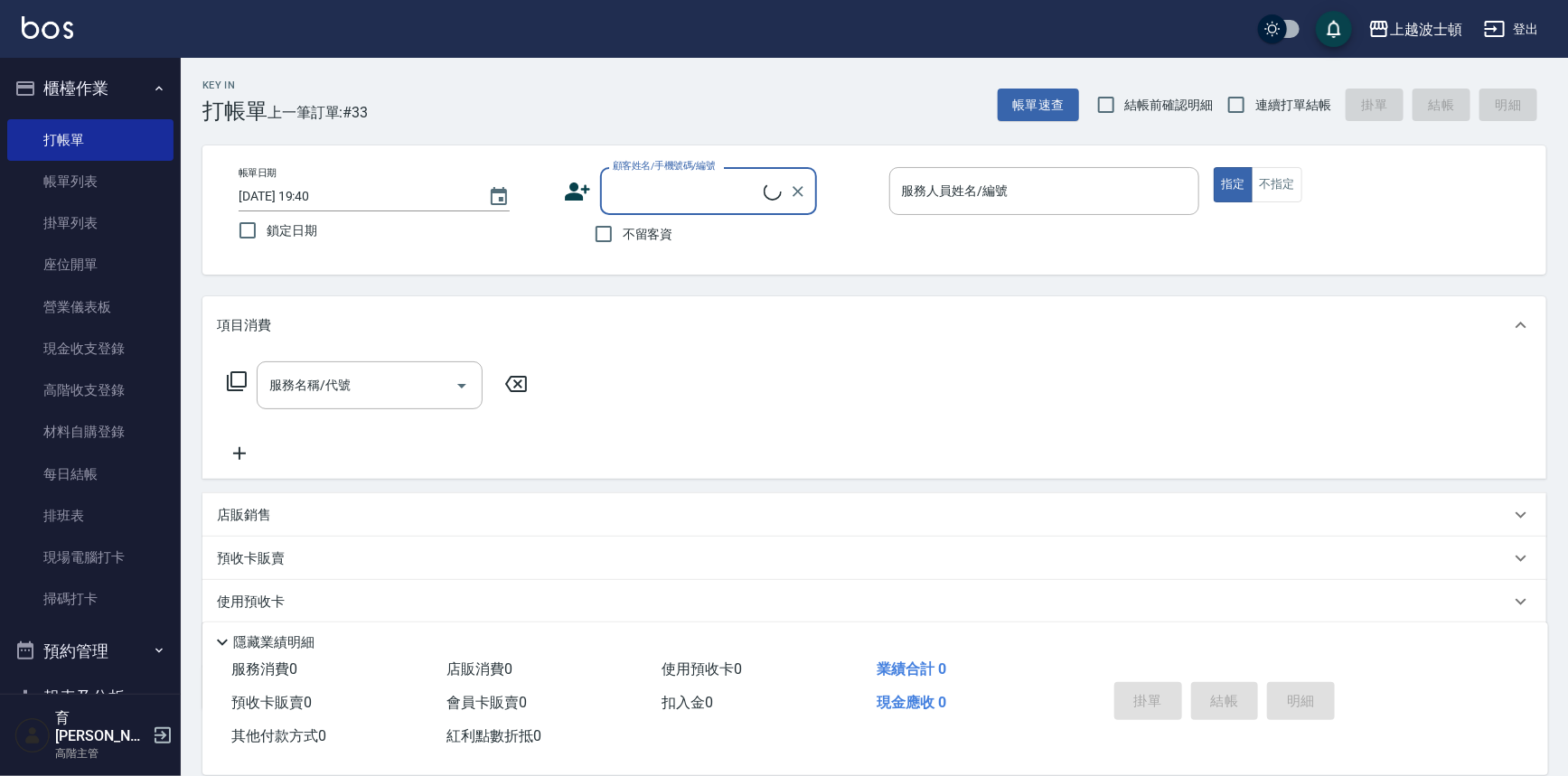
click at [58, 173] on link "帳單列表" at bounding box center [90, 181] width 167 height 41
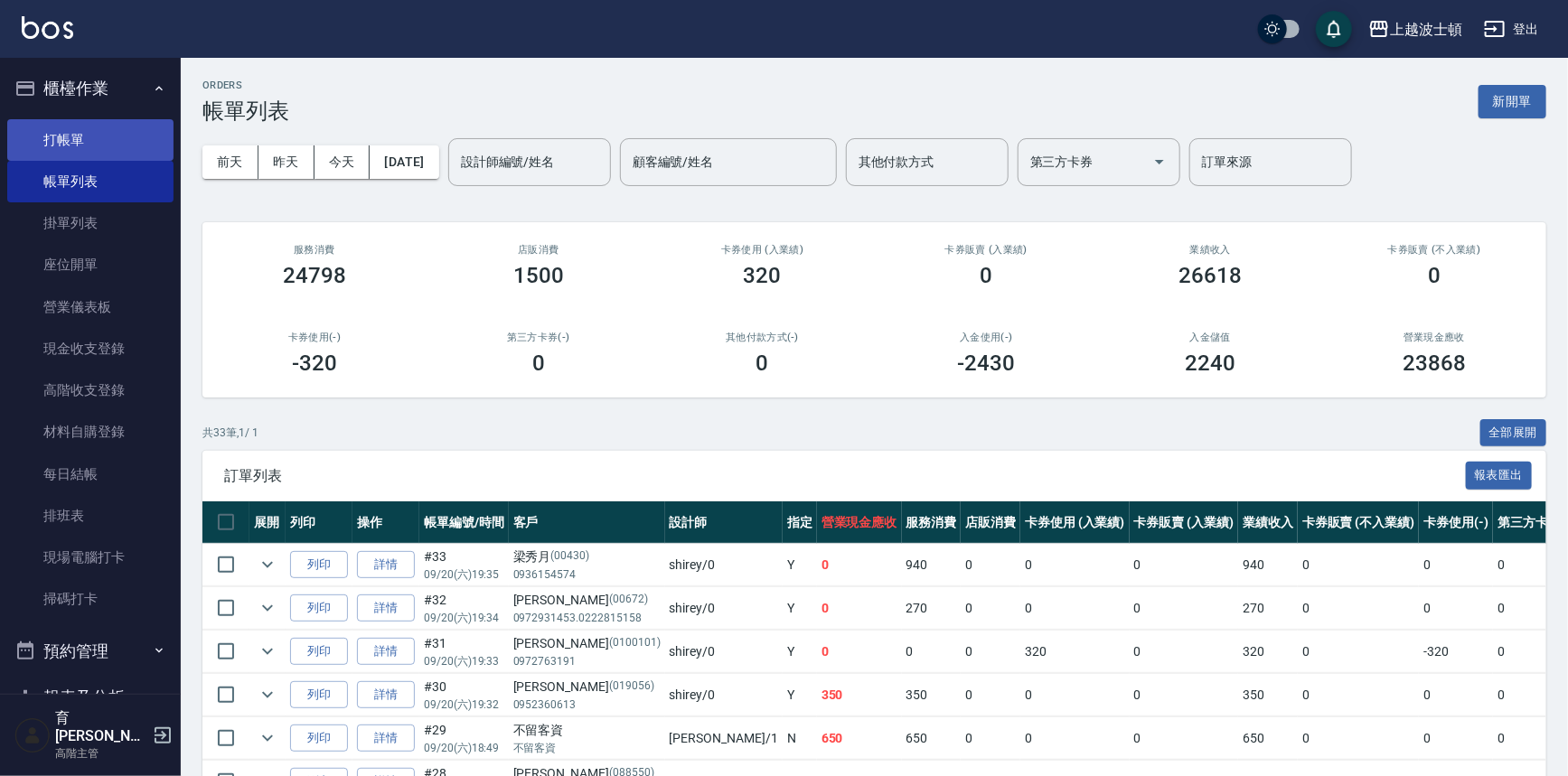
click at [69, 133] on link "打帳單" at bounding box center [90, 140] width 167 height 41
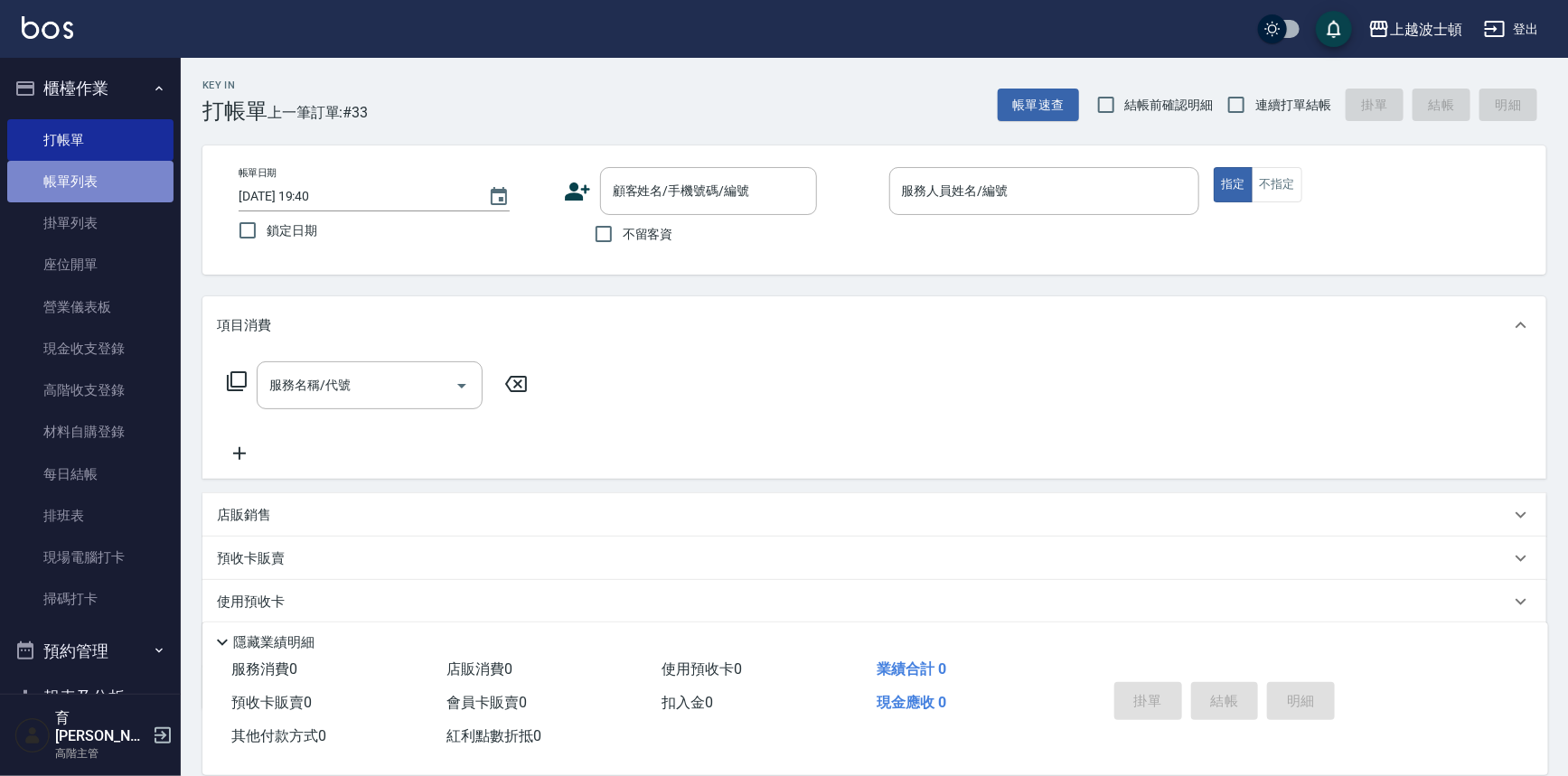
click at [126, 176] on link "帳單列表" at bounding box center [90, 181] width 167 height 41
click at [115, 132] on link "打帳單" at bounding box center [90, 140] width 167 height 41
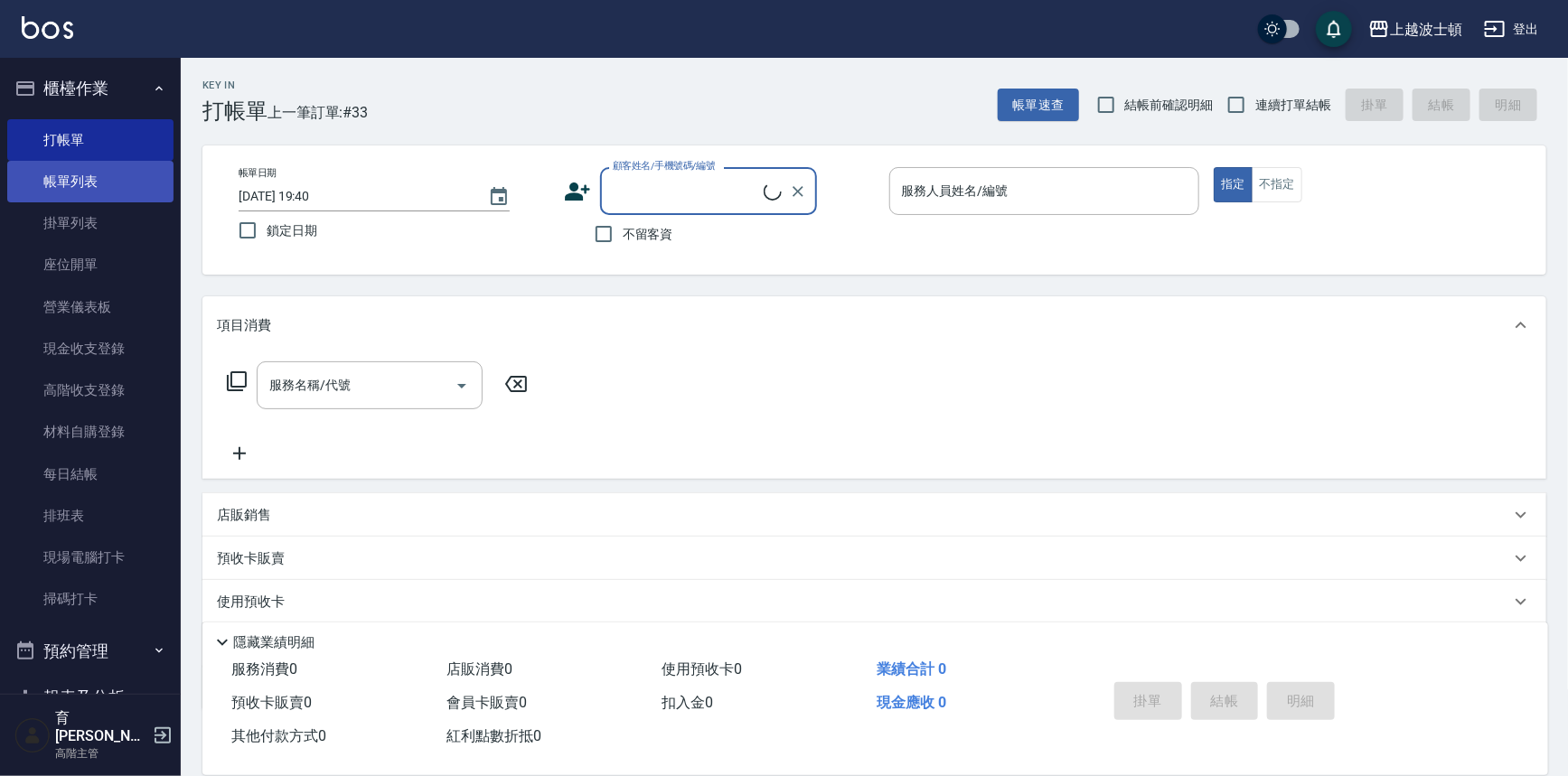
click at [93, 181] on link "帳單列表" at bounding box center [90, 181] width 167 height 41
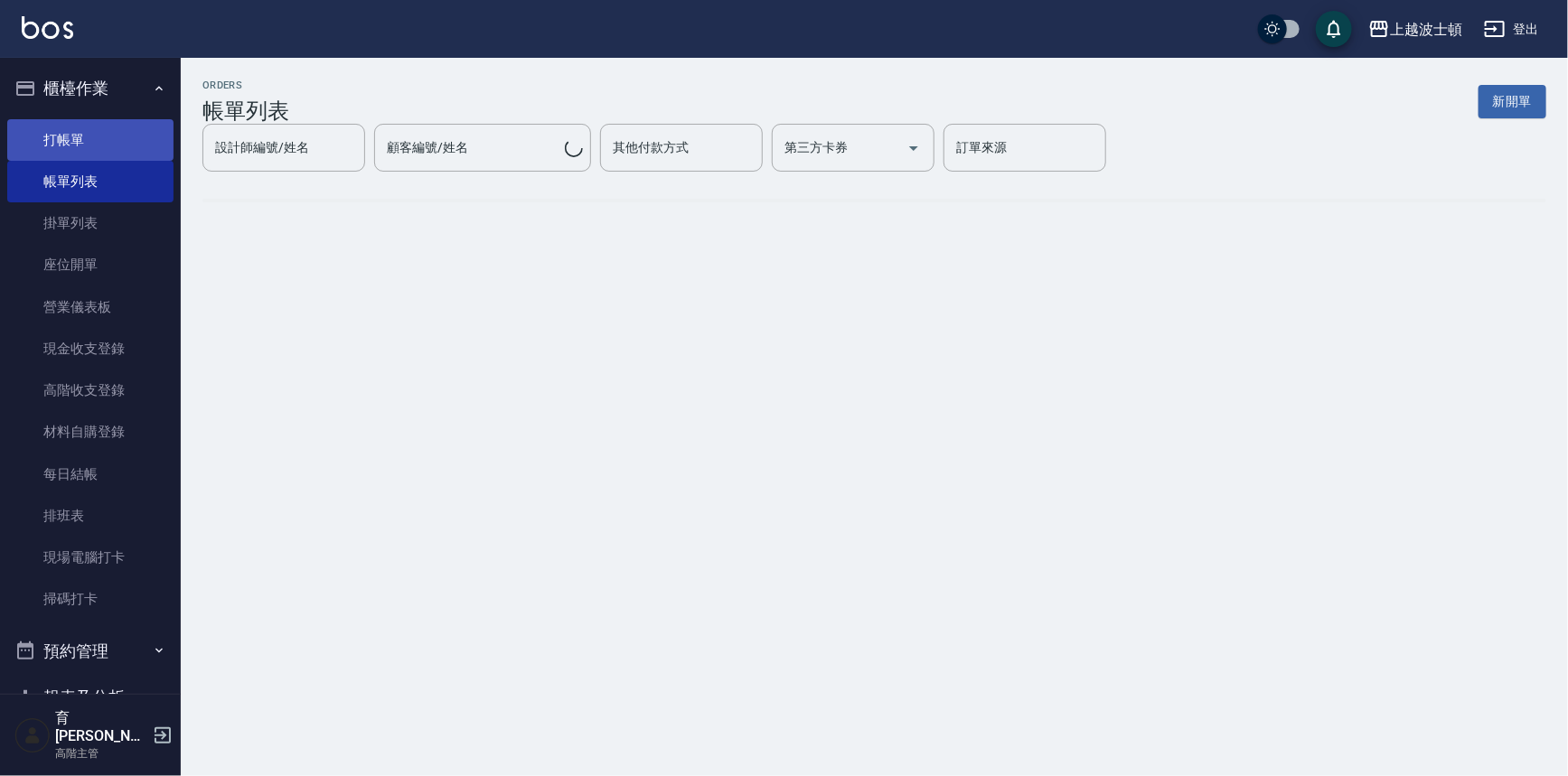
click at [91, 131] on link "打帳單" at bounding box center [90, 140] width 167 height 41
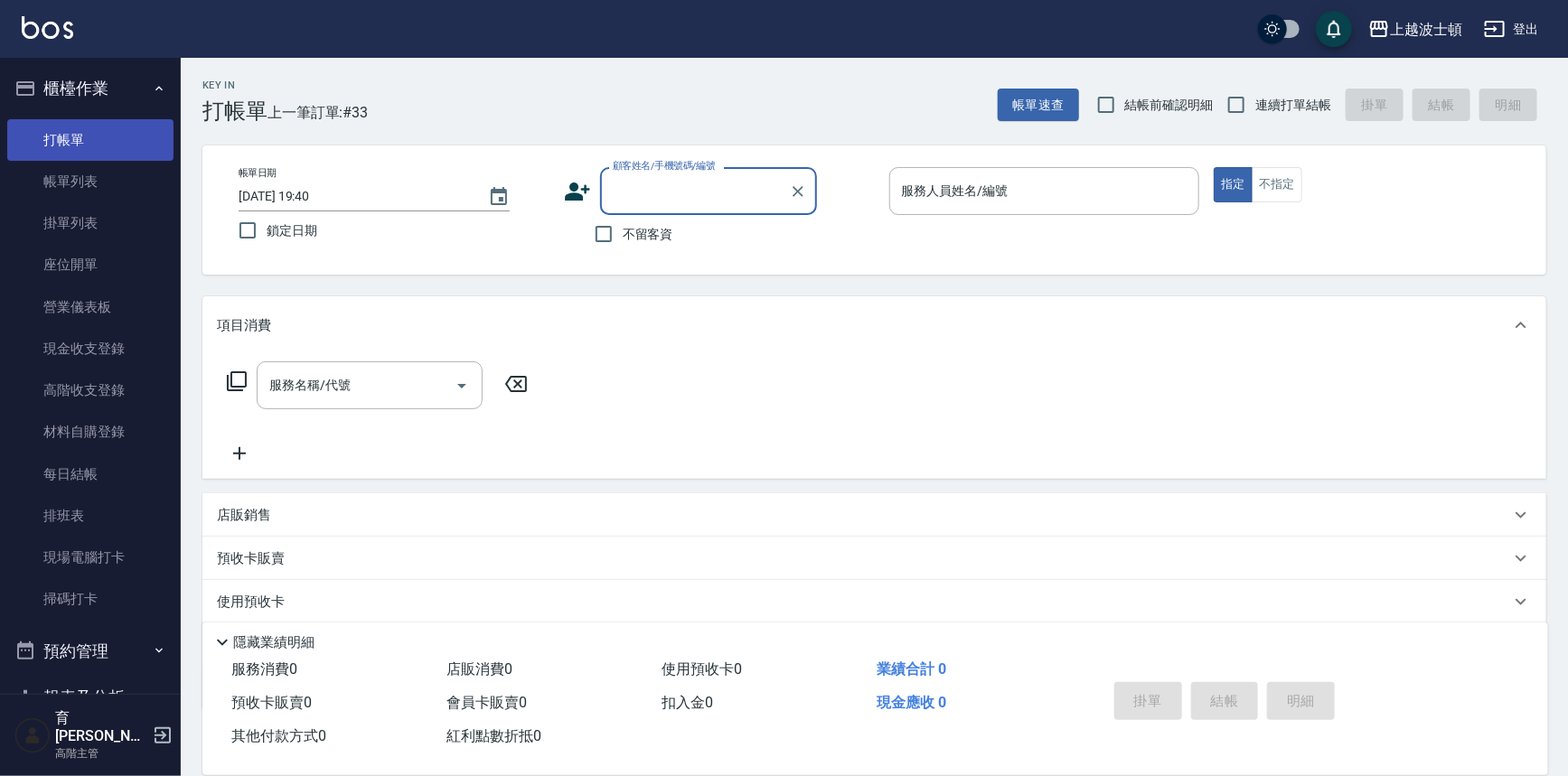
click at [98, 129] on link "打帳單" at bounding box center [90, 140] width 167 height 41
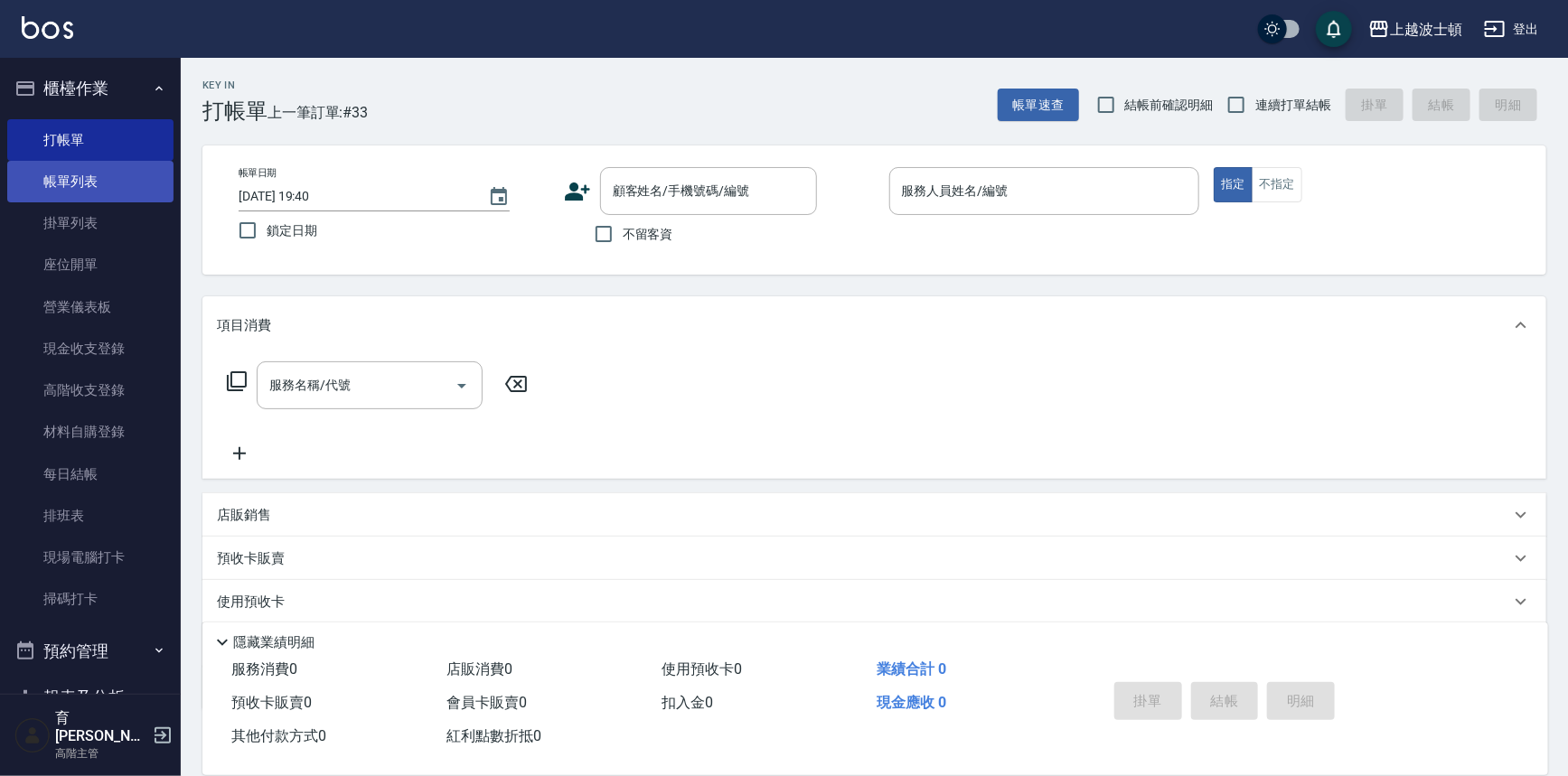
click at [108, 184] on link "帳單列表" at bounding box center [90, 181] width 167 height 41
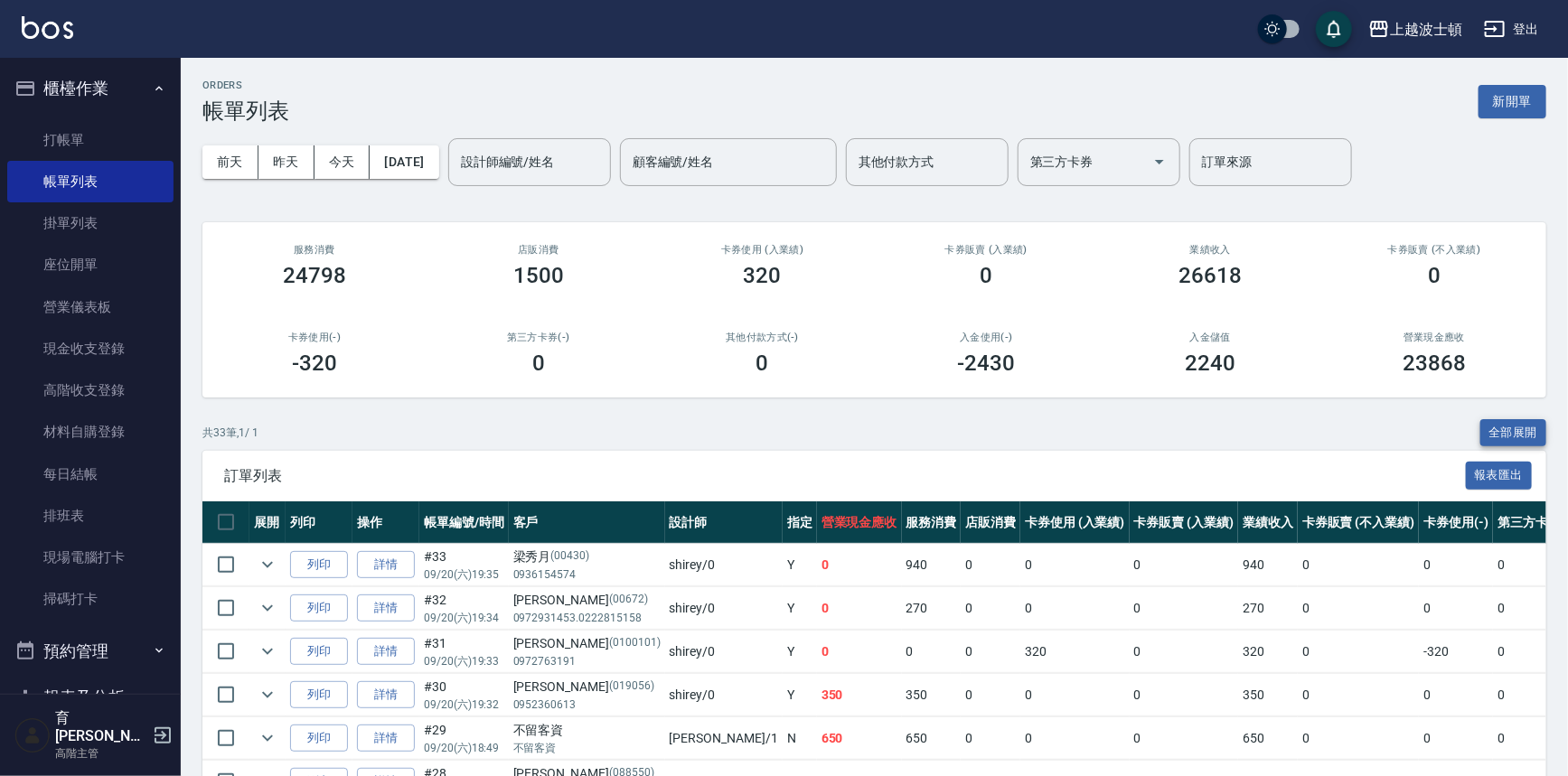
click at [1523, 432] on button "全部展開" at bounding box center [1513, 434] width 67 height 28
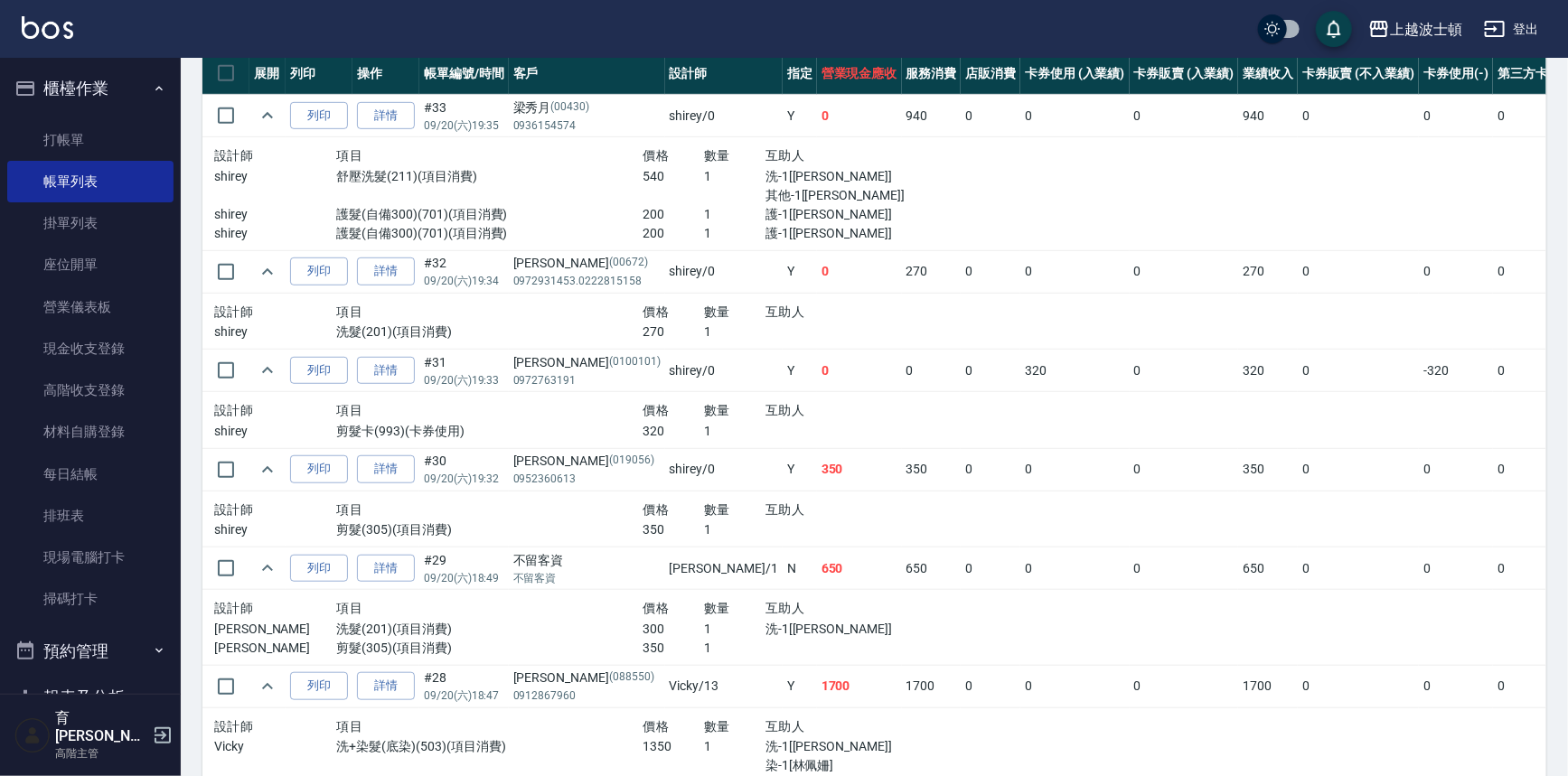
scroll to position [475, 0]
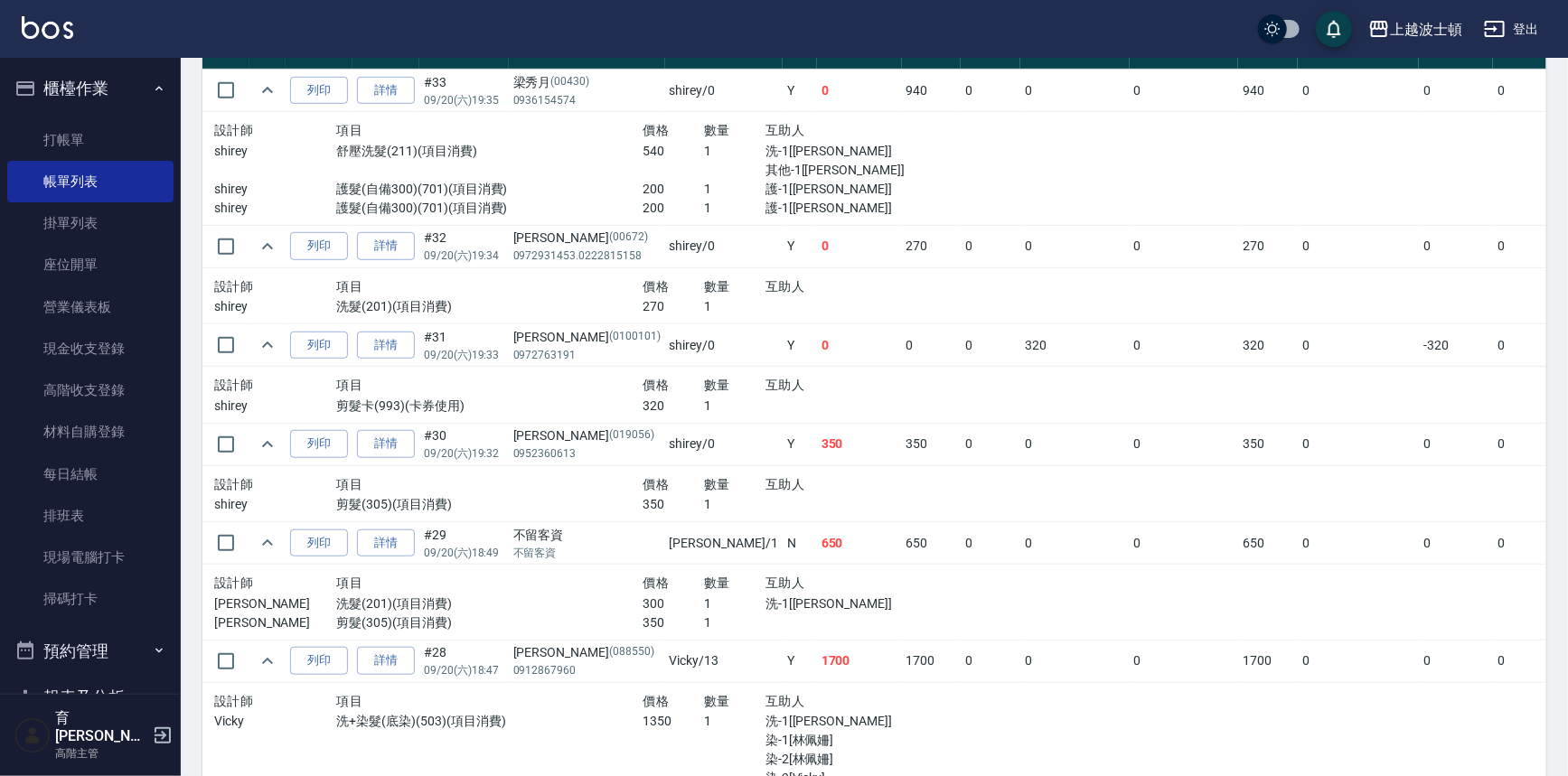
drag, startPoint x: 1563, startPoint y: 189, endPoint x: 1554, endPoint y: 144, distance: 45.9
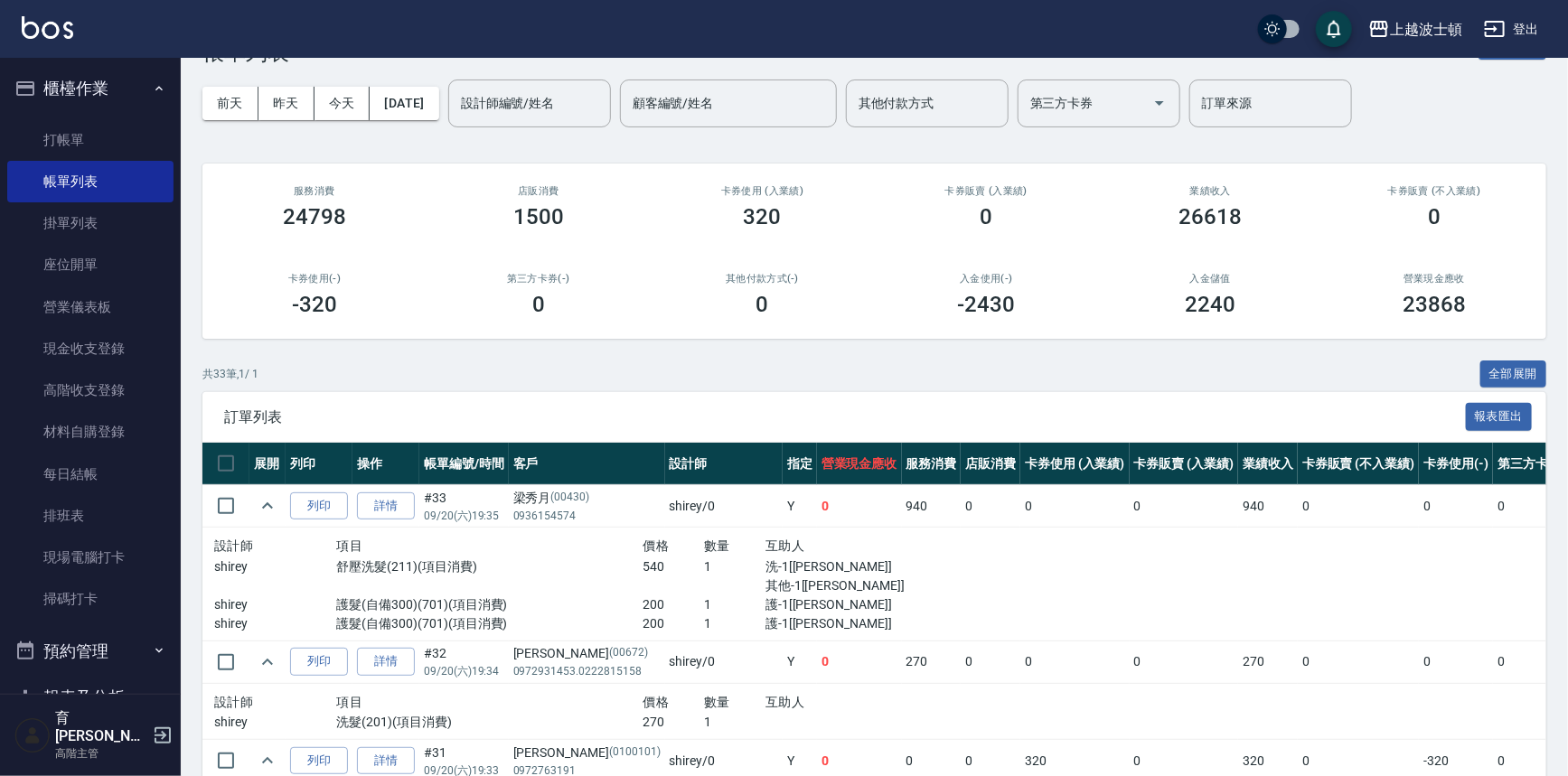
scroll to position [0, 0]
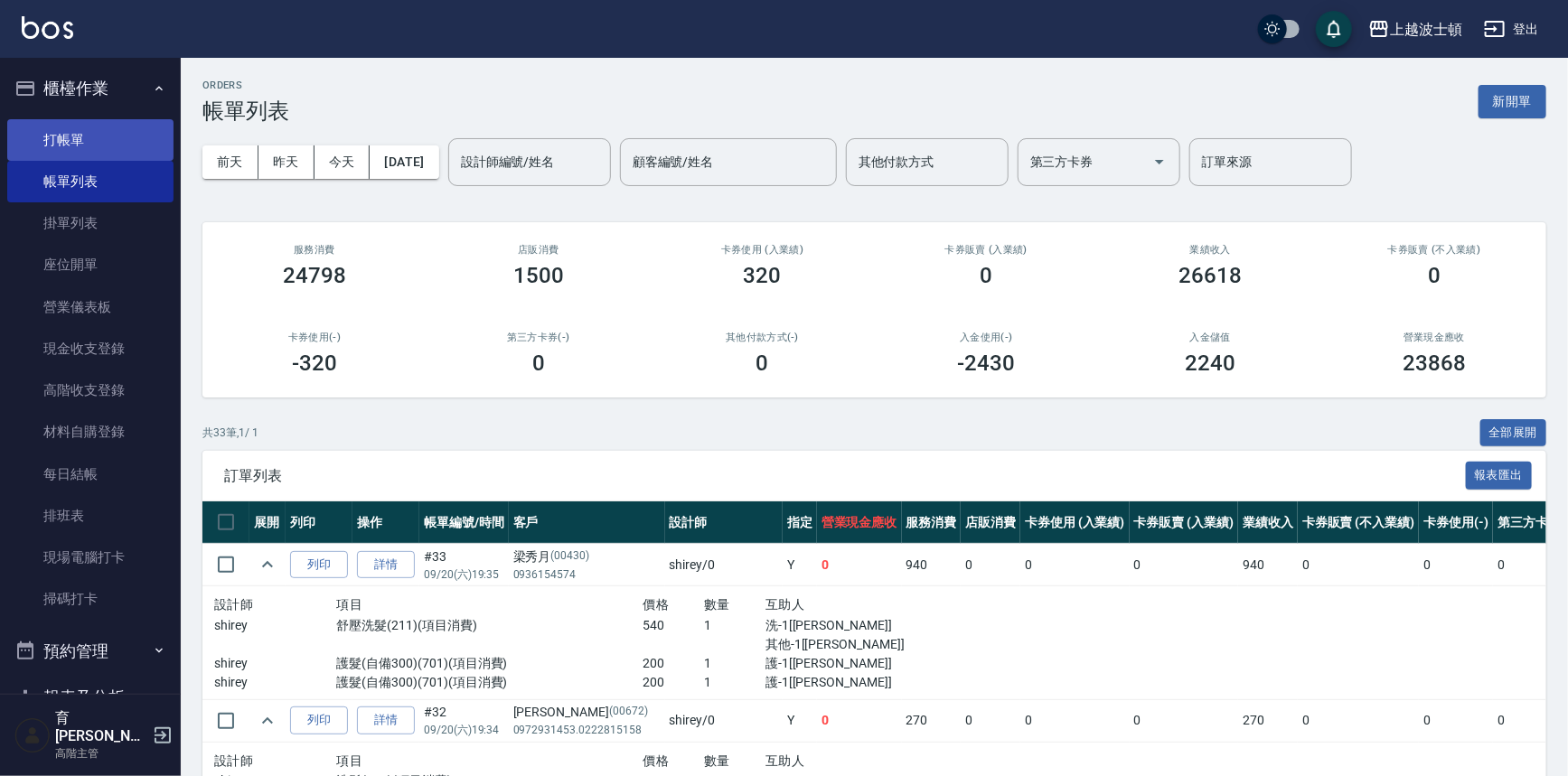
click at [50, 143] on link "打帳單" at bounding box center [90, 140] width 167 height 41
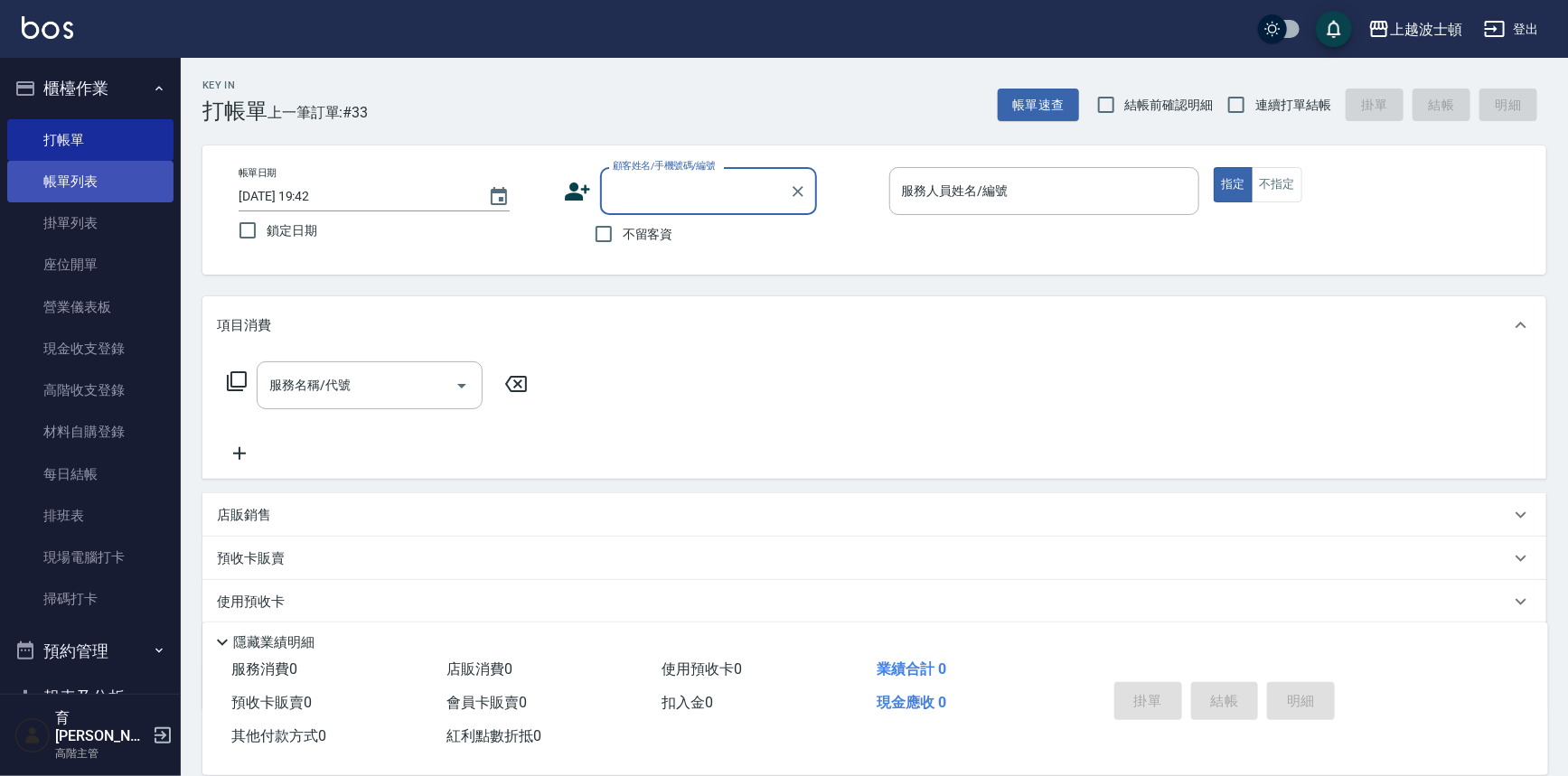
click at [63, 181] on link "帳單列表" at bounding box center [90, 181] width 167 height 41
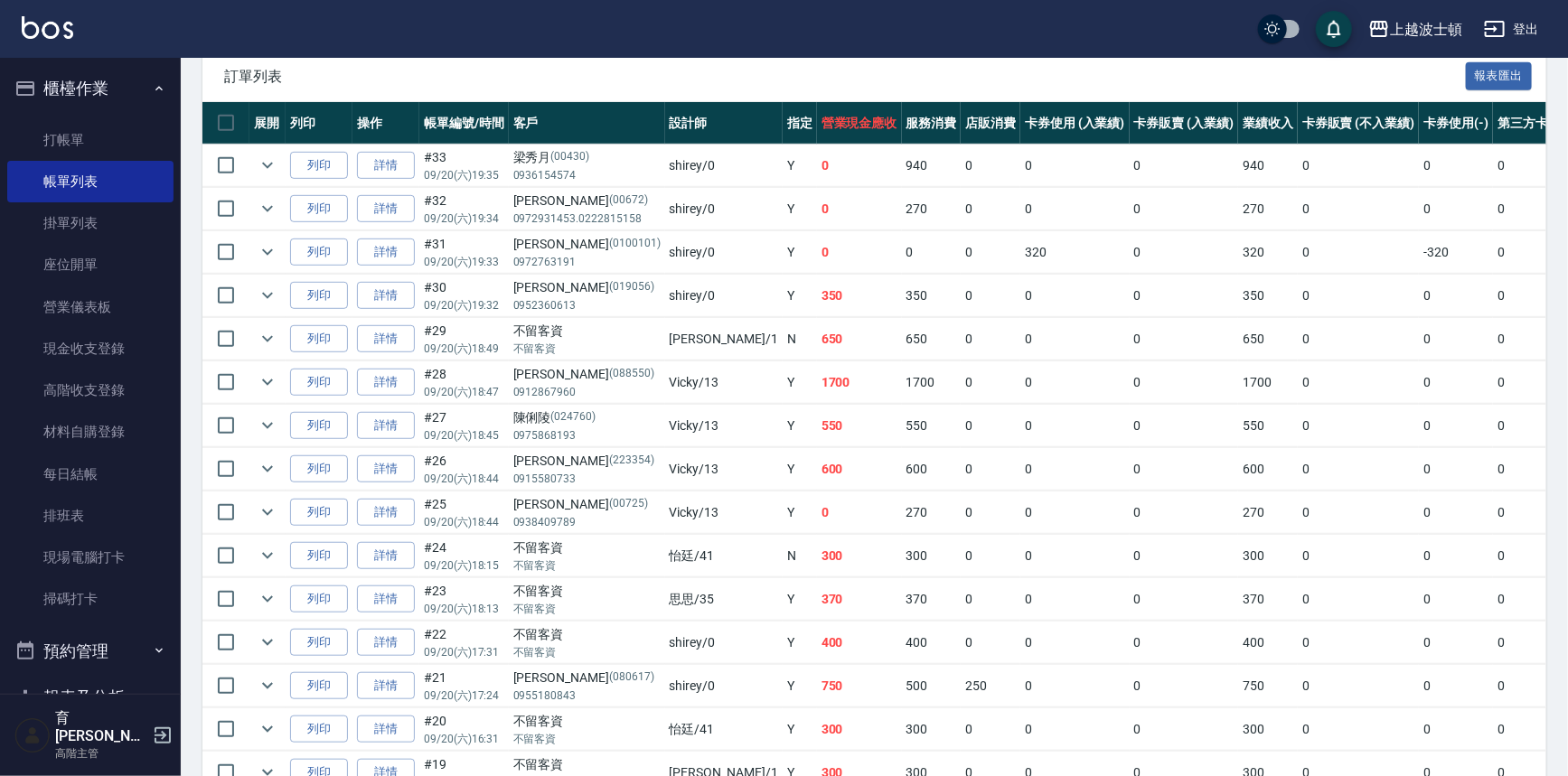
scroll to position [408, 0]
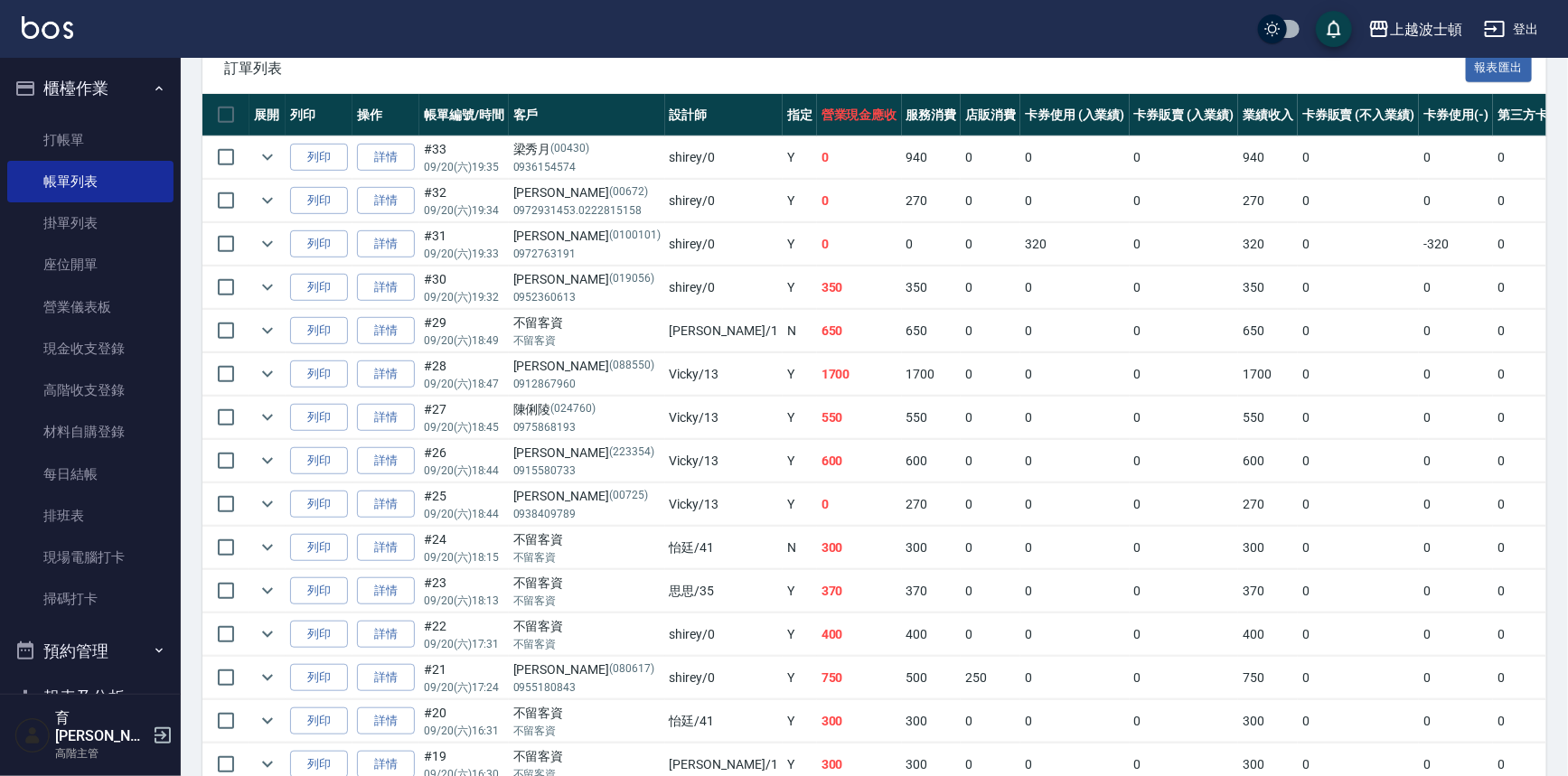
click at [7, 161] on link "帳單列表" at bounding box center [90, 181] width 167 height 41
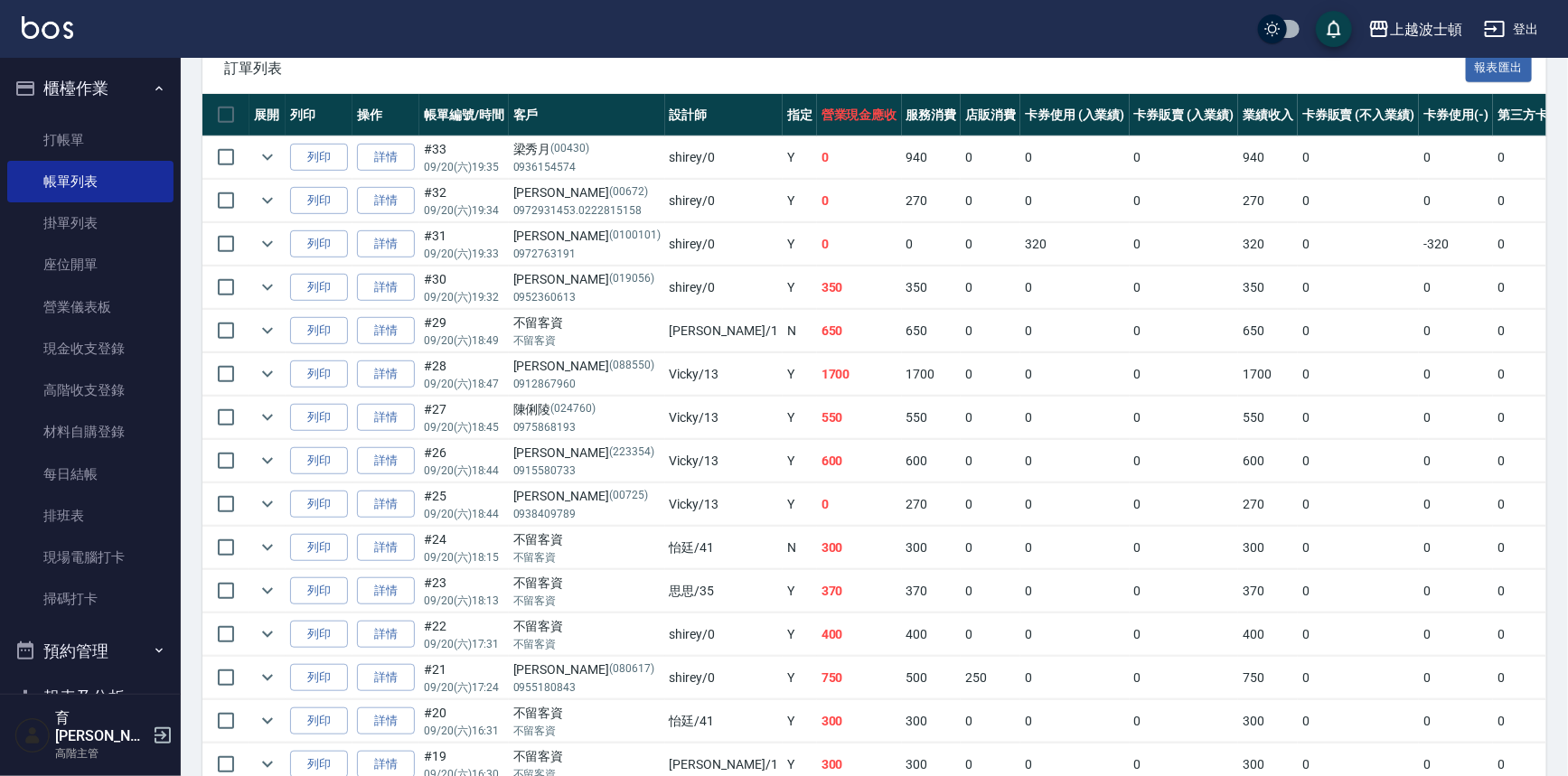
click at [7, 161] on link "帳單列表" at bounding box center [90, 181] width 167 height 41
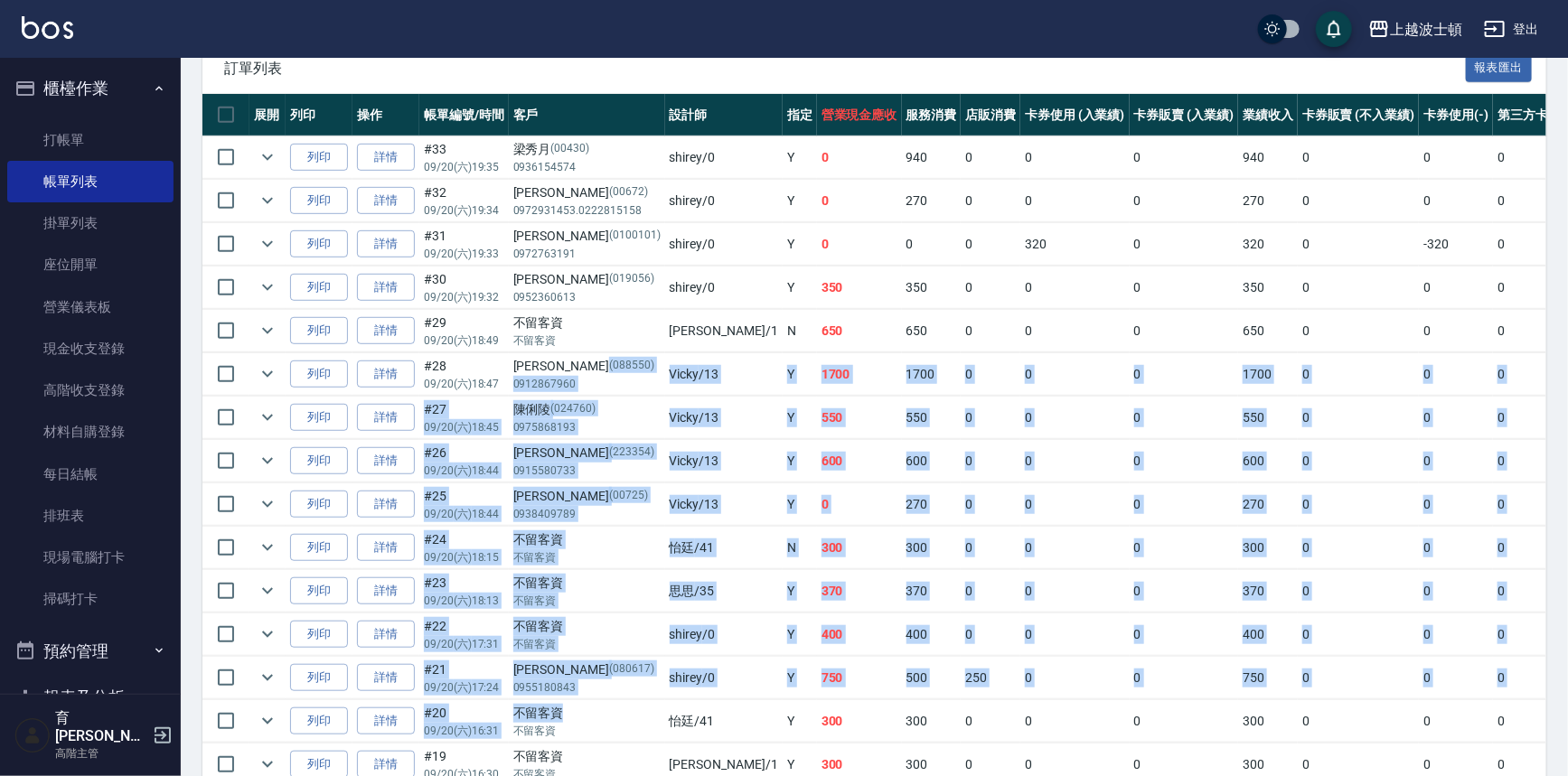
drag, startPoint x: 551, startPoint y: 371, endPoint x: 562, endPoint y: 715, distance: 344.2
click at [562, 715] on div "不留客資" at bounding box center [586, 713] width 147 height 19
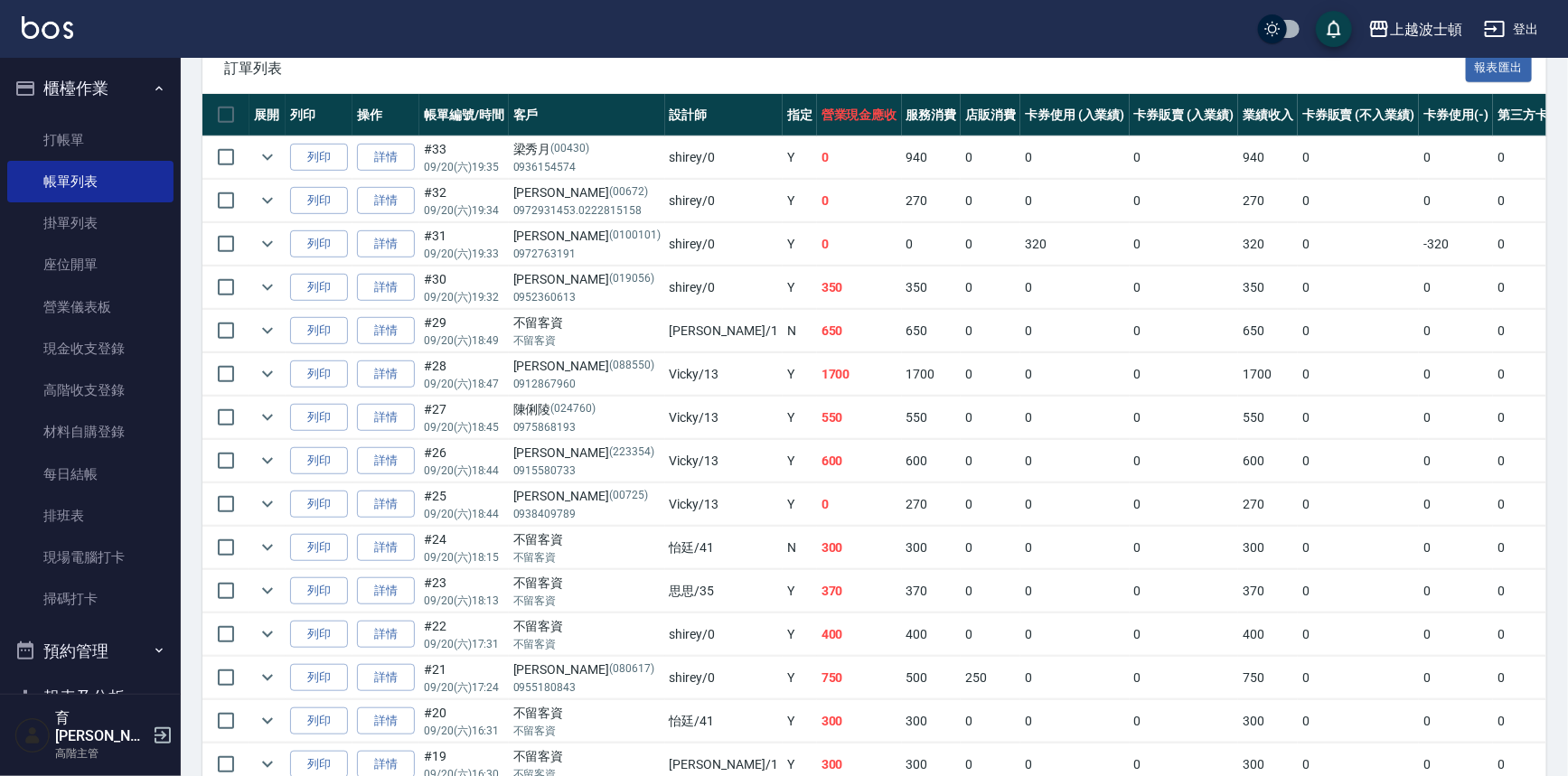
click at [562, 718] on div "不留客資" at bounding box center [586, 713] width 147 height 19
click at [75, 92] on button "櫃檯作業" at bounding box center [90, 88] width 167 height 47
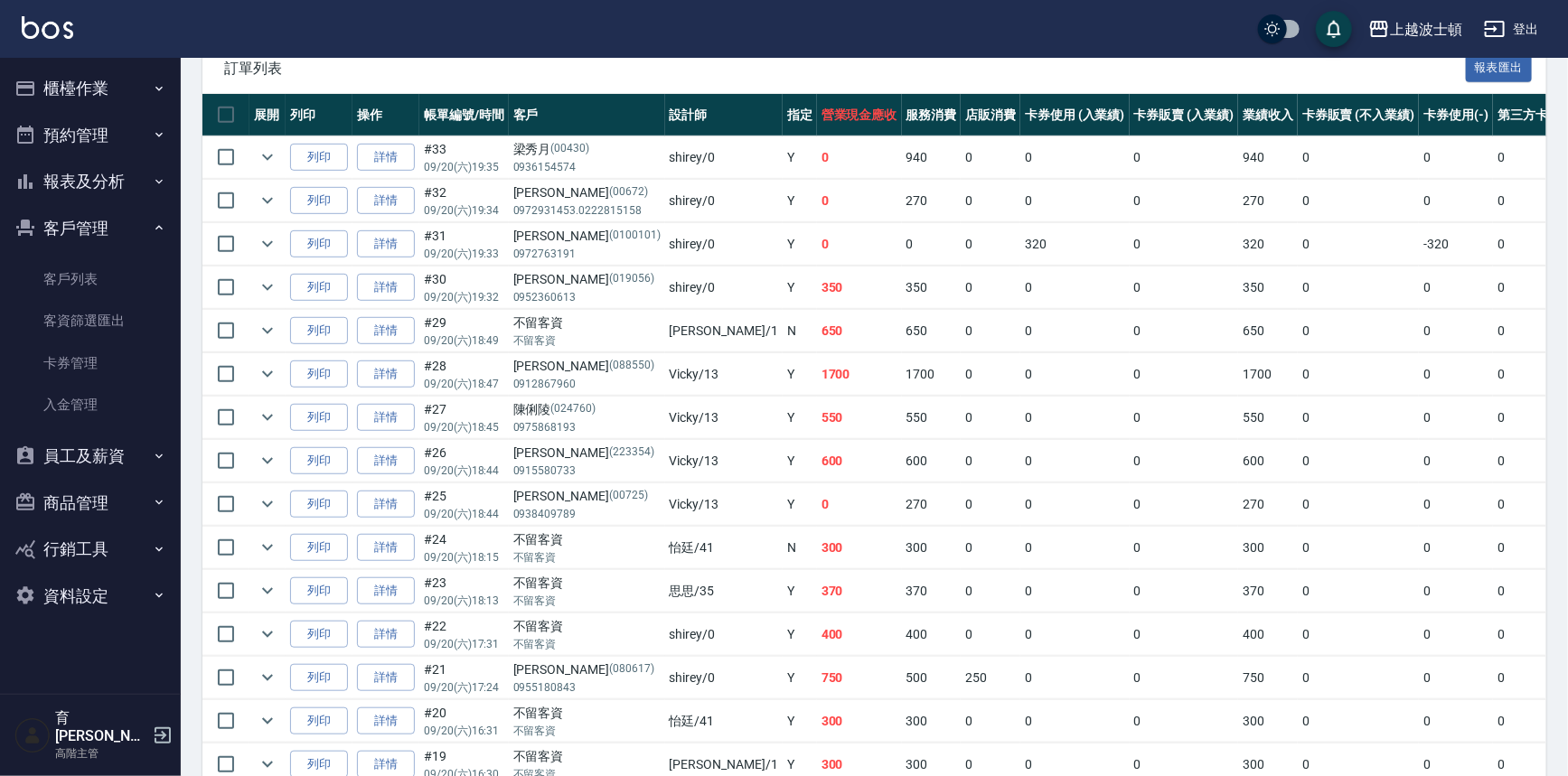
click at [93, 249] on button "客戶管理" at bounding box center [90, 229] width 167 height 47
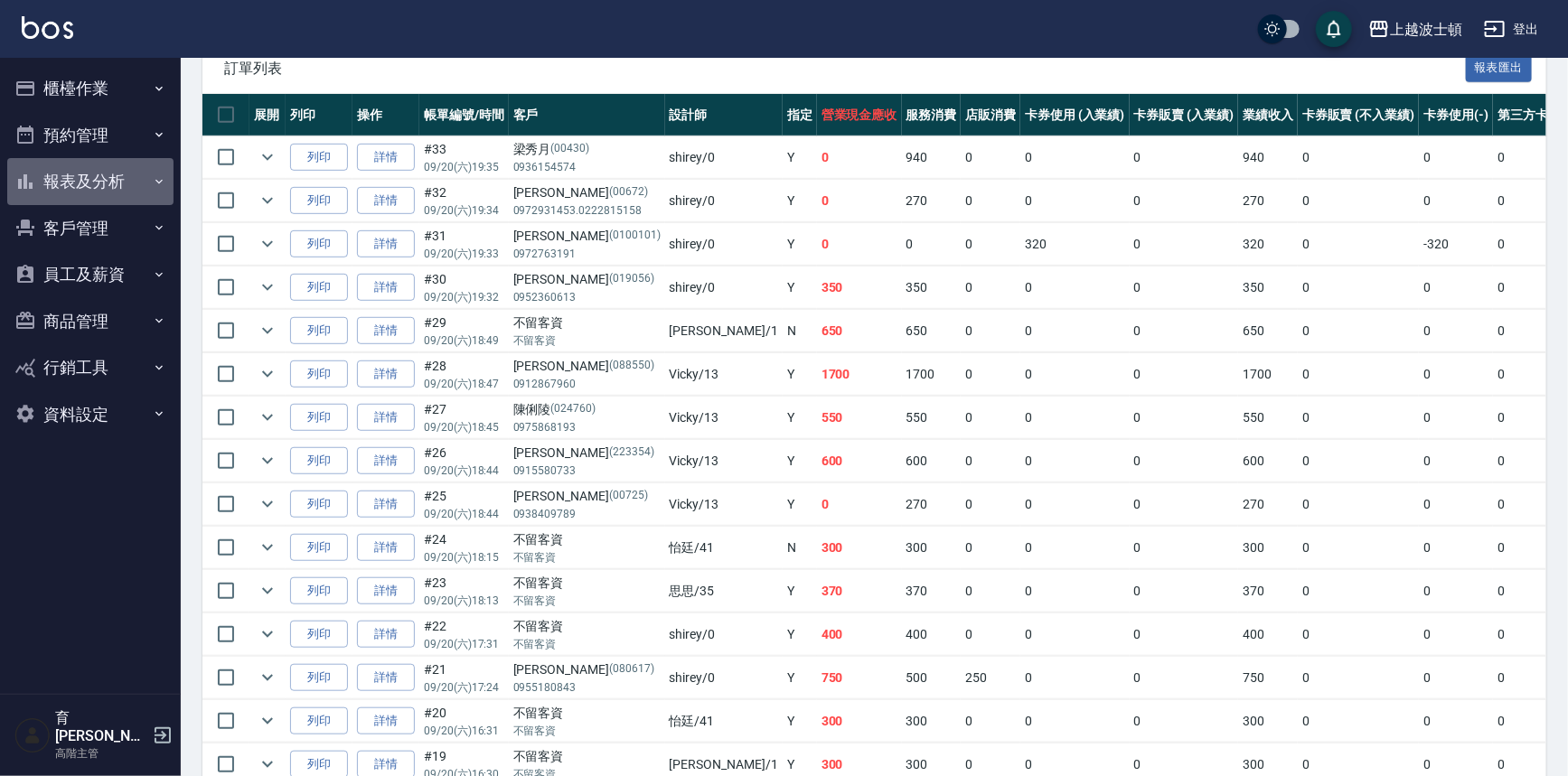
click at [103, 170] on button "報表及分析" at bounding box center [90, 181] width 167 height 47
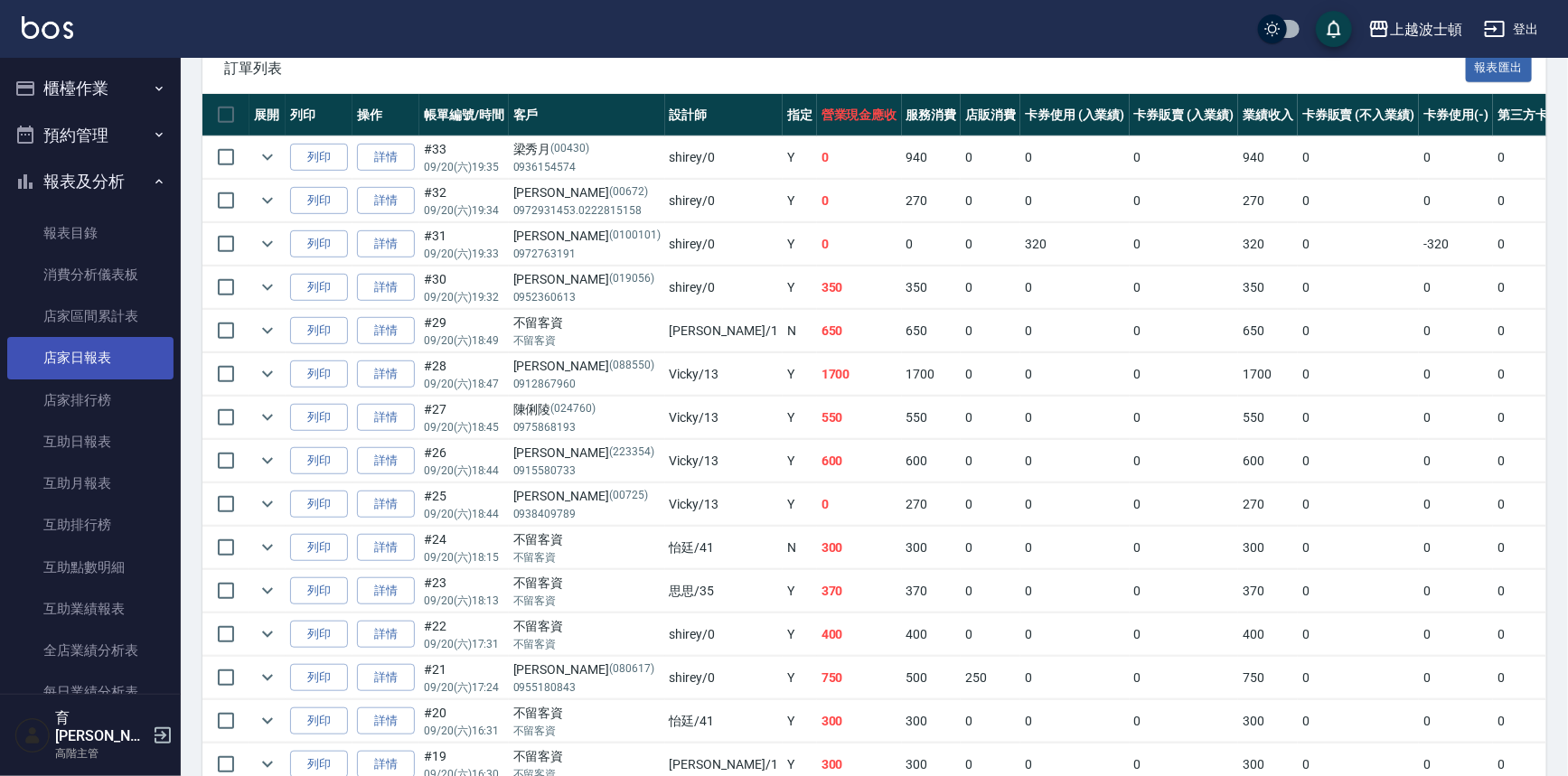
click at [98, 359] on link "店家日報表" at bounding box center [90, 358] width 167 height 41
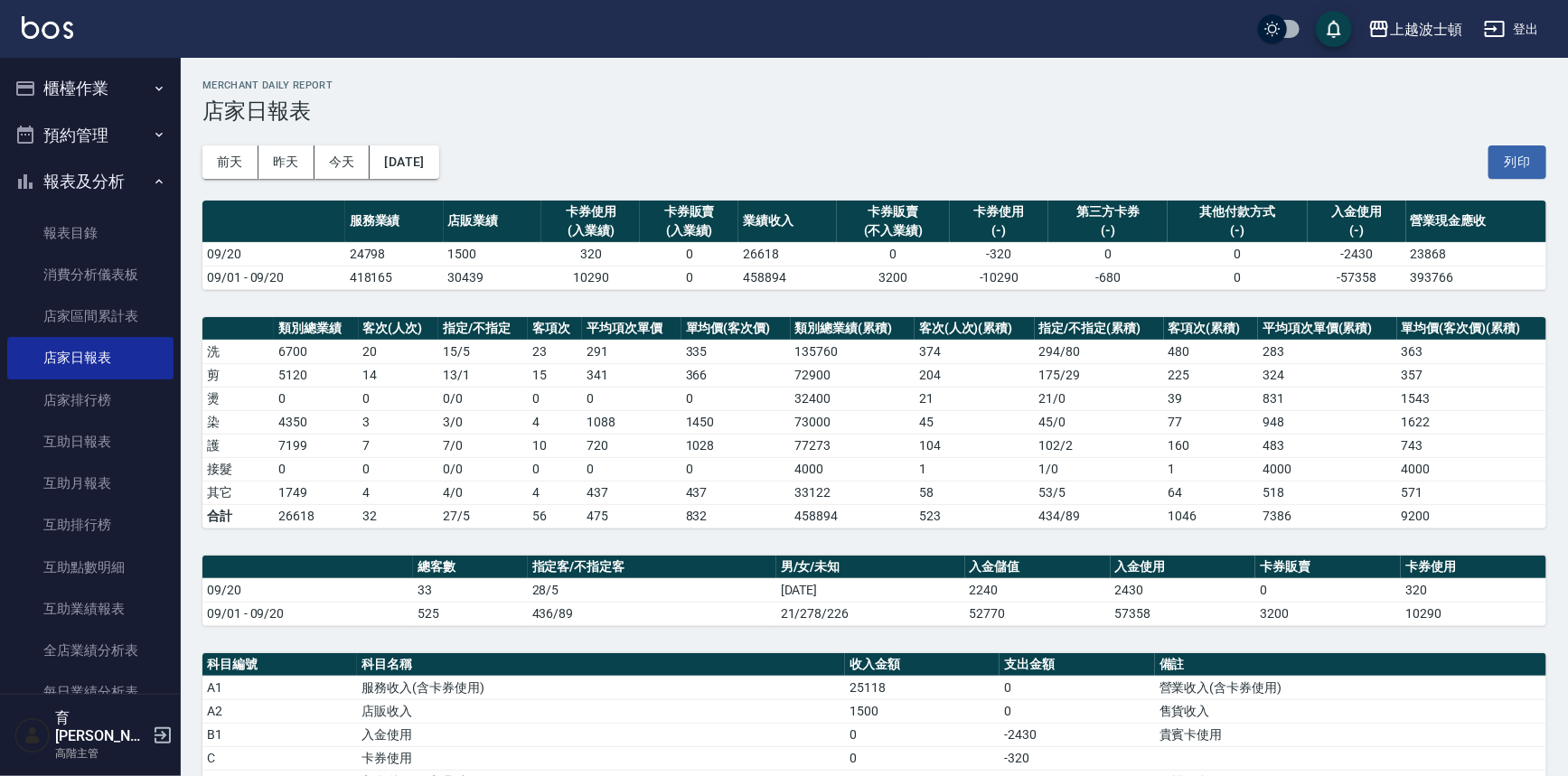
scroll to position [414, 0]
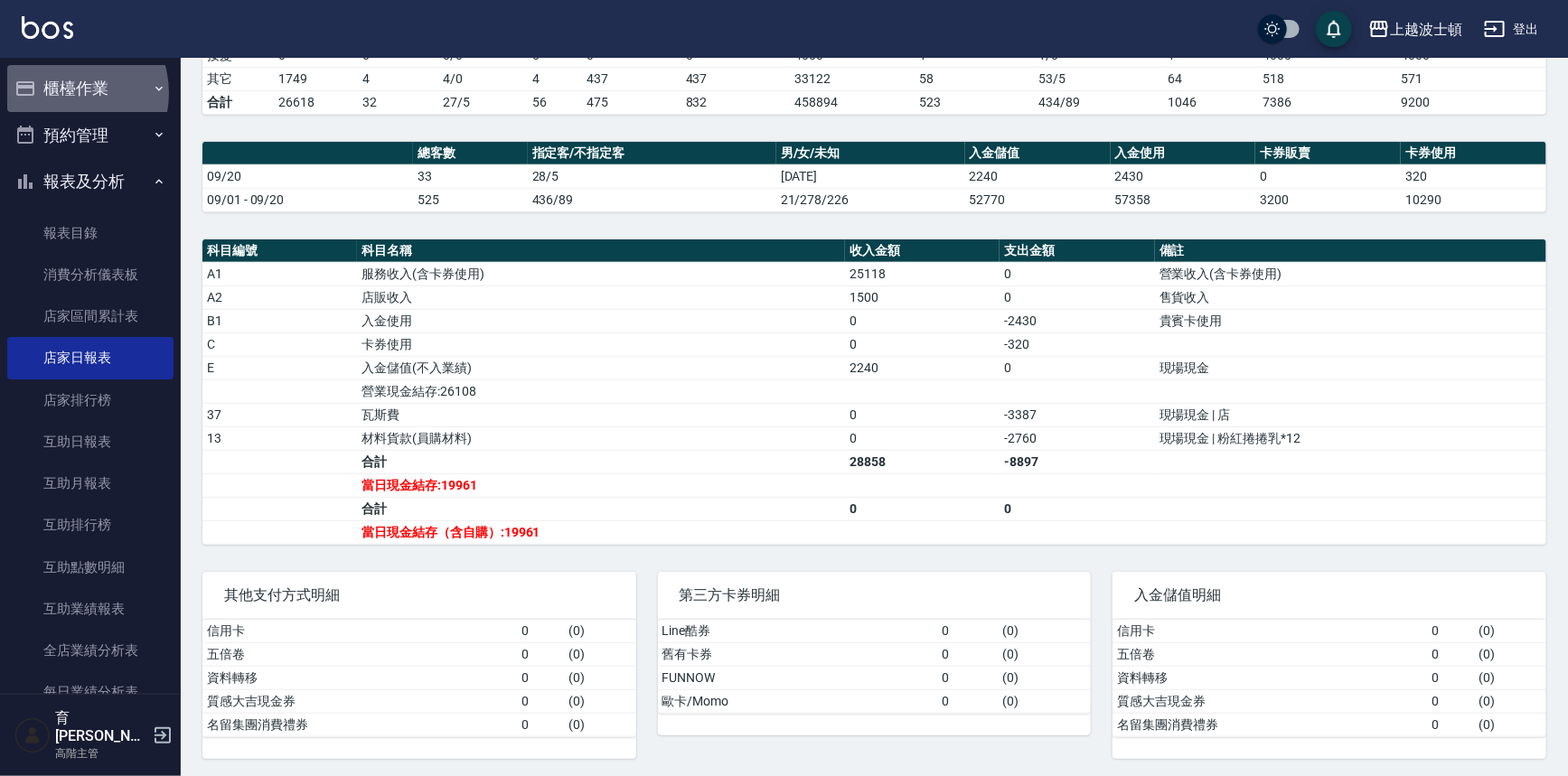
drag, startPoint x: 63, startPoint y: 93, endPoint x: 55, endPoint y: 154, distance: 61.5
click at [63, 93] on button "櫃檯作業" at bounding box center [90, 88] width 167 height 47
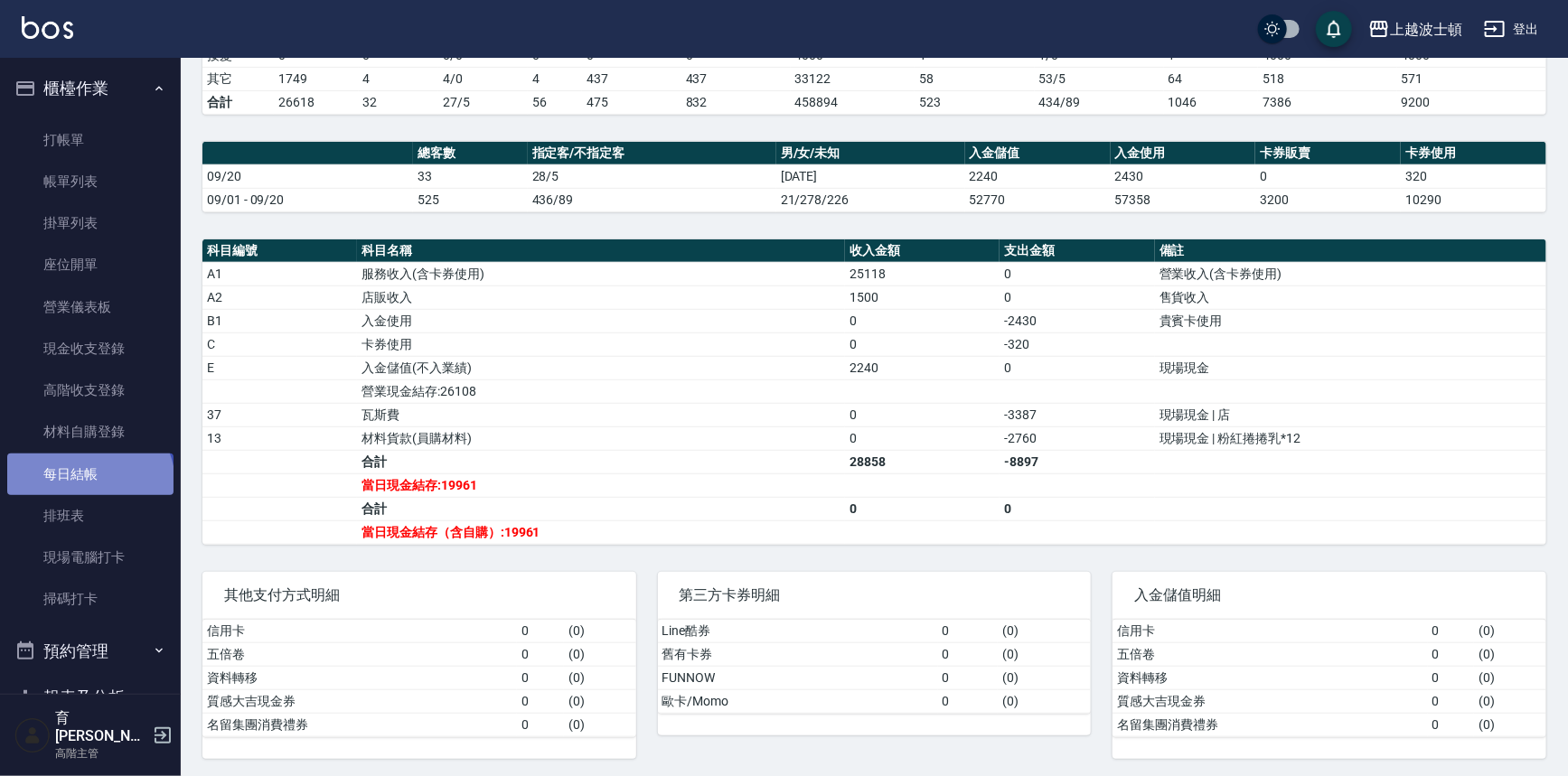
click at [87, 484] on link "每日結帳" at bounding box center [90, 475] width 167 height 41
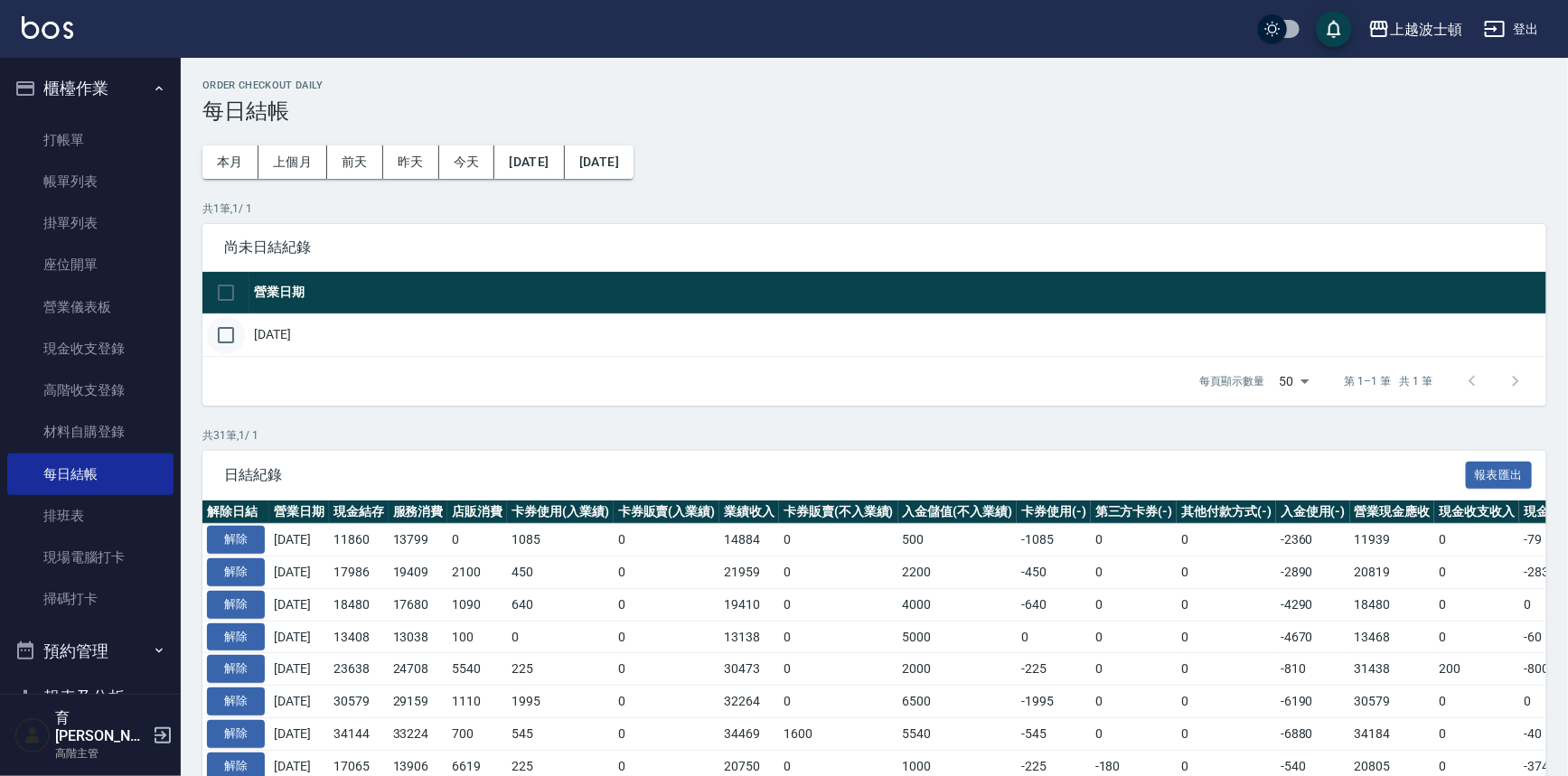
click at [221, 327] on input "checkbox" at bounding box center [226, 335] width 38 height 38
checkbox input "true"
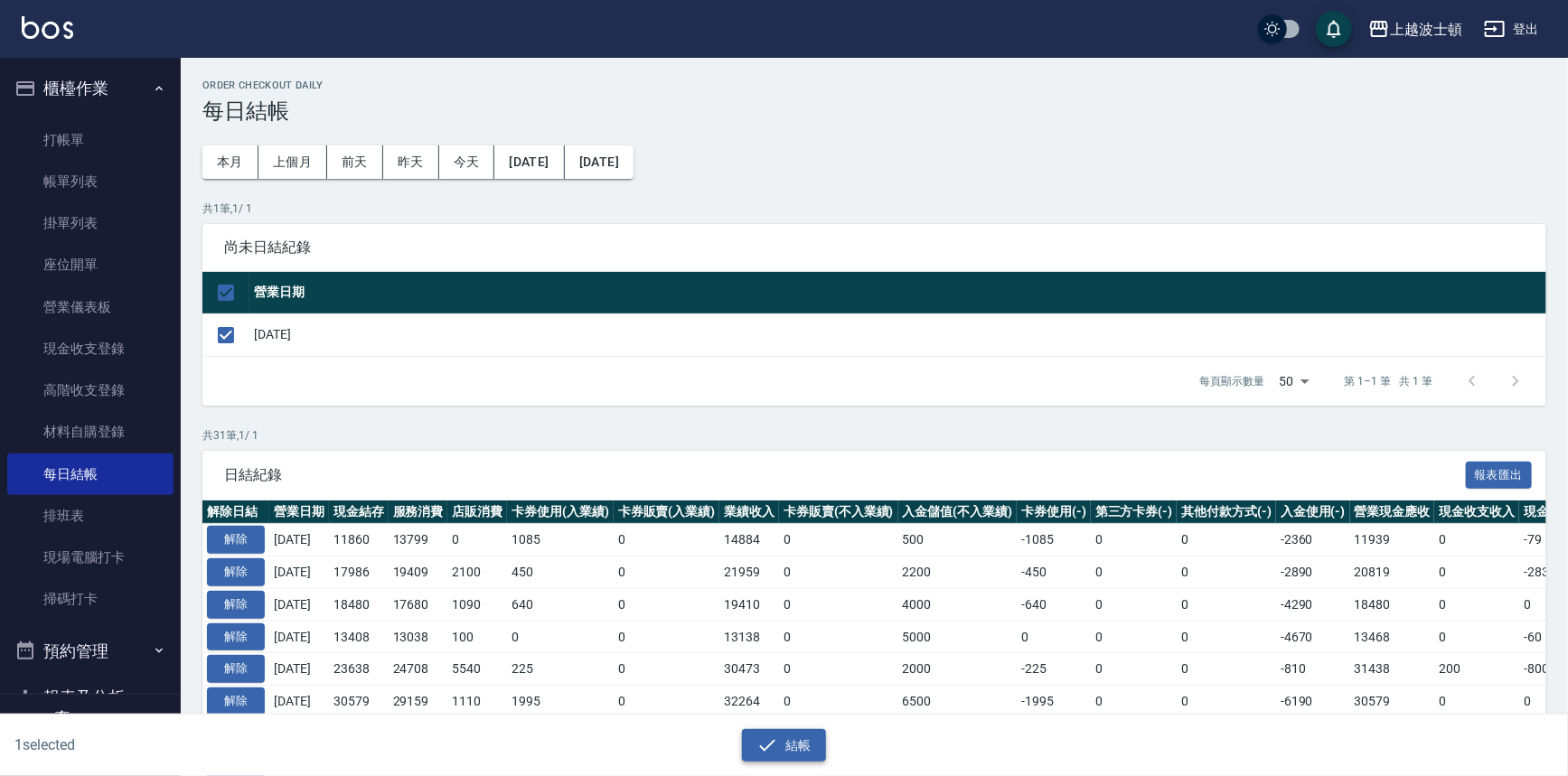
click at [772, 760] on button "結帳" at bounding box center [784, 747] width 84 height 33
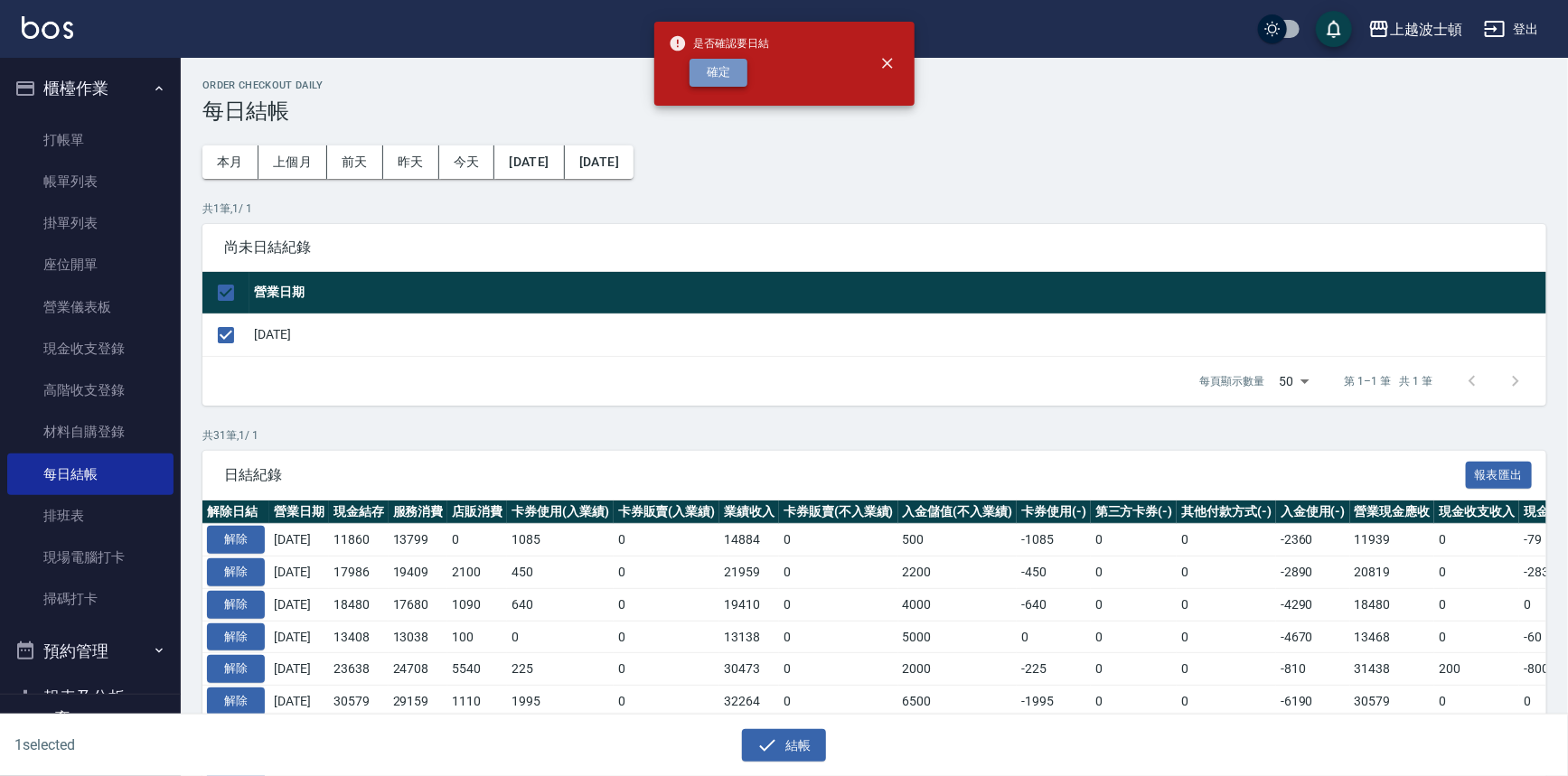
click at [745, 66] on button "確定" at bounding box center [718, 73] width 58 height 28
checkbox input "false"
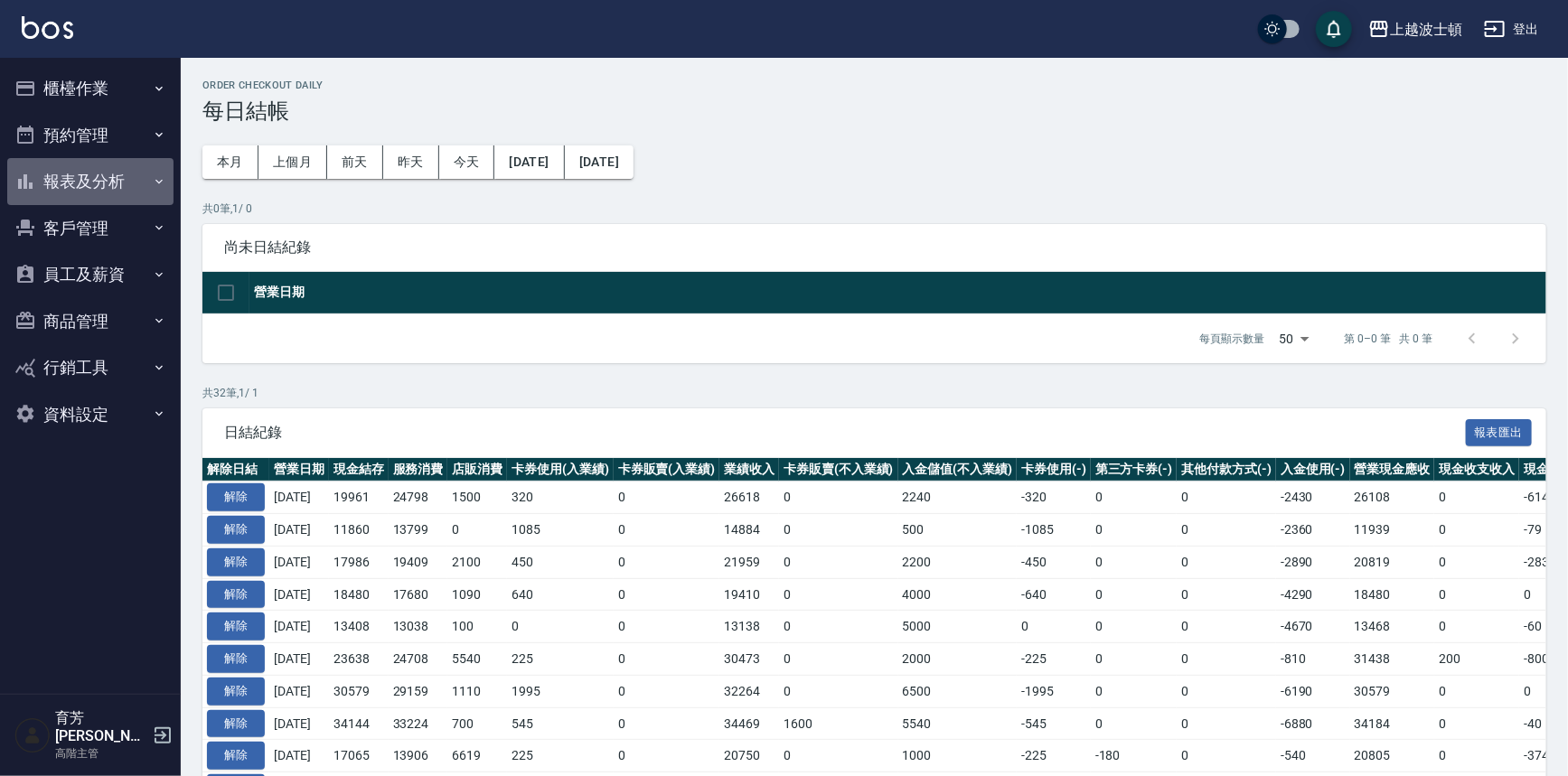
click at [109, 184] on button "報表及分析" at bounding box center [90, 181] width 167 height 47
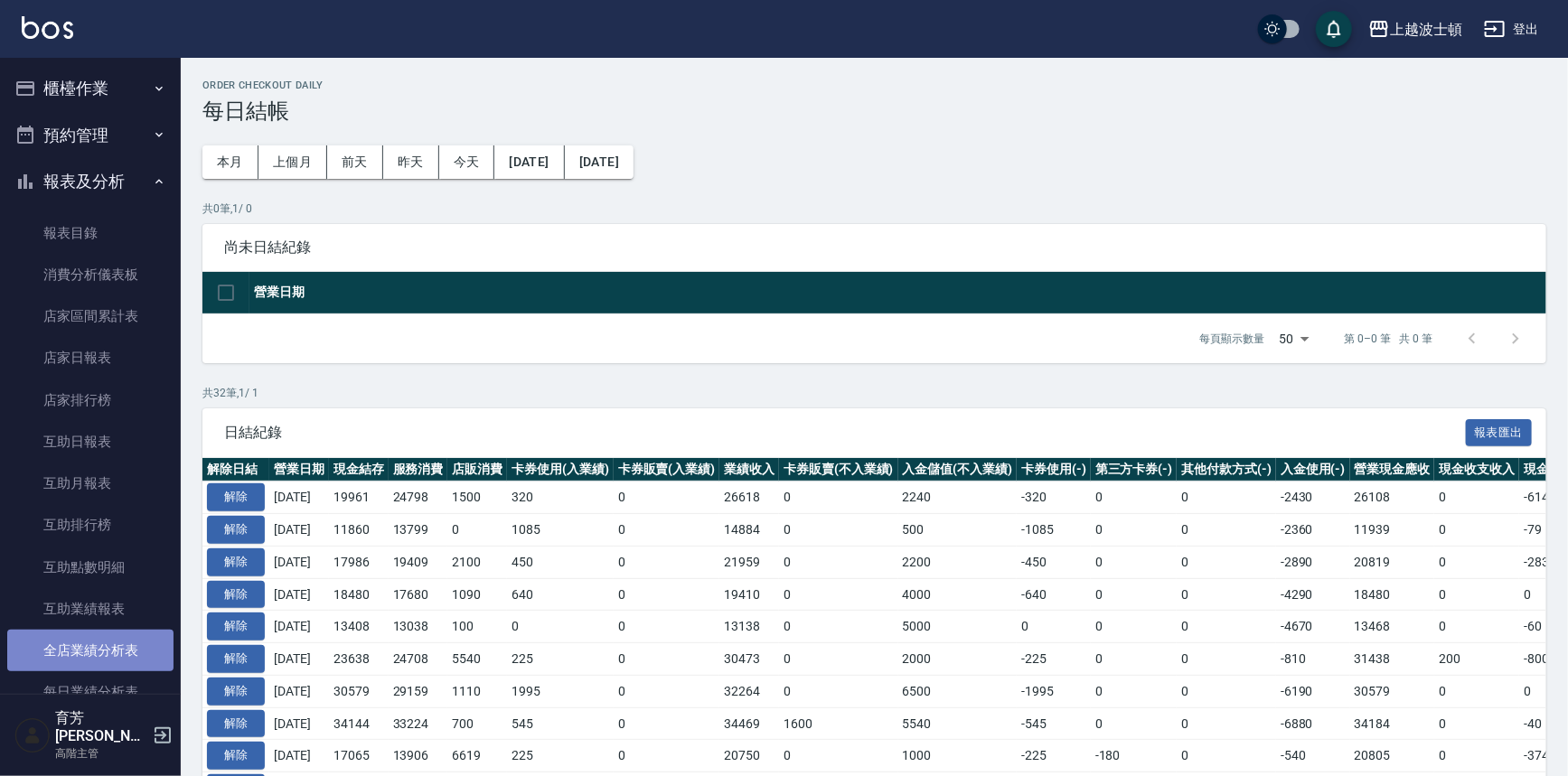
click at [98, 647] on link "全店業績分析表" at bounding box center [90, 650] width 167 height 41
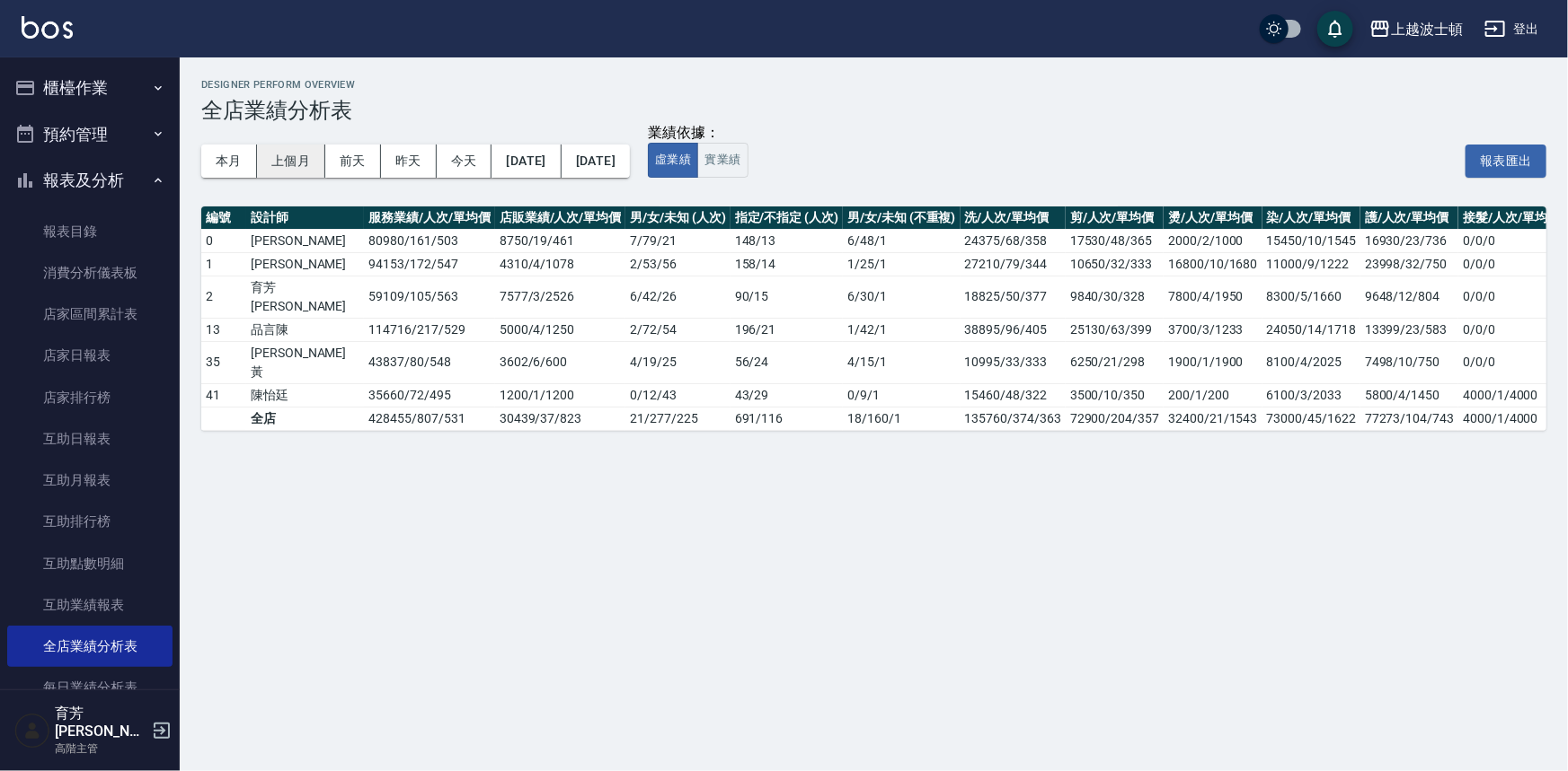
click at [301, 158] on button "上個月" at bounding box center [292, 161] width 68 height 33
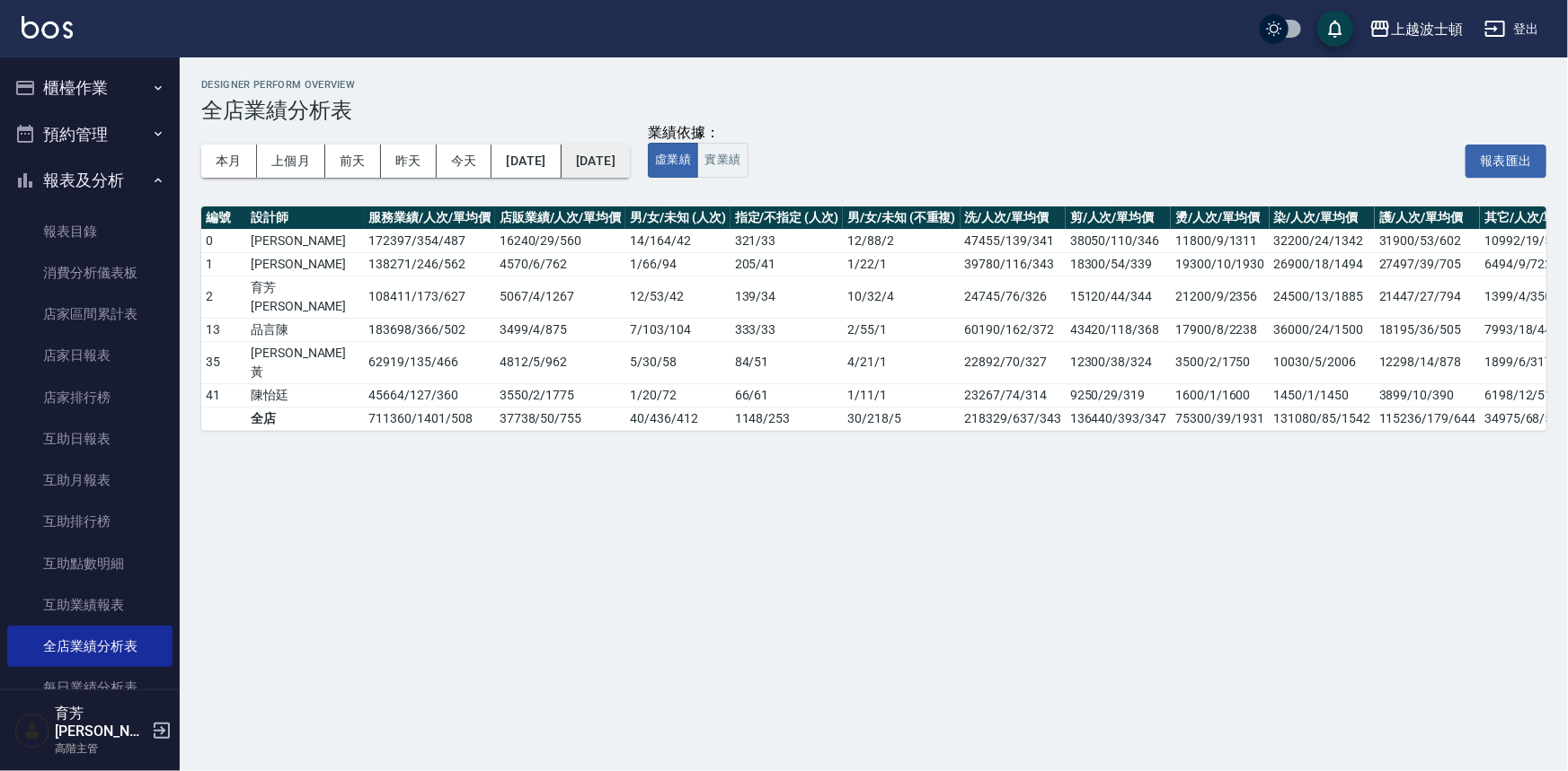
click at [630, 147] on button "[DATE]" at bounding box center [596, 161] width 68 height 33
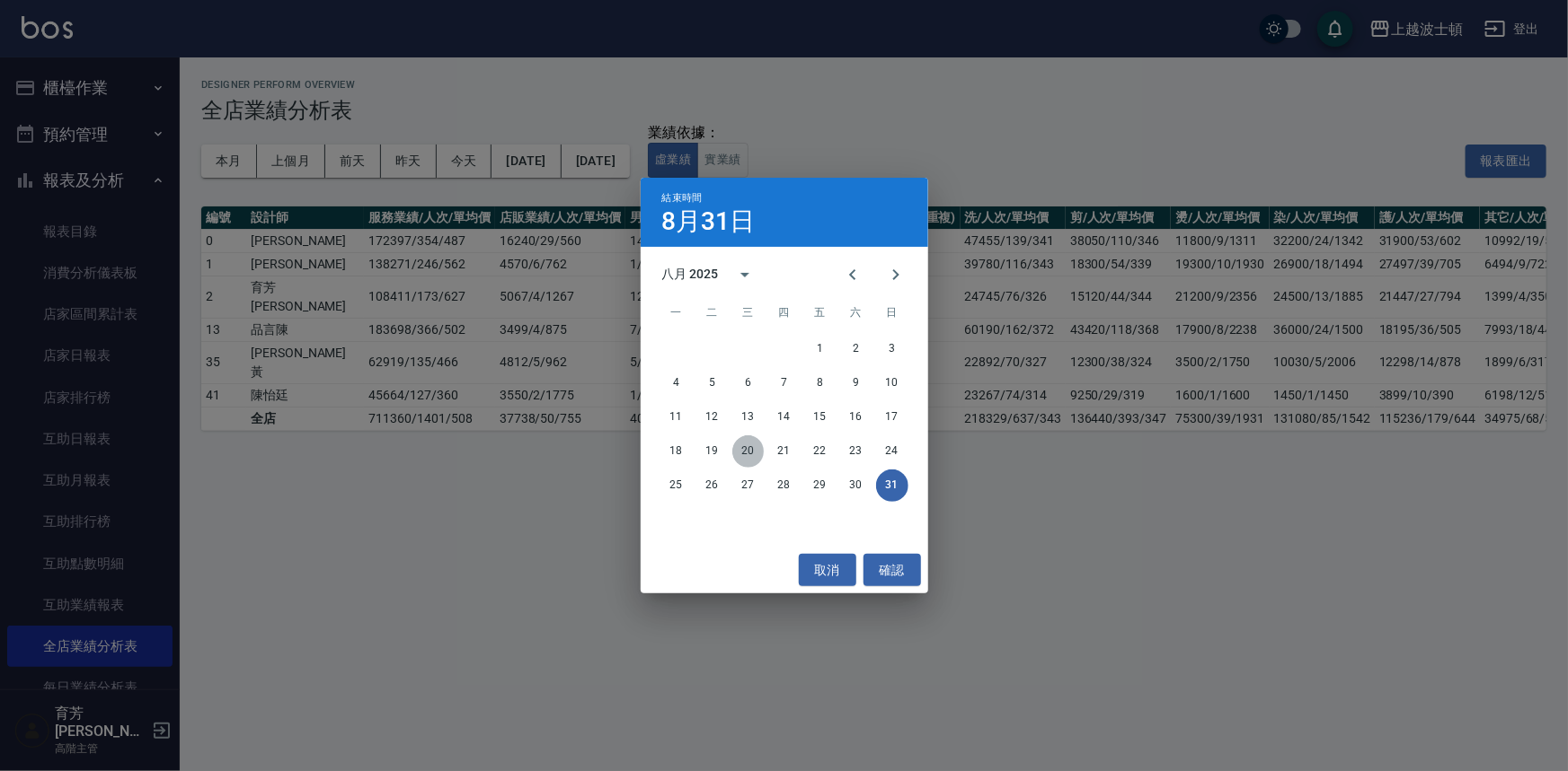
click at [764, 450] on button "20" at bounding box center [748, 451] width 32 height 32
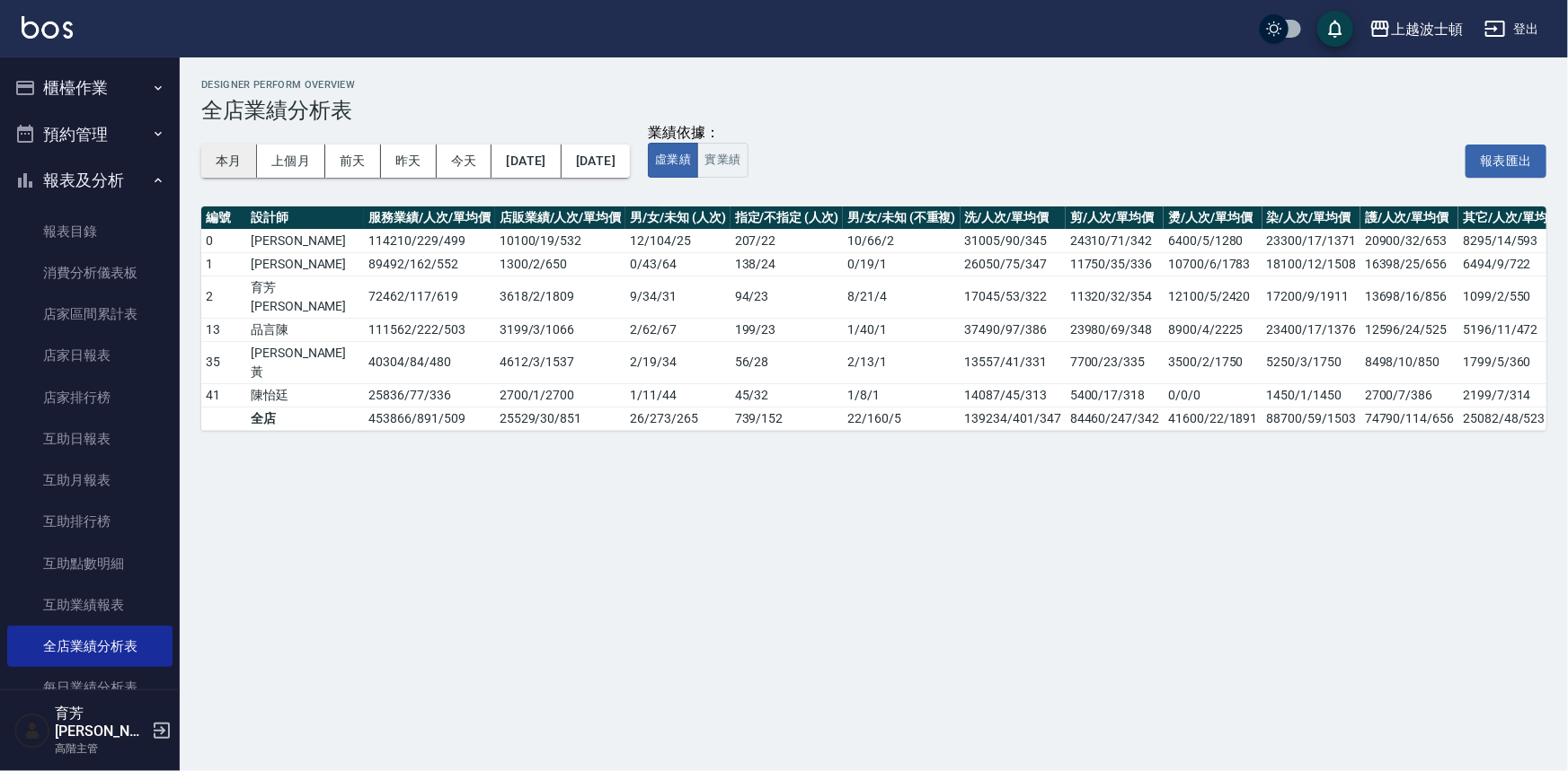
click at [250, 157] on button "本月" at bounding box center [228, 161] width 56 height 33
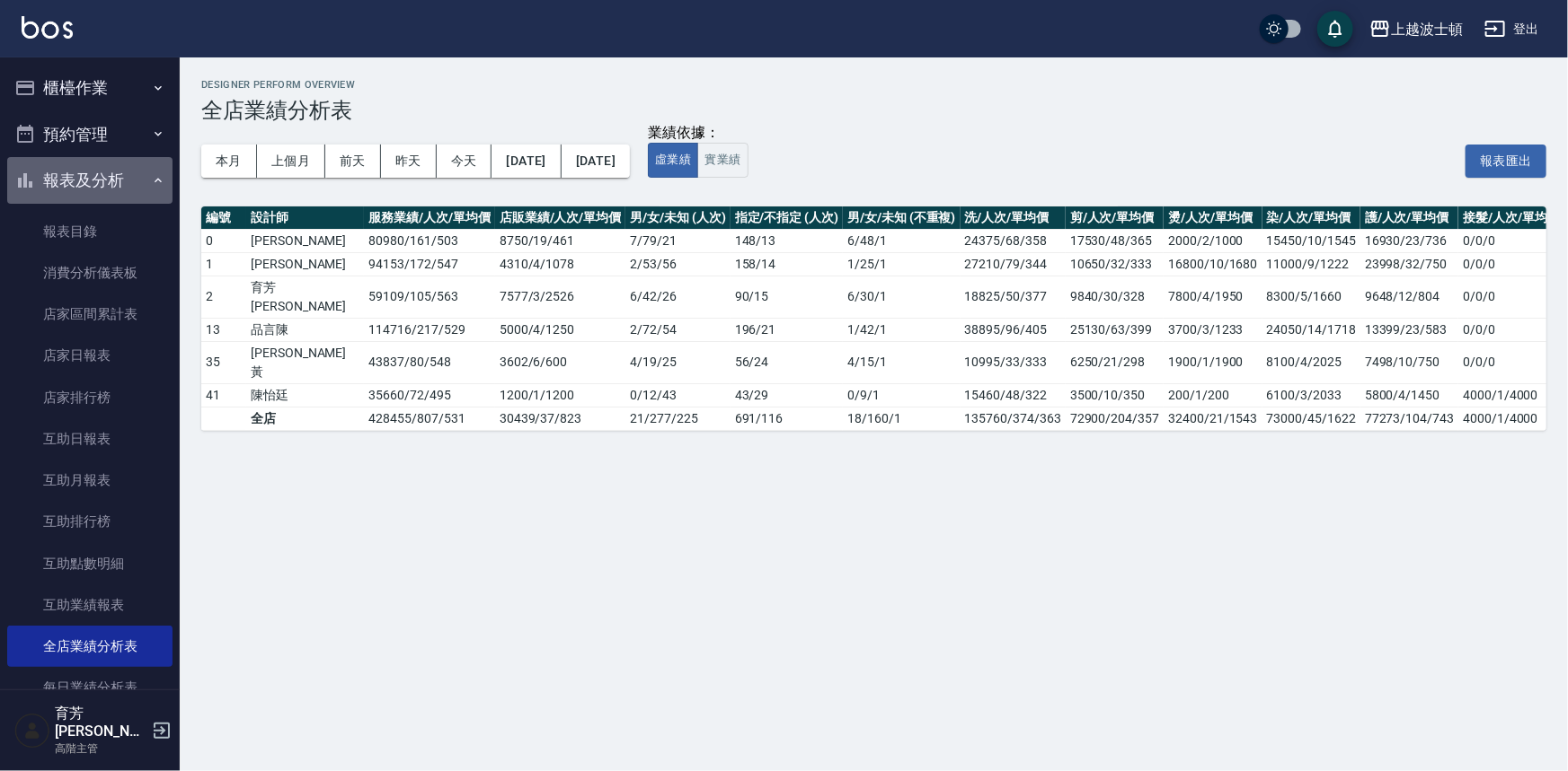
click at [128, 185] on button "報表及分析" at bounding box center [90, 180] width 166 height 47
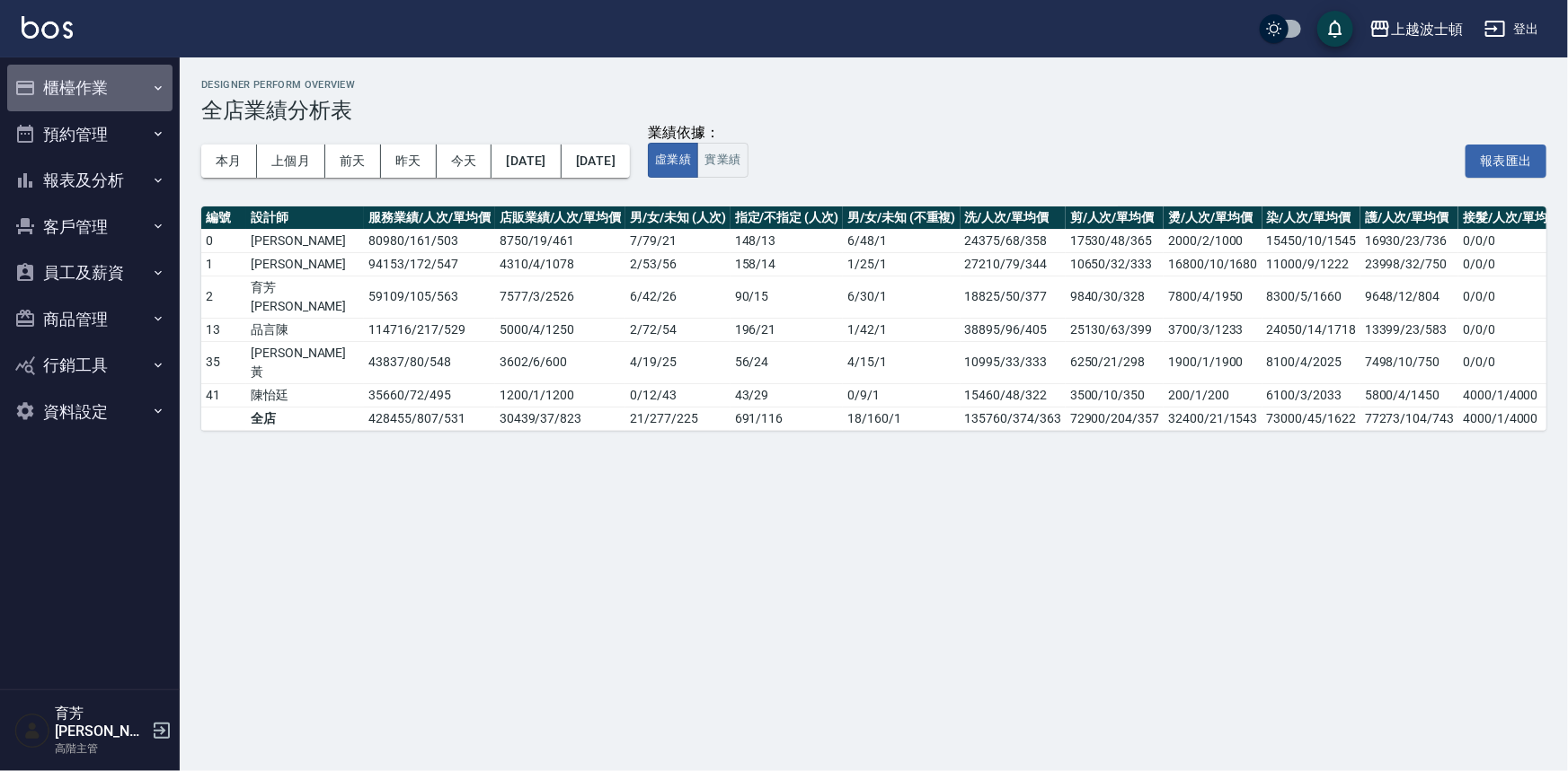
click at [81, 86] on button "櫃檯作業" at bounding box center [90, 88] width 166 height 47
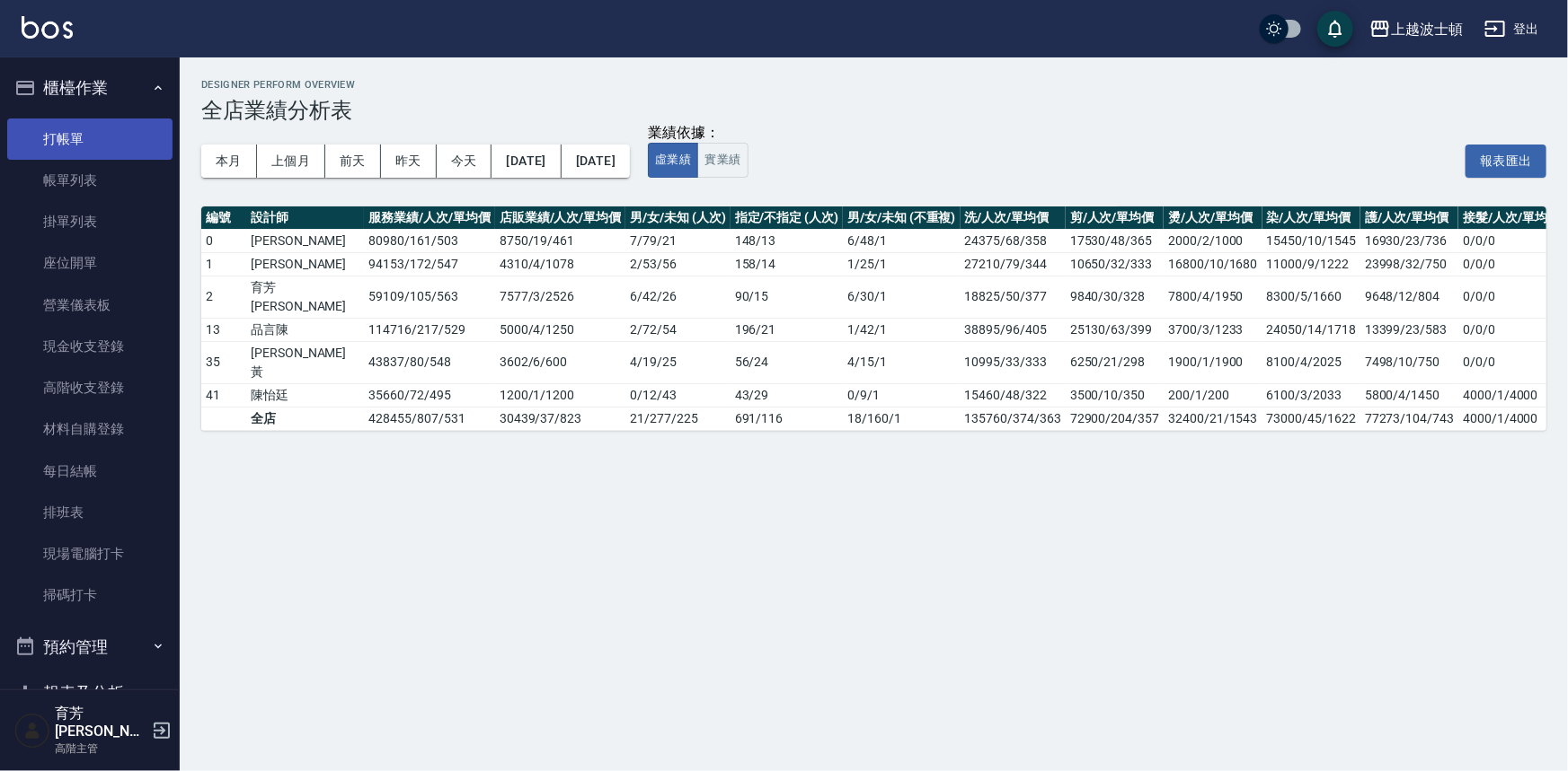
click at [62, 132] on link "打帳單" at bounding box center [90, 139] width 166 height 41
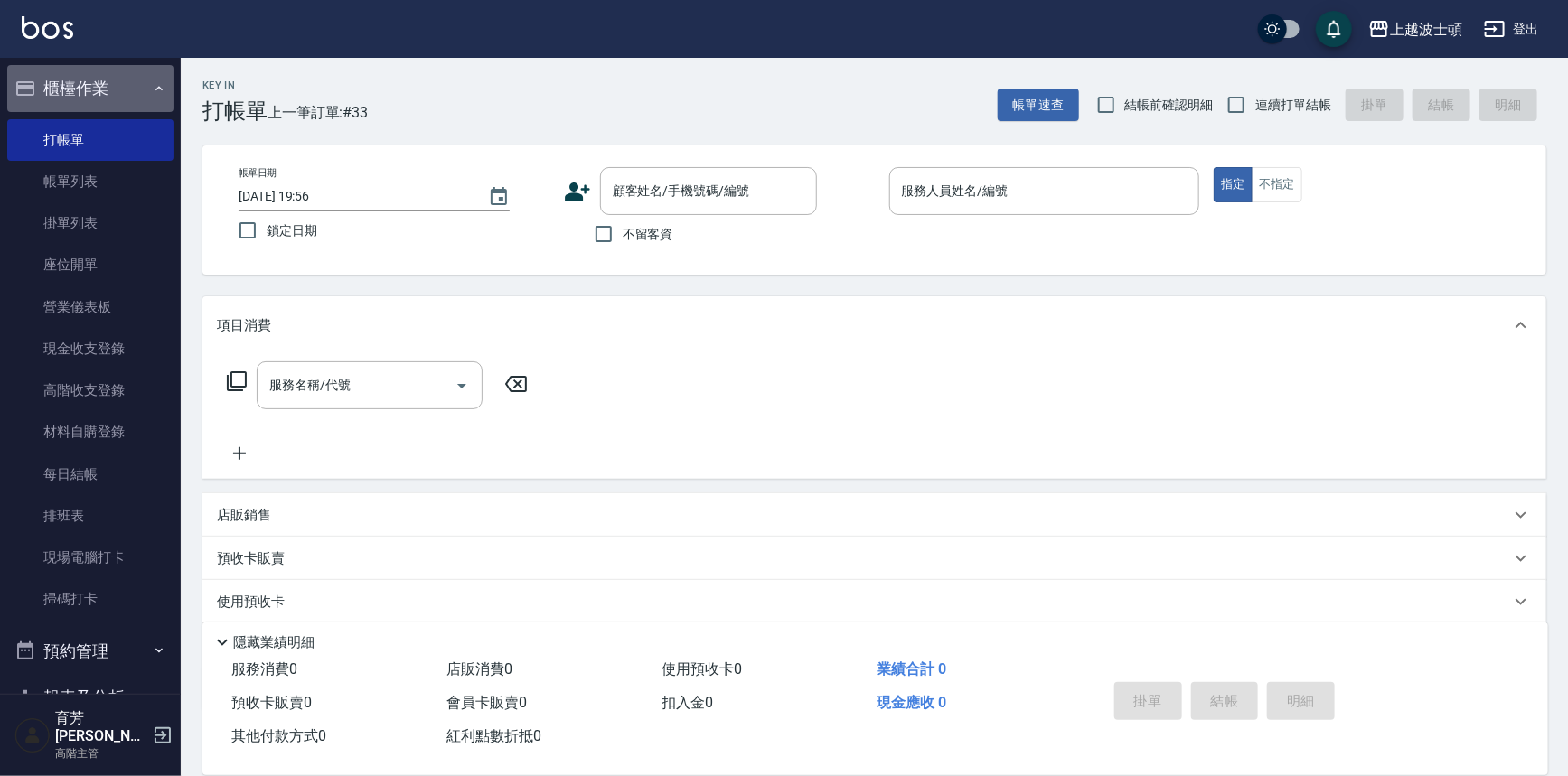
click at [103, 84] on button "櫃檯作業" at bounding box center [90, 88] width 167 height 47
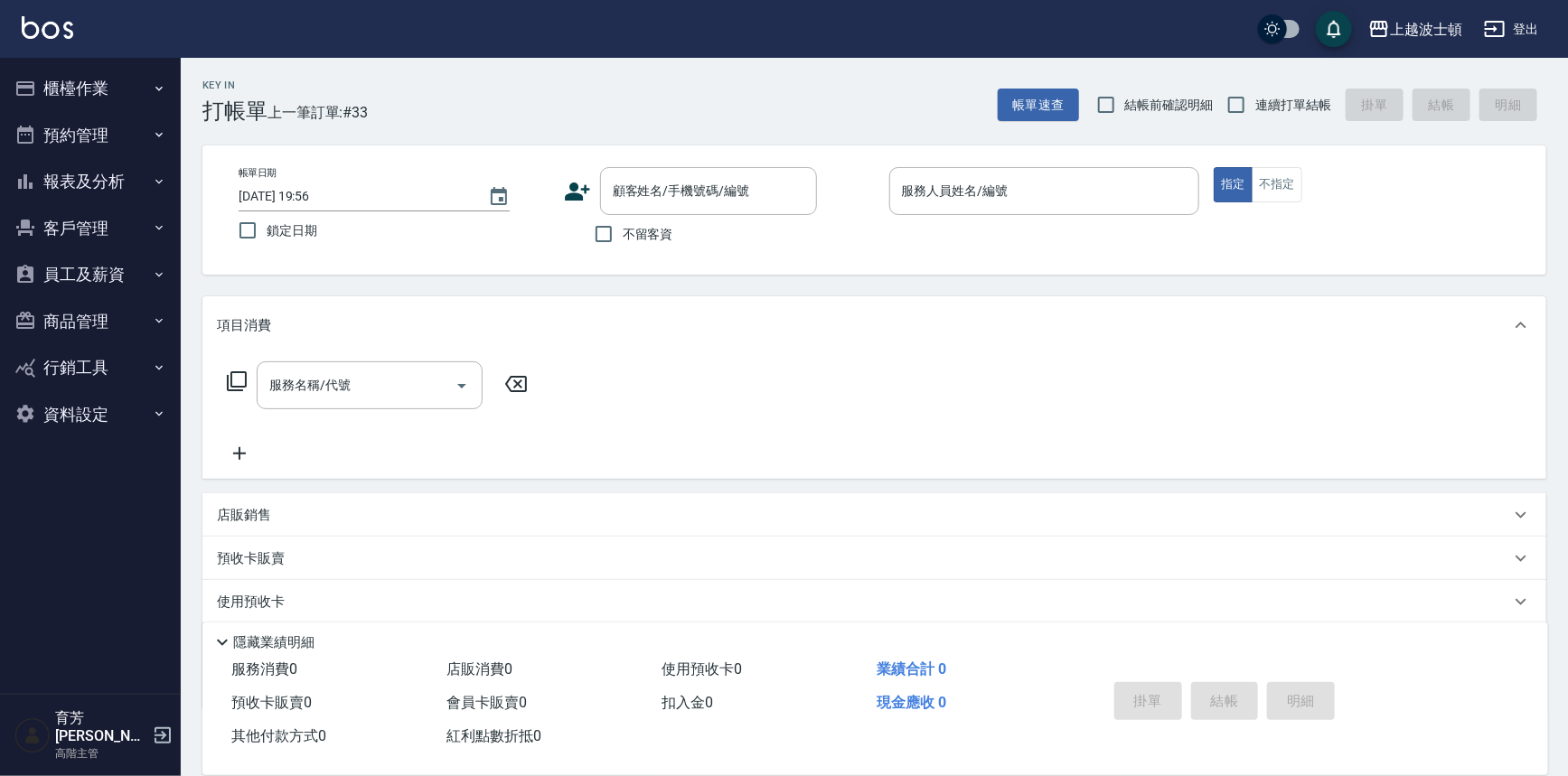
click at [104, 181] on button "報表及分析" at bounding box center [90, 181] width 167 height 47
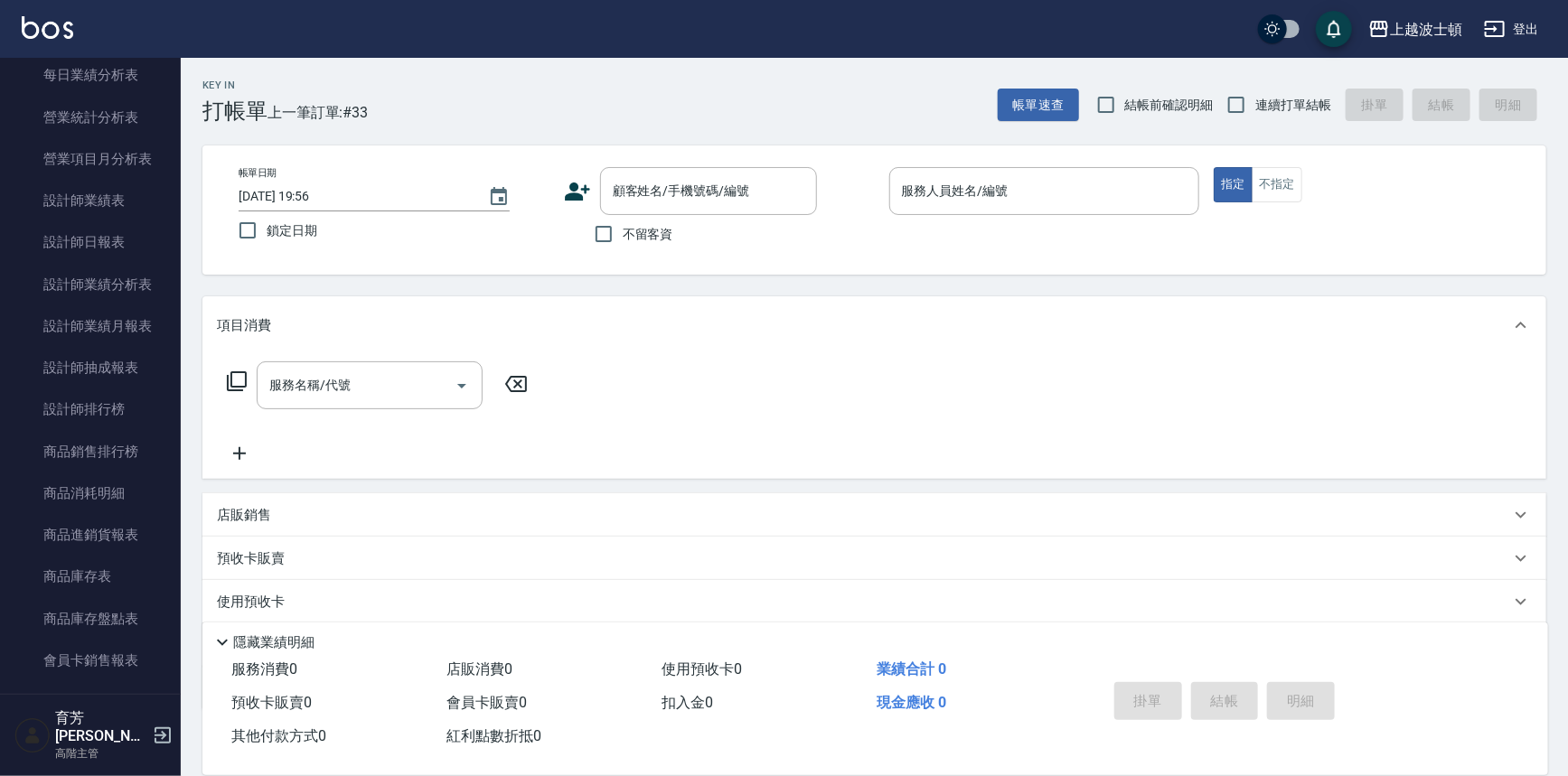
scroll to position [676, 0]
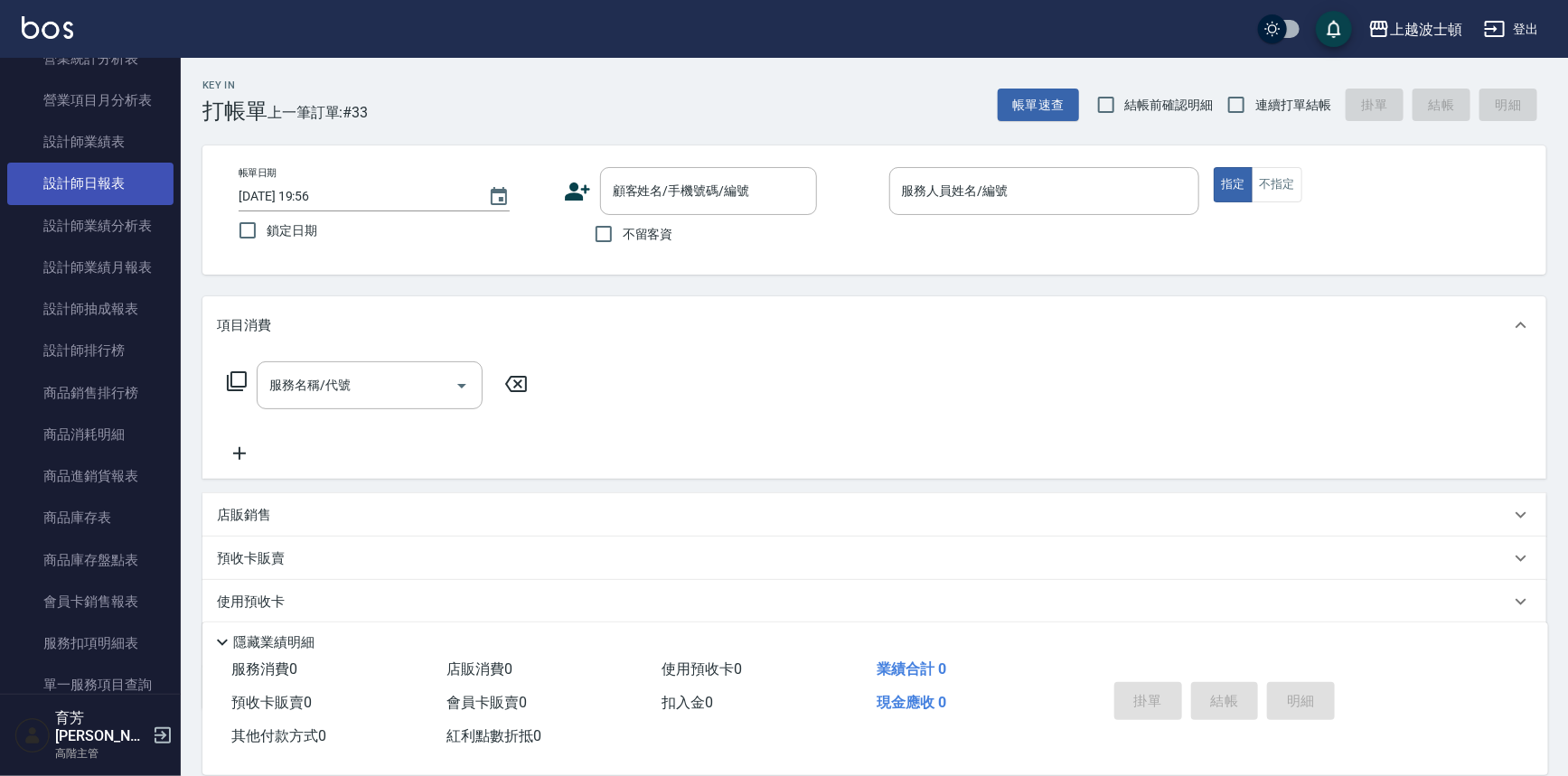
click at [110, 185] on link "設計師日報表" at bounding box center [90, 183] width 167 height 41
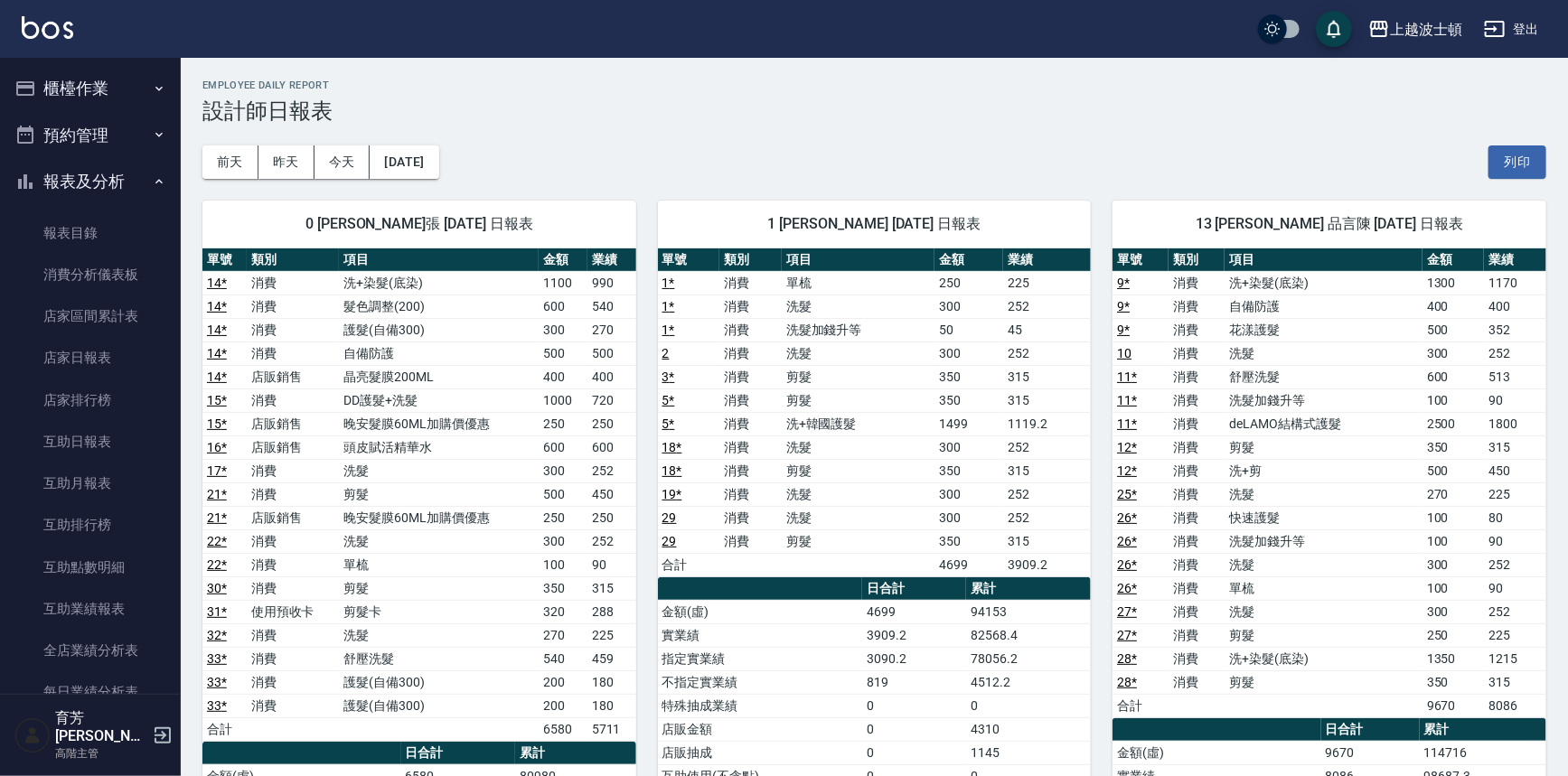
click at [100, 169] on button "報表及分析" at bounding box center [90, 181] width 167 height 47
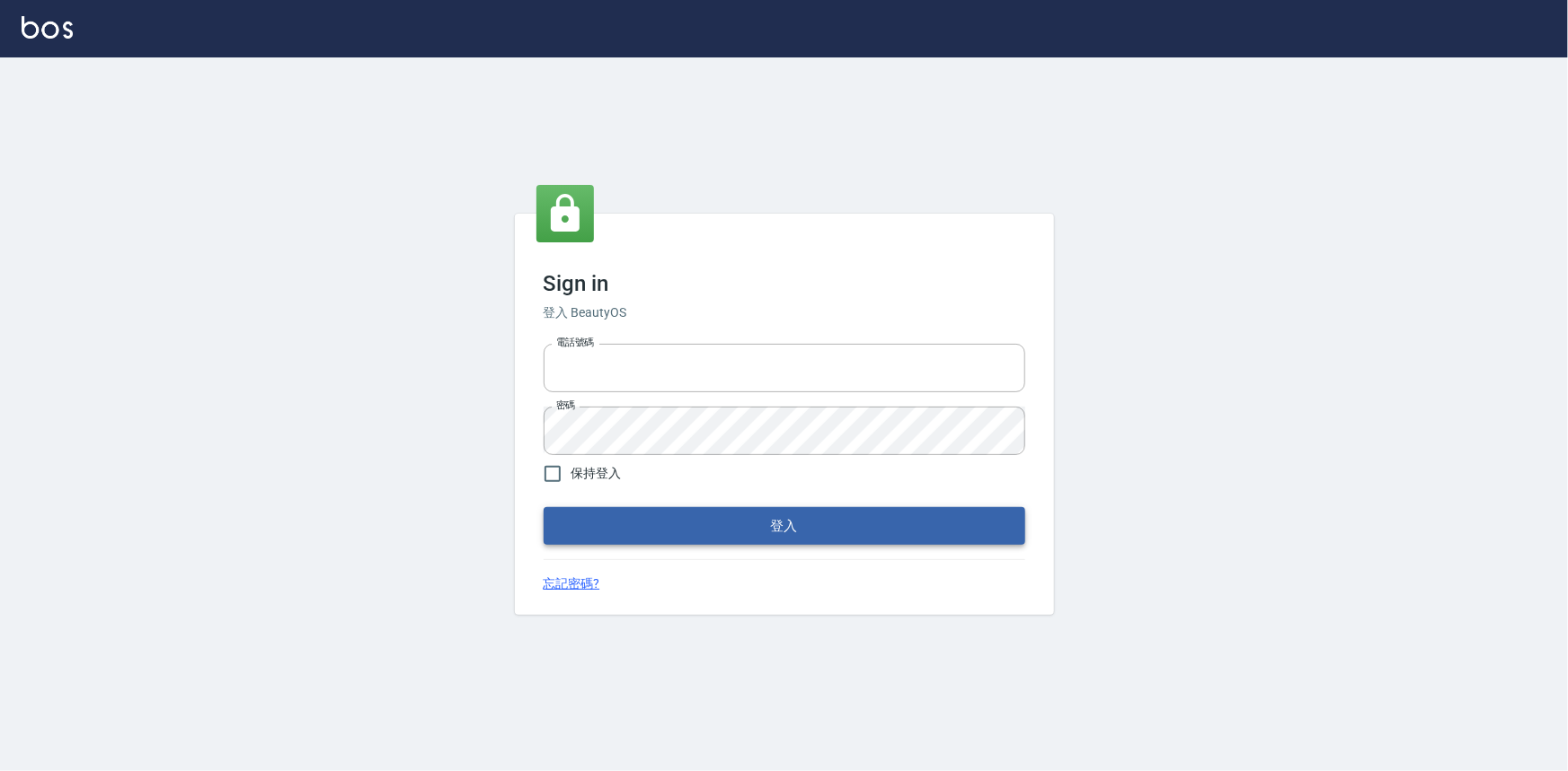
type input "0922670776"
click at [656, 520] on button "登入" at bounding box center [784, 526] width 482 height 38
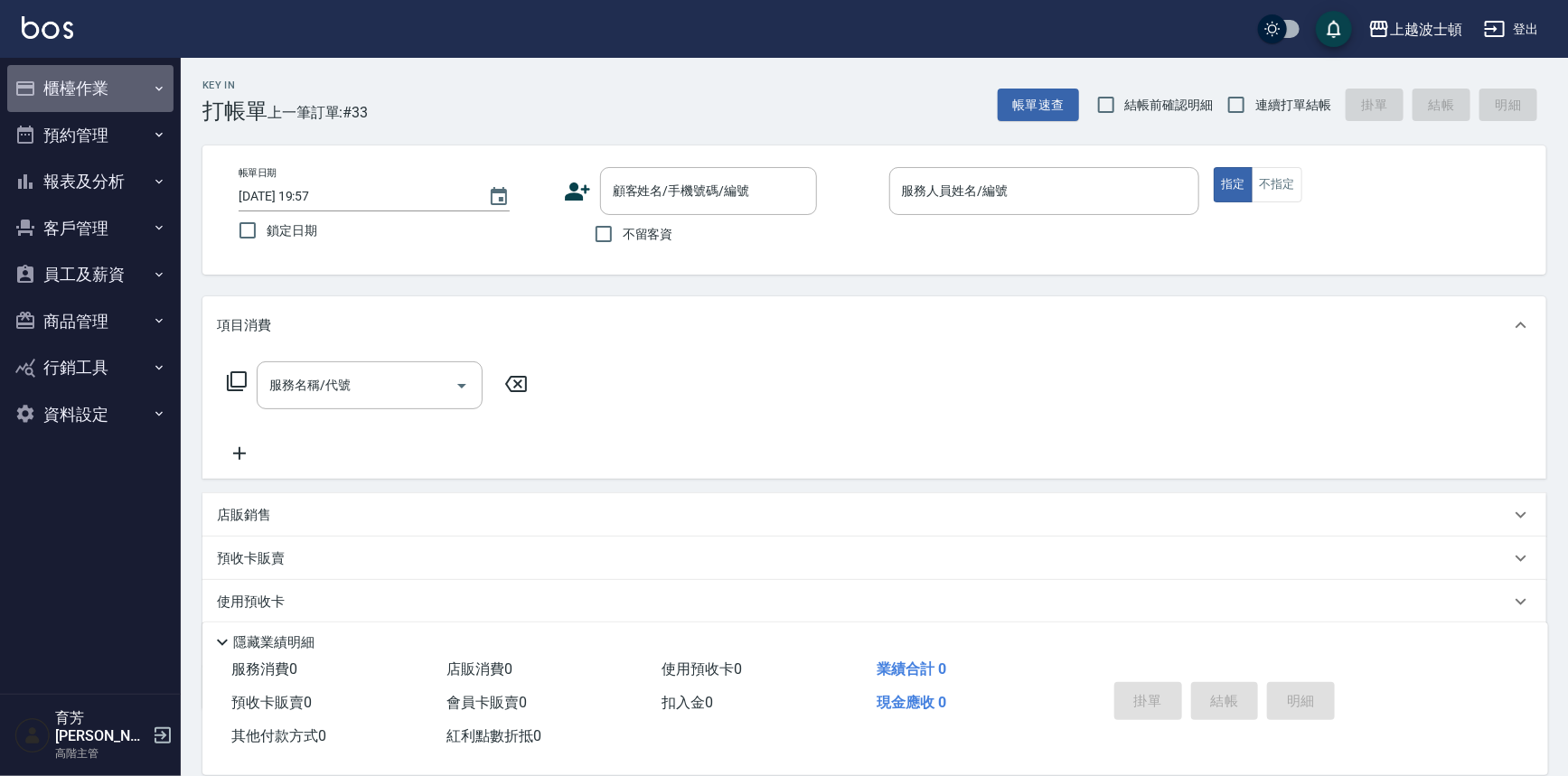
click at [104, 94] on button "櫃檯作業" at bounding box center [90, 88] width 167 height 47
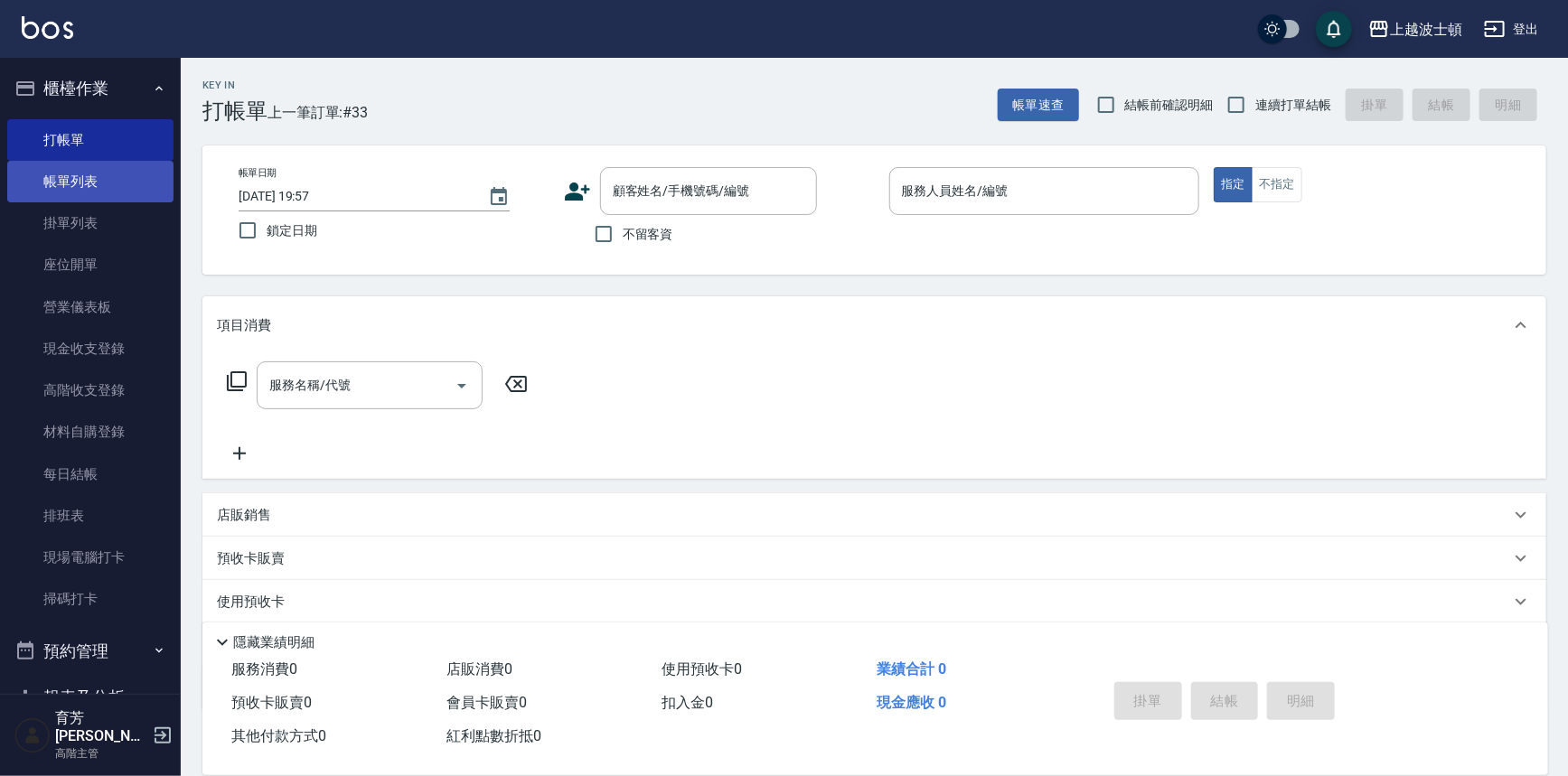
click at [81, 169] on link "帳單列表" at bounding box center [90, 181] width 167 height 41
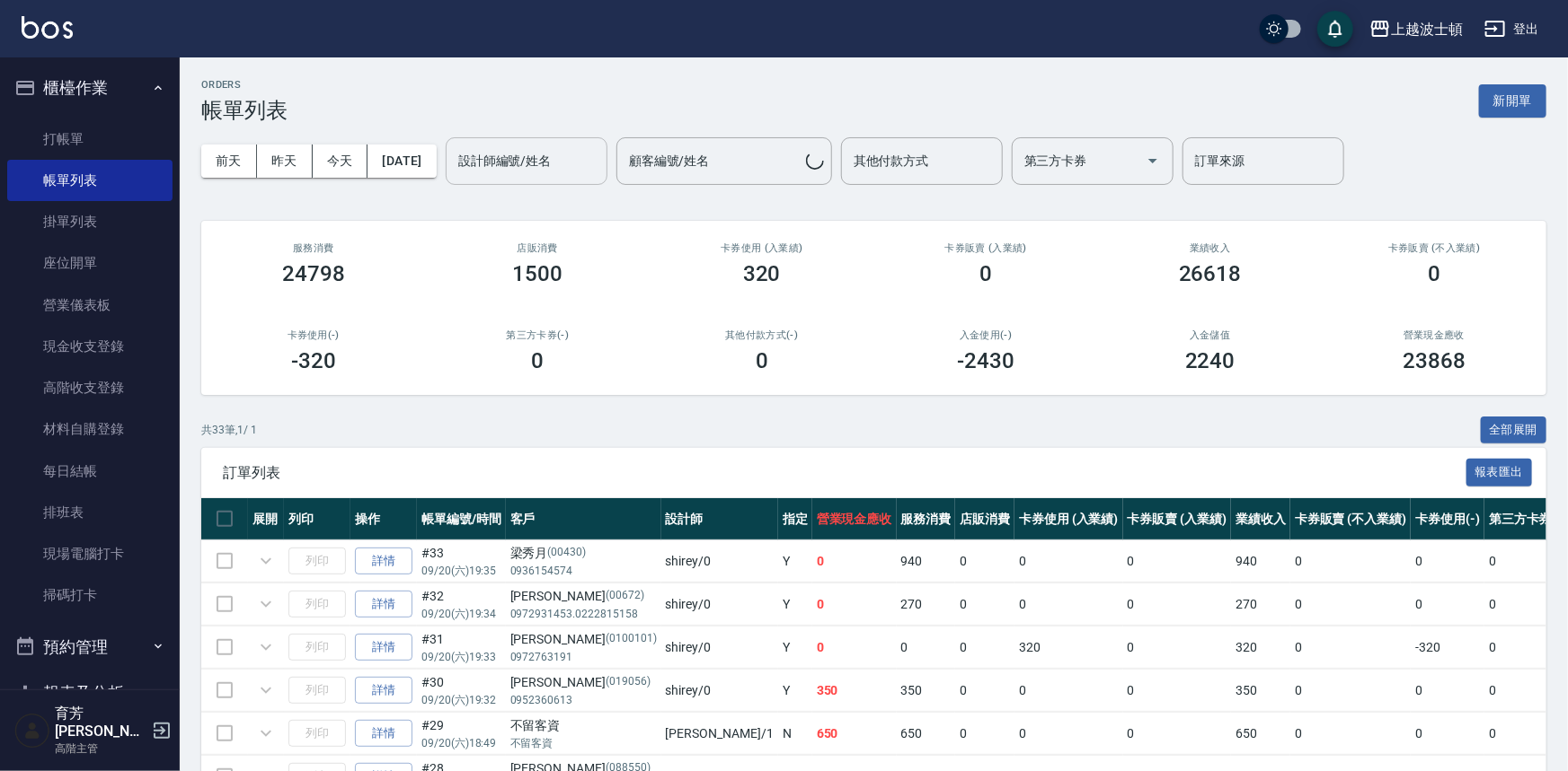
click at [580, 162] on div "設計師編號/姓名 設計師編號/姓名" at bounding box center [527, 161] width 162 height 48
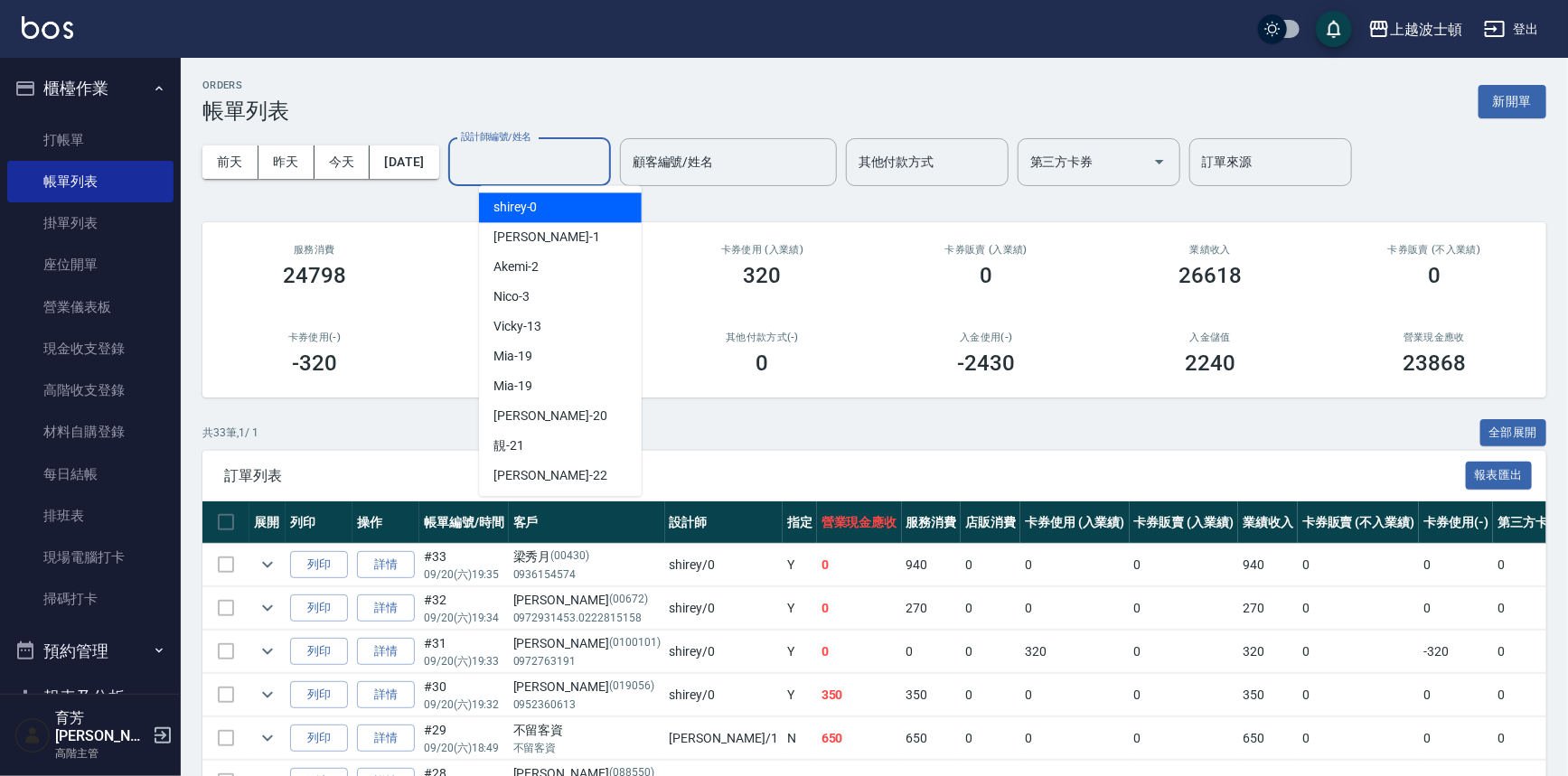
drag, startPoint x: 566, startPoint y: 214, endPoint x: 575, endPoint y: 211, distance: 9.5
click at [567, 213] on div "shirey -0" at bounding box center [560, 207] width 163 height 29
type input "shirey-0"
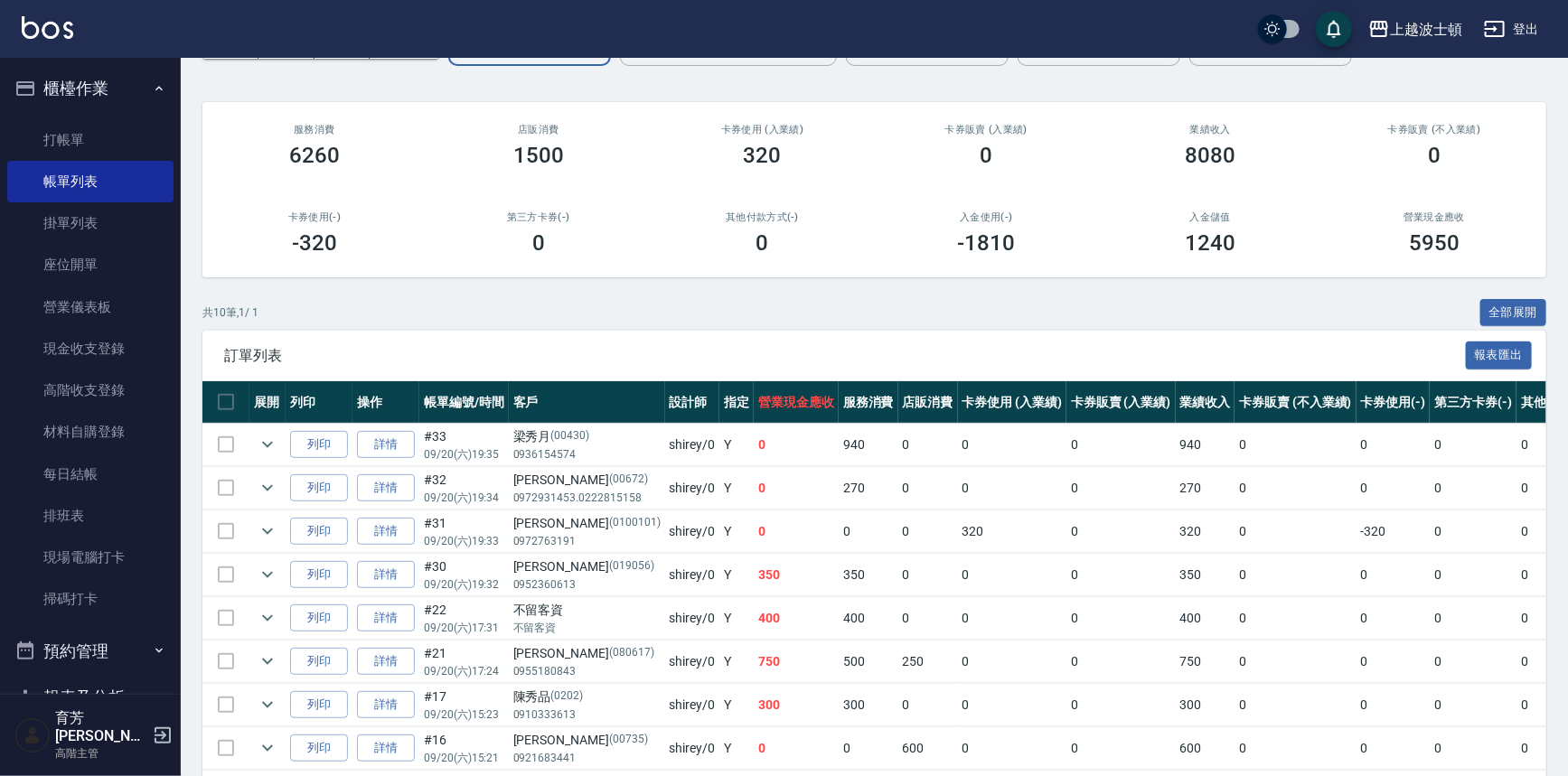
scroll to position [282, 0]
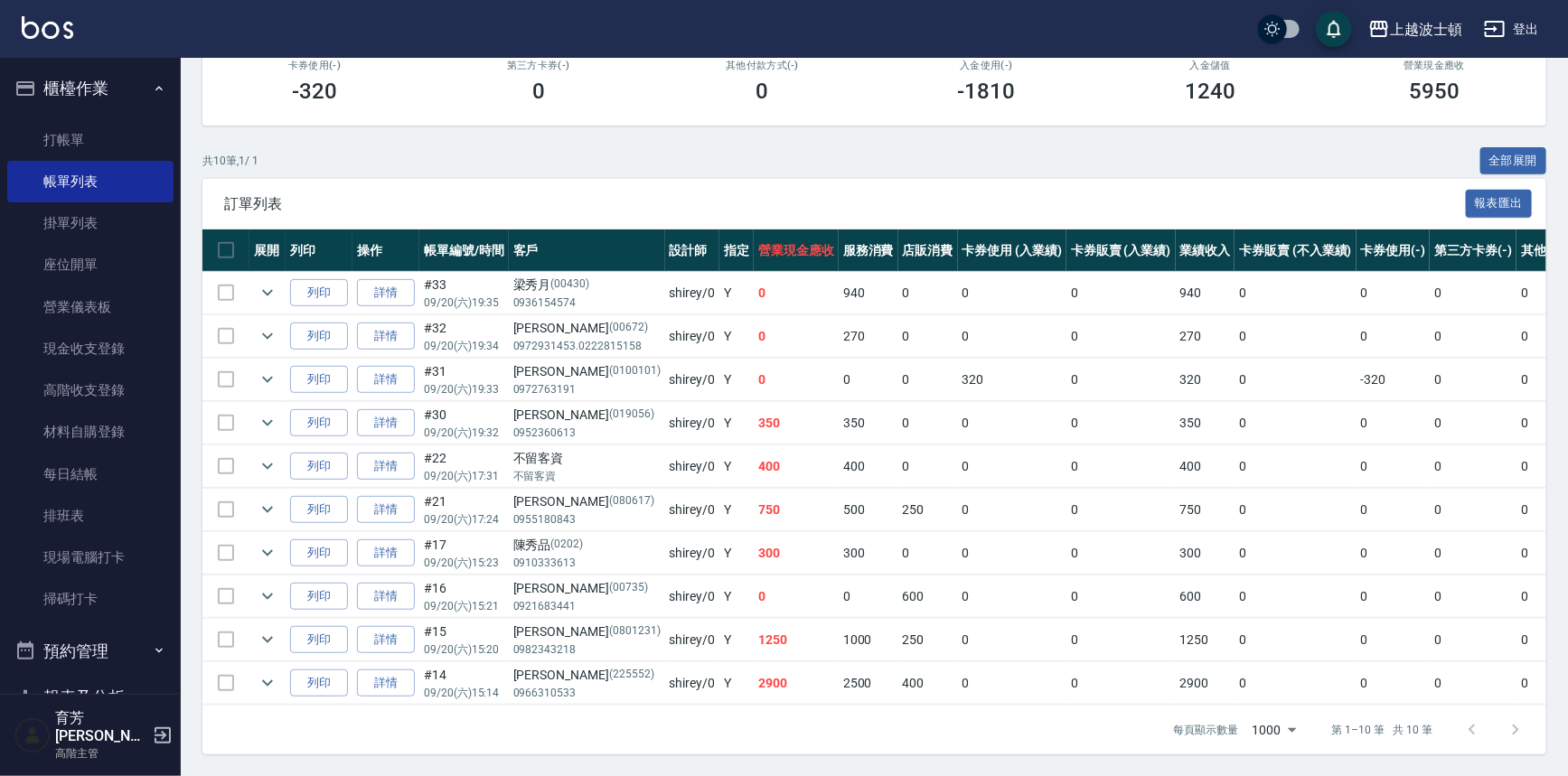
click at [280, 674] on td at bounding box center [267, 683] width 36 height 42
click at [266, 673] on icon "expand row" at bounding box center [268, 684] width 22 height 22
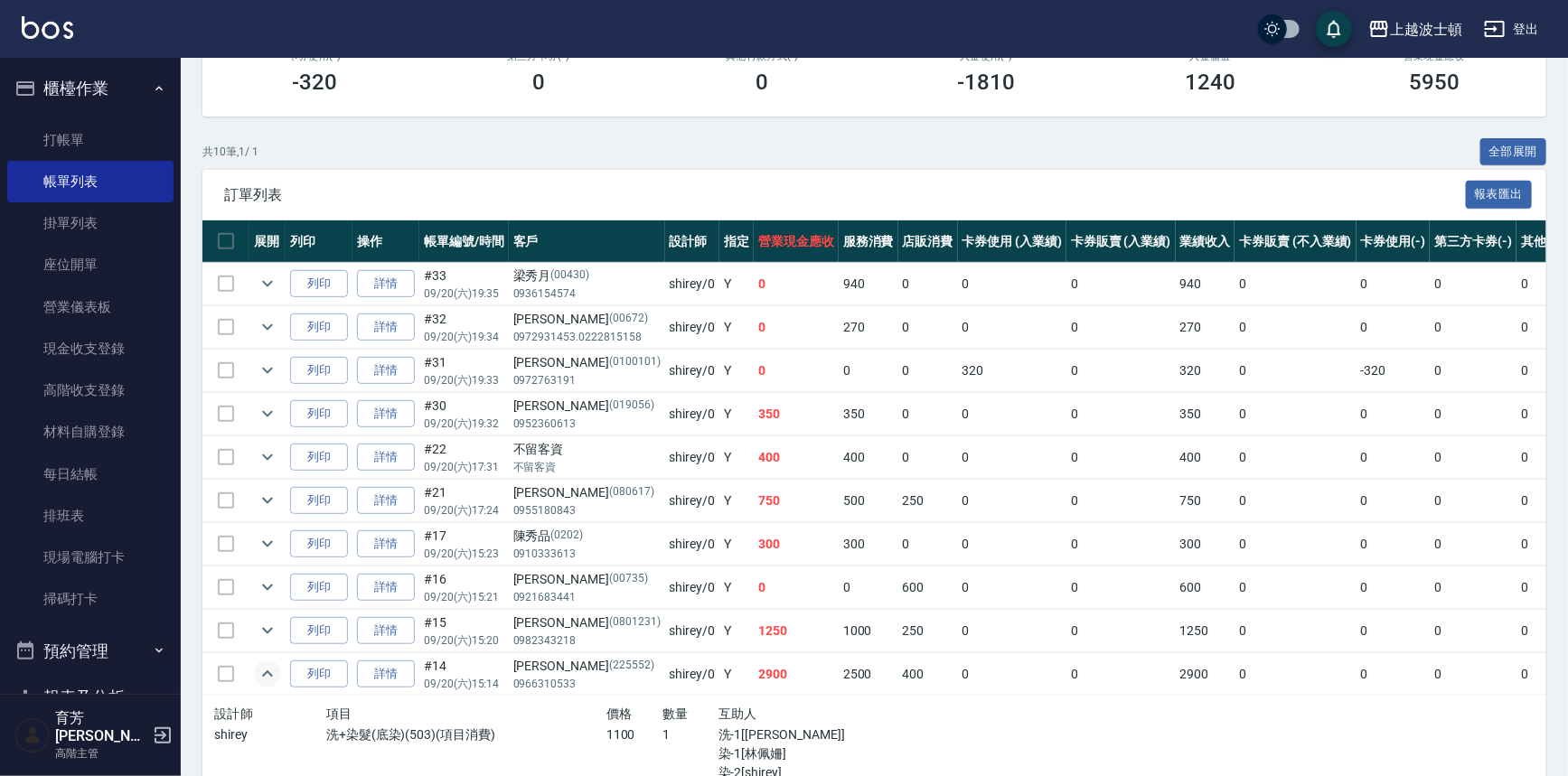
scroll to position [470, 0]
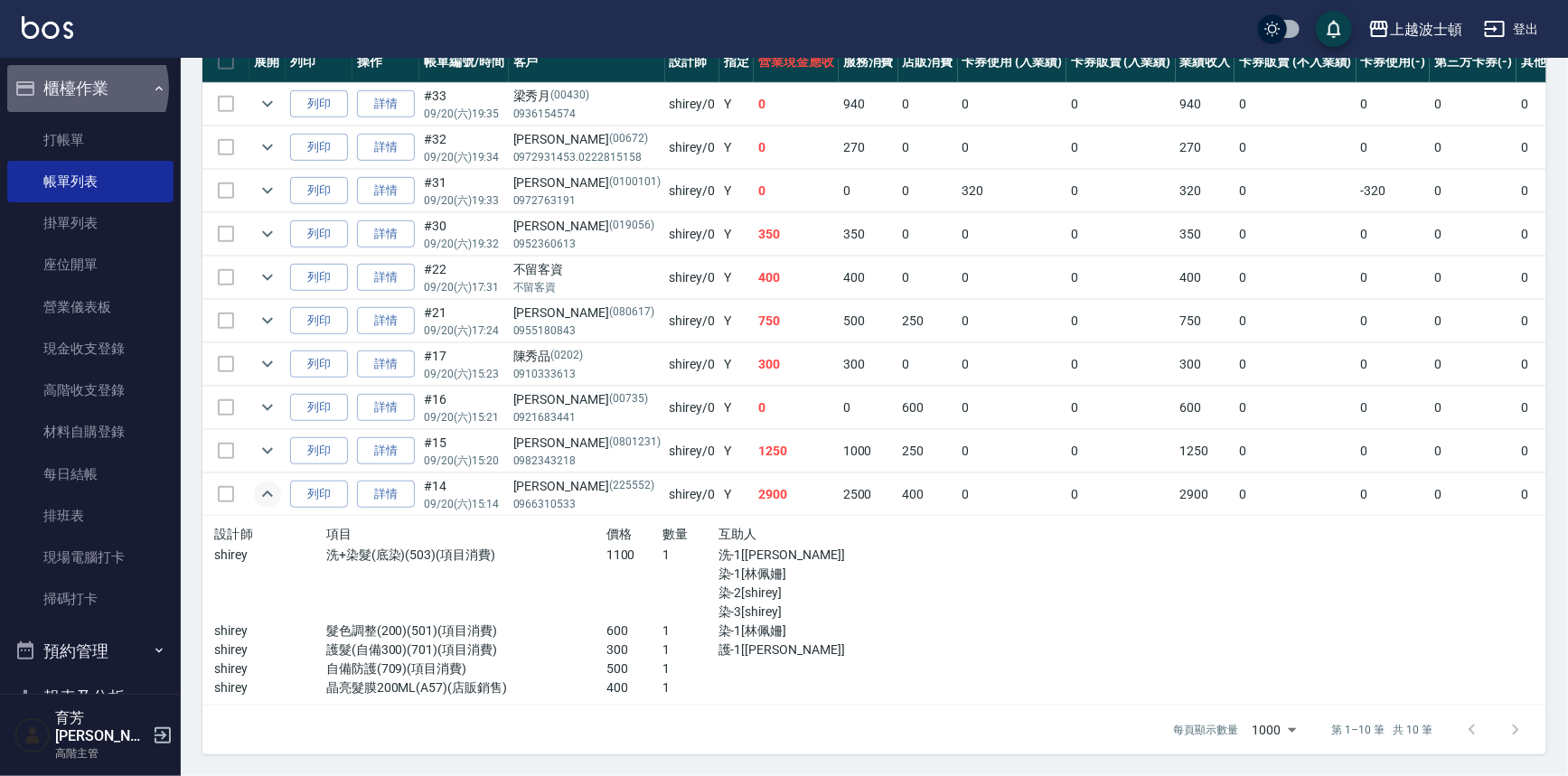
click at [83, 89] on button "櫃檯作業" at bounding box center [90, 88] width 167 height 47
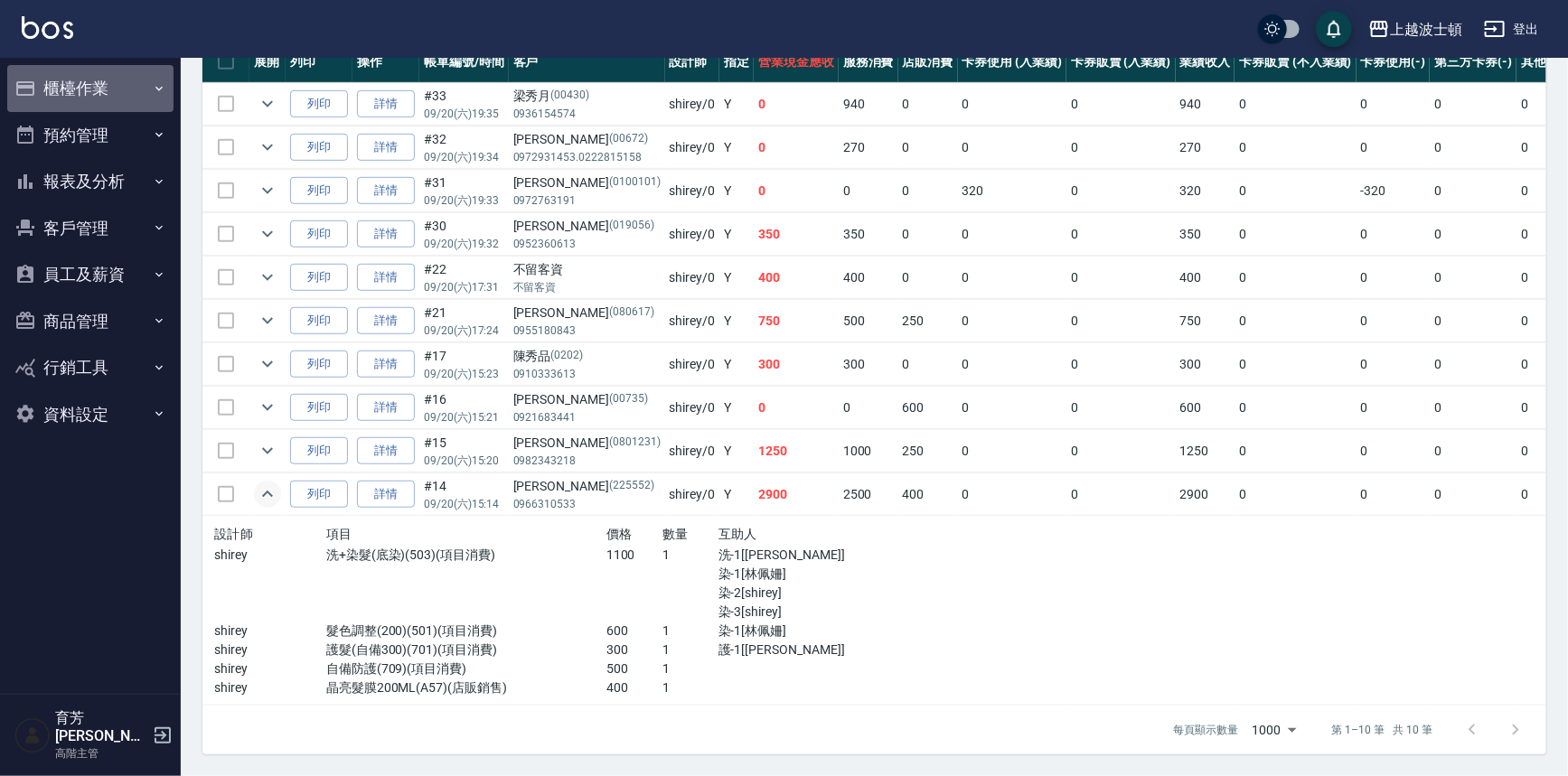
click at [77, 92] on button "櫃檯作業" at bounding box center [90, 88] width 167 height 47
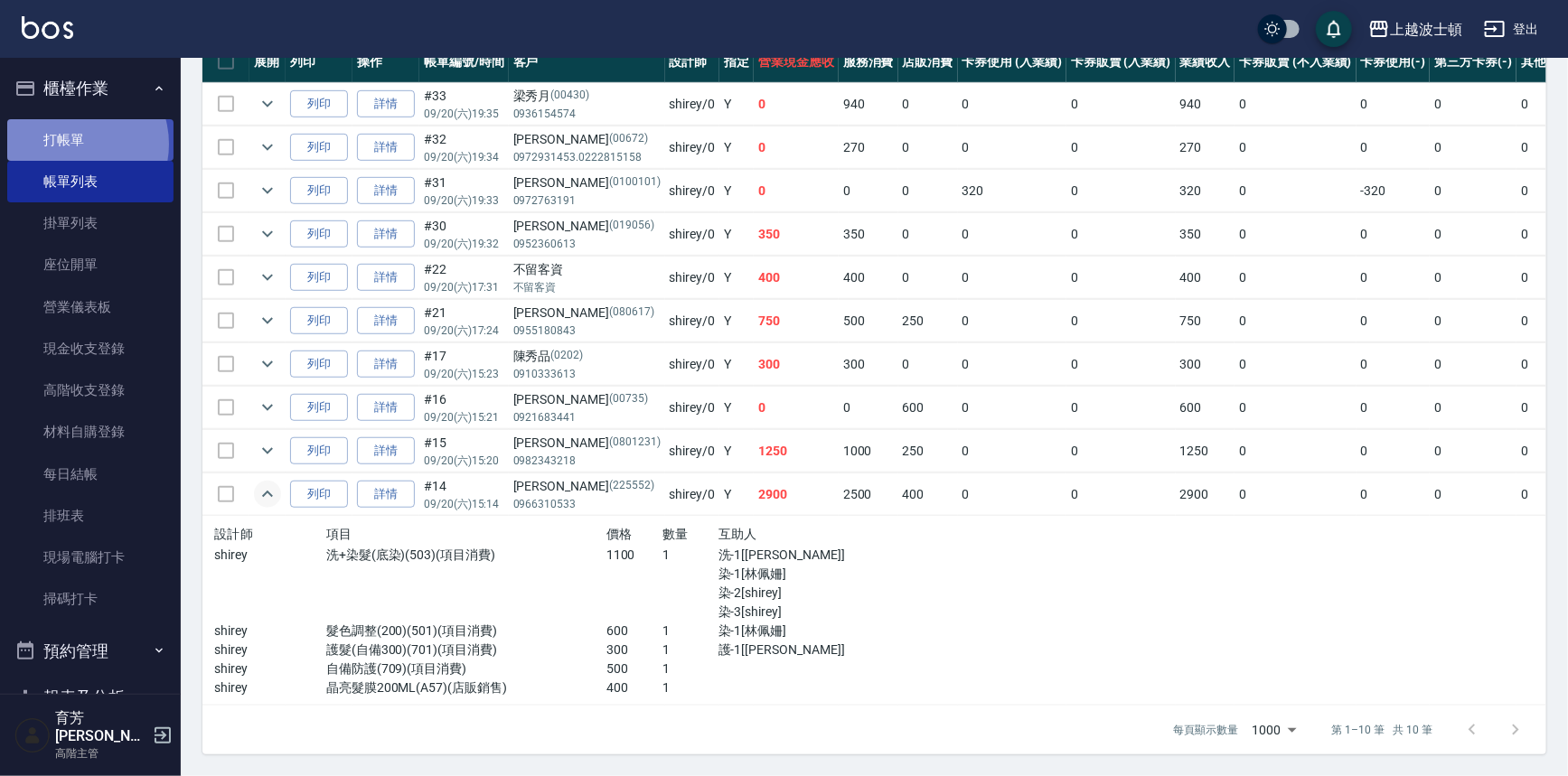
click at [75, 144] on link "打帳單" at bounding box center [90, 140] width 167 height 41
